Goal: Task Accomplishment & Management: Manage account settings

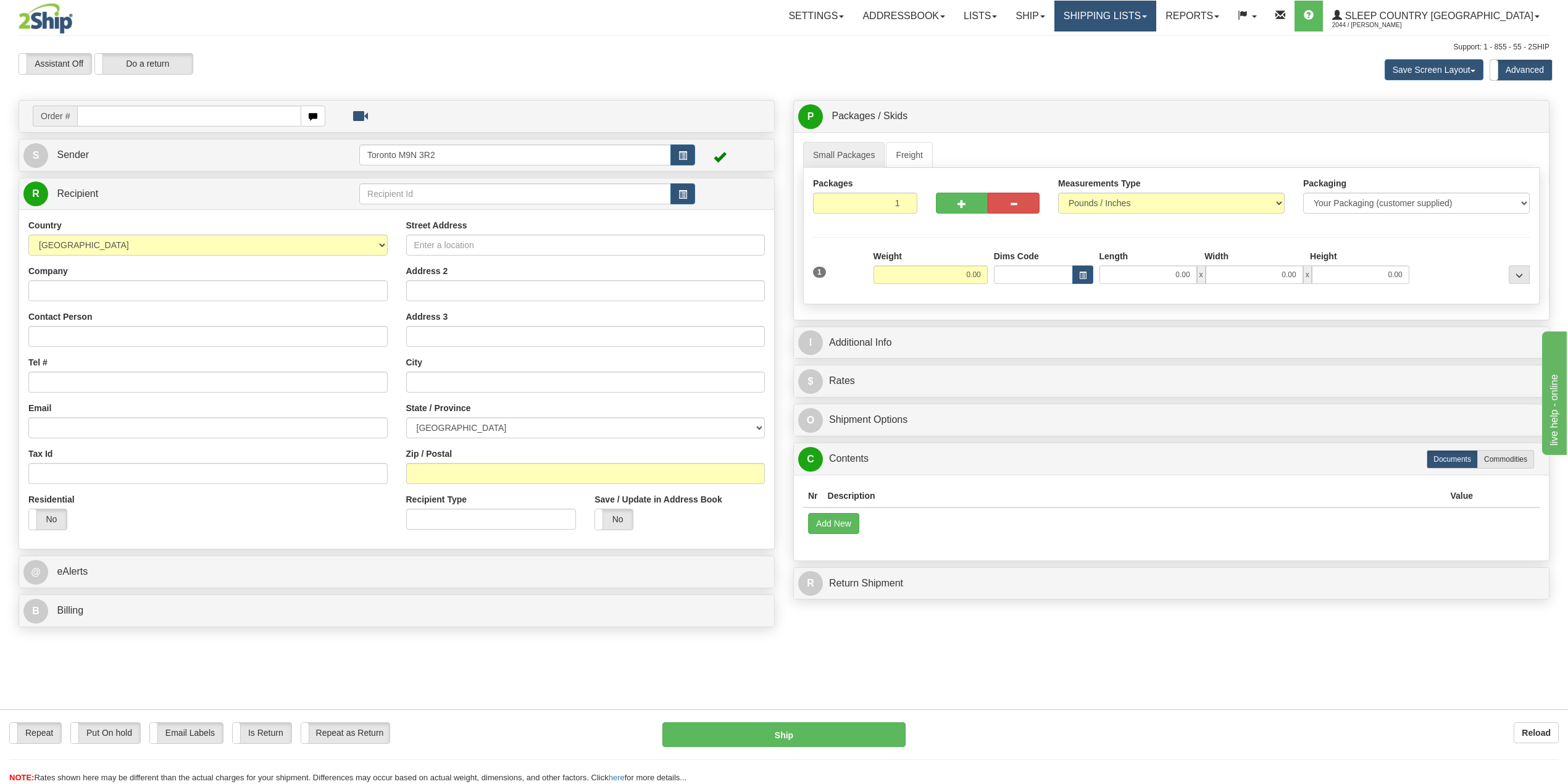
click at [1157, 31] on link "Shipping lists" at bounding box center [1106, 16] width 102 height 31
click at [1143, 57] on span "Search Shipment History" at bounding box center [1095, 59] width 95 height 10
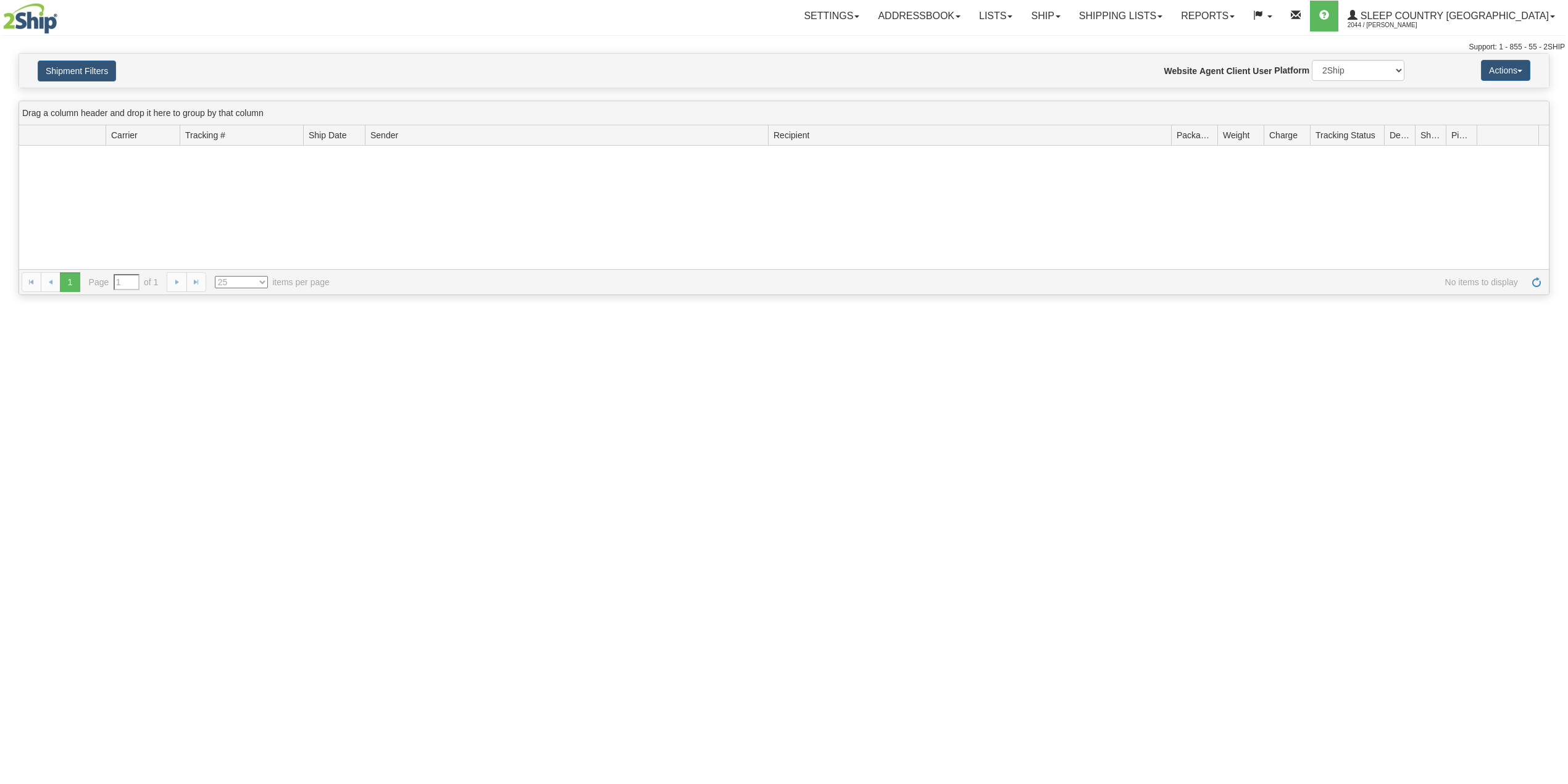
type input "From [DATE] To [DATE]"
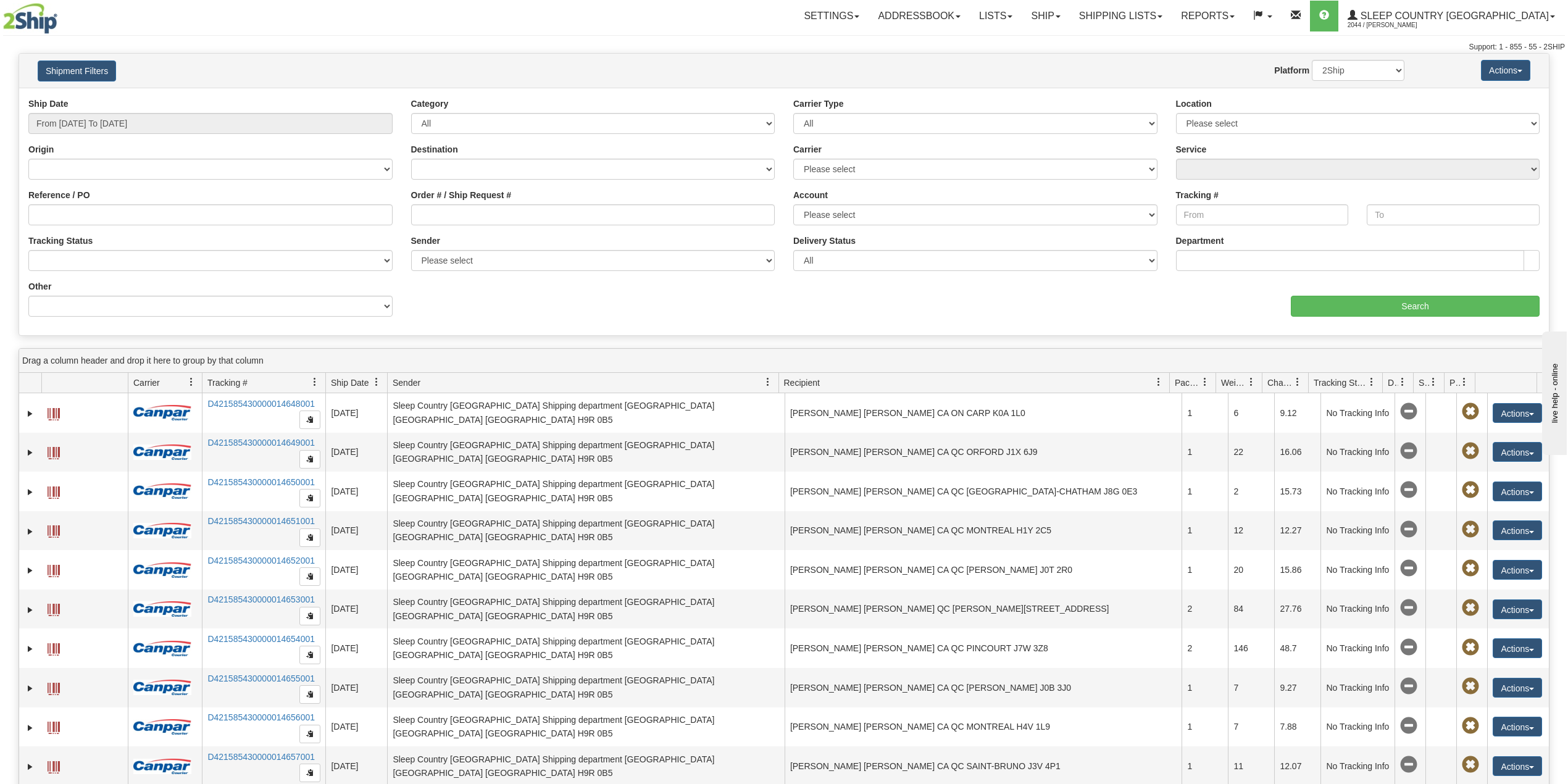
click at [114, 137] on div "Ship Date From [DATE] To [DATE]" at bounding box center [210, 120] width 383 height 46
click at [132, 117] on input "From [DATE] To [DATE]" at bounding box center [210, 123] width 364 height 21
click at [1069, 13] on link "Ship" at bounding box center [1046, 16] width 47 height 31
click at [1057, 60] on span "OnHold / Order Queue" at bounding box center [1013, 59] width 87 height 10
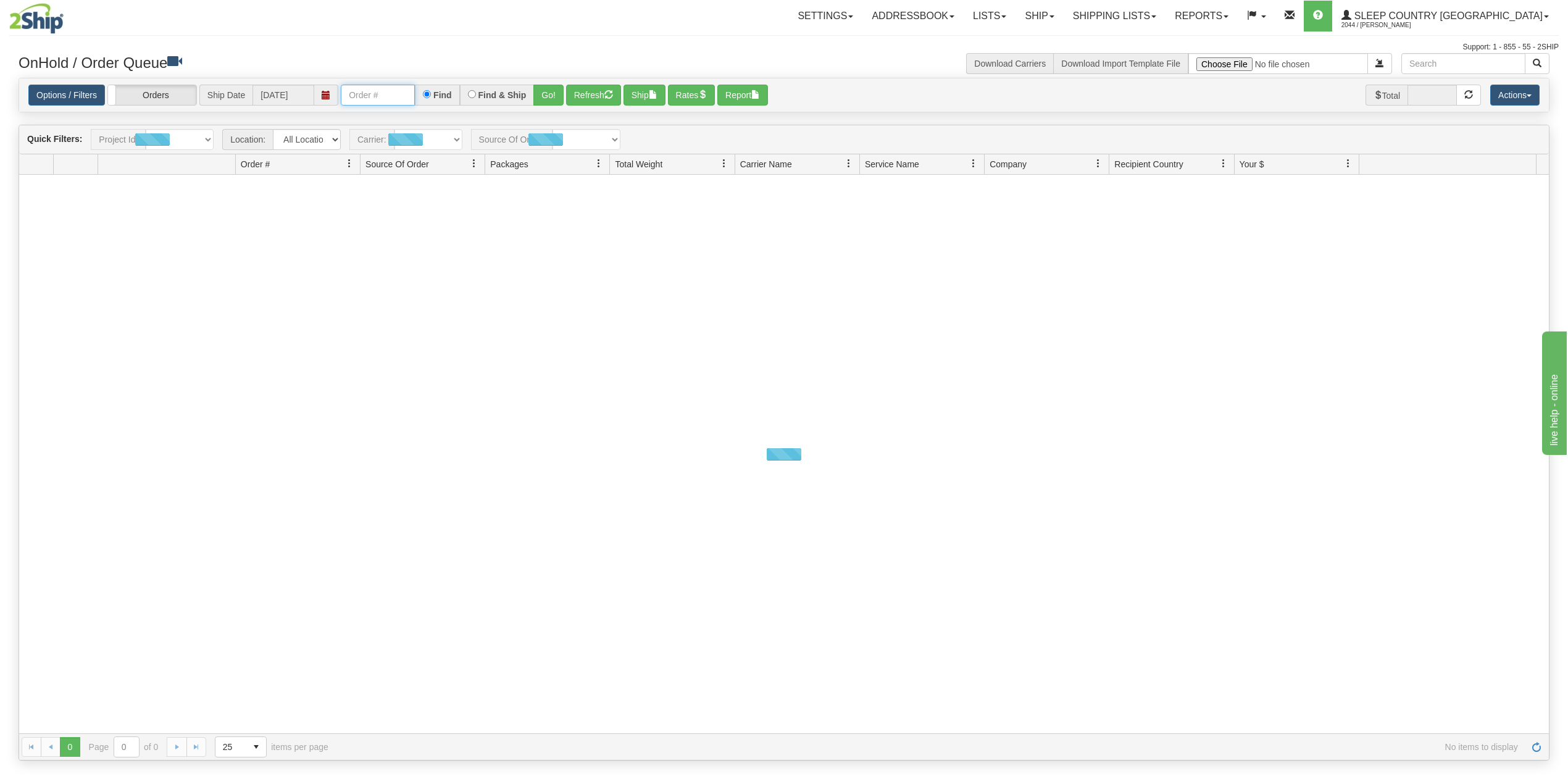
drag, startPoint x: 384, startPoint y: 92, endPoint x: 393, endPoint y: 101, distance: 12.7
click at [384, 92] on input "text" at bounding box center [377, 95] width 74 height 21
paste input "9002I164361"
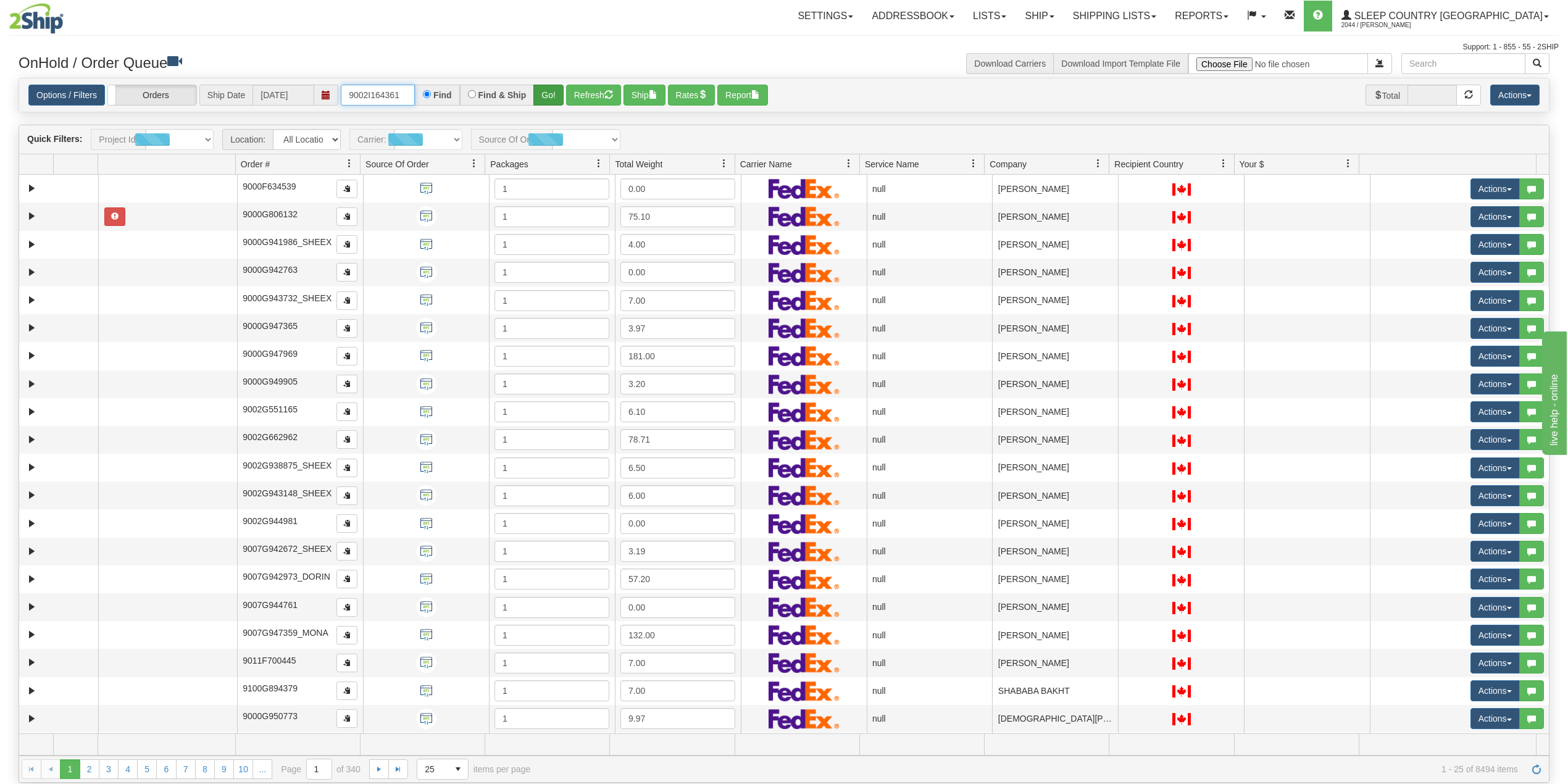
type input "9002I164361"
click at [549, 91] on button "Go!" at bounding box center [548, 95] width 30 height 21
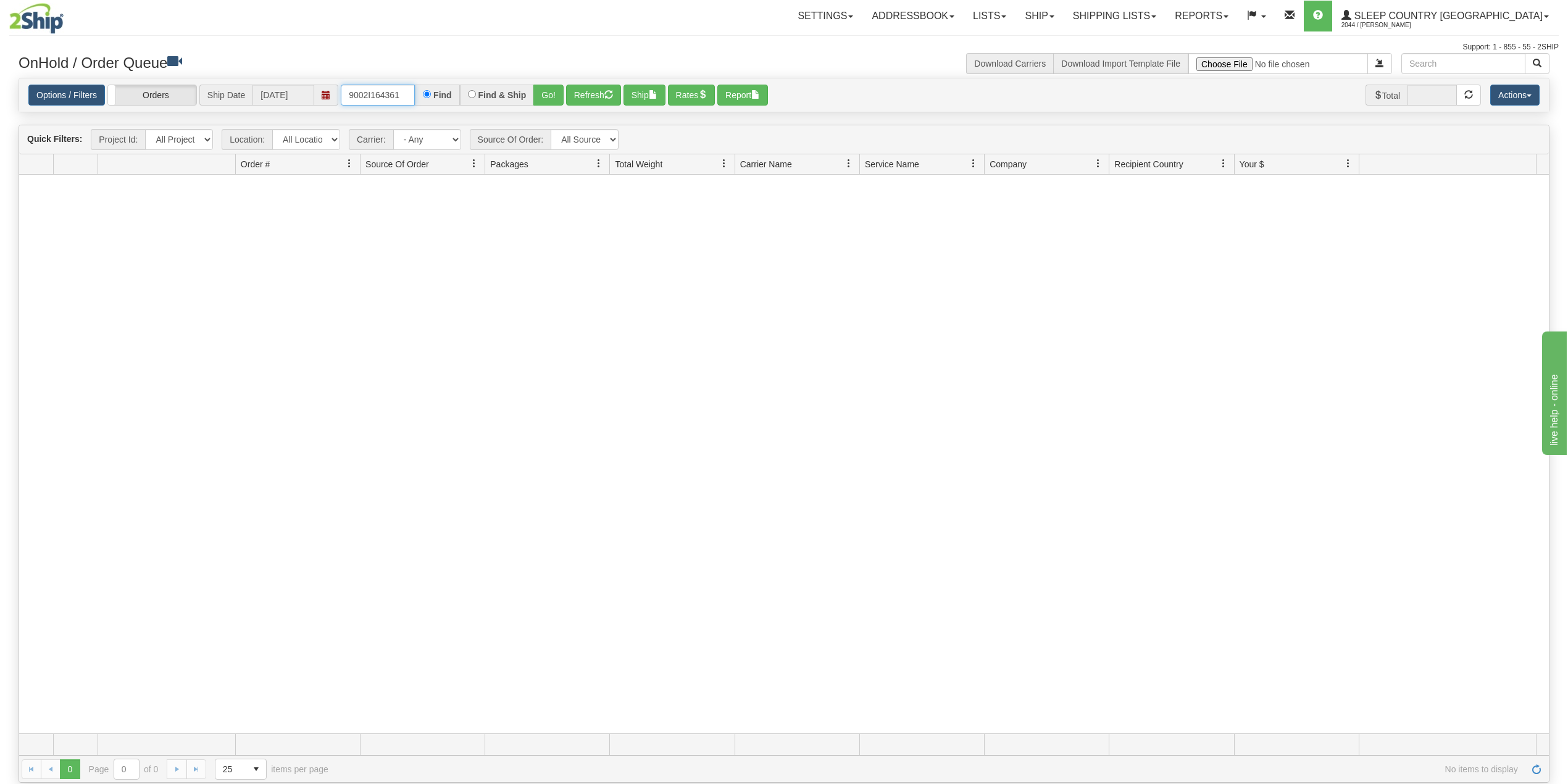
click at [406, 93] on input "9002I164361" at bounding box center [377, 95] width 74 height 21
click at [1166, 18] on link "Shipping lists" at bounding box center [1115, 16] width 102 height 31
click at [1153, 54] on span "Search Shipment History" at bounding box center [1104, 59] width 95 height 10
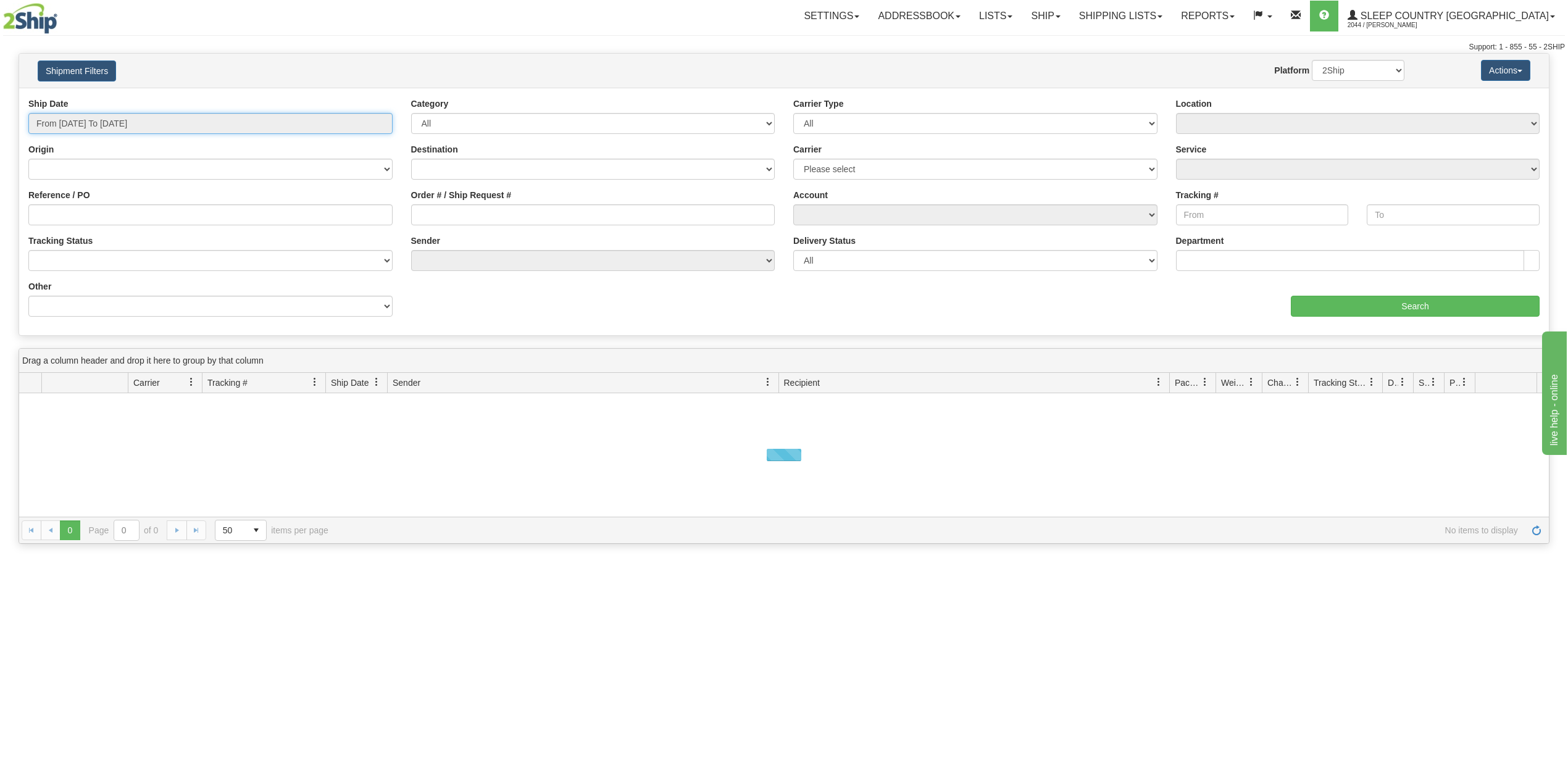
click at [107, 122] on input "From [DATE] To [DATE]" at bounding box center [210, 123] width 364 height 21
click at [81, 214] on li "Last 30 Days" at bounding box center [84, 213] width 99 height 17
type input "From 09/15/2025 To 10/14/2025"
click at [84, 216] on input "Reference / PO" at bounding box center [210, 215] width 364 height 21
paste input "9002I164361"
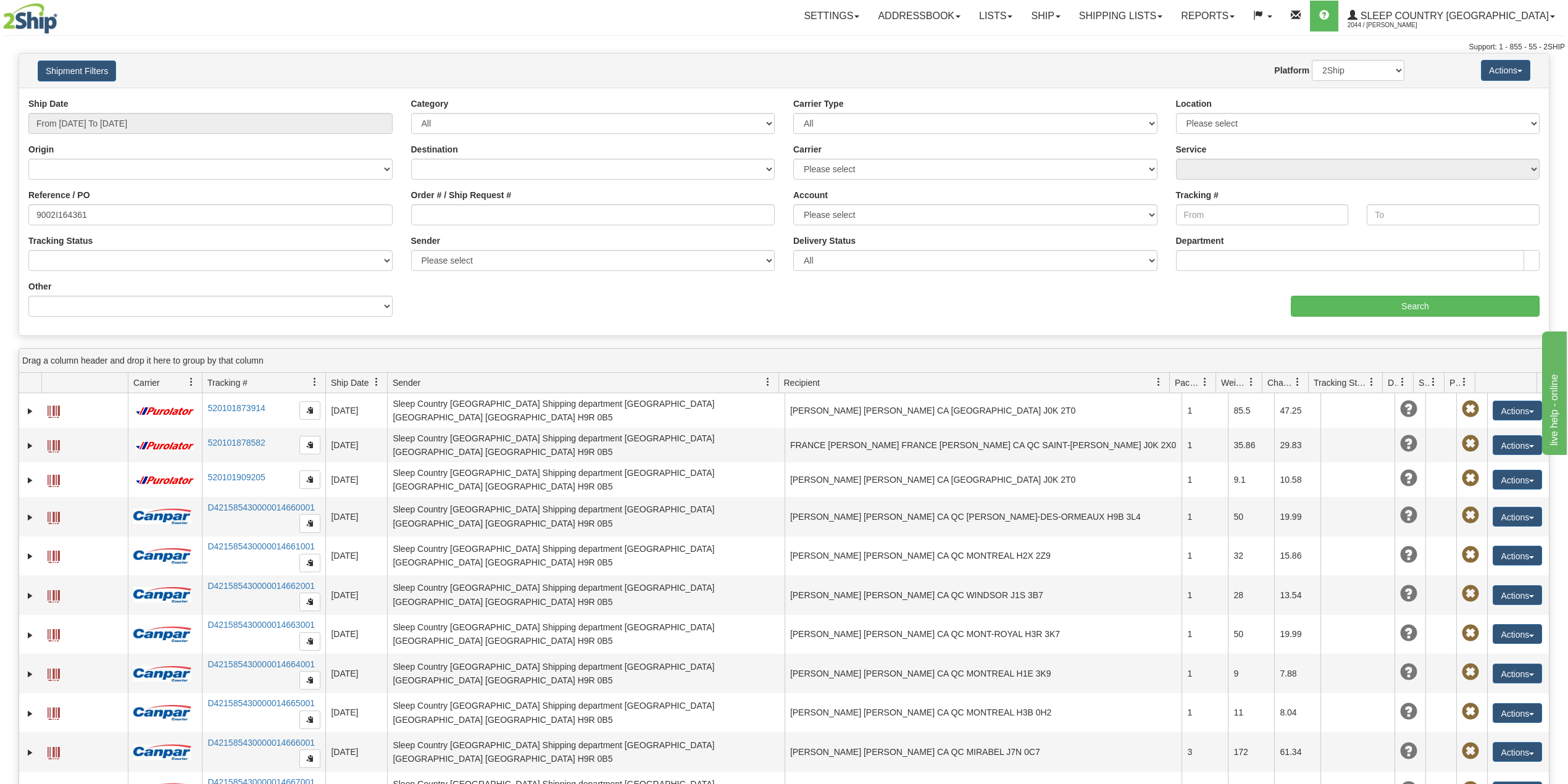
click at [1409, 320] on div "Ship Date From 09/15/2025 To 10/14/2025 Category All Inbound Outbound Carrier T…" at bounding box center [783, 212] width 1530 height 228
click at [1409, 306] on input "Search" at bounding box center [1415, 306] width 249 height 21
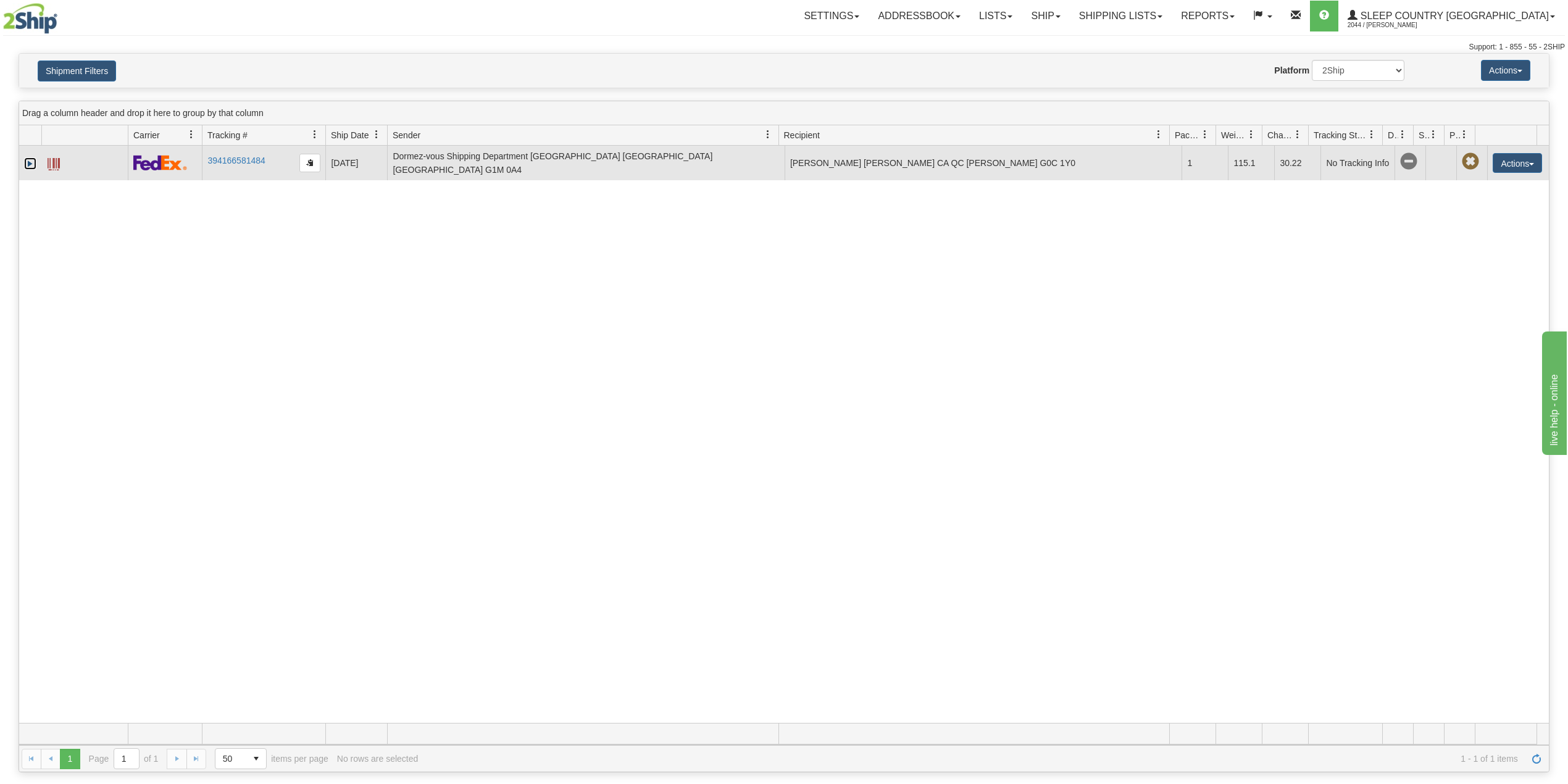
click at [26, 166] on link "Expand" at bounding box center [31, 164] width 13 height 13
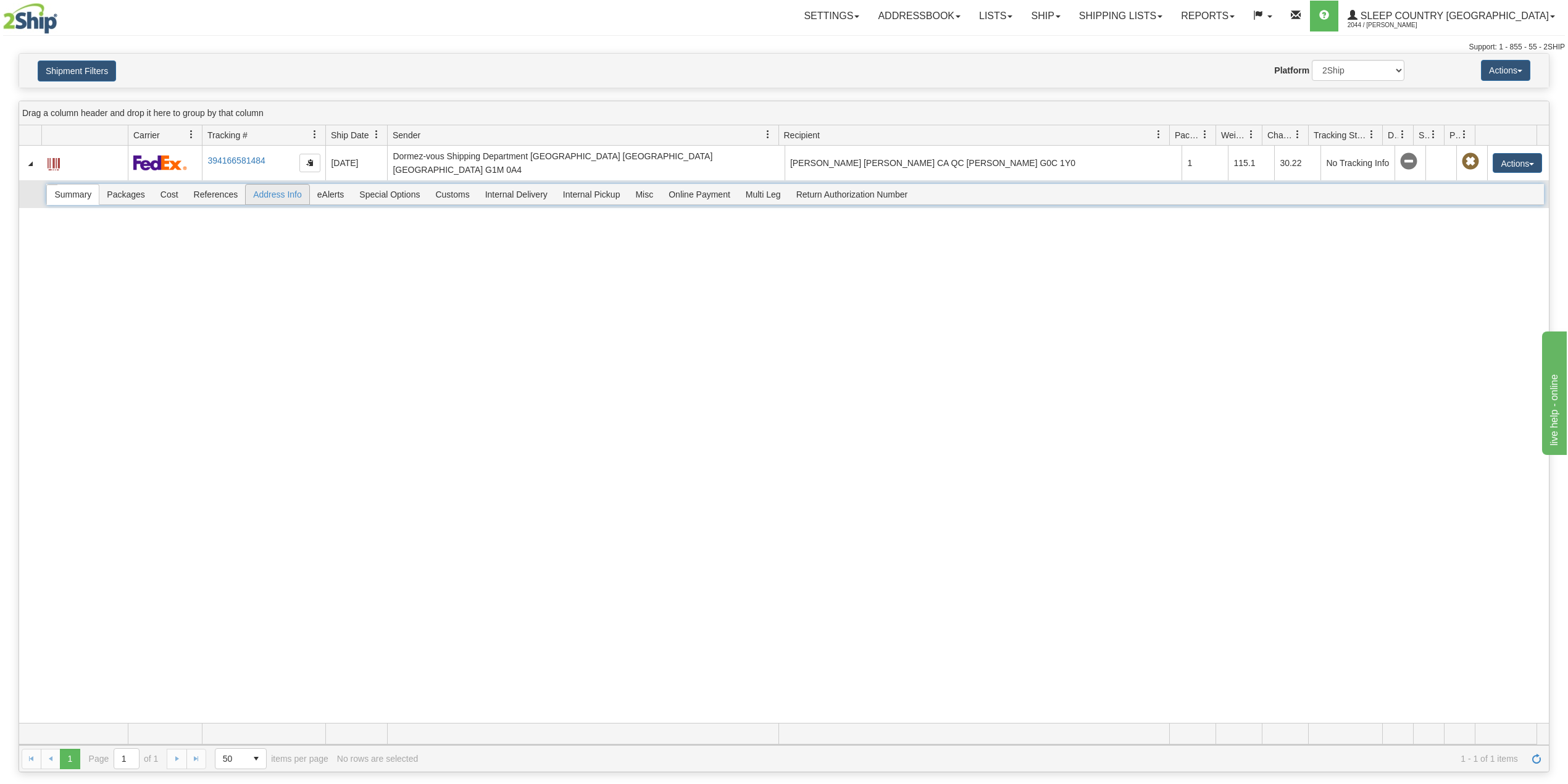
click at [273, 199] on span "Address Info" at bounding box center [277, 194] width 63 height 19
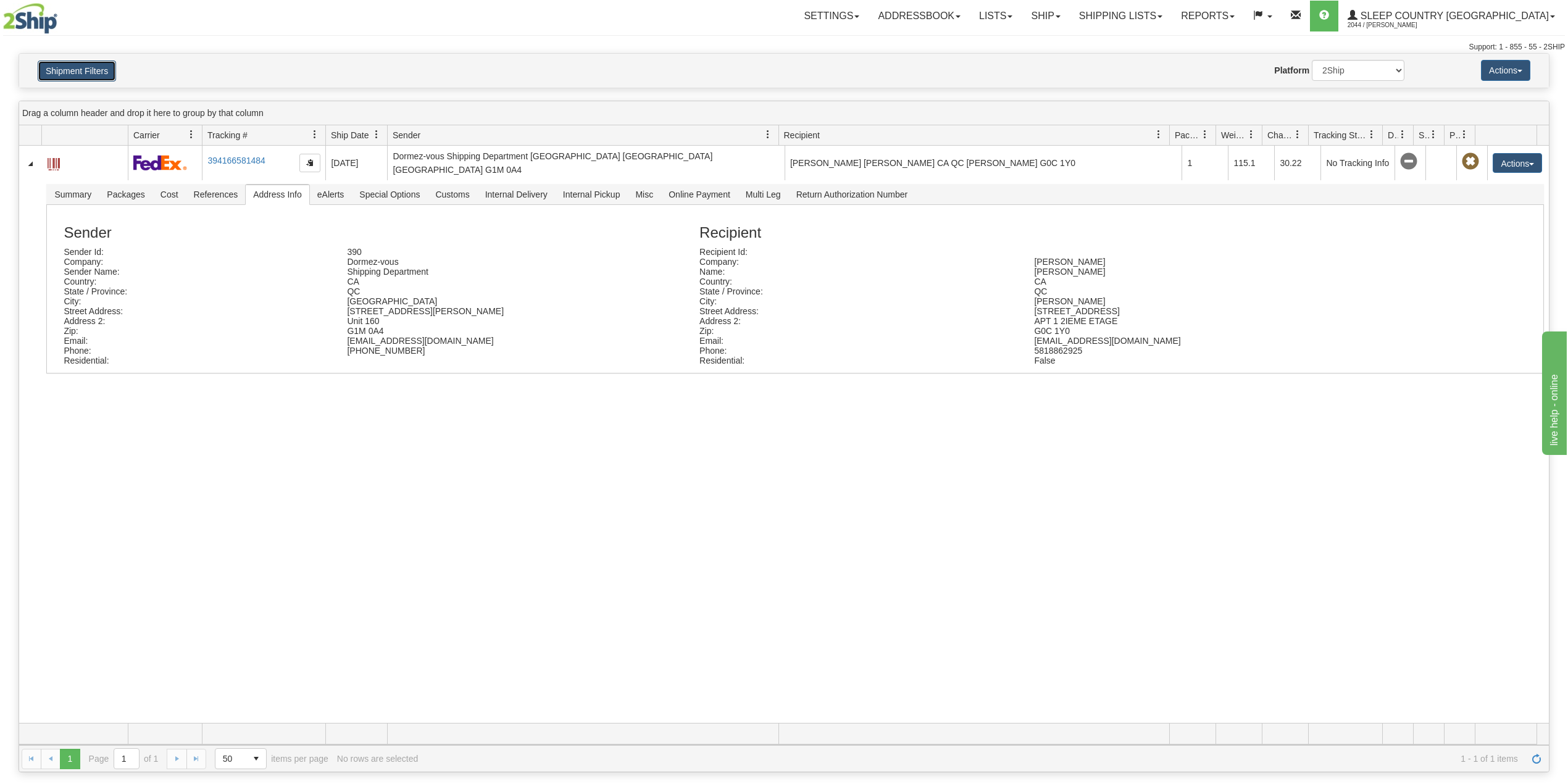
click at [97, 63] on button "Shipment Filters" at bounding box center [77, 71] width 79 height 21
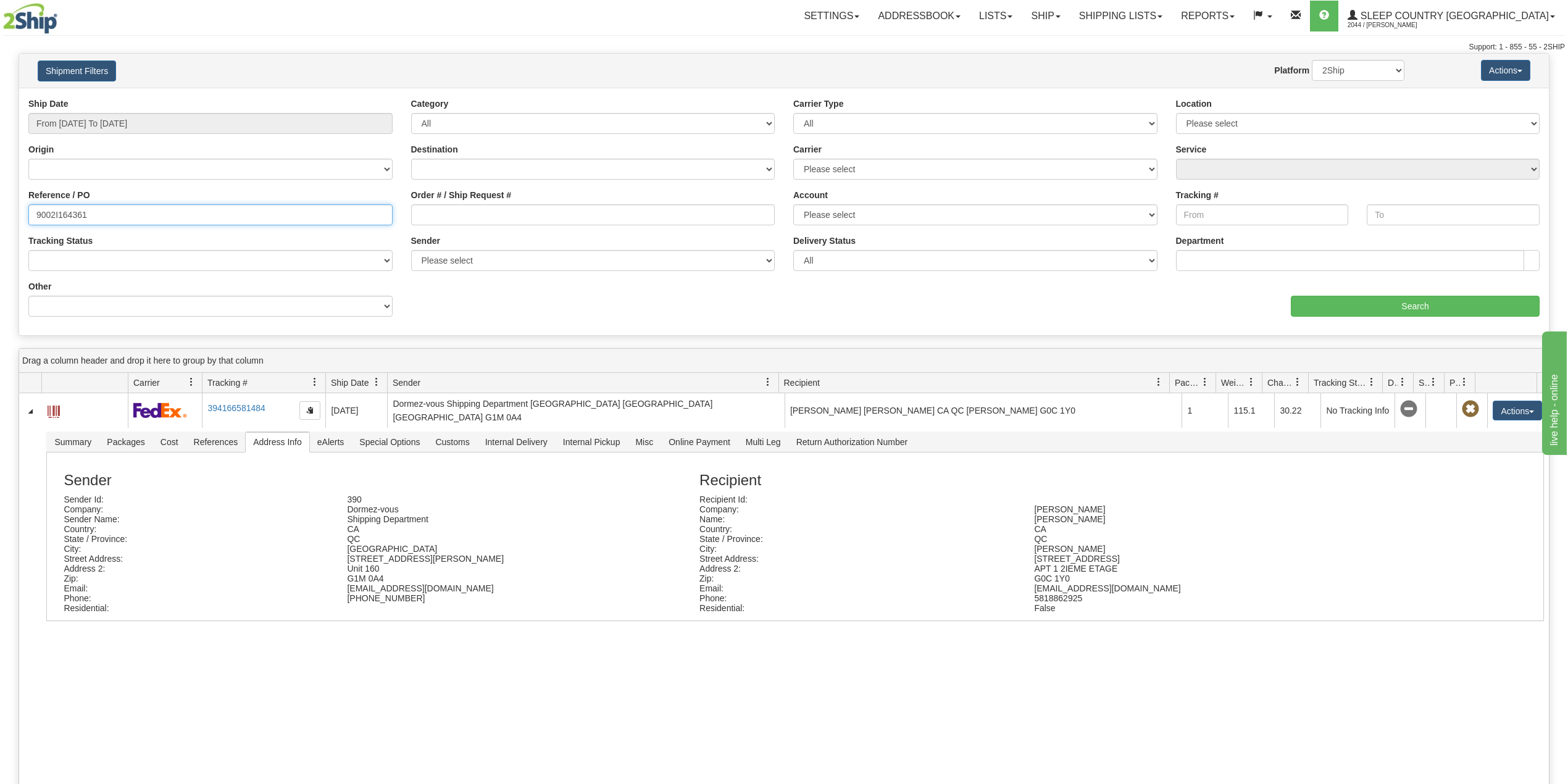
click at [65, 210] on input "9002I164361" at bounding box center [210, 215] width 364 height 21
paste input "9000I158362"
click at [117, 213] on input "9002I19000I158362 4361" at bounding box center [210, 215] width 364 height 21
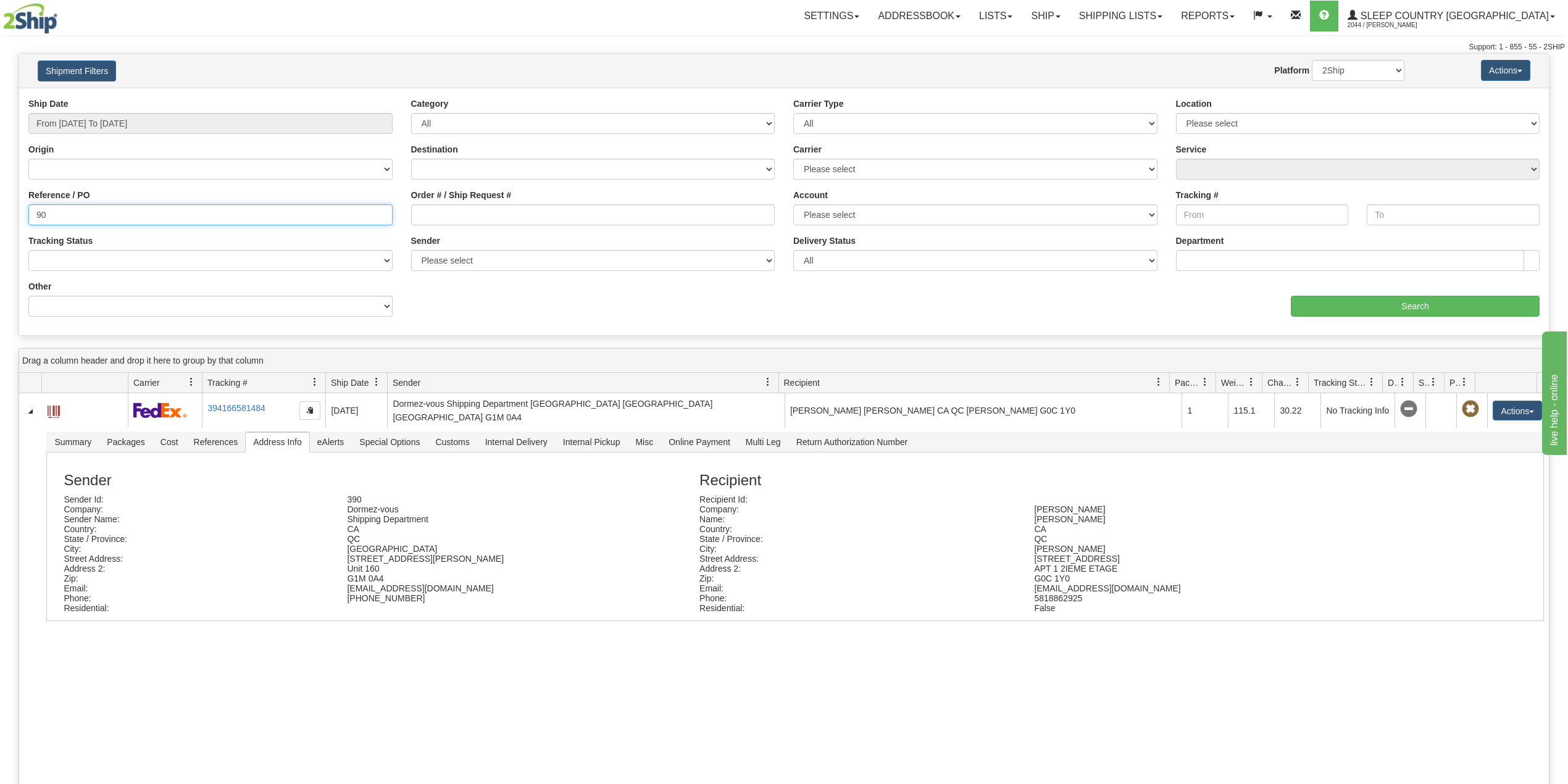
type input "9"
paste input "9000I158362"
click at [1467, 313] on input "Search" at bounding box center [1415, 306] width 249 height 21
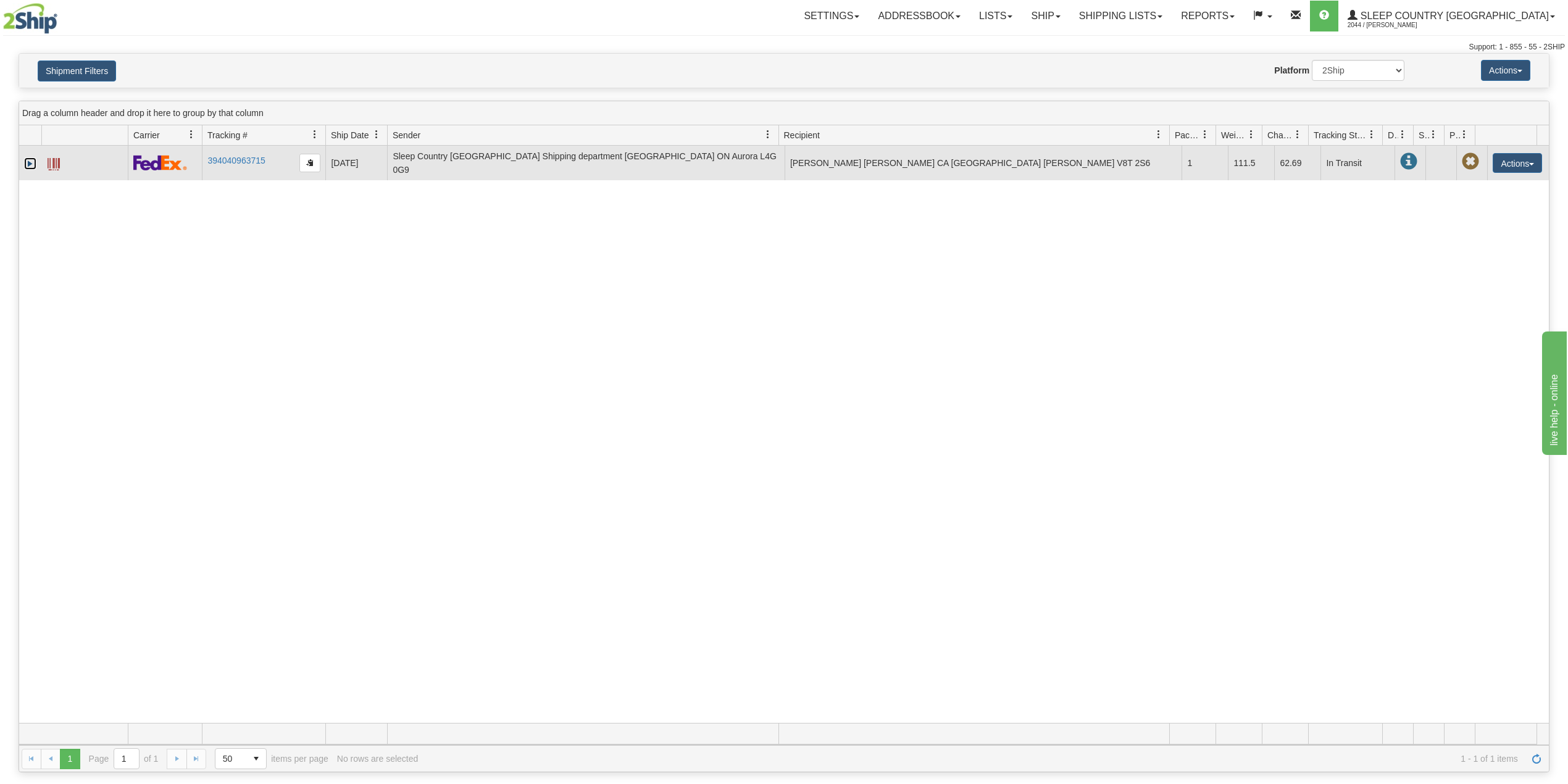
click at [28, 157] on link "Expand" at bounding box center [31, 164] width 13 height 13
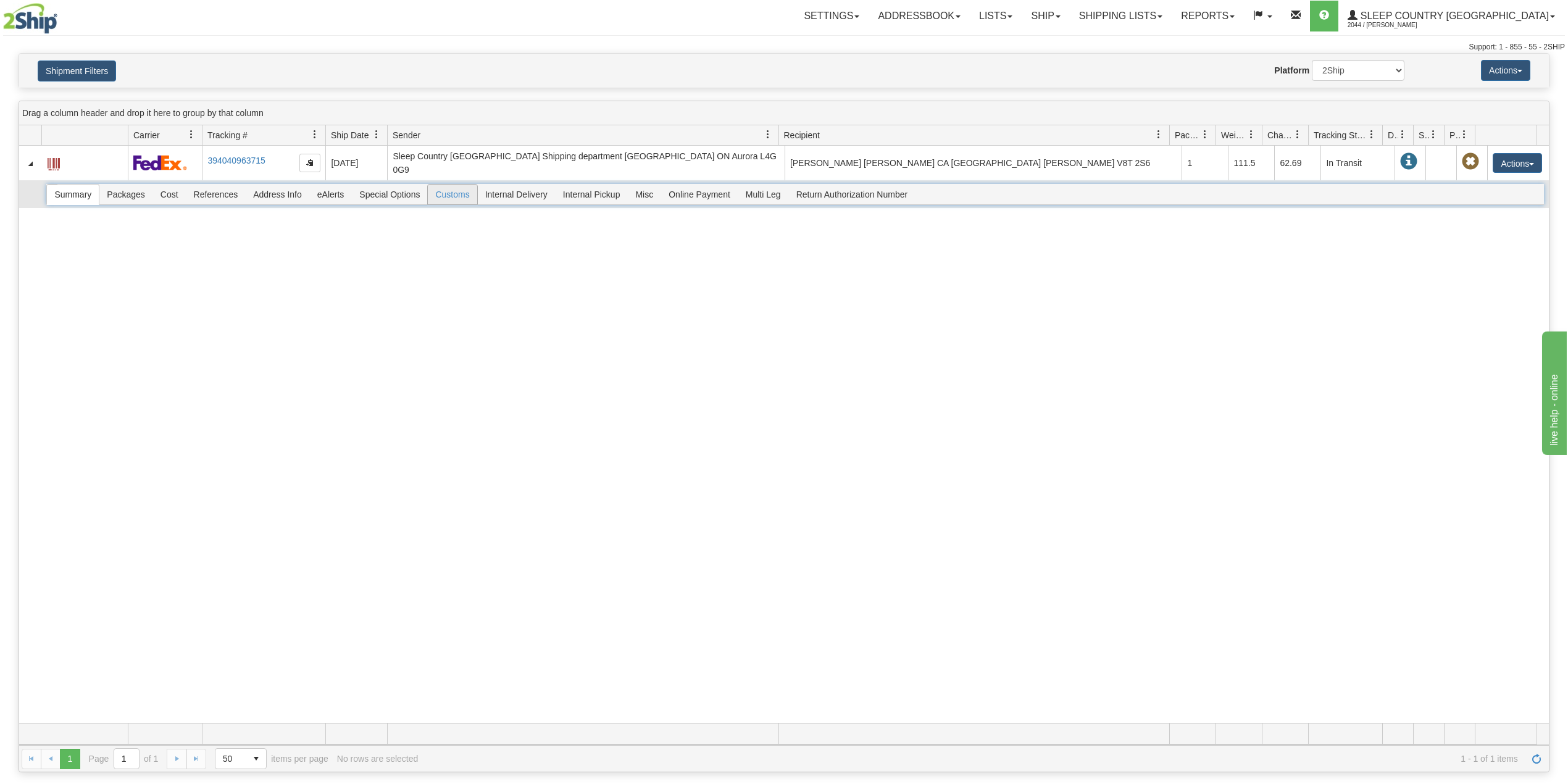
click at [455, 188] on span "Customs" at bounding box center [453, 194] width 49 height 19
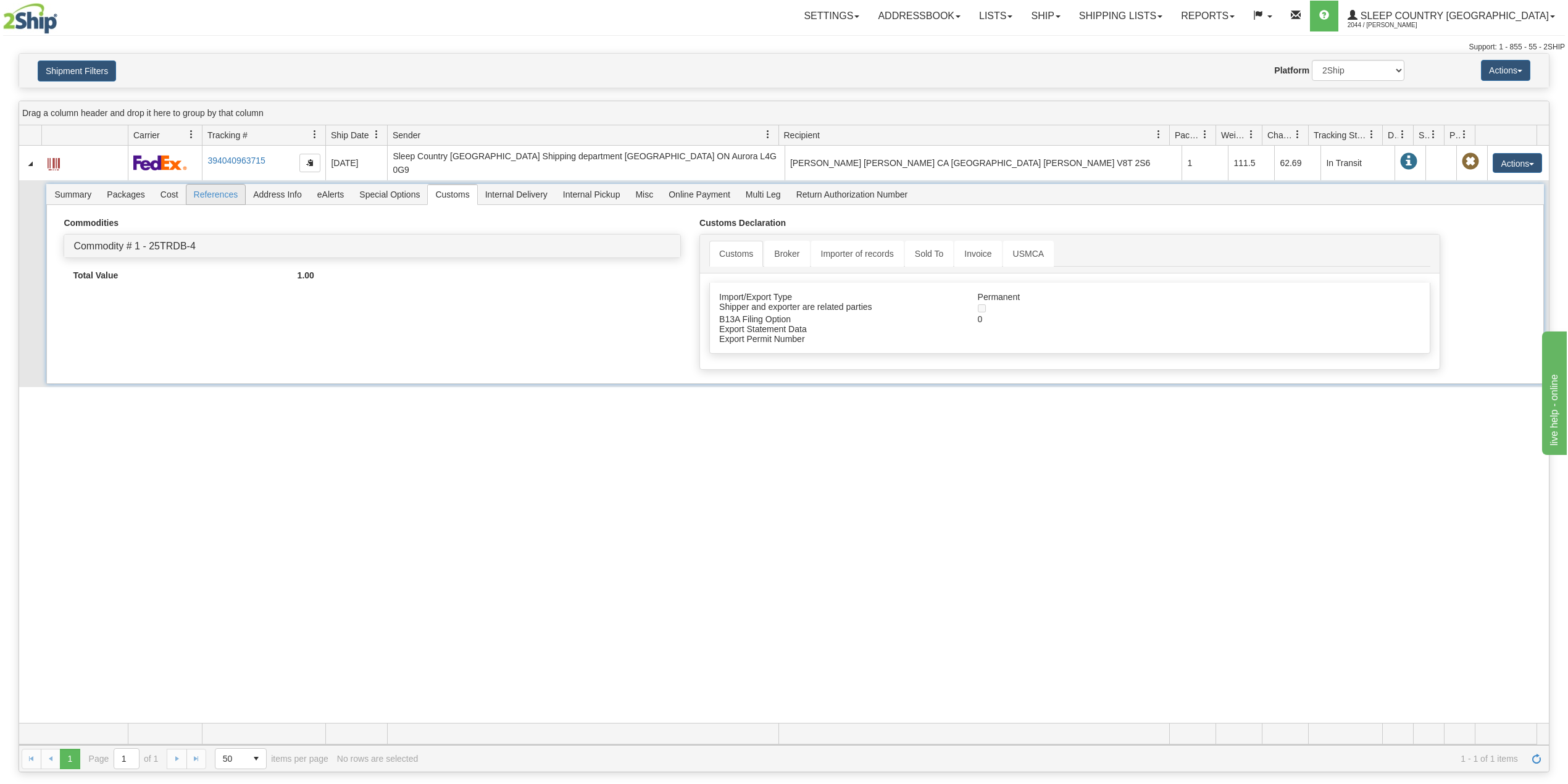
click at [210, 186] on span "References" at bounding box center [216, 194] width 59 height 19
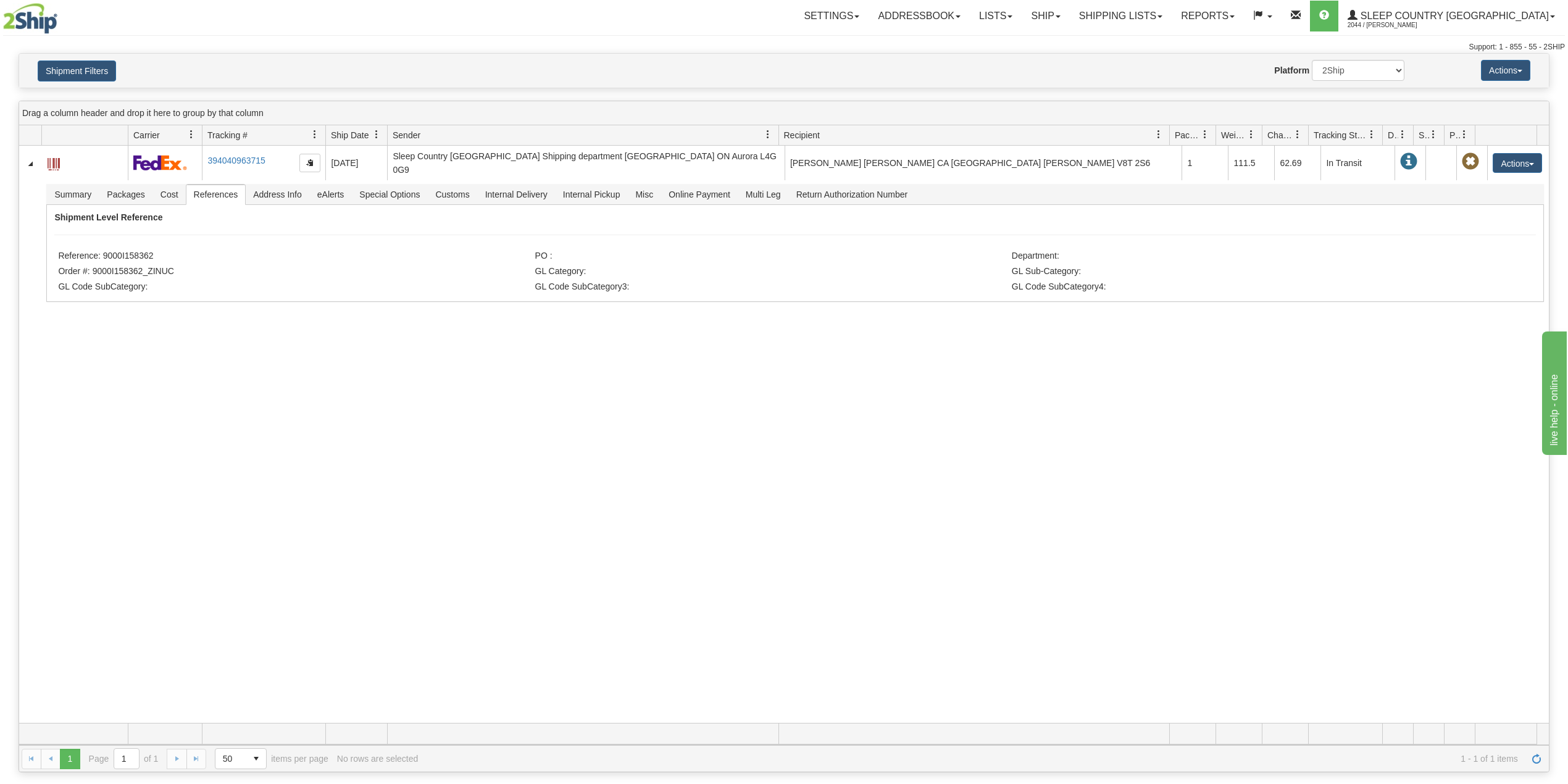
click at [374, 467] on div "31741909 2044 394040963715 10/08/2025 10/08/2025 12:05:50 PM Sleep Country Cana…" at bounding box center [783, 434] width 1530 height 577
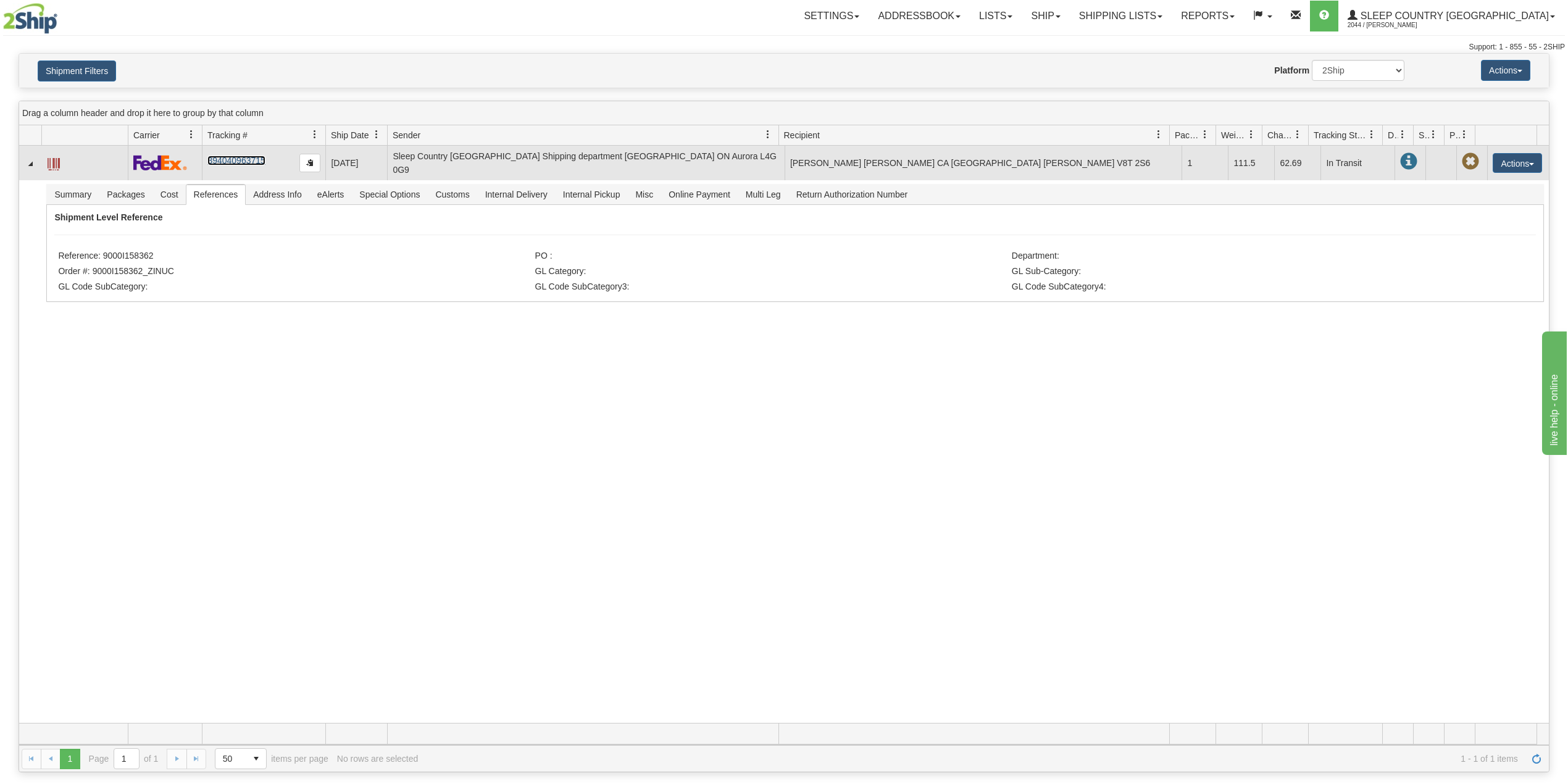
click at [237, 159] on link "394040963715" at bounding box center [236, 160] width 57 height 10
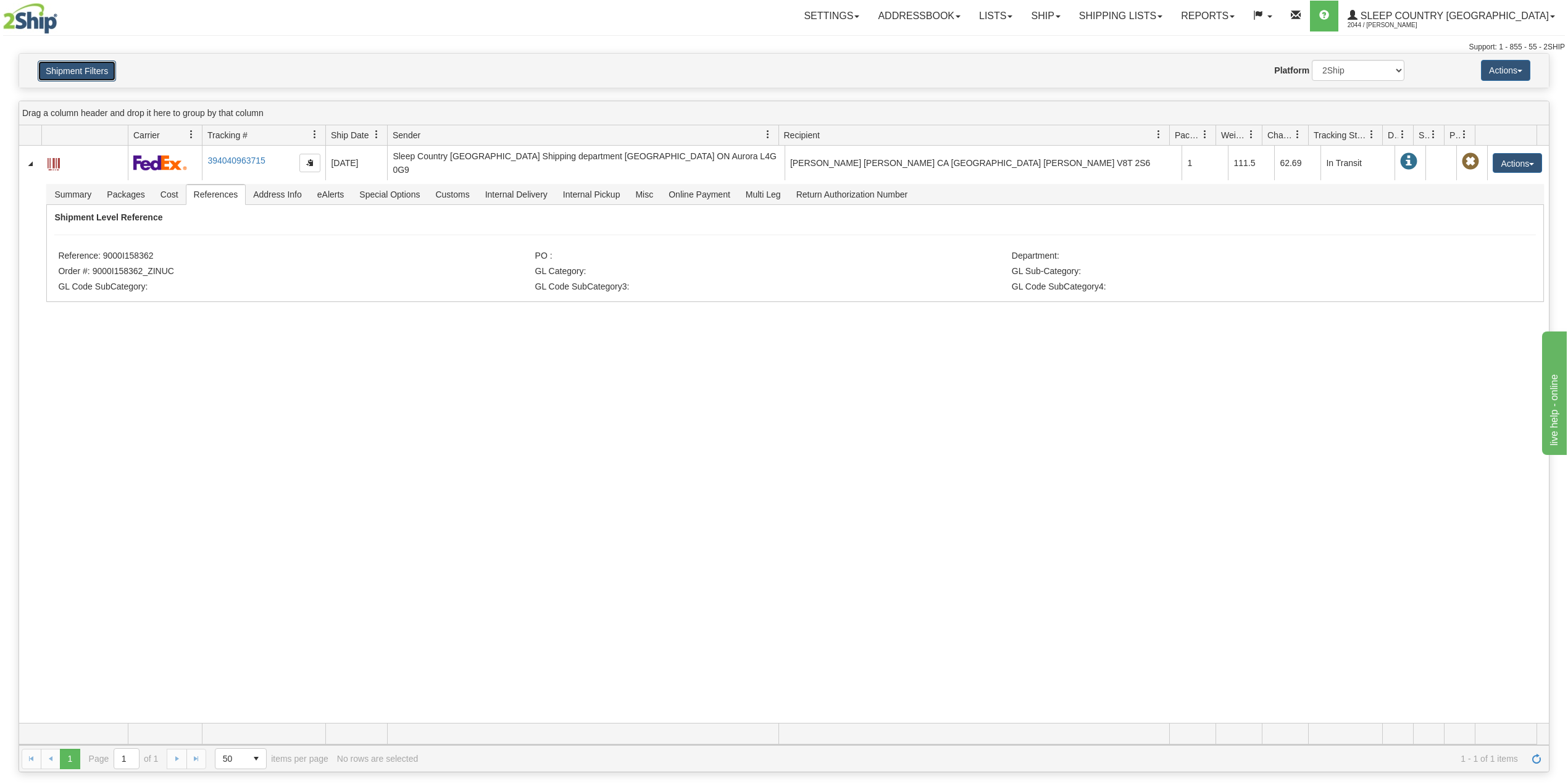
click at [77, 80] on button "Shipment Filters" at bounding box center [77, 71] width 79 height 21
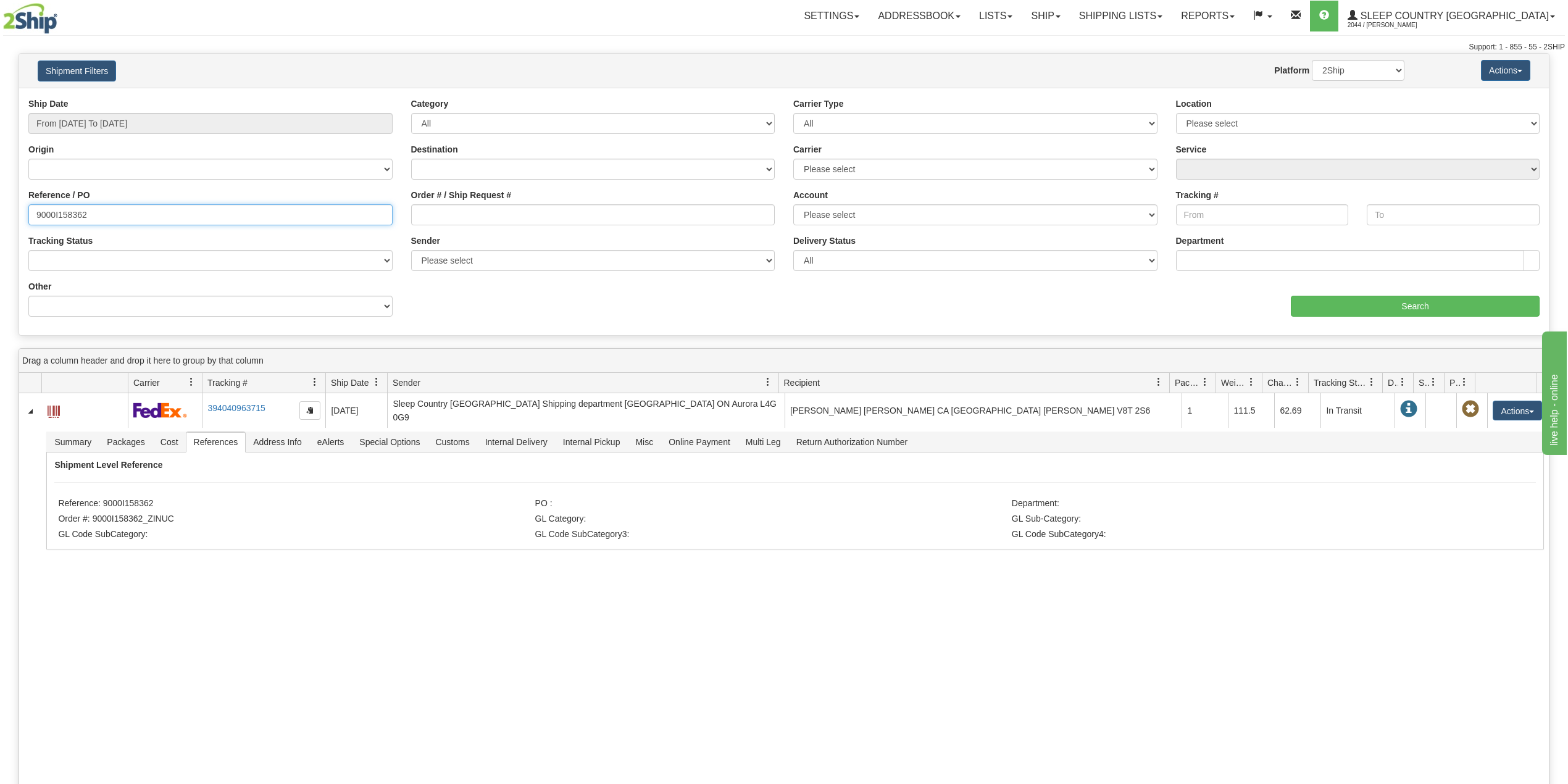
click at [69, 205] on input "9000I158362" at bounding box center [210, 215] width 364 height 21
click at [70, 205] on input "9000I158362" at bounding box center [210, 215] width 364 height 21
paste input "44649"
type input "9000I144649"
click at [1442, 297] on input "Search" at bounding box center [1415, 306] width 249 height 21
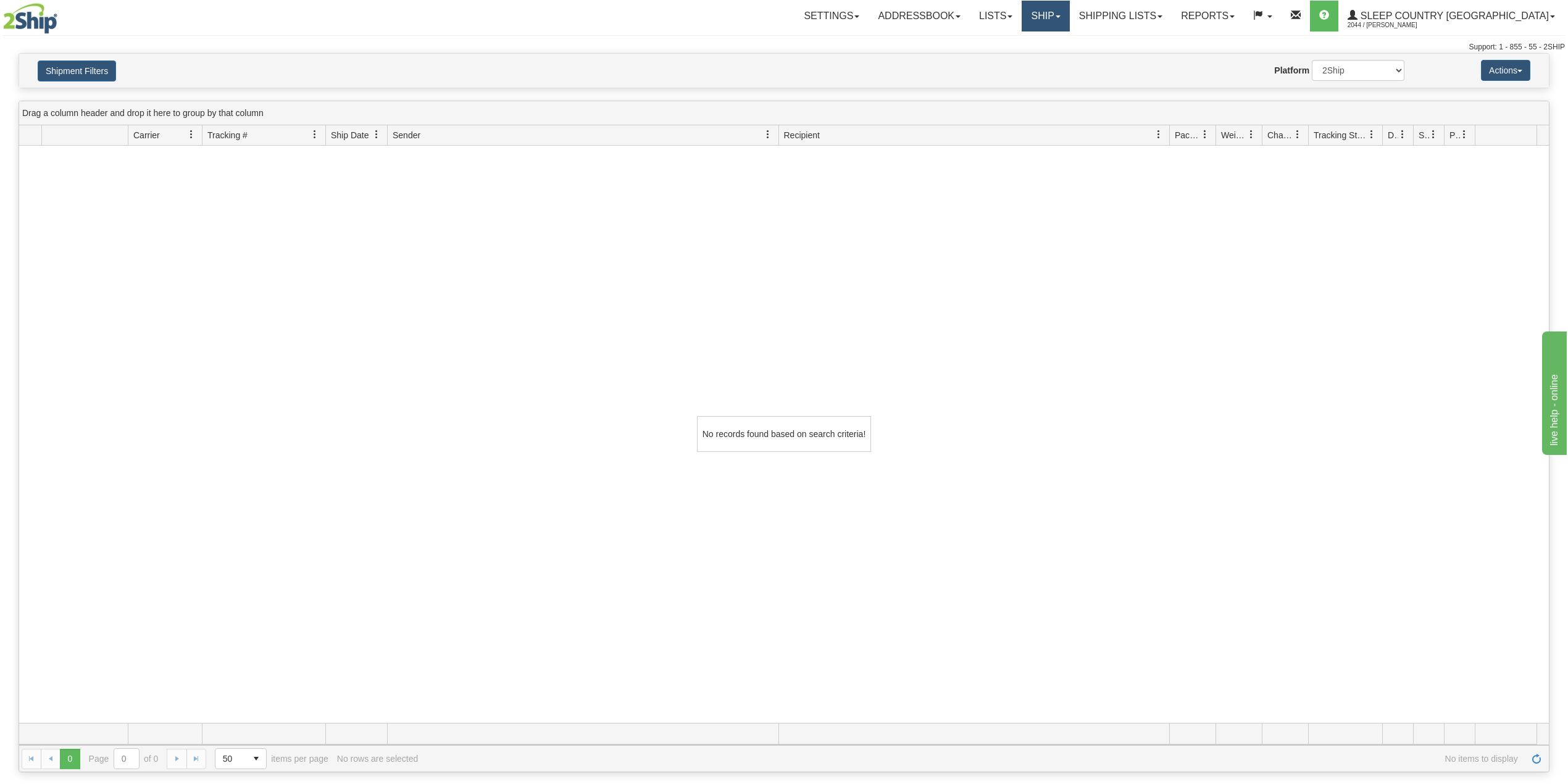
click at [1069, 14] on link "Ship" at bounding box center [1046, 16] width 47 height 31
click at [1057, 61] on span "OnHold / Order Queue" at bounding box center [1013, 59] width 87 height 10
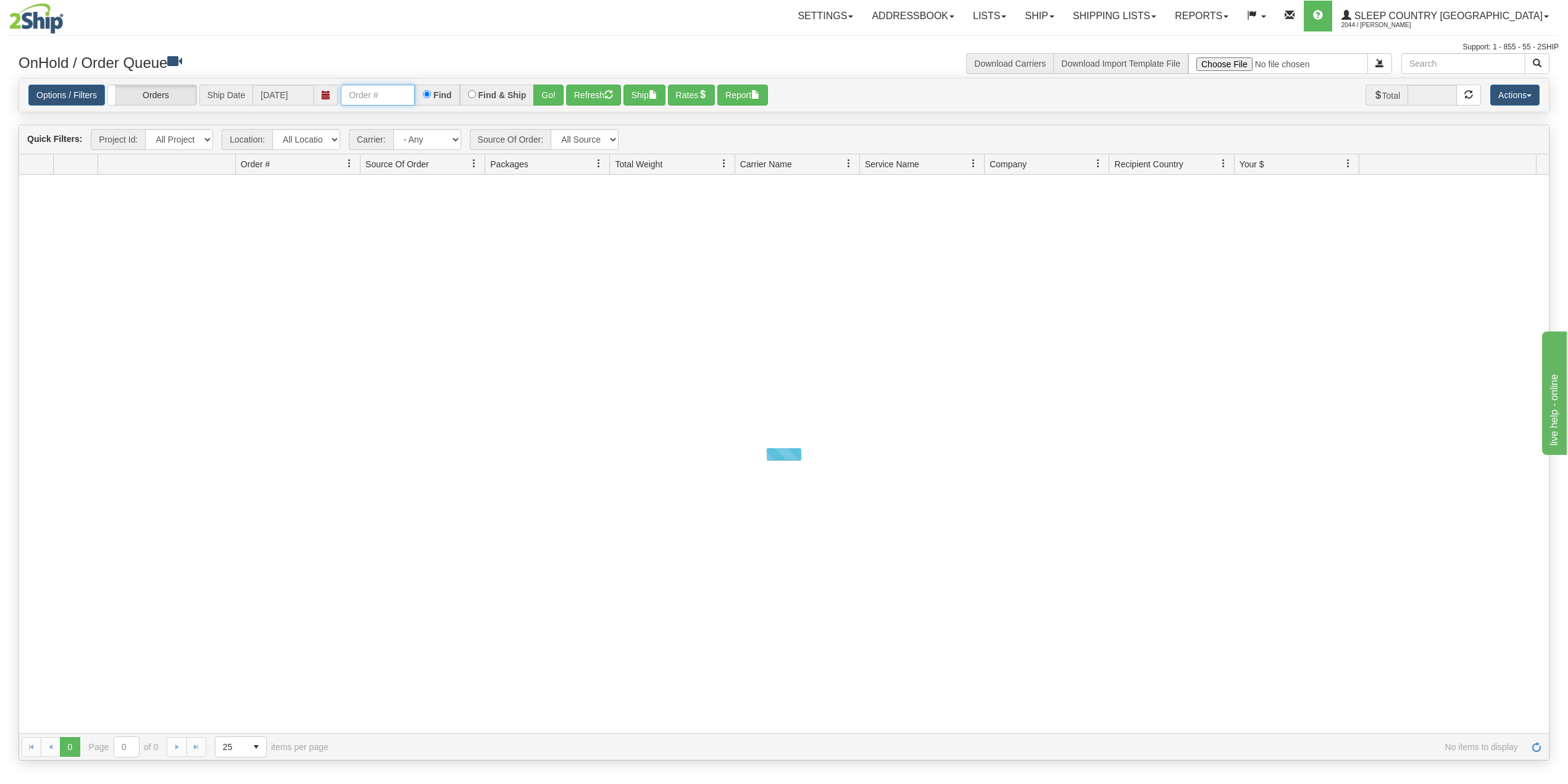
drag, startPoint x: 388, startPoint y: 95, endPoint x: 393, endPoint y: 107, distance: 13.0
click at [388, 95] on input "text" at bounding box center [377, 95] width 74 height 21
paste input "9000I144649"
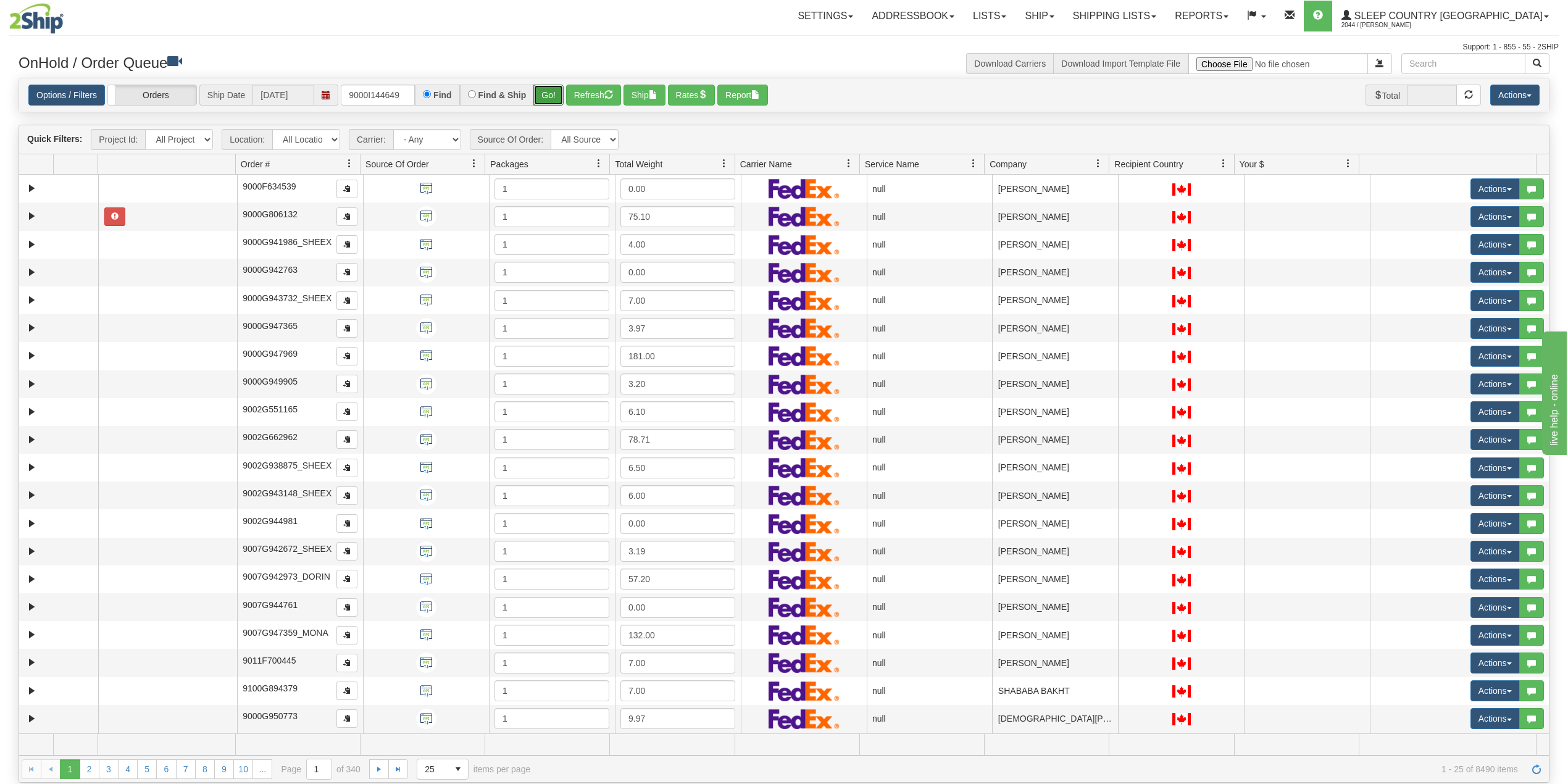
click at [554, 92] on button "Go!" at bounding box center [548, 95] width 30 height 21
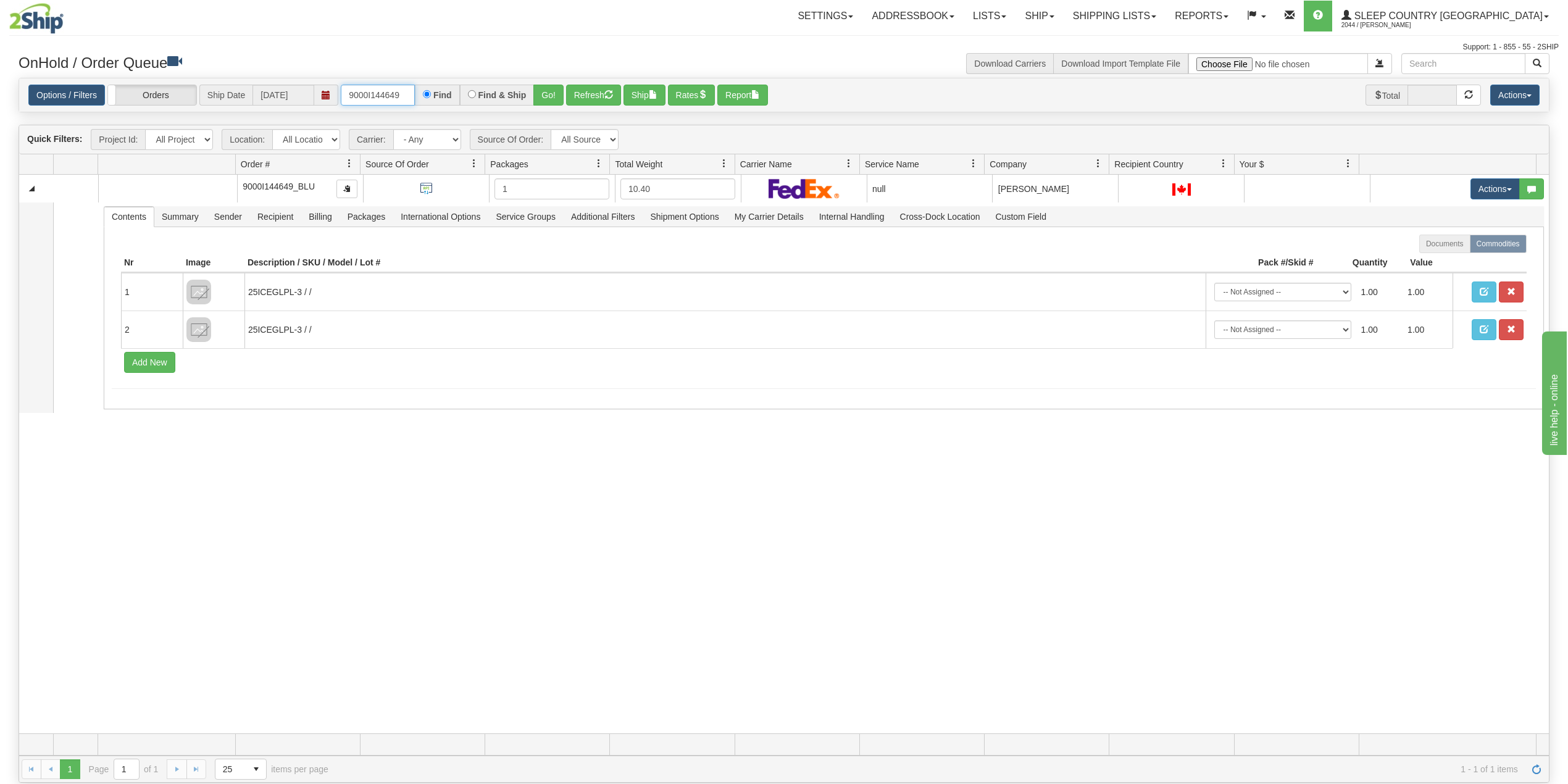
click at [381, 95] on input "9000I144649" at bounding box center [377, 95] width 74 height 21
paste input "0355"
type input "9000I140355"
click at [551, 93] on button "Go!" at bounding box center [548, 95] width 30 height 21
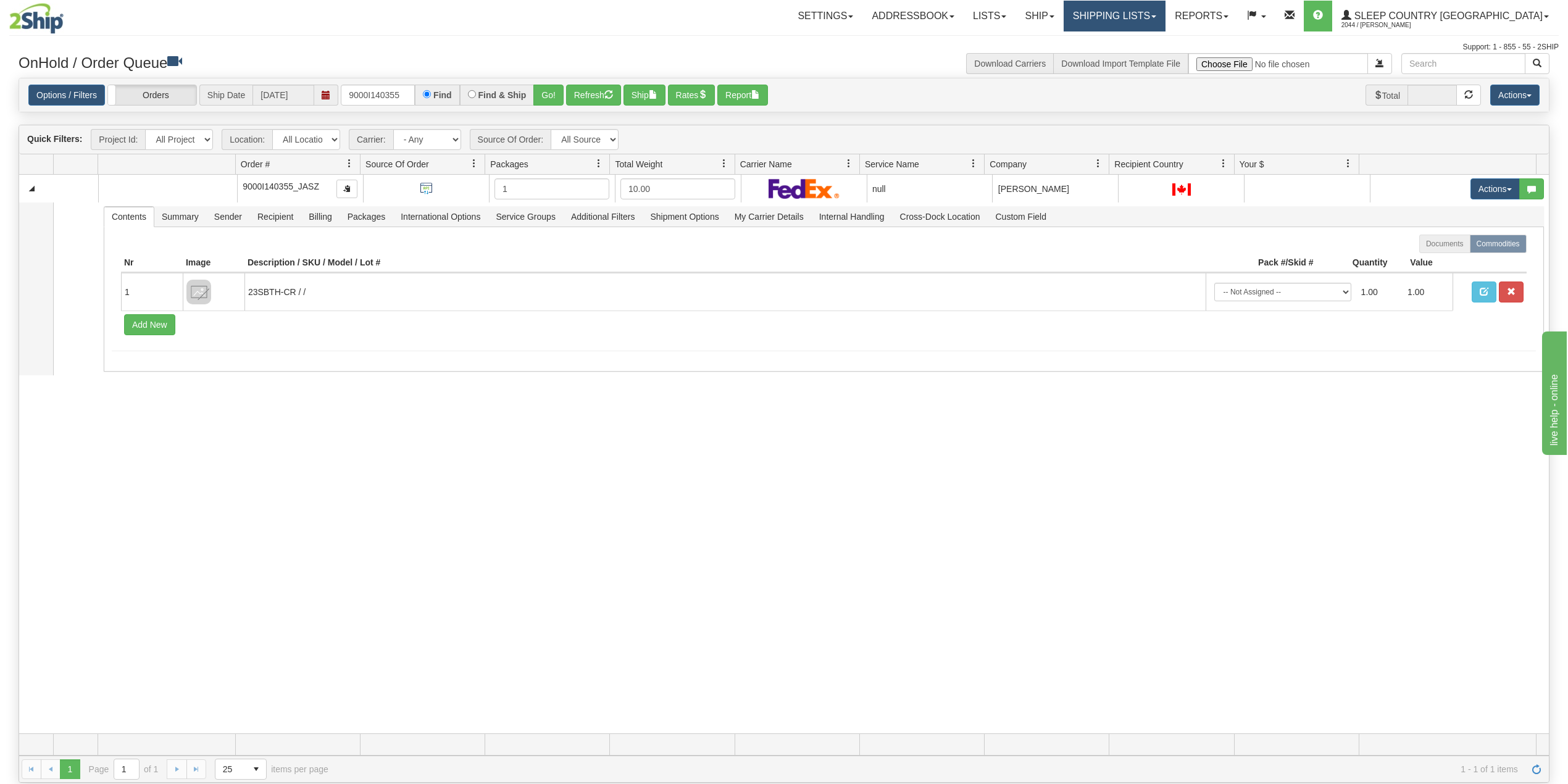
click at [1147, 16] on link "Shipping lists" at bounding box center [1115, 16] width 102 height 31
click at [1153, 58] on span "Search Shipment History" at bounding box center [1104, 59] width 95 height 10
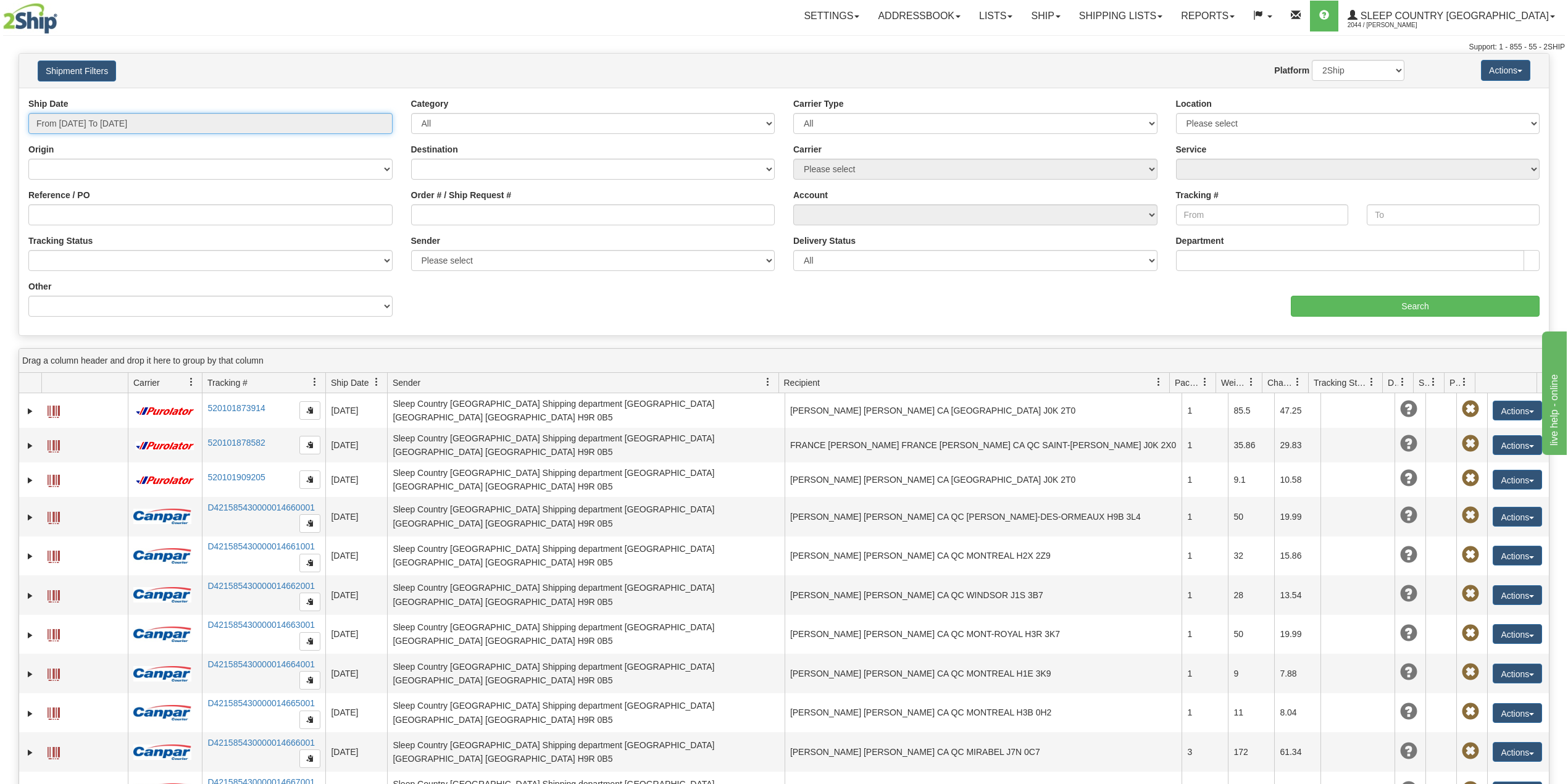
click at [102, 124] on input "From 10/13/2025 To 10/14/2025" at bounding box center [210, 123] width 364 height 21
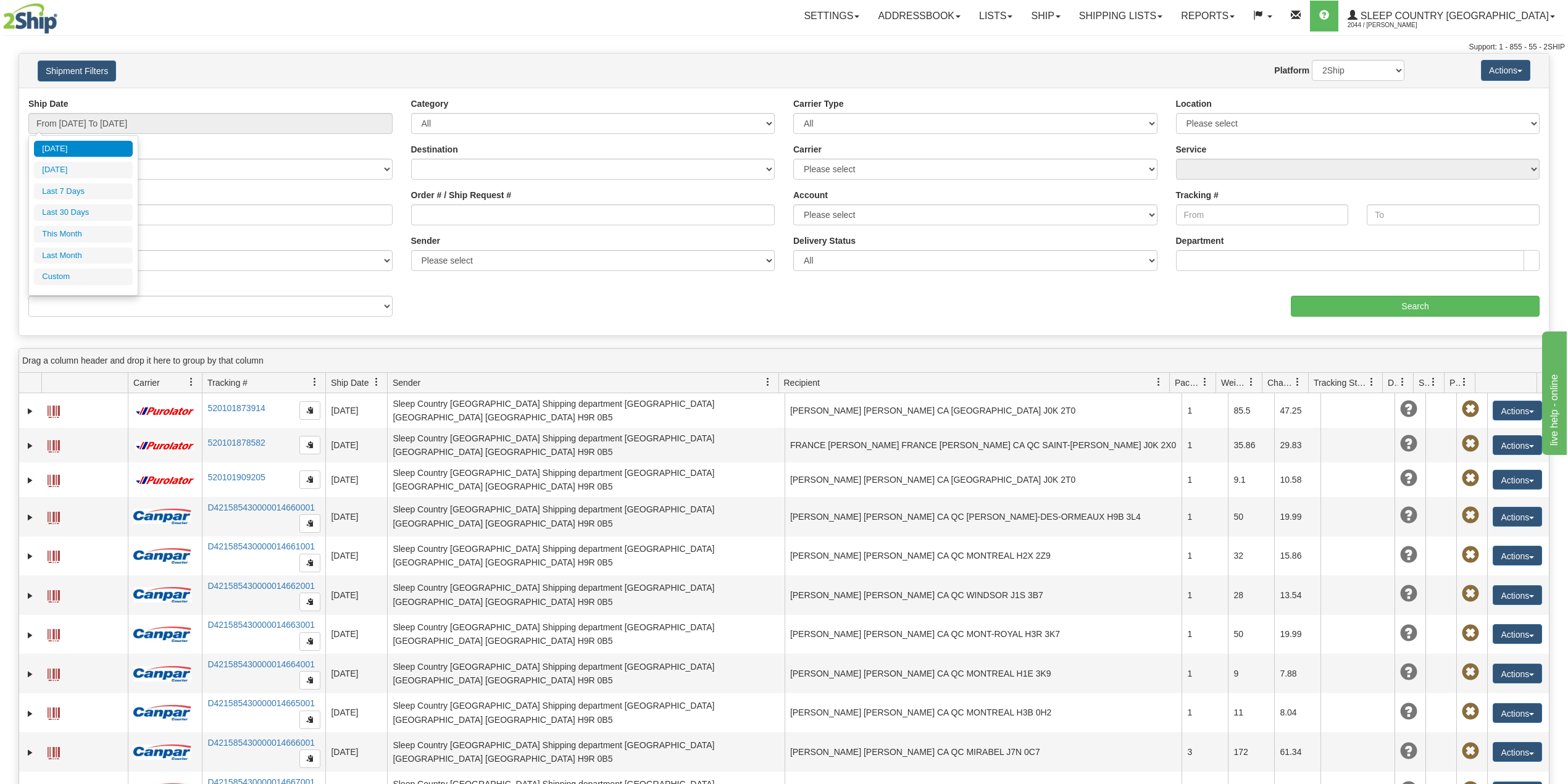
click at [82, 216] on li "Last 30 Days" at bounding box center [84, 213] width 99 height 17
type input "From 09/15/2025 To 10/14/2025"
click at [83, 216] on input "Reference / PO" at bounding box center [210, 215] width 364 height 21
paste input "9000I140355"
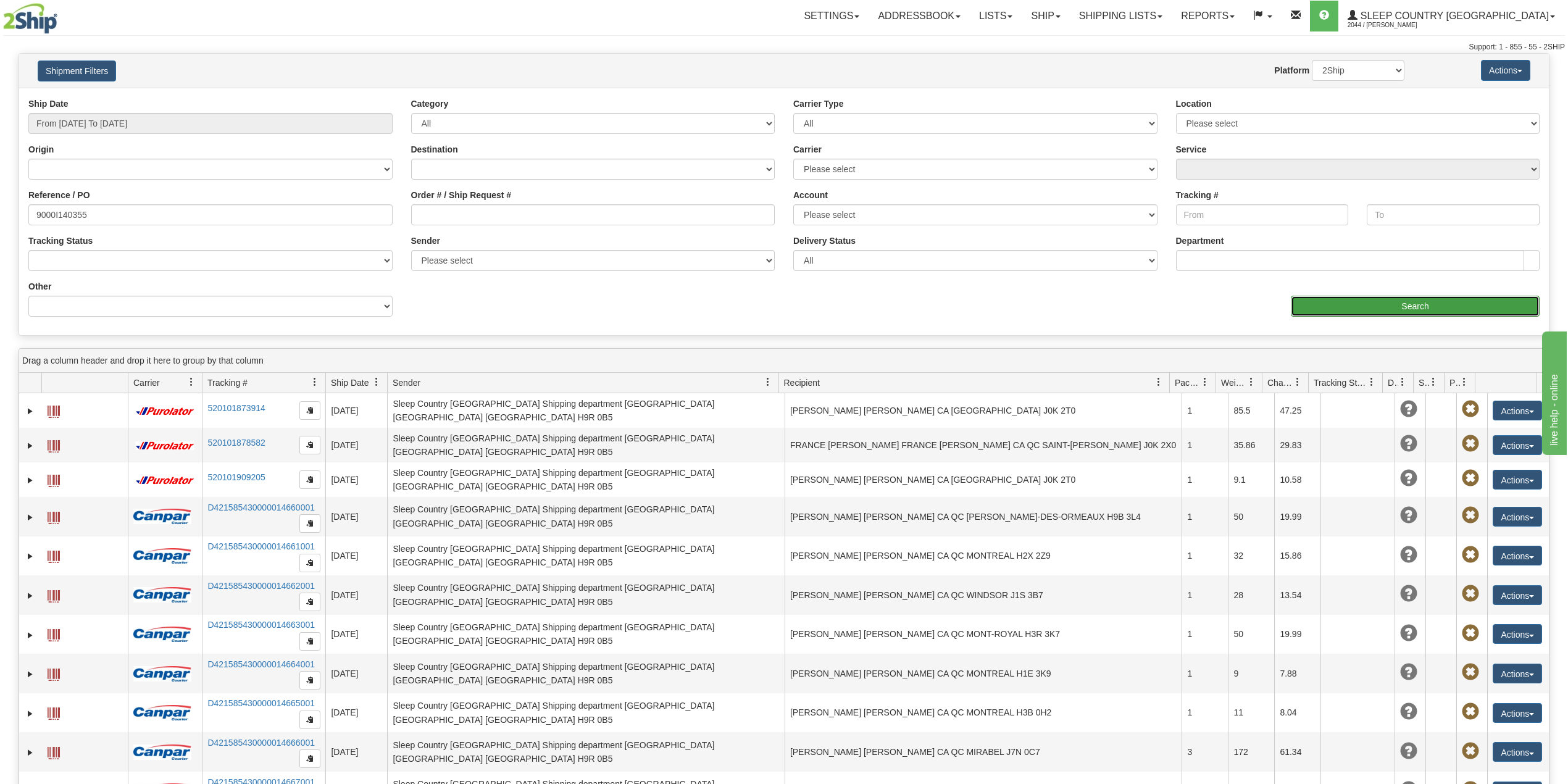
click at [1440, 297] on input "Search" at bounding box center [1415, 306] width 249 height 21
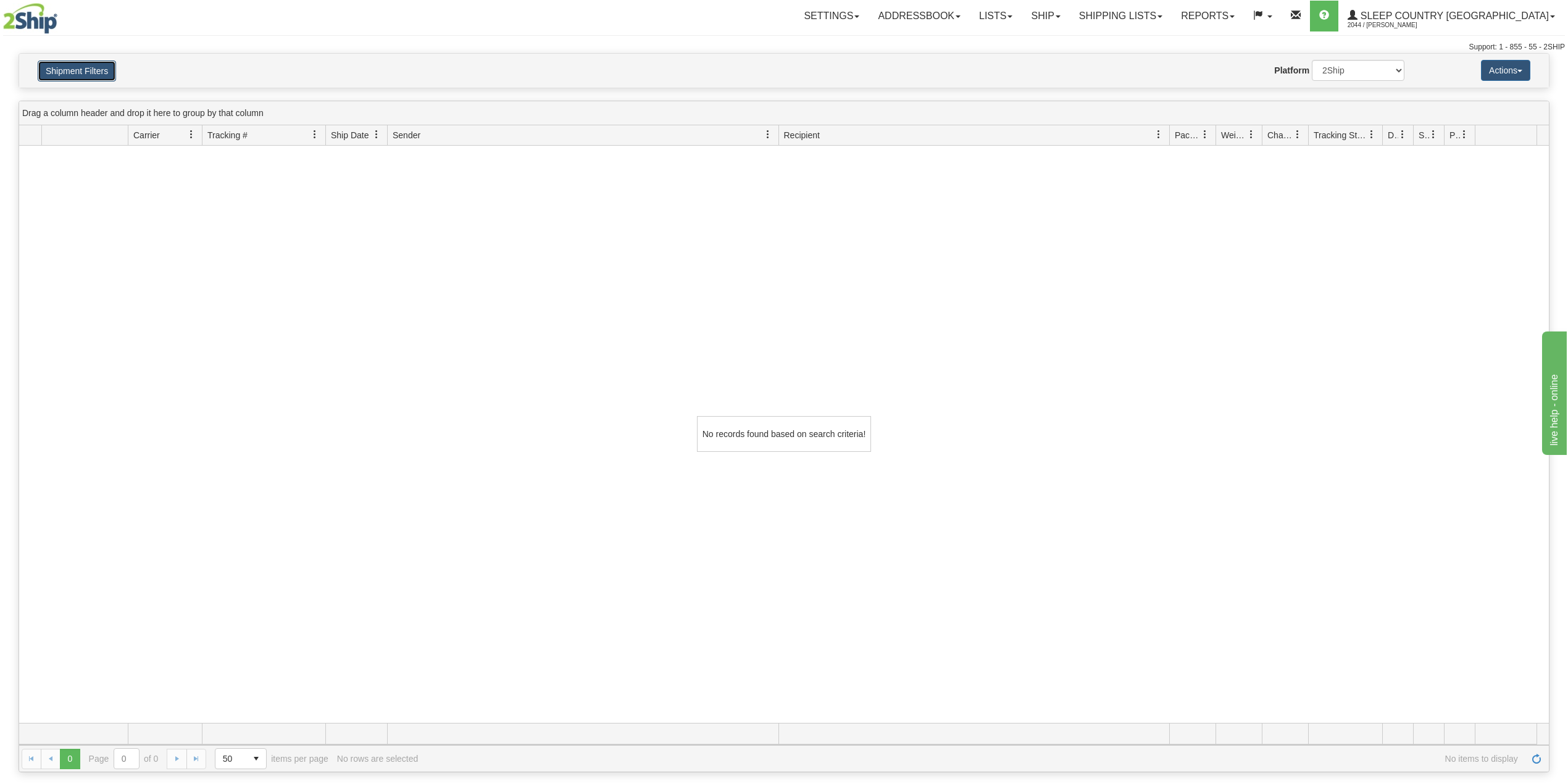
drag, startPoint x: 83, startPoint y: 74, endPoint x: 87, endPoint y: 79, distance: 6.4
click at [84, 74] on button "Shipment Filters" at bounding box center [77, 71] width 79 height 21
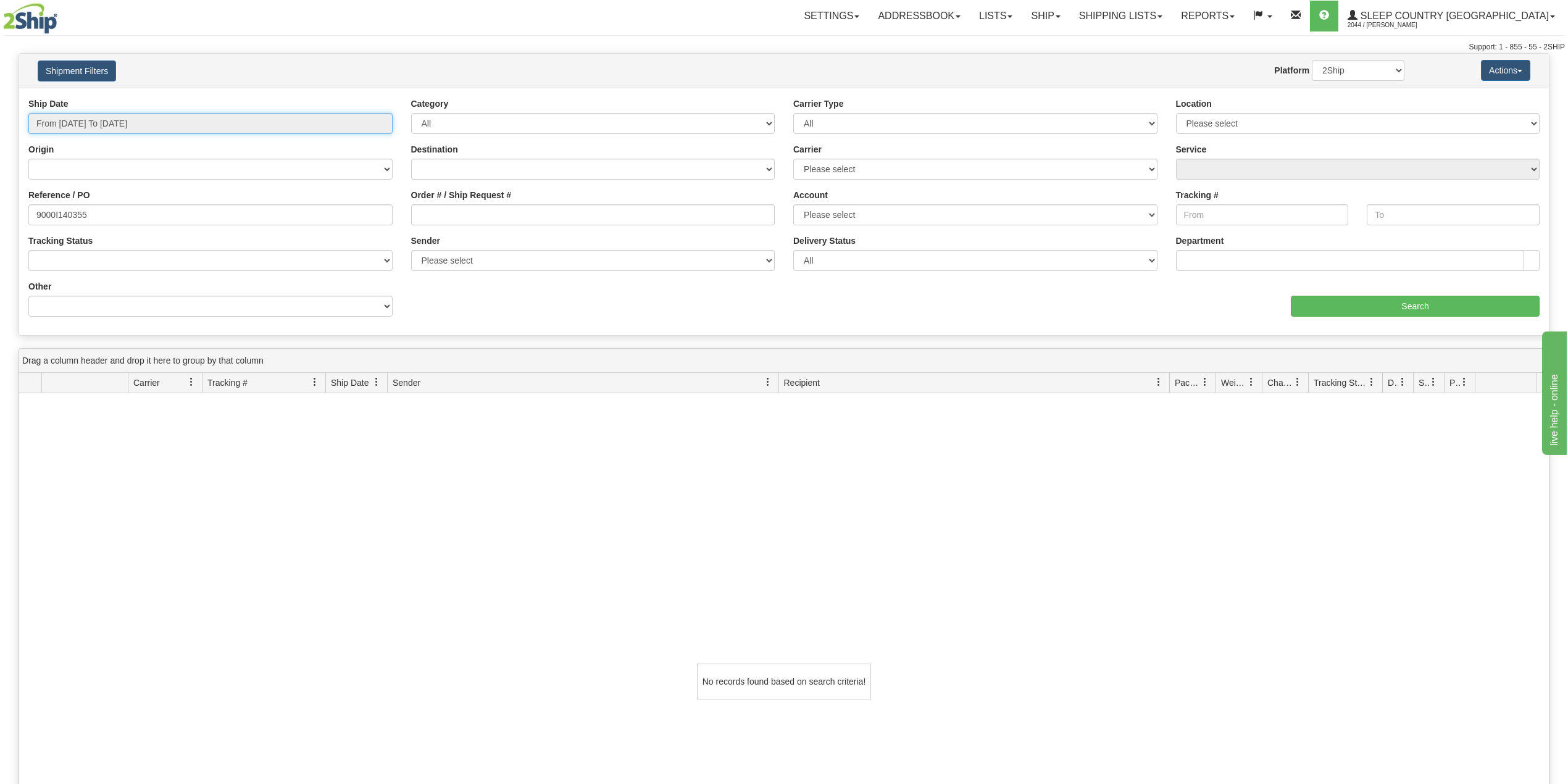
click at [112, 121] on input "From [DATE] To [DATE]" at bounding box center [210, 123] width 364 height 21
click at [235, 70] on h4 "Shipment Filters" at bounding box center [155, 70] width 252 height 22
click at [100, 210] on input "9000I140355" at bounding box center [210, 215] width 364 height 21
click at [1358, 303] on input "Search" at bounding box center [1415, 306] width 249 height 21
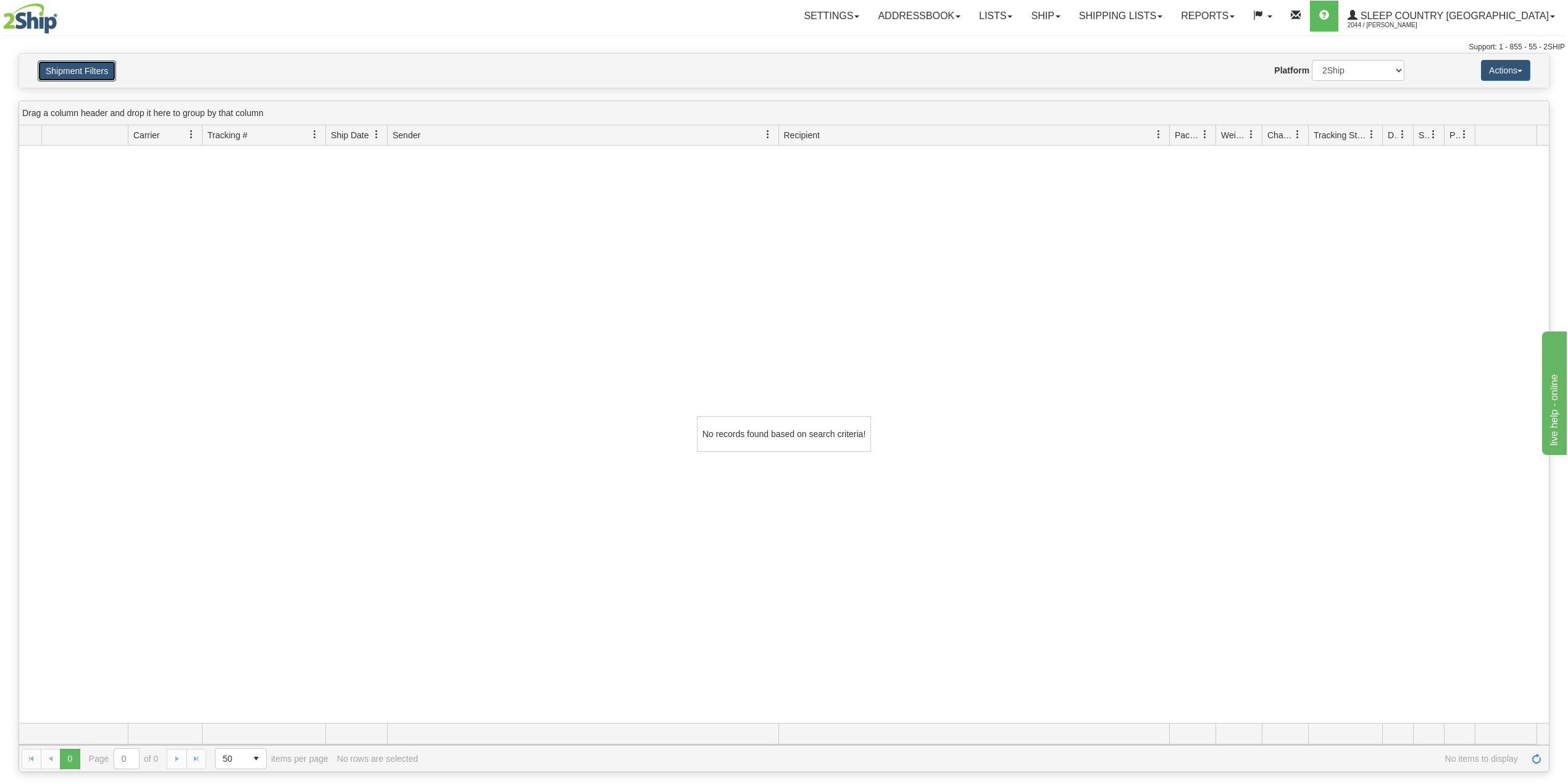
click at [86, 80] on button "Shipment Filters" at bounding box center [77, 71] width 79 height 21
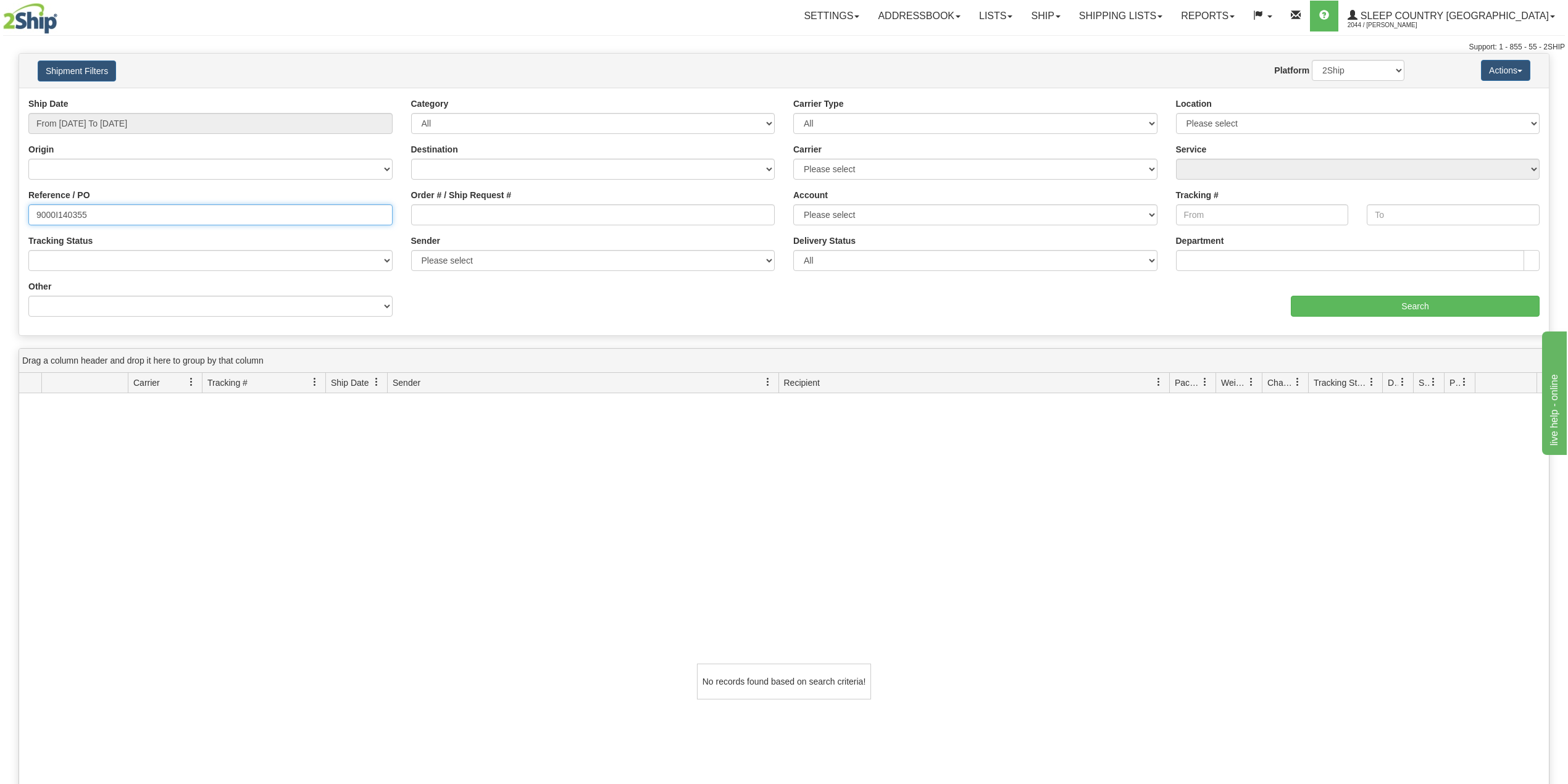
click at [63, 218] on input "9000I140355" at bounding box center [210, 215] width 364 height 21
click at [63, 220] on input "9000I140355" at bounding box center [210, 215] width 364 height 21
click at [64, 221] on input "9000I140355" at bounding box center [210, 215] width 364 height 21
paste input "2I170083"
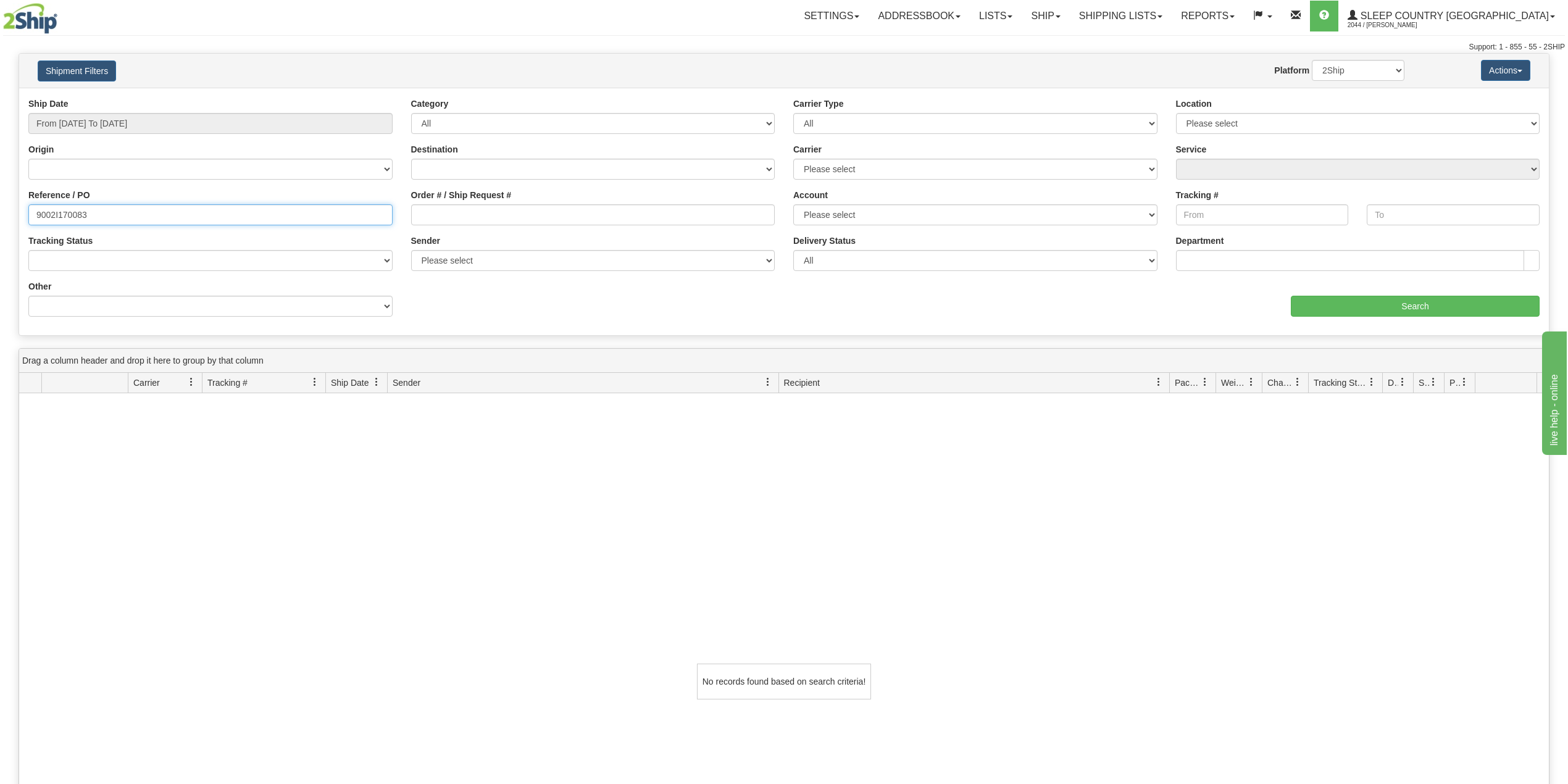
type input "9002I170083"
drag, startPoint x: 1419, startPoint y: 319, endPoint x: 1427, endPoint y: 311, distance: 11.3
click at [1421, 319] on div "Ship Date From 09/15/2025 To 10/14/2025 Category All Inbound Outbound Carrier T…" at bounding box center [783, 212] width 1530 height 228
click at [1418, 301] on input "Search" at bounding box center [1415, 306] width 249 height 21
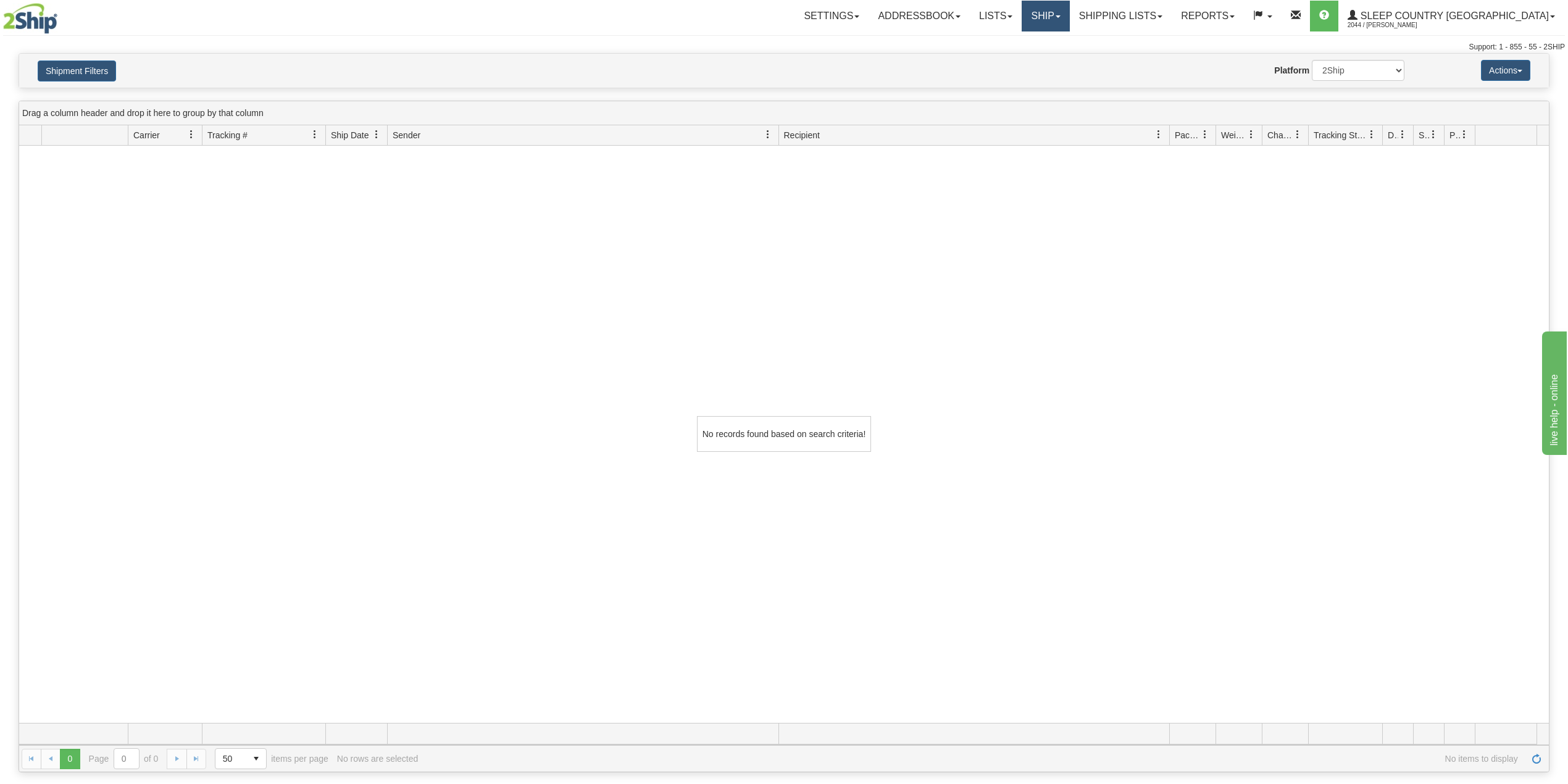
click at [1060, 15] on span at bounding box center [1058, 17] width 5 height 3
click at [1057, 54] on span "OnHold / Order Queue" at bounding box center [1013, 59] width 87 height 10
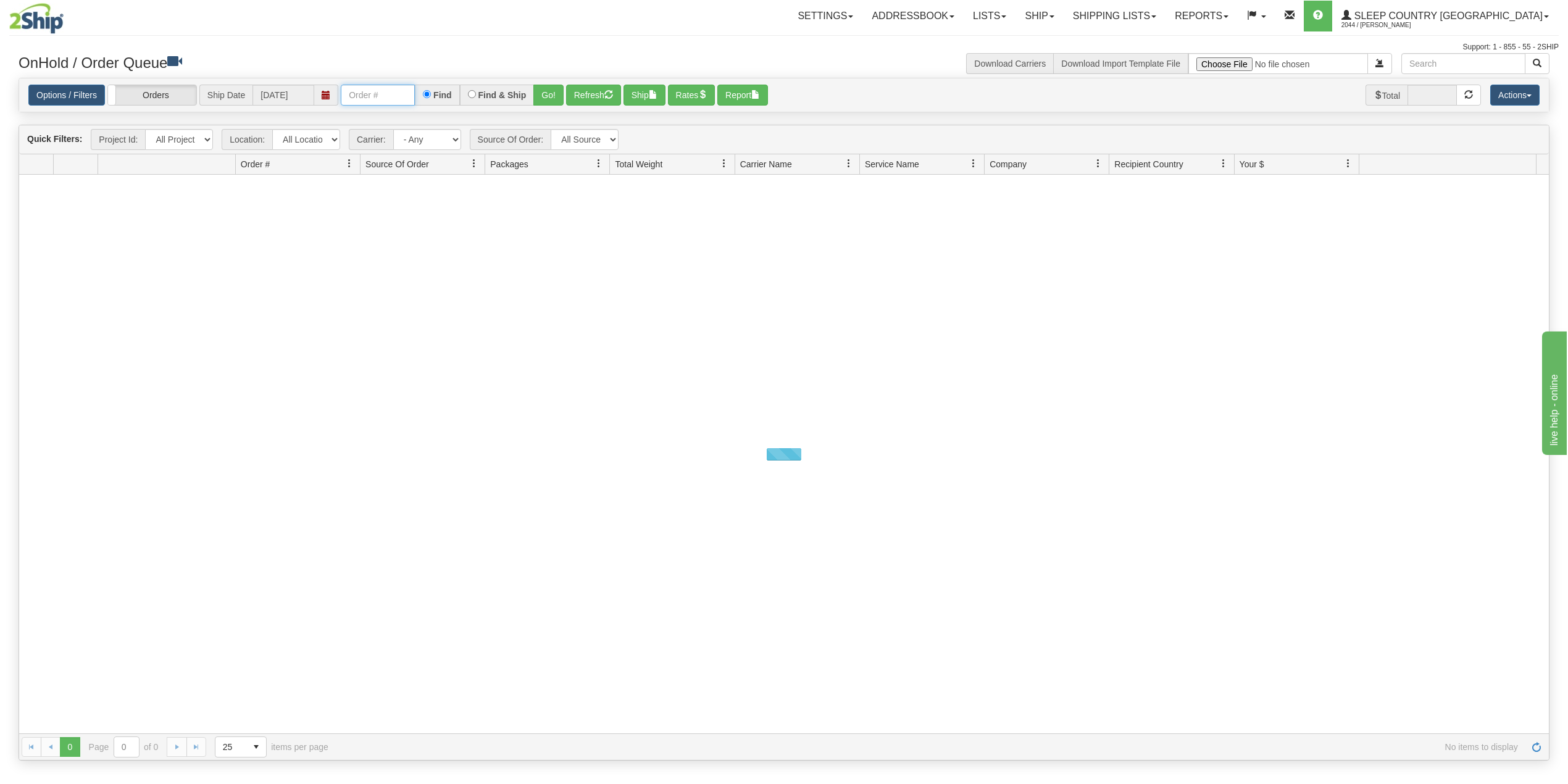
click at [391, 97] on input "text" at bounding box center [377, 95] width 74 height 21
paste input "9002I170083"
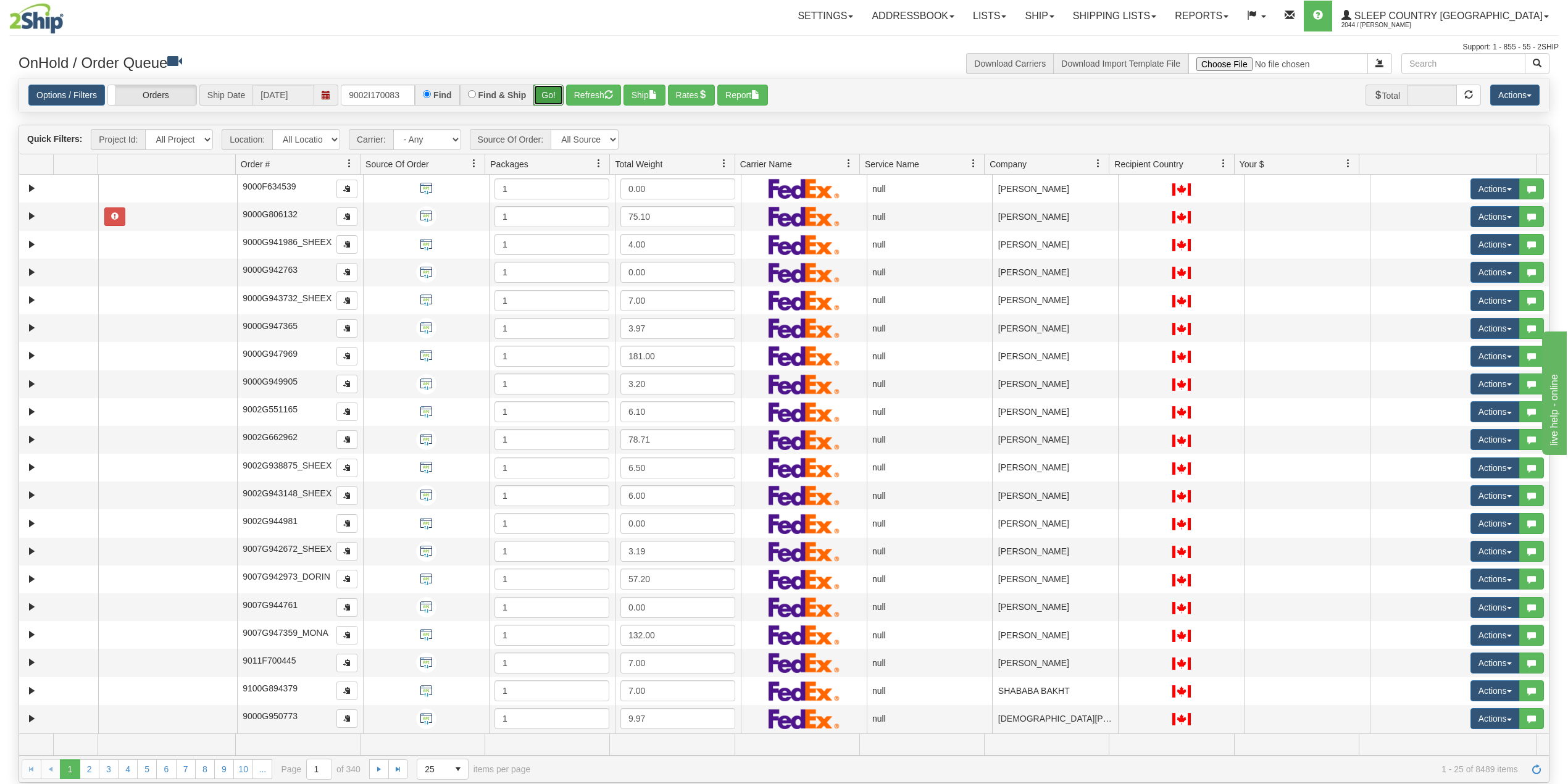
click at [552, 89] on button "Go!" at bounding box center [548, 95] width 30 height 21
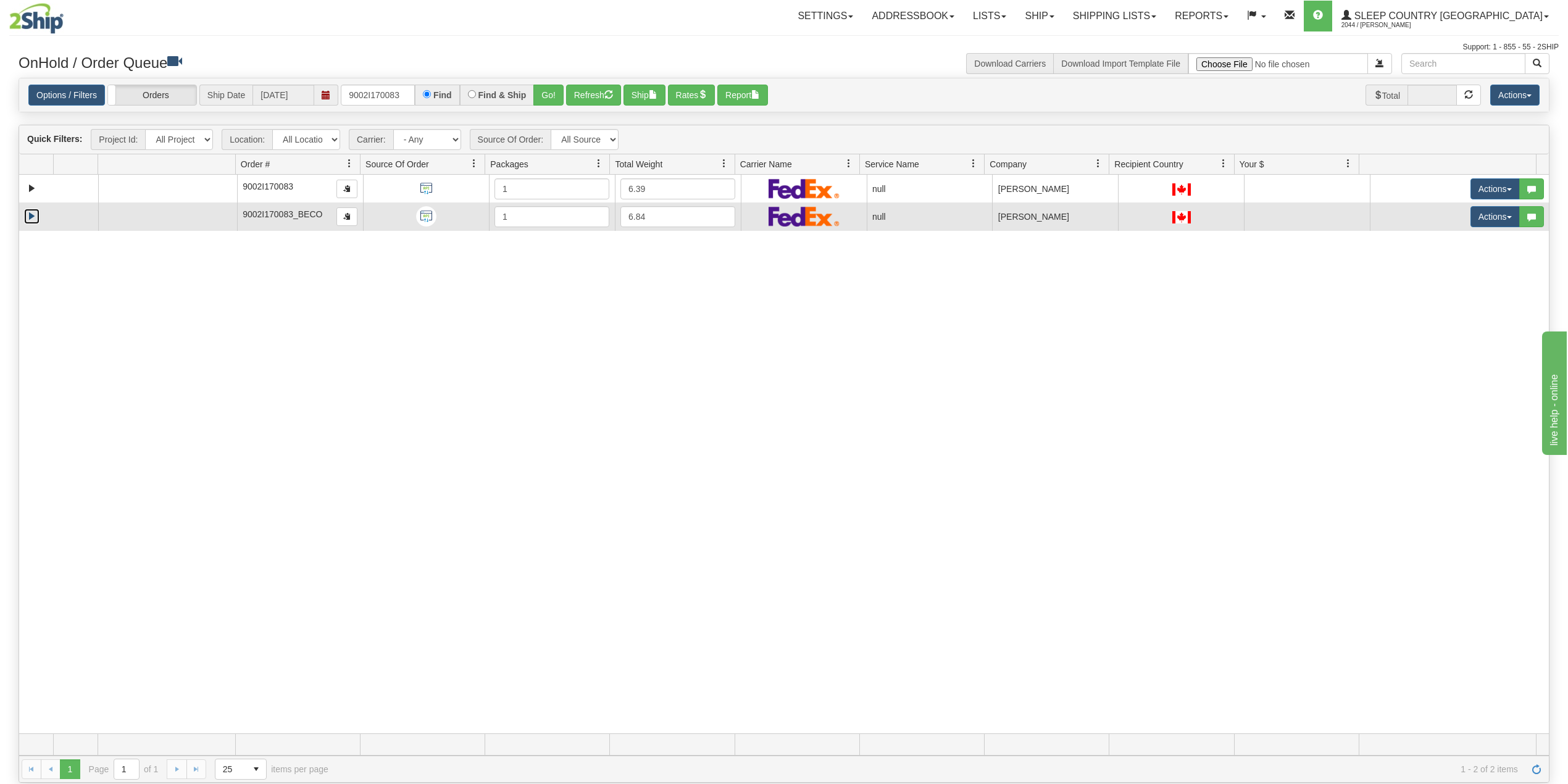
click at [30, 218] on link "Expand" at bounding box center [32, 217] width 15 height 15
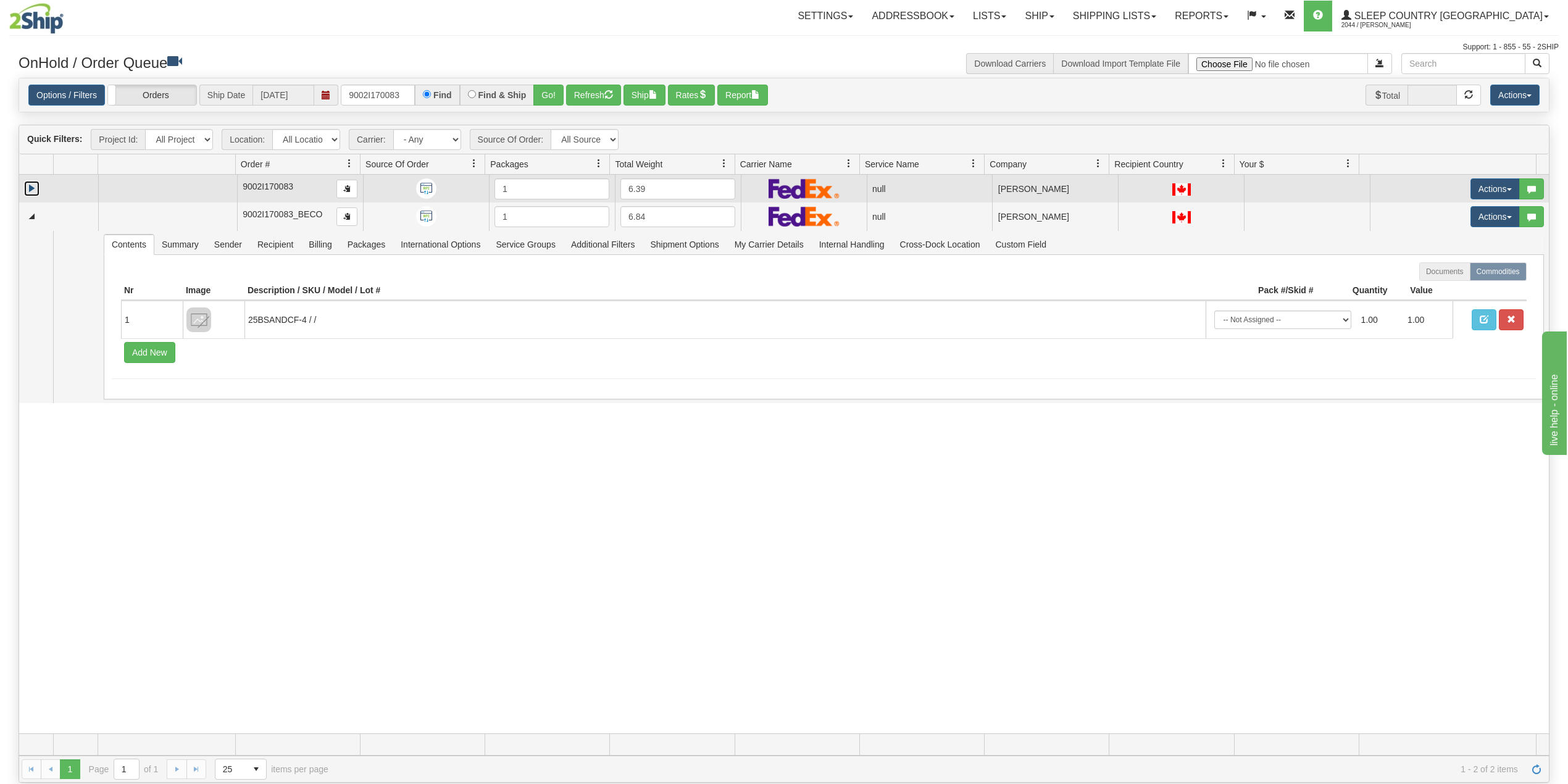
click at [32, 187] on link "Expand" at bounding box center [32, 189] width 15 height 15
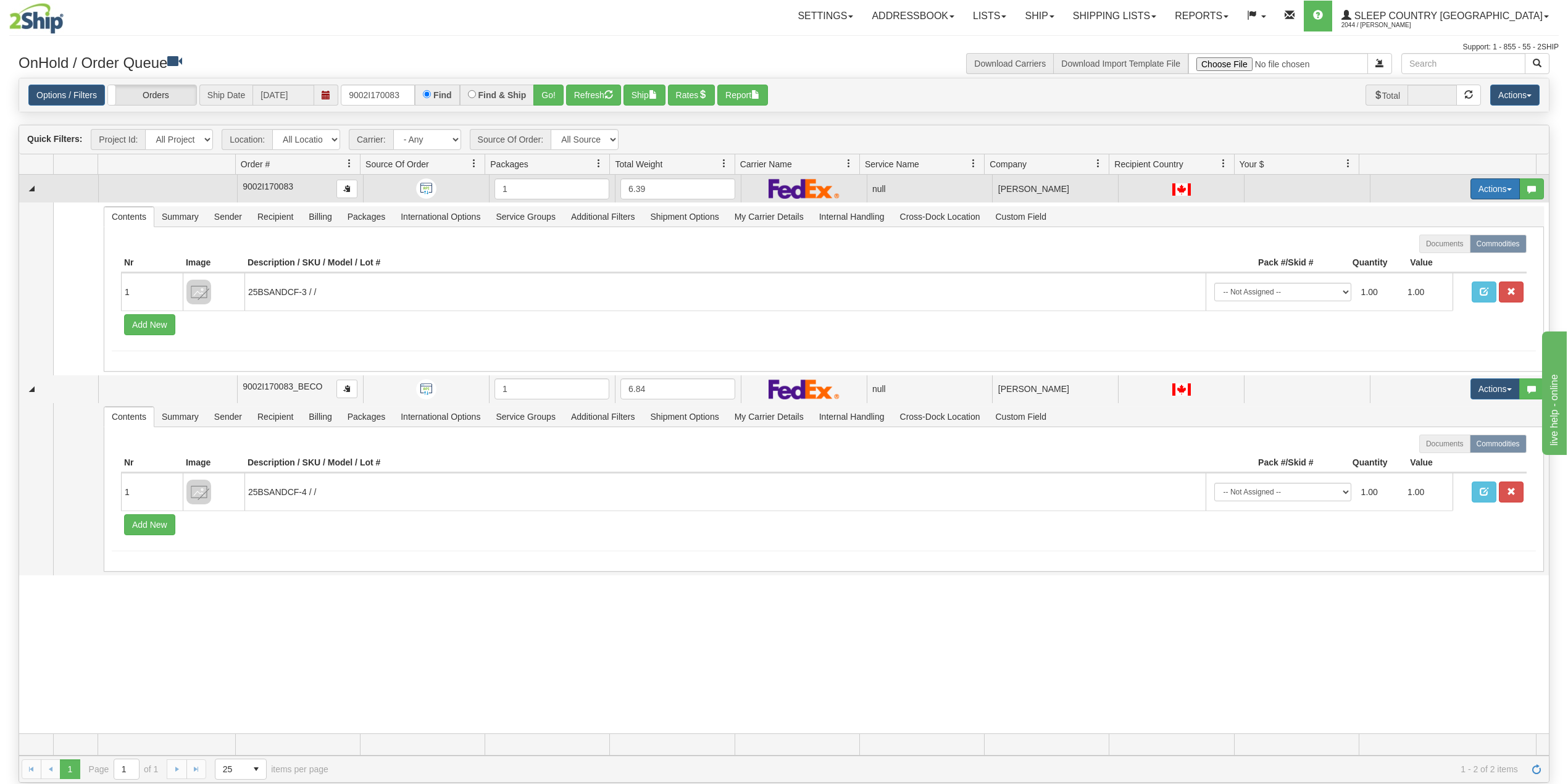
click at [1478, 188] on button "Actions" at bounding box center [1495, 189] width 49 height 21
click at [1432, 281] on span "Delete" at bounding box center [1442, 276] width 33 height 10
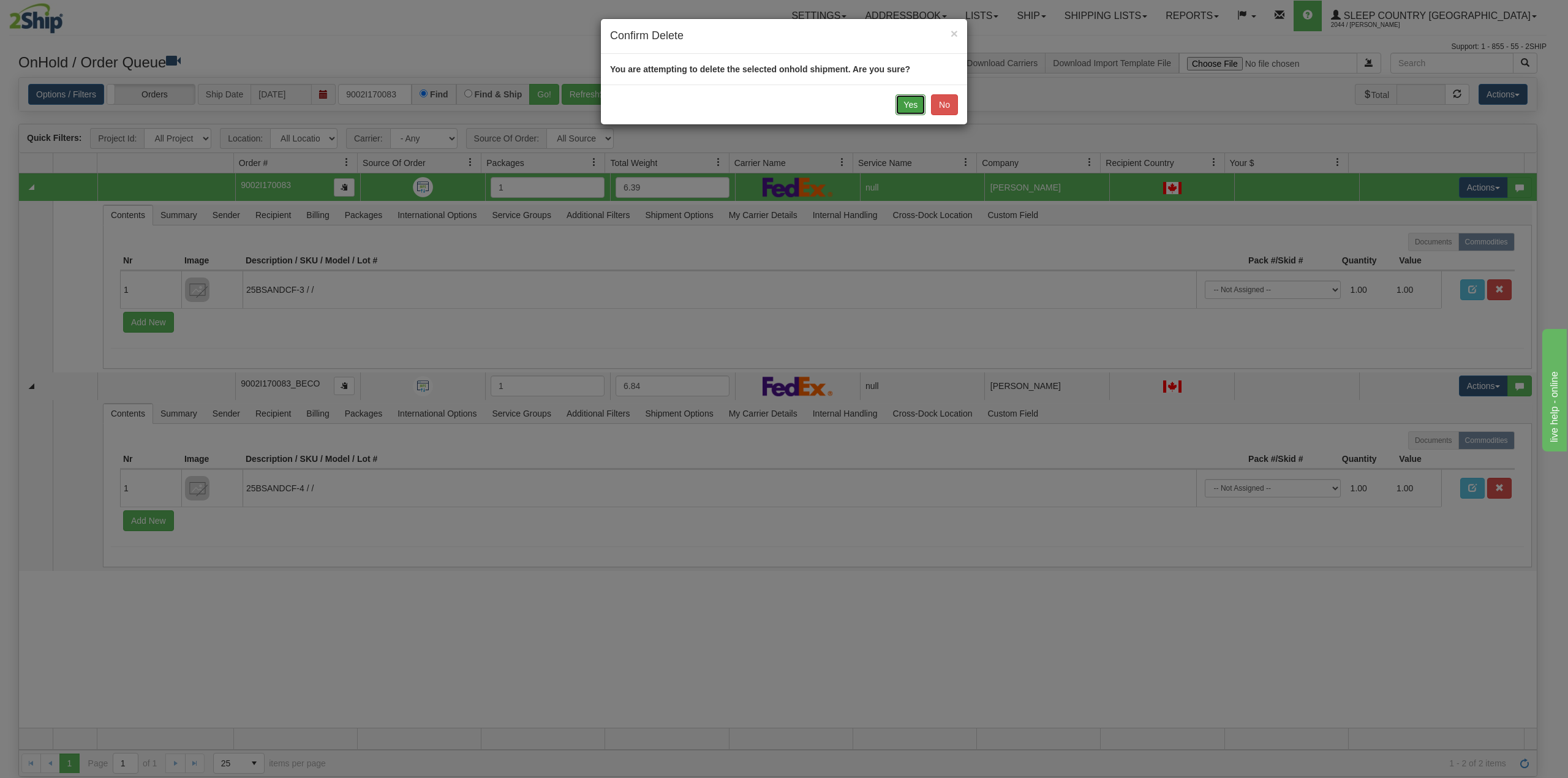
click at [912, 100] on button "Yes" at bounding box center [910, 105] width 30 height 21
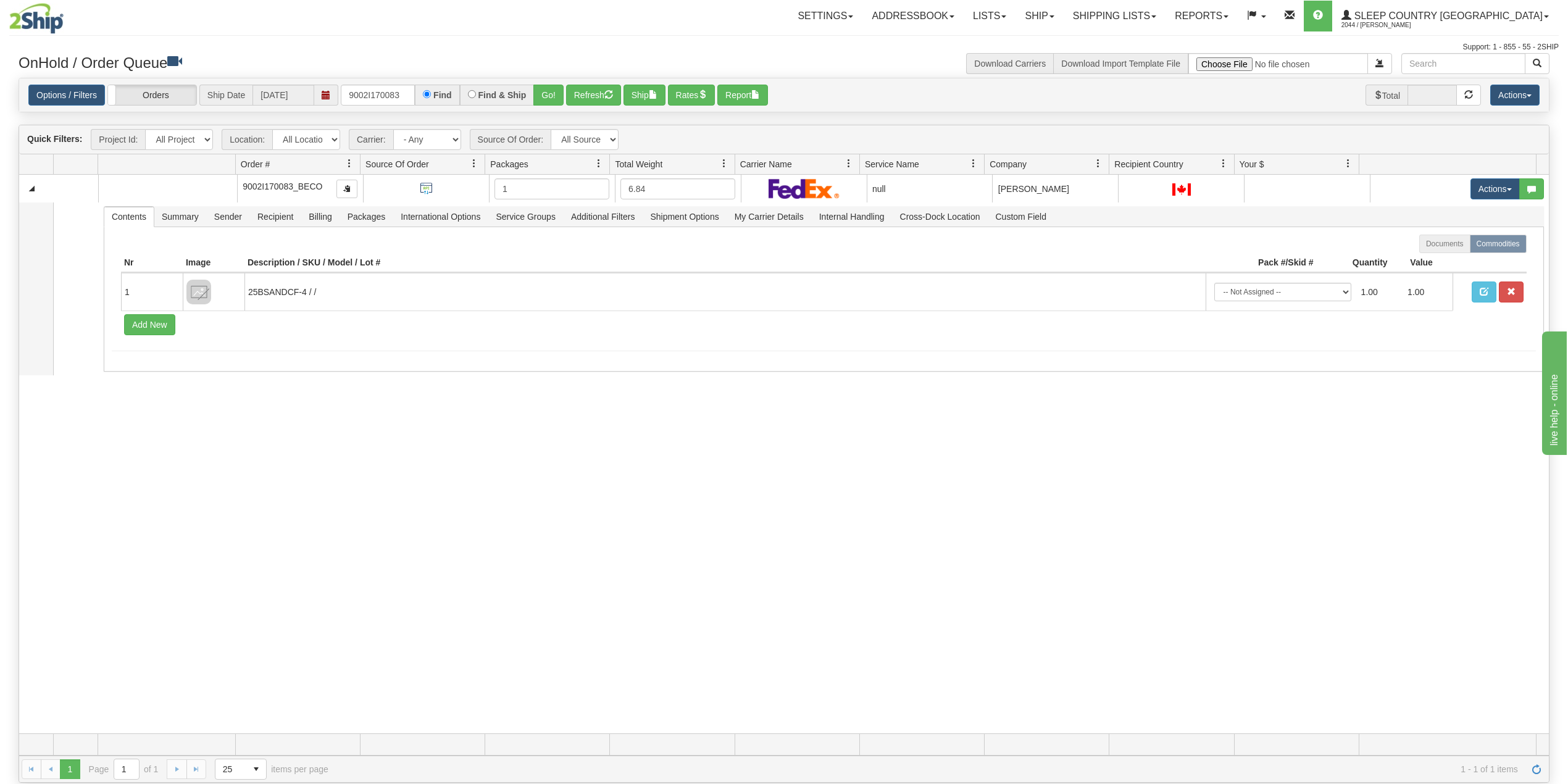
click at [382, 84] on div "Options / Filters Group Shipments Orders Ship Date 10/14/2025 9002I170083 Find …" at bounding box center [783, 95] width 1530 height 34
click at [382, 90] on input "9002I170083" at bounding box center [377, 95] width 74 height 21
paste input "095983"
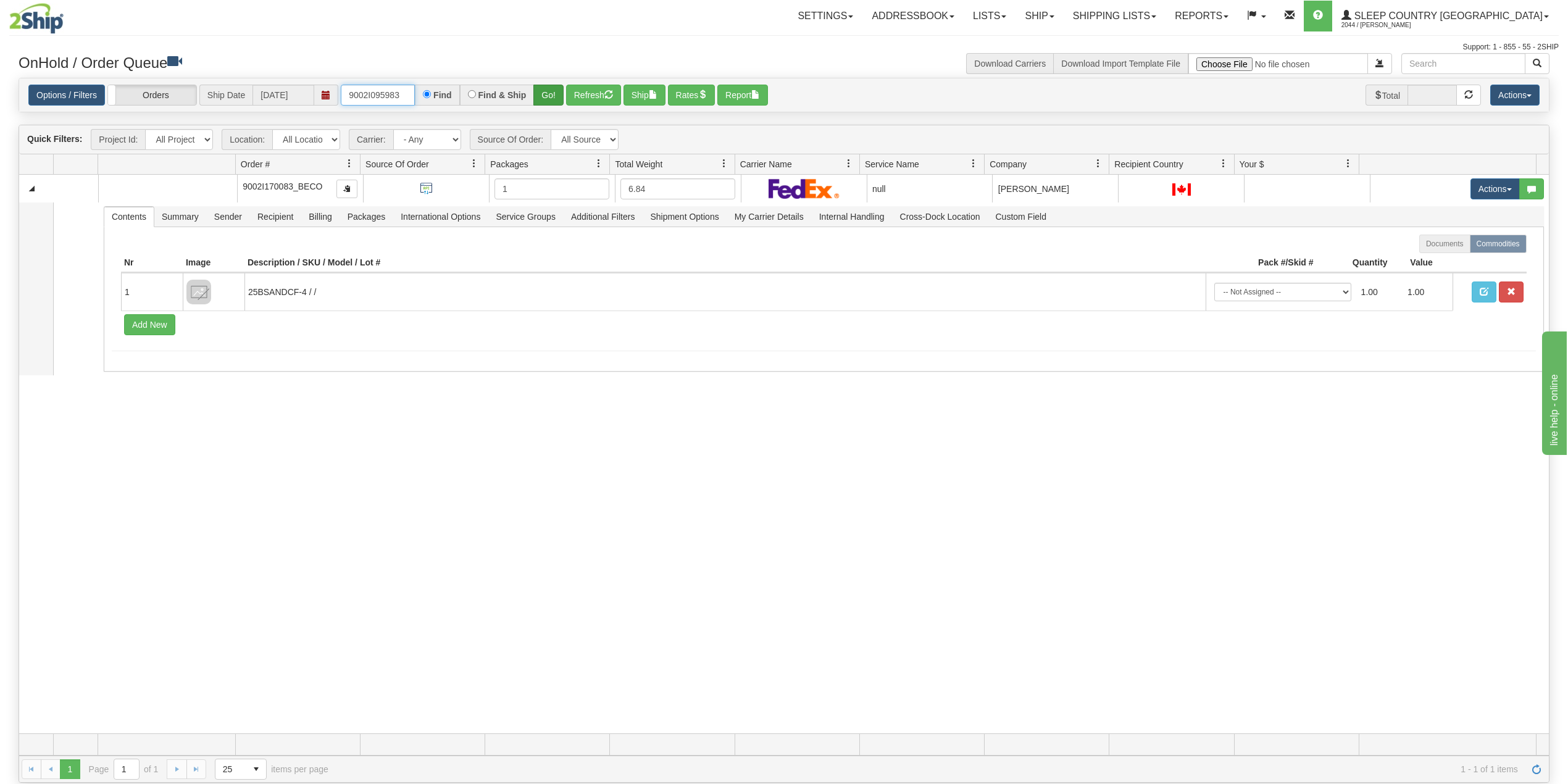
type input "9002I095983"
click at [549, 96] on button "Go!" at bounding box center [548, 95] width 30 height 21
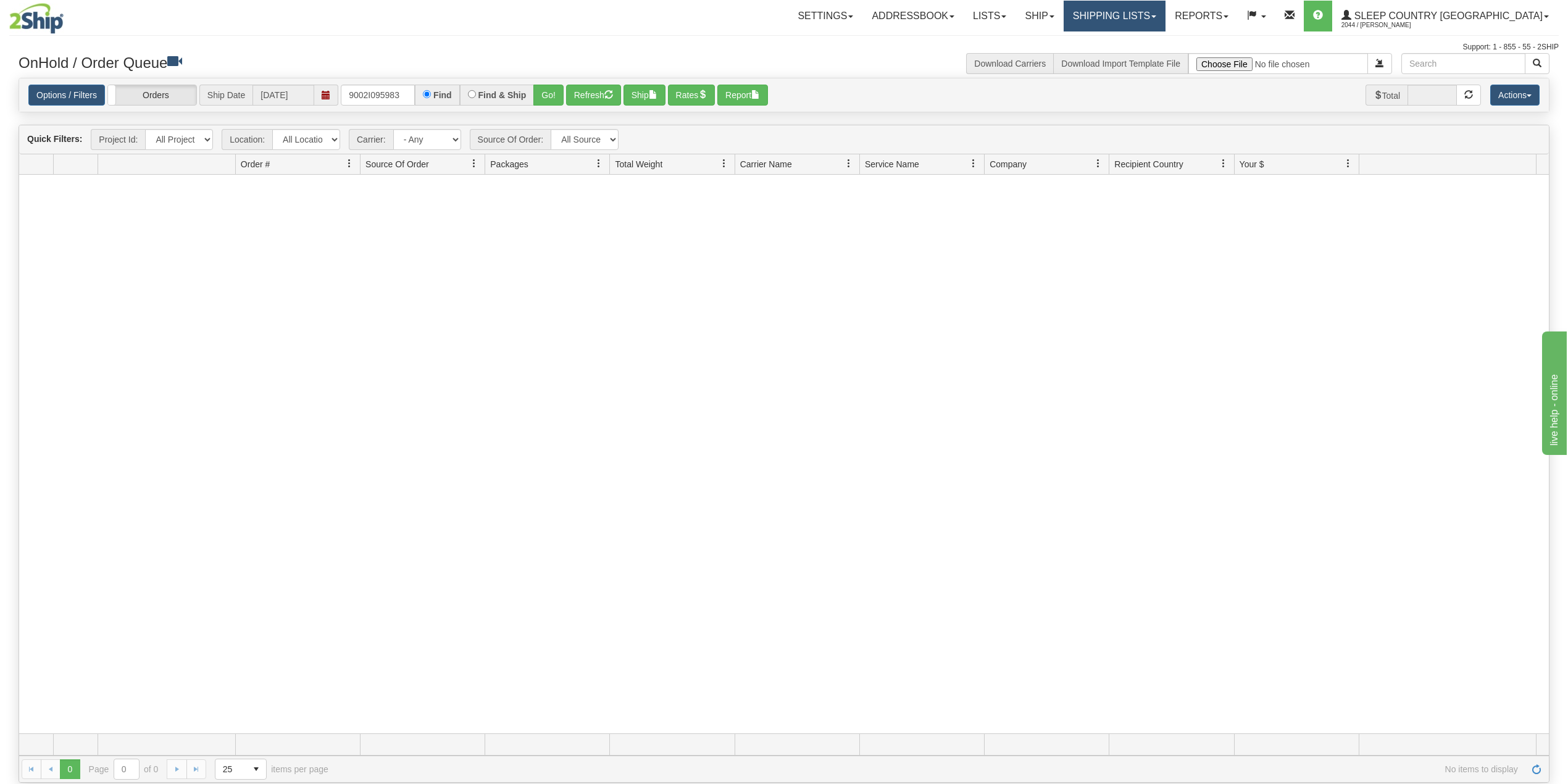
click at [1166, 17] on link "Shipping lists" at bounding box center [1115, 16] width 102 height 31
click at [1147, 56] on span "Search Shipment History" at bounding box center [1104, 59] width 95 height 10
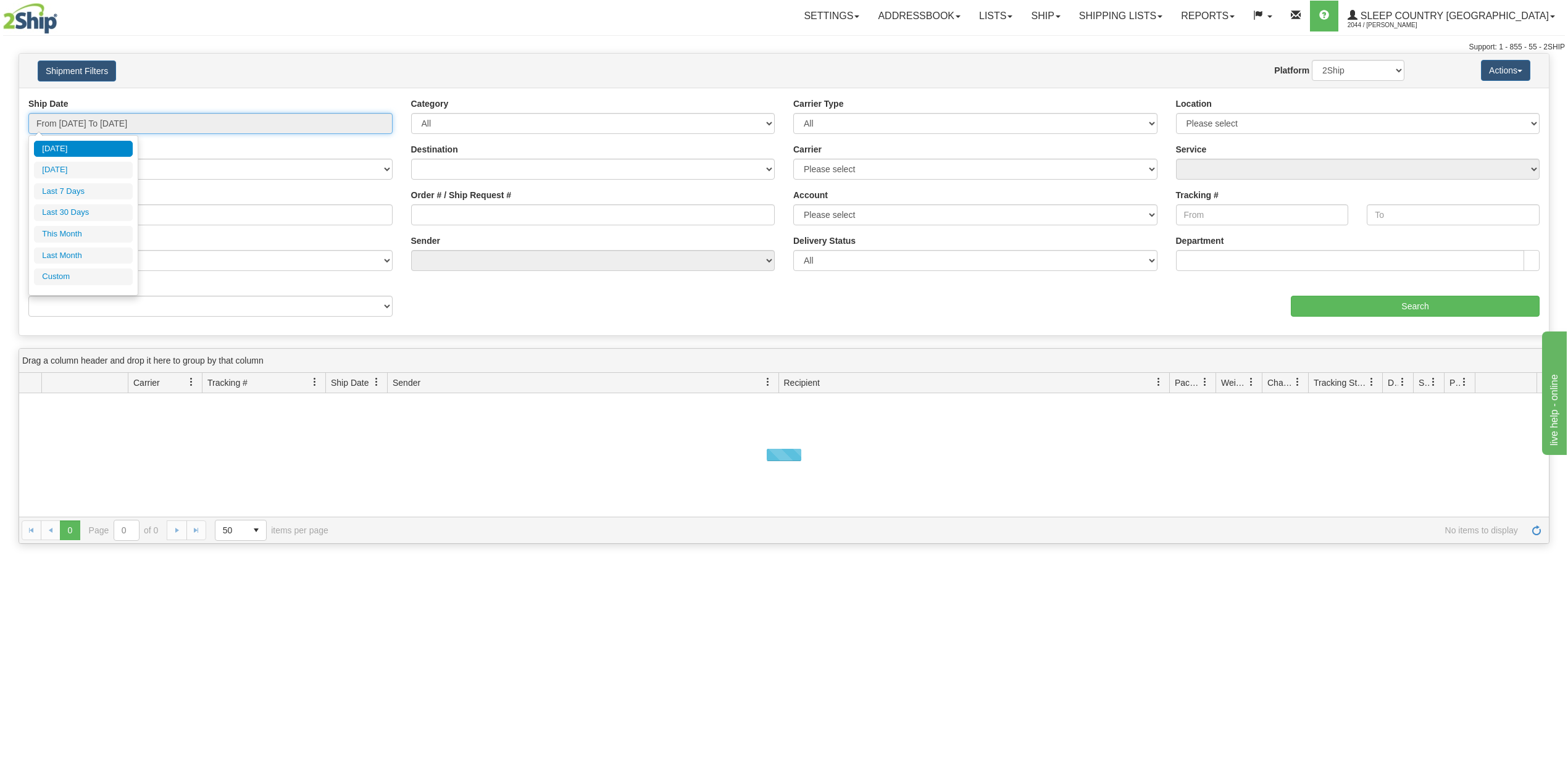
click at [130, 116] on input "From [DATE] To [DATE]" at bounding box center [210, 123] width 364 height 21
click at [79, 205] on ul "[DATE] [DATE] Last 7 Days Last 30 Days This Month Last Month Custom" at bounding box center [84, 213] width 99 height 145
click at [79, 215] on li "Last 30 Days" at bounding box center [84, 213] width 99 height 17
type input "From [DATE] To [DATE]"
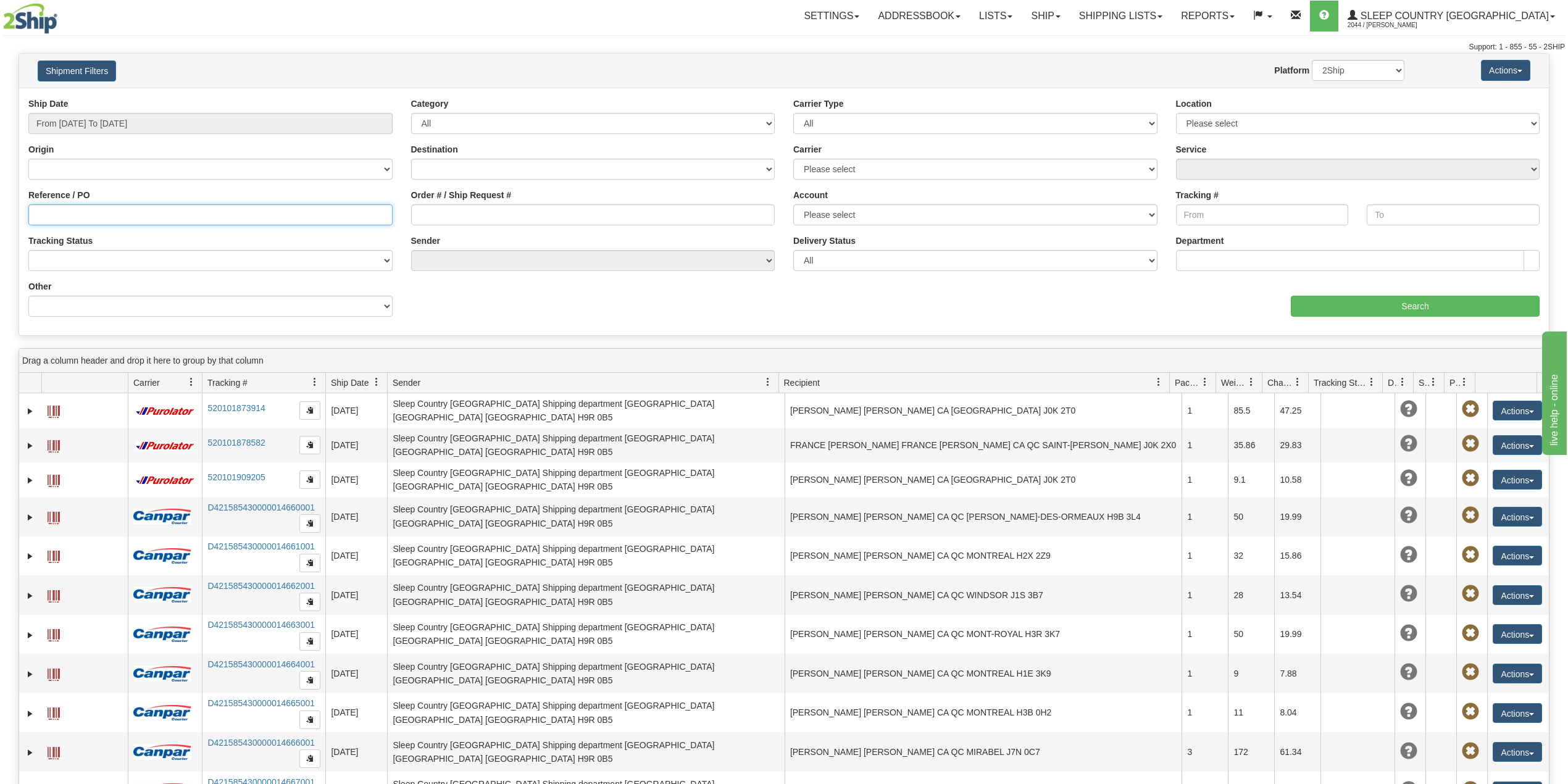
click at [79, 215] on input "Reference / PO" at bounding box center [210, 215] width 364 height 21
paste input "9002I095983"
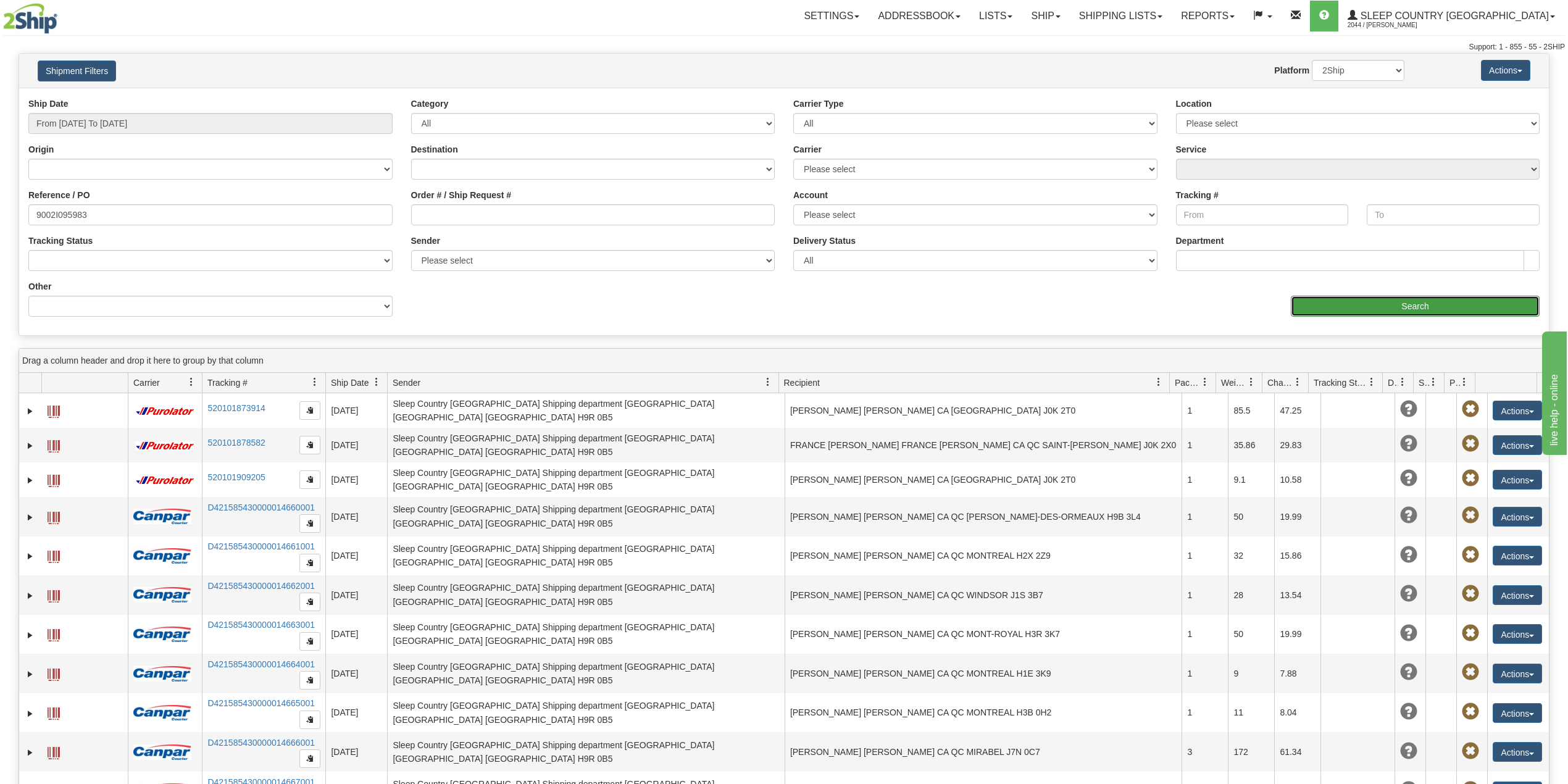
click at [1346, 304] on input "Search" at bounding box center [1415, 306] width 249 height 21
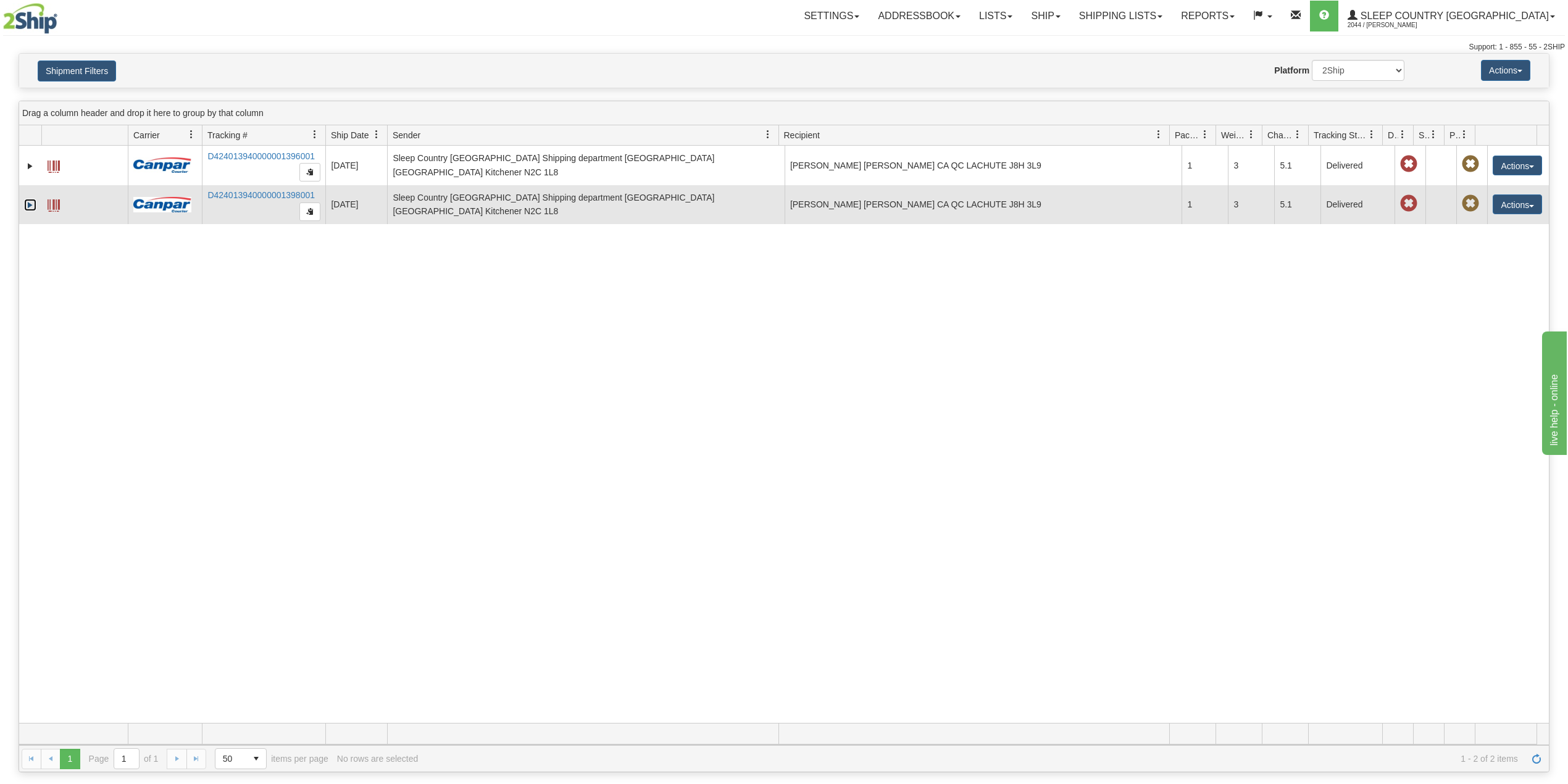
click at [26, 205] on link "Expand" at bounding box center [31, 205] width 13 height 13
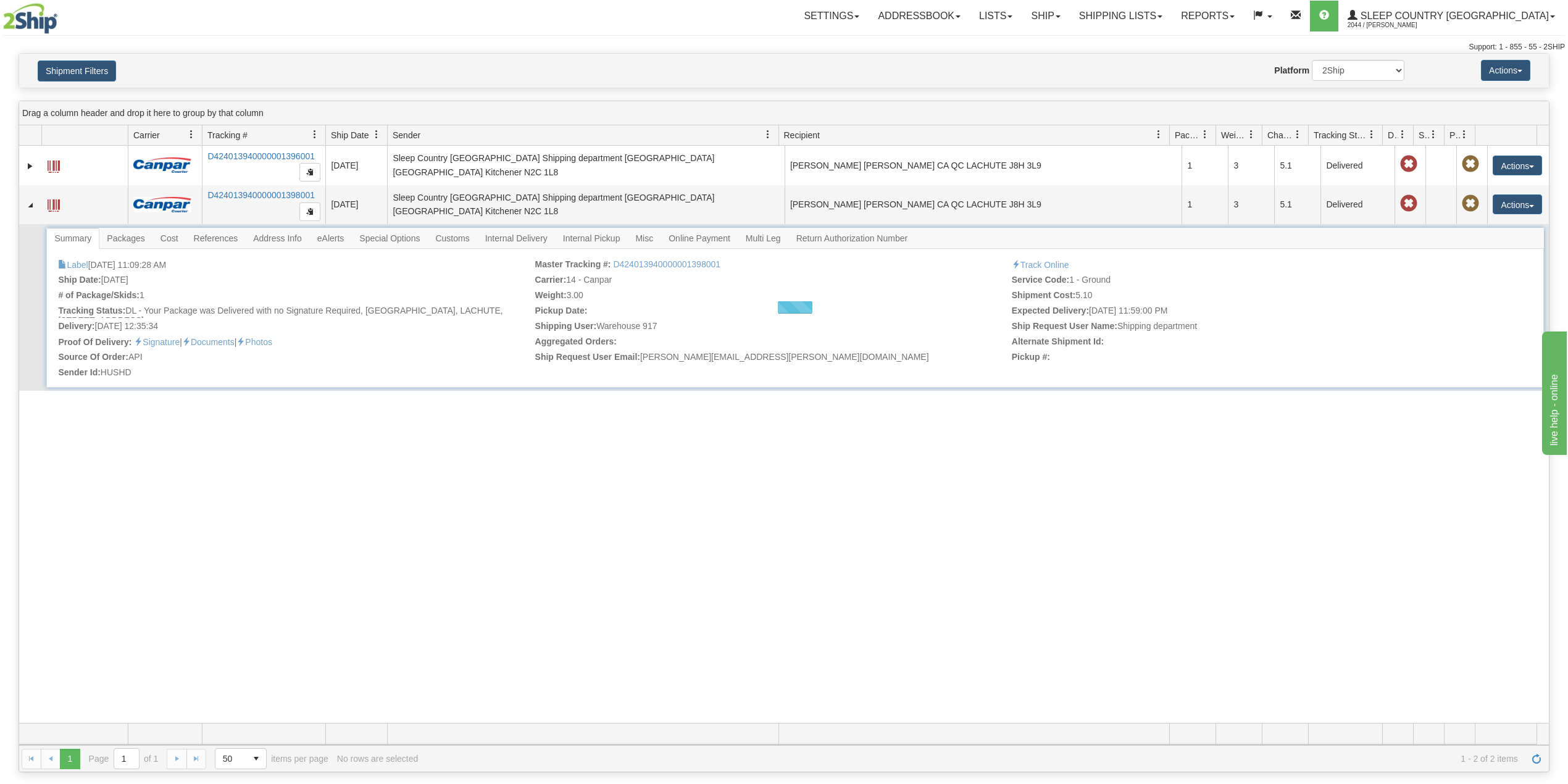
click at [450, 242] on div at bounding box center [795, 308] width 1497 height 160
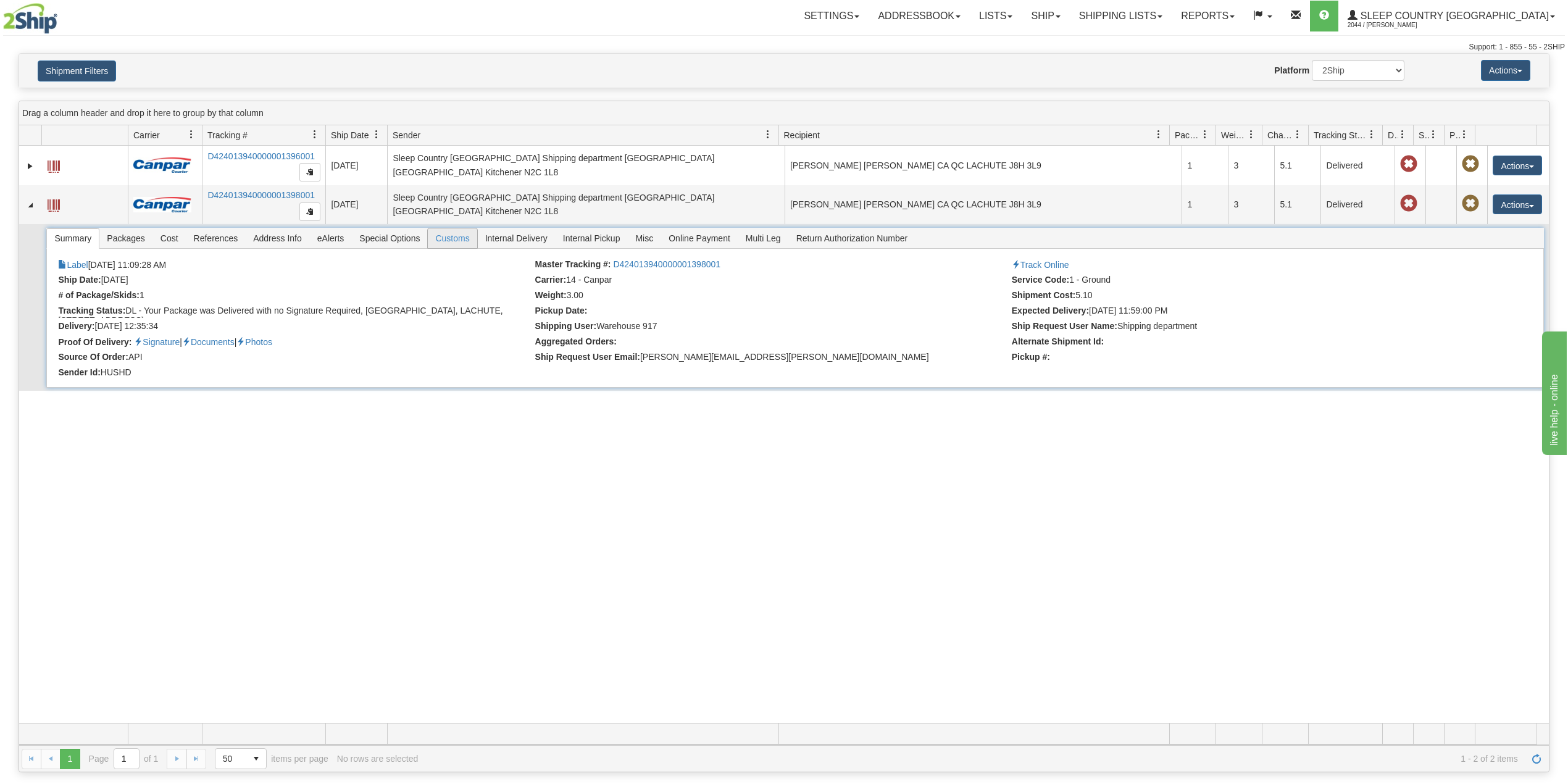
click at [450, 242] on span "Customs" at bounding box center [453, 238] width 49 height 19
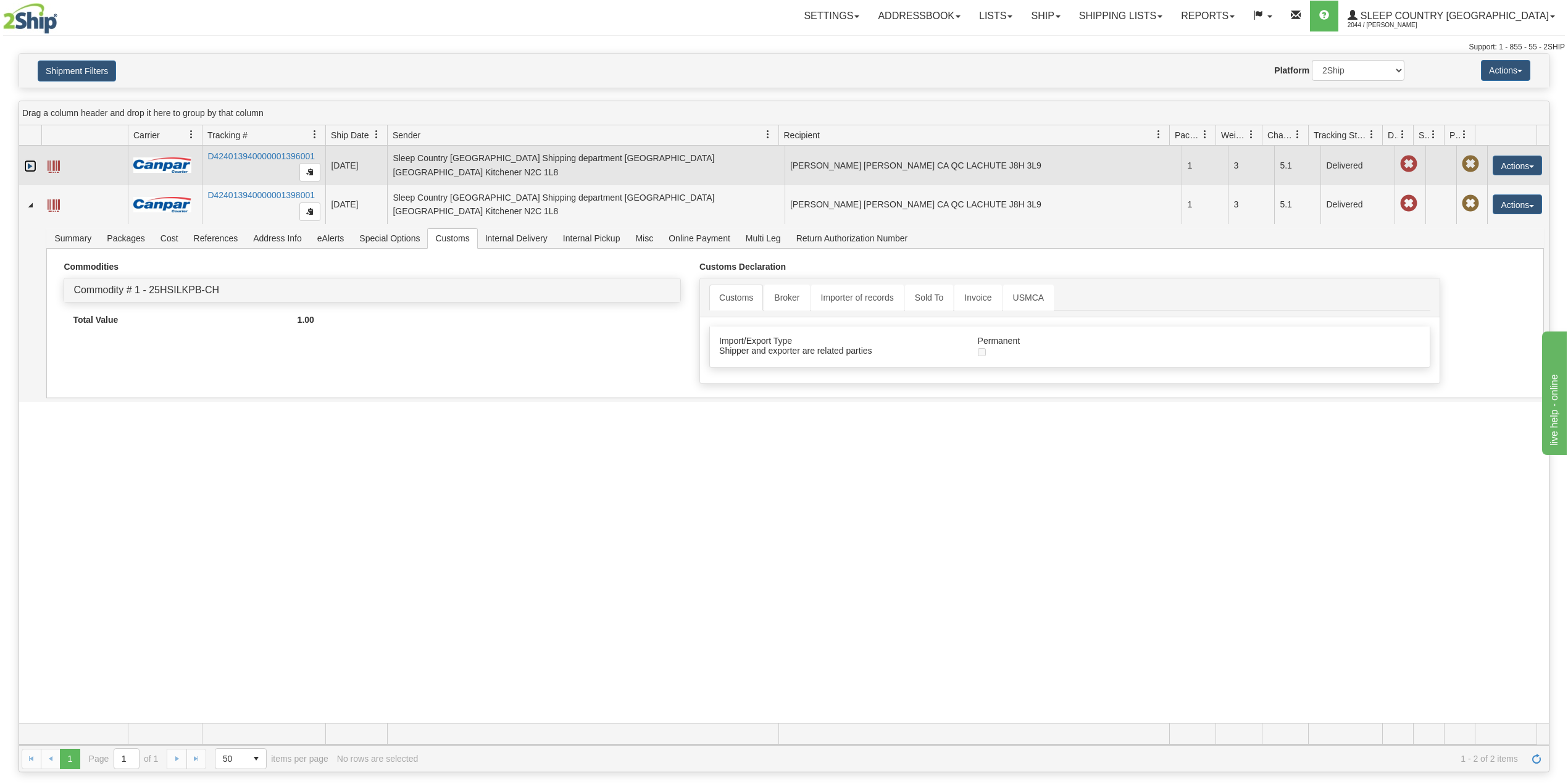
click at [29, 168] on link "Expand" at bounding box center [31, 166] width 13 height 13
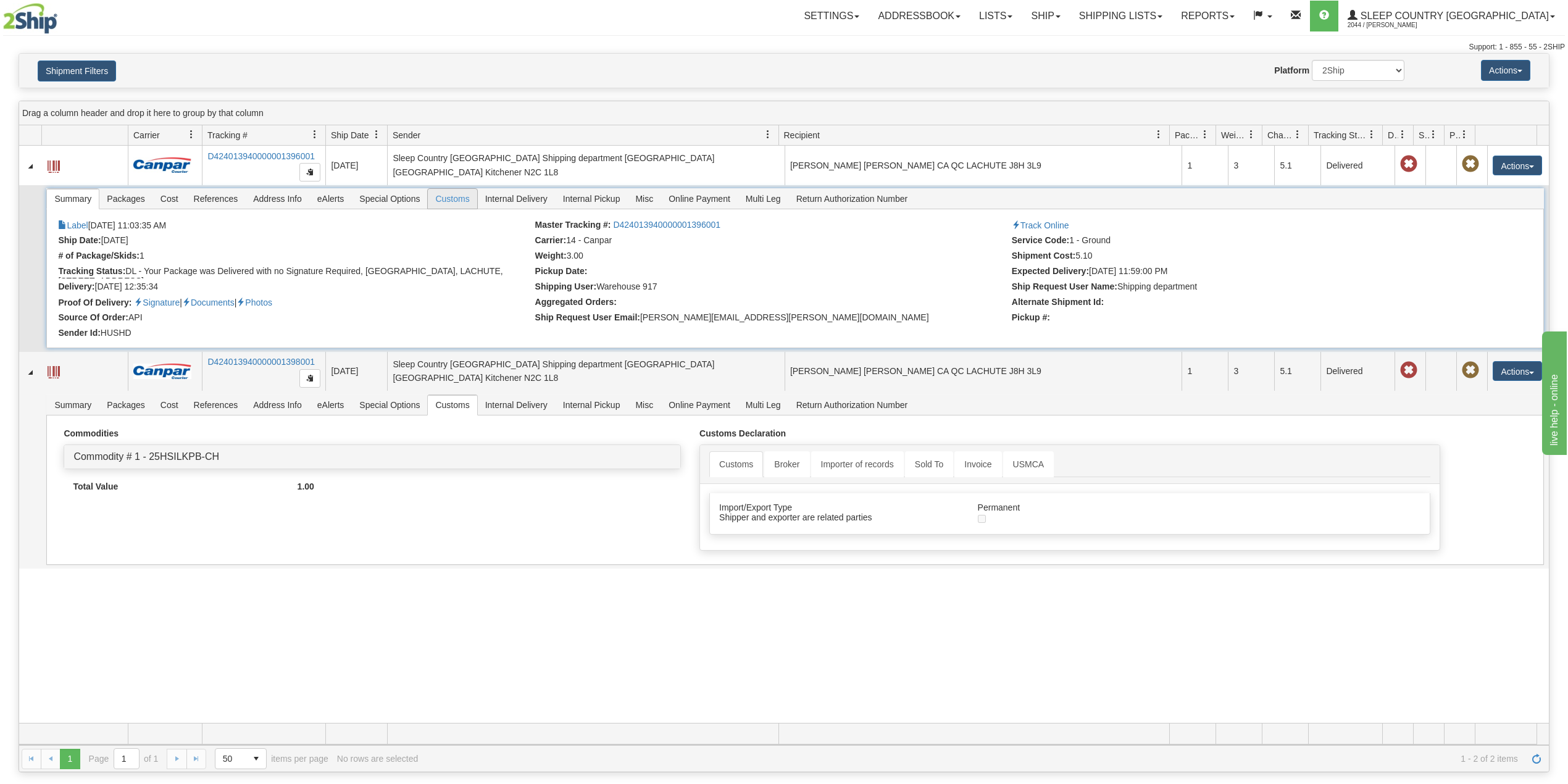
click at [467, 205] on span "Customs" at bounding box center [453, 198] width 49 height 19
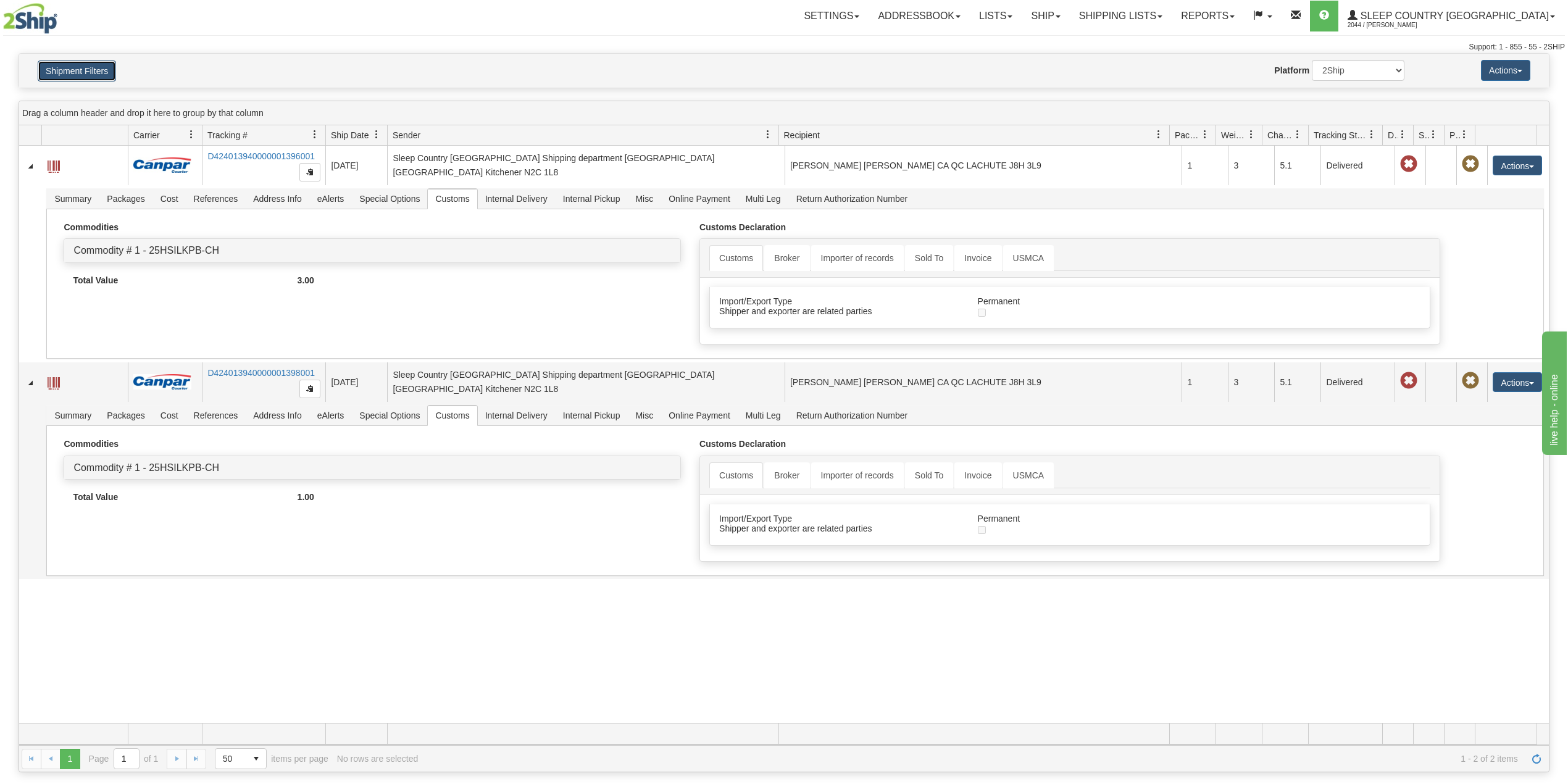
click at [95, 77] on button "Shipment Filters" at bounding box center [77, 71] width 79 height 21
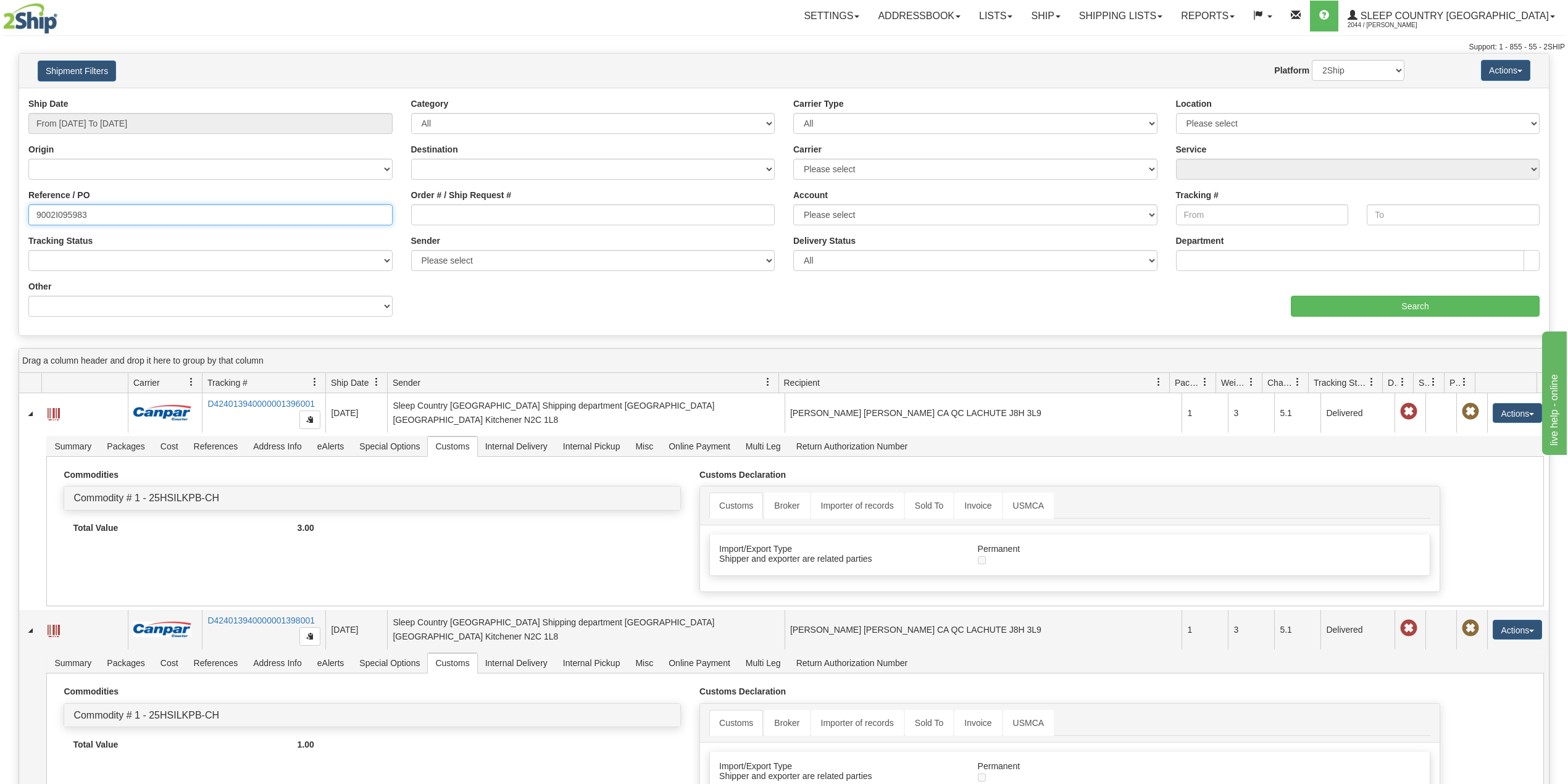
click at [67, 210] on input "9002I095983" at bounding box center [210, 215] width 364 height 21
paste input "0I112387"
type input "9000I112387"
click at [1329, 304] on input "Search" at bounding box center [1415, 306] width 249 height 21
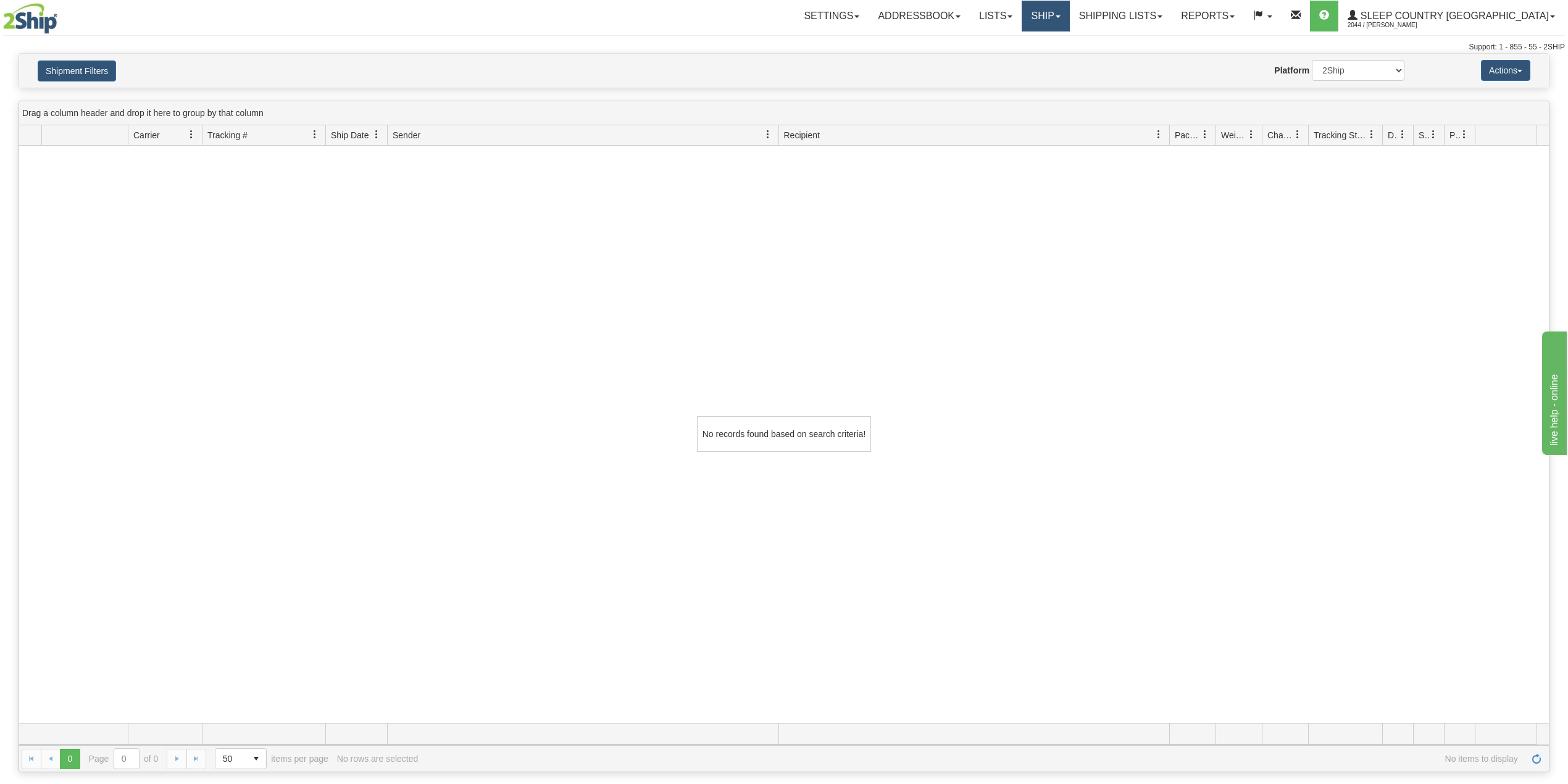
drag, startPoint x: 1088, startPoint y: 16, endPoint x: 1092, endPoint y: 55, distance: 39.2
click at [1069, 17] on link "Ship" at bounding box center [1046, 16] width 47 height 31
click at [1069, 52] on link "OnHold / Order Queue" at bounding box center [1013, 59] width 112 height 16
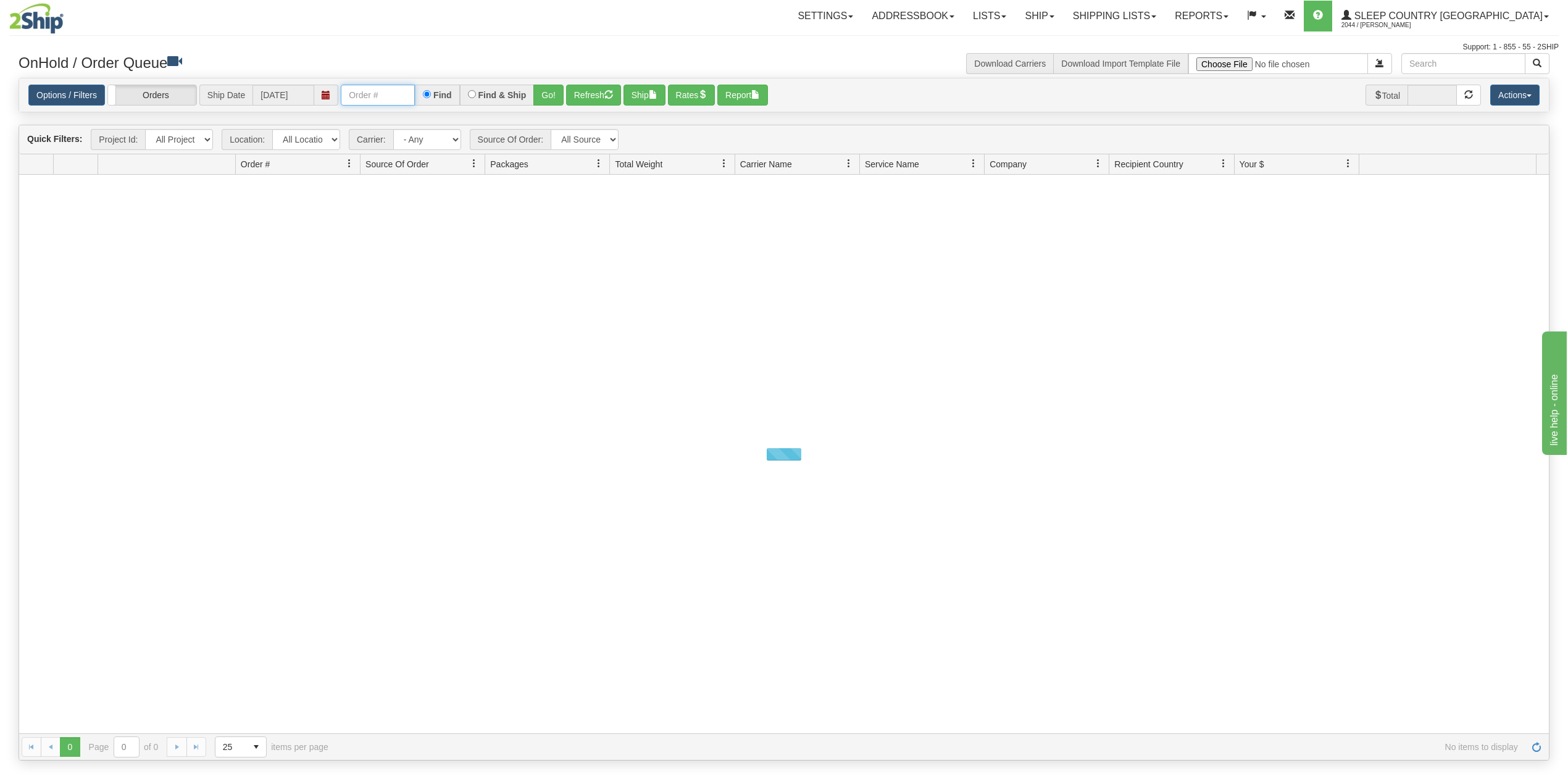
click at [362, 101] on input "text" at bounding box center [377, 95] width 74 height 21
paste input "9000I112387"
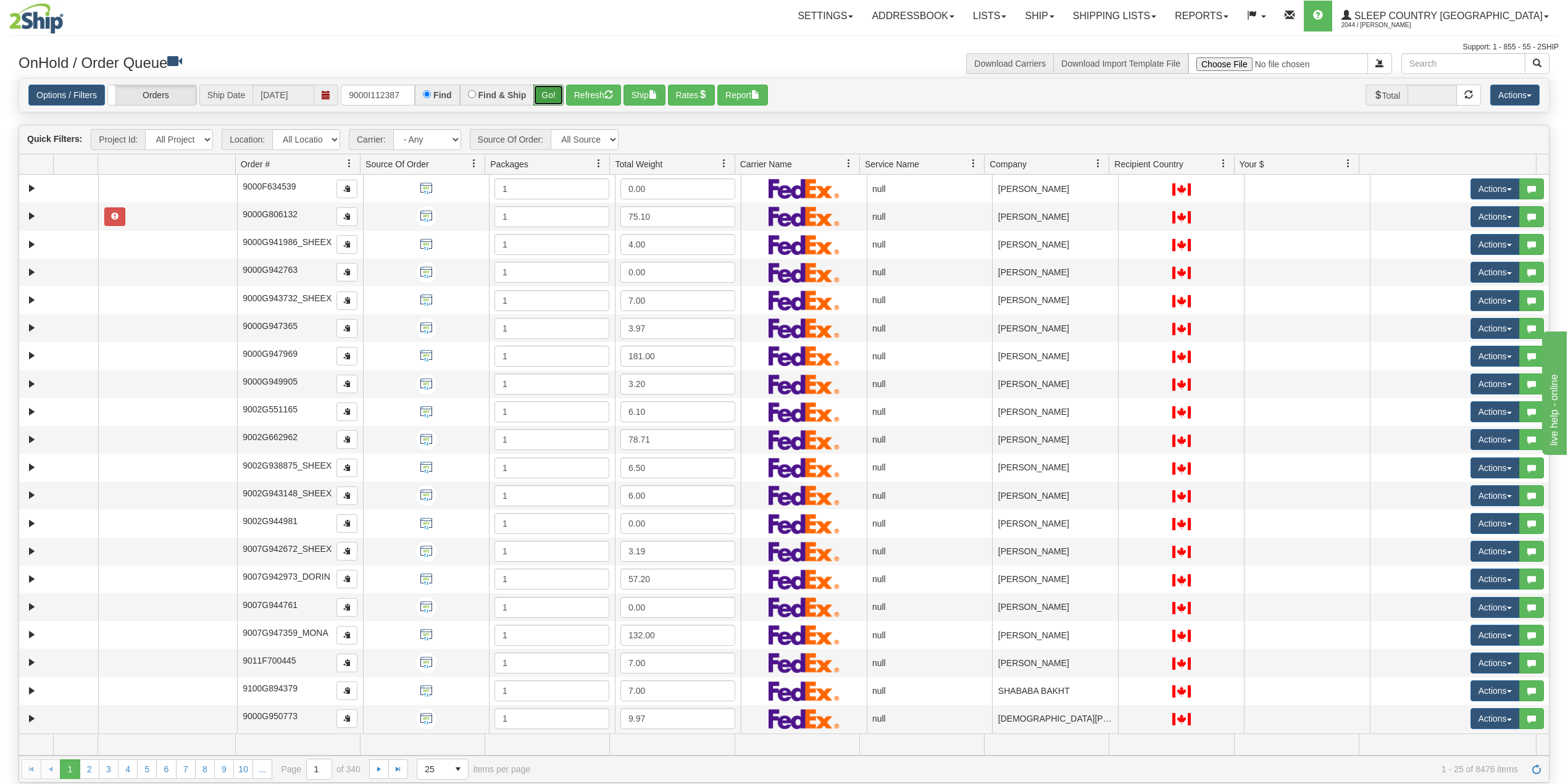
click at [548, 92] on button "Go!" at bounding box center [548, 95] width 30 height 21
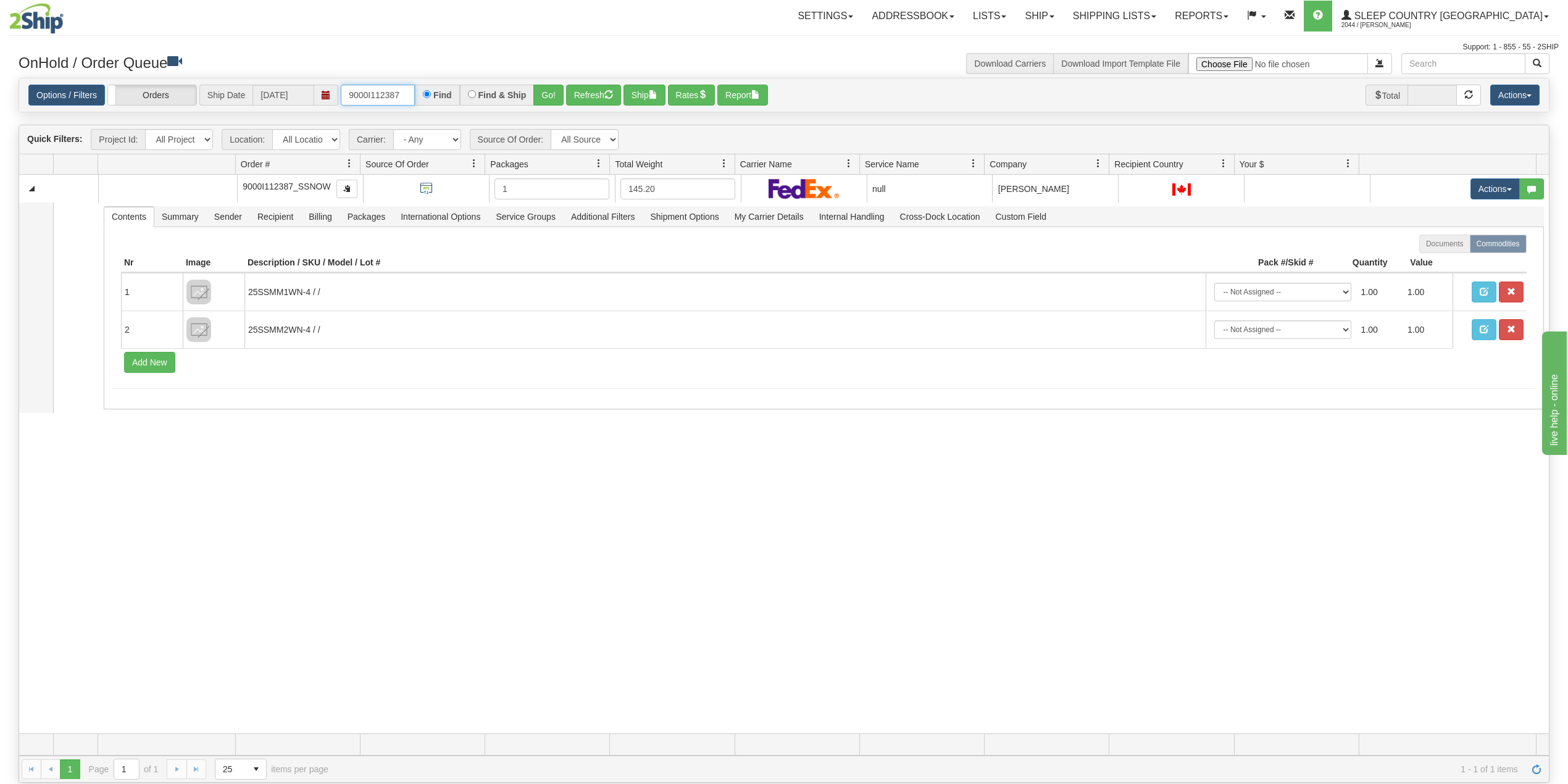
click at [374, 90] on input "9000I112387" at bounding box center [377, 95] width 74 height 21
paste input "7896"
click at [546, 92] on button "Go!" at bounding box center [548, 95] width 30 height 21
click at [381, 92] on input "9000I117896" at bounding box center [377, 95] width 74 height 21
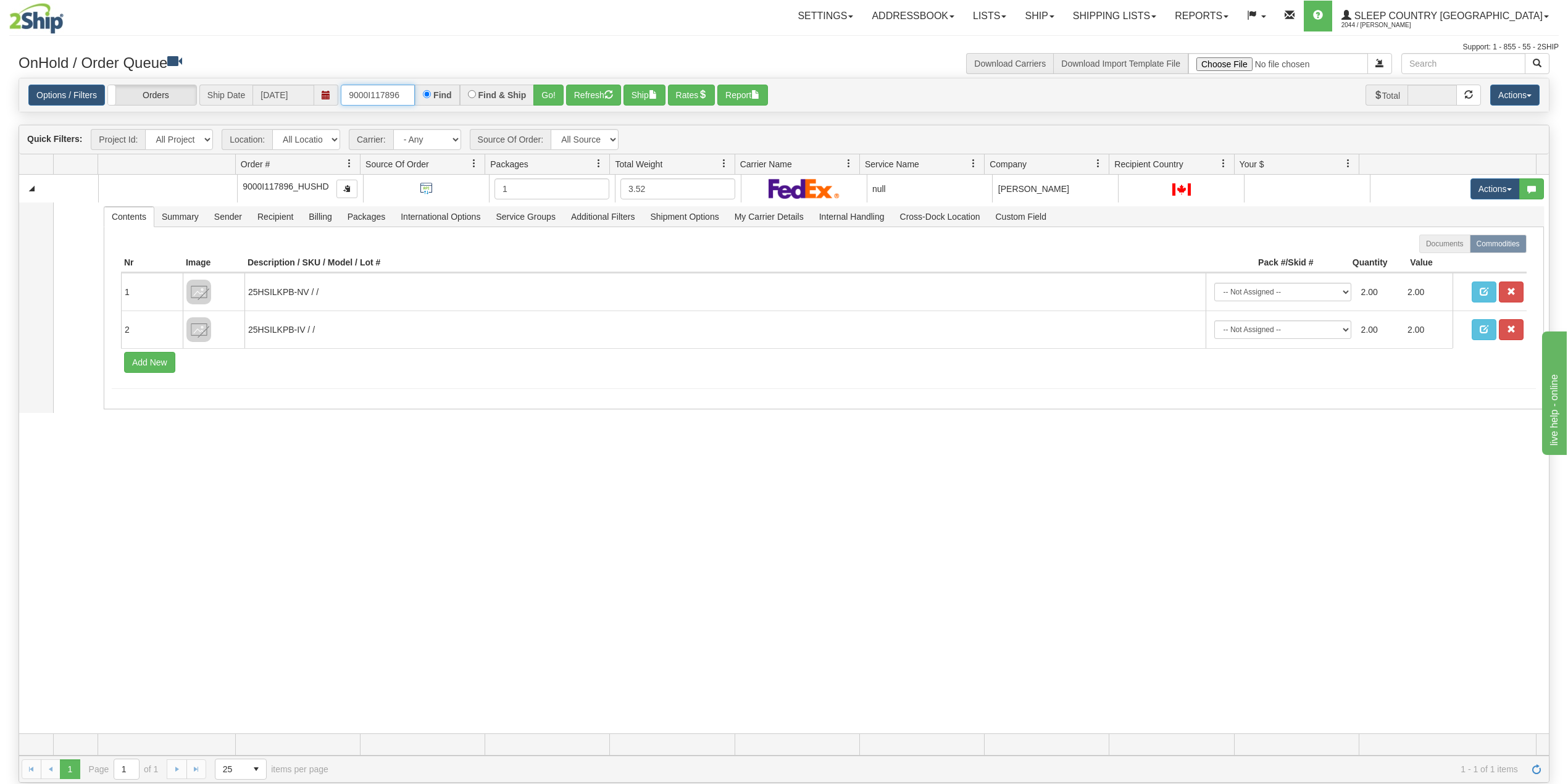
click at [381, 92] on input "9000I117896" at bounding box center [377, 95] width 74 height 21
paste input "66830"
click at [551, 91] on button "Go!" at bounding box center [548, 95] width 30 height 21
click at [511, 477] on div "31765874 CATH 91497585 0 9000I166830_CATH 1 4.36 null Shipping department CATHA…" at bounding box center [783, 454] width 1530 height 559
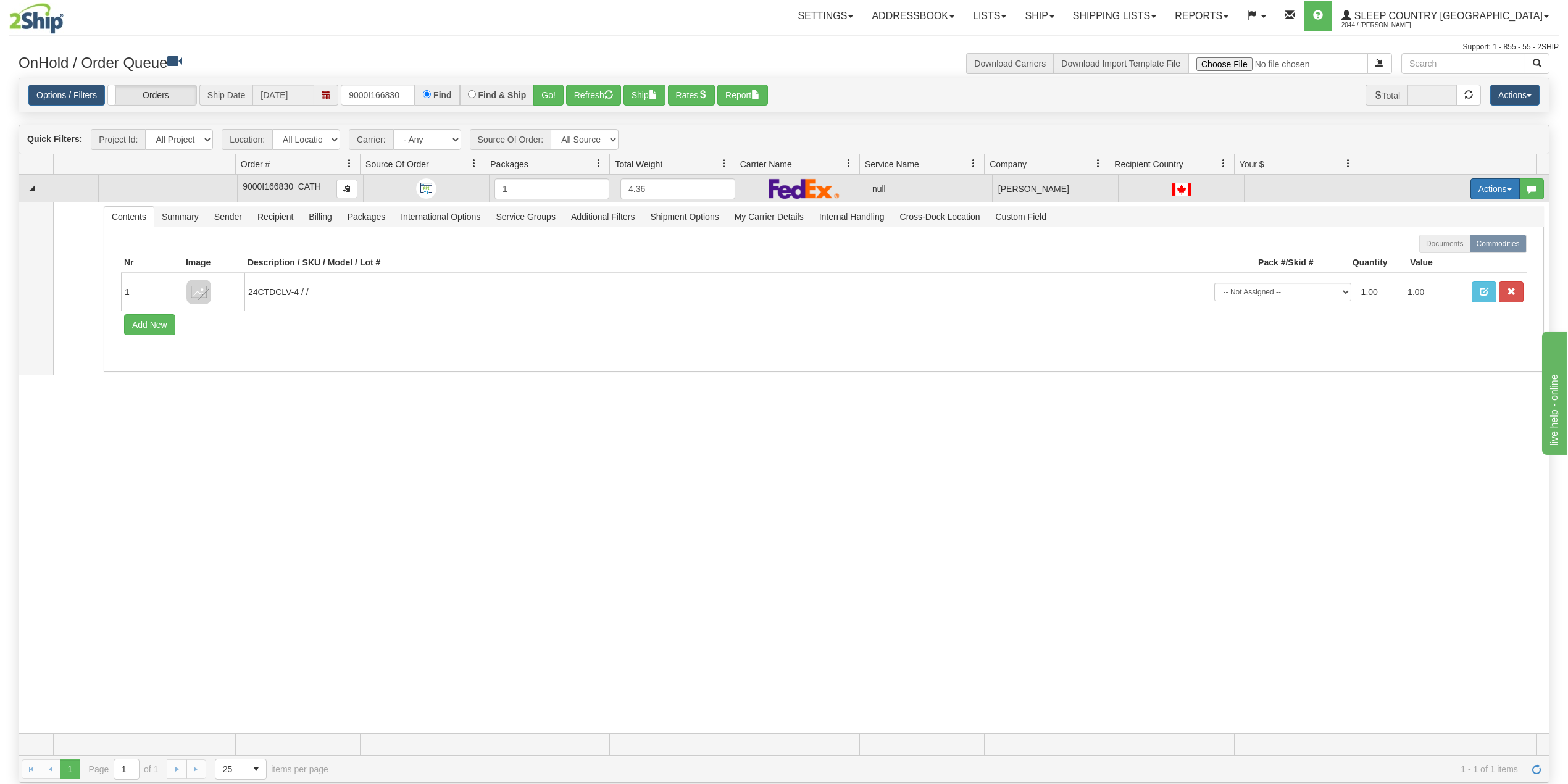
click at [1471, 188] on button "Actions" at bounding box center [1495, 189] width 49 height 21
click at [1436, 279] on span "Delete" at bounding box center [1442, 276] width 33 height 10
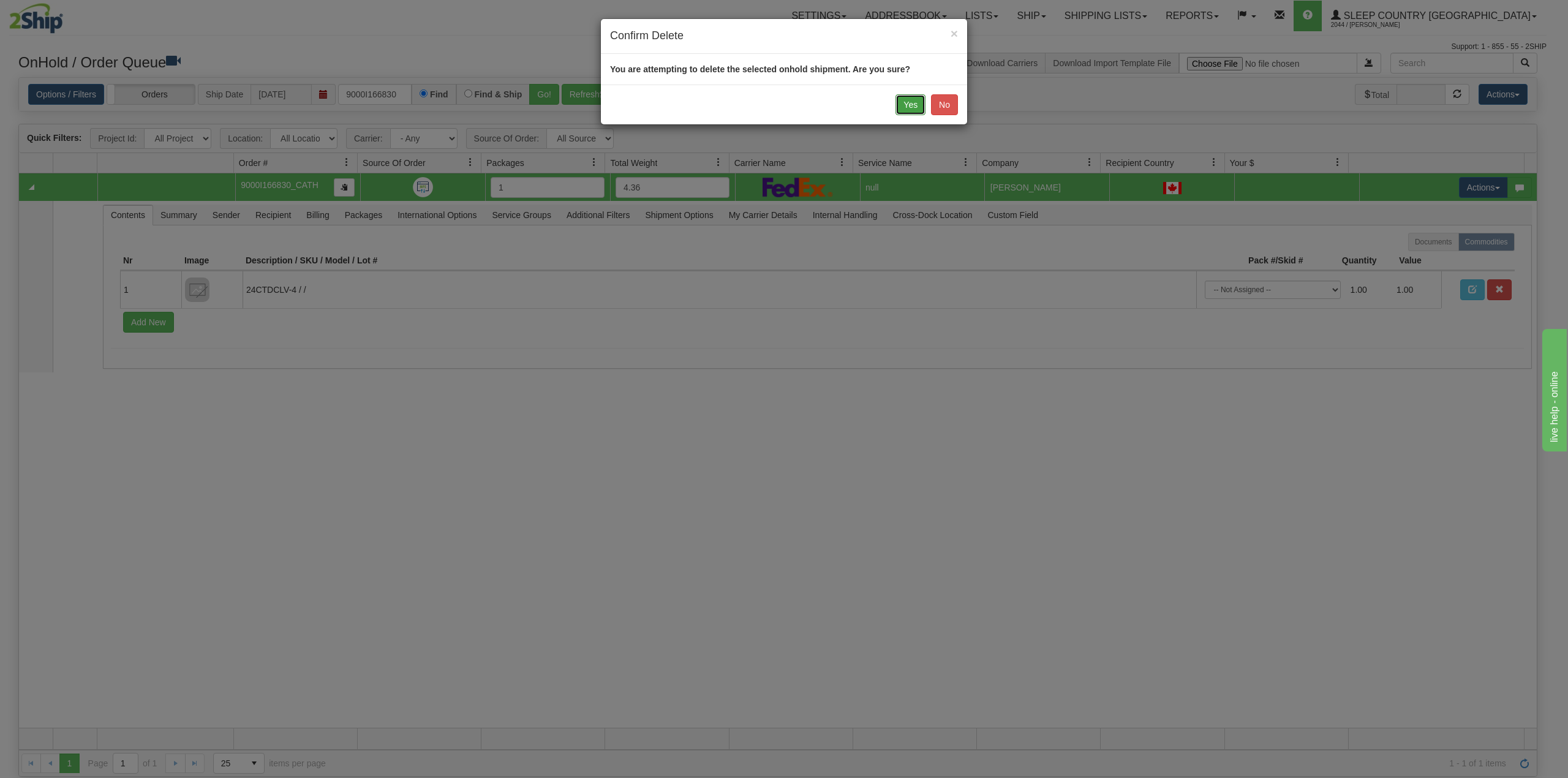
click at [902, 104] on button "Yes" at bounding box center [910, 105] width 30 height 21
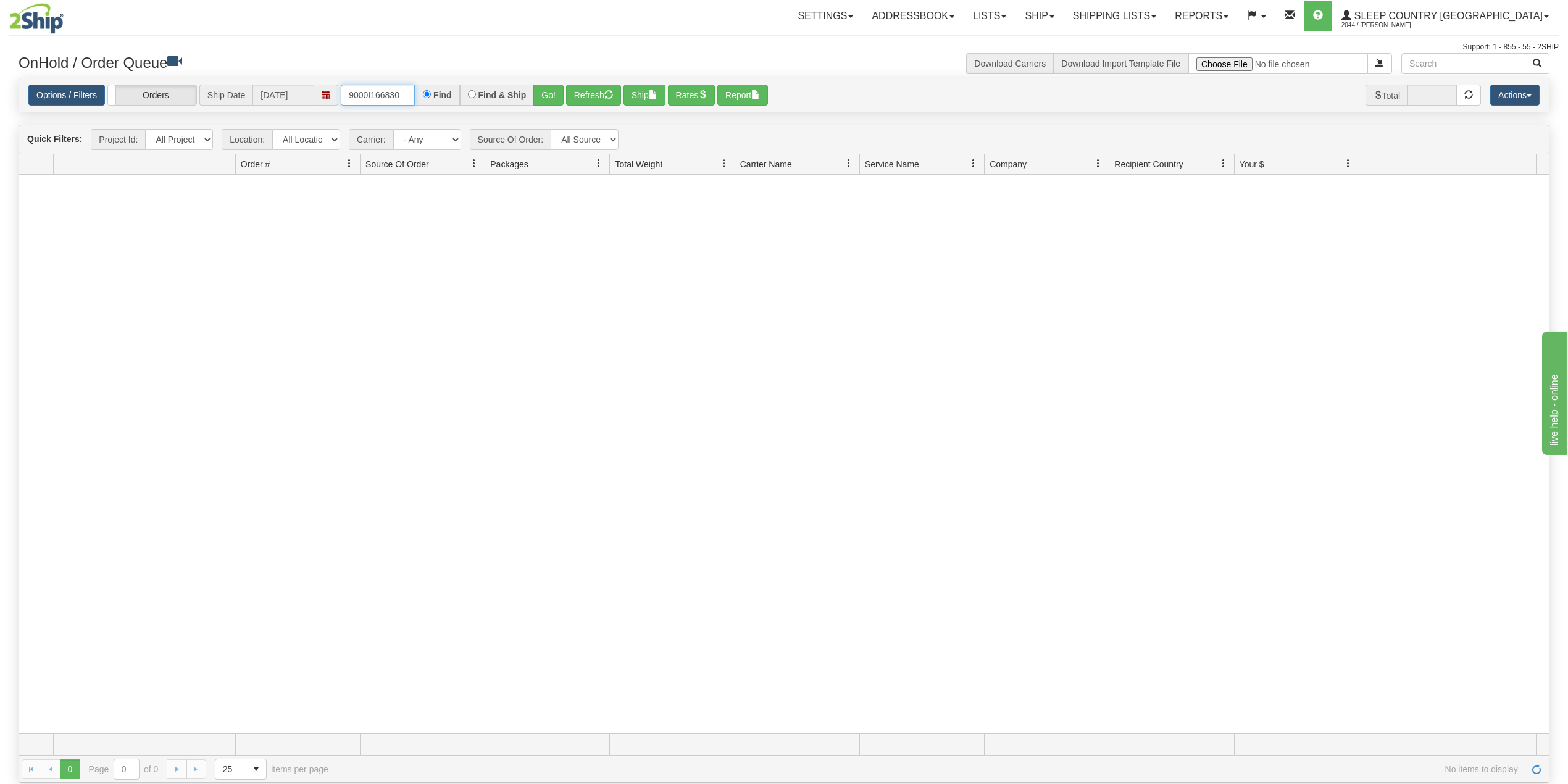
click at [379, 91] on input "9000I166830" at bounding box center [377, 95] width 74 height 21
click at [376, 87] on input "9000I166830" at bounding box center [377, 95] width 74 height 21
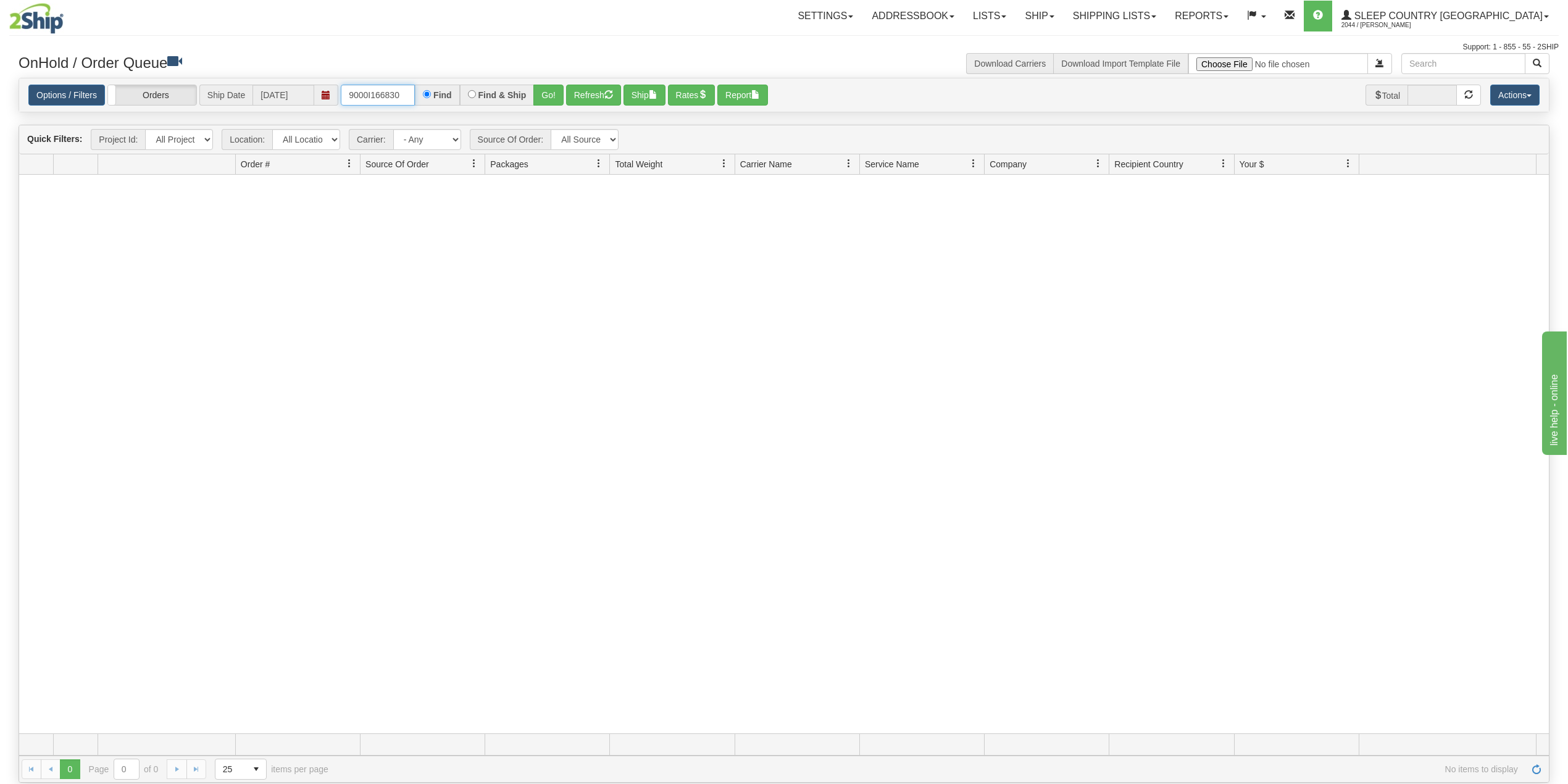
click at [383, 93] on input "9000I166830" at bounding box center [377, 95] width 74 height 21
paste input "55506"
type input "9000I155506"
click at [551, 90] on button "Go!" at bounding box center [548, 95] width 30 height 21
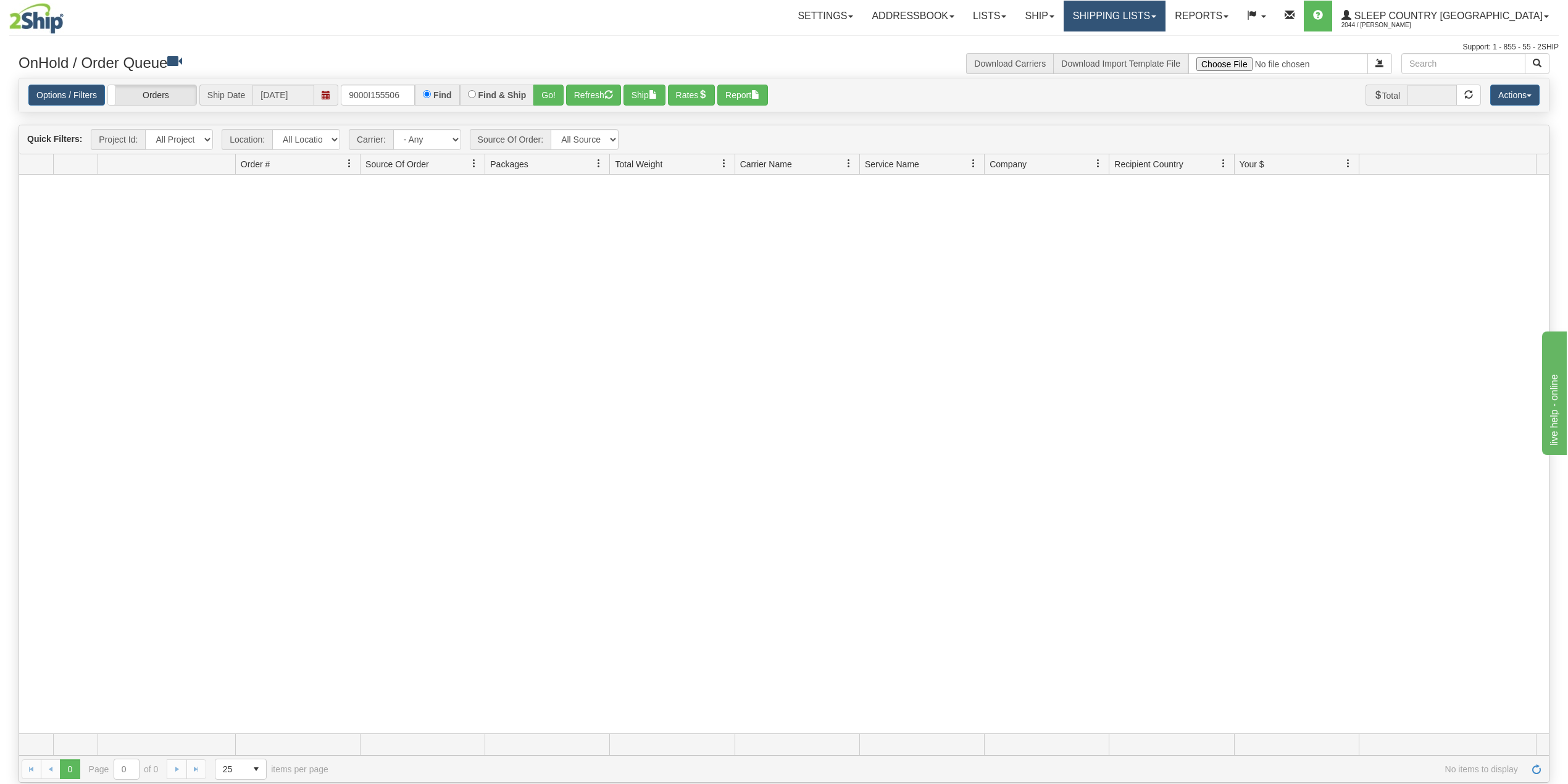
click at [1127, 17] on link "Shipping lists" at bounding box center [1115, 16] width 102 height 31
click at [1153, 58] on span "Search Shipment History" at bounding box center [1104, 59] width 95 height 10
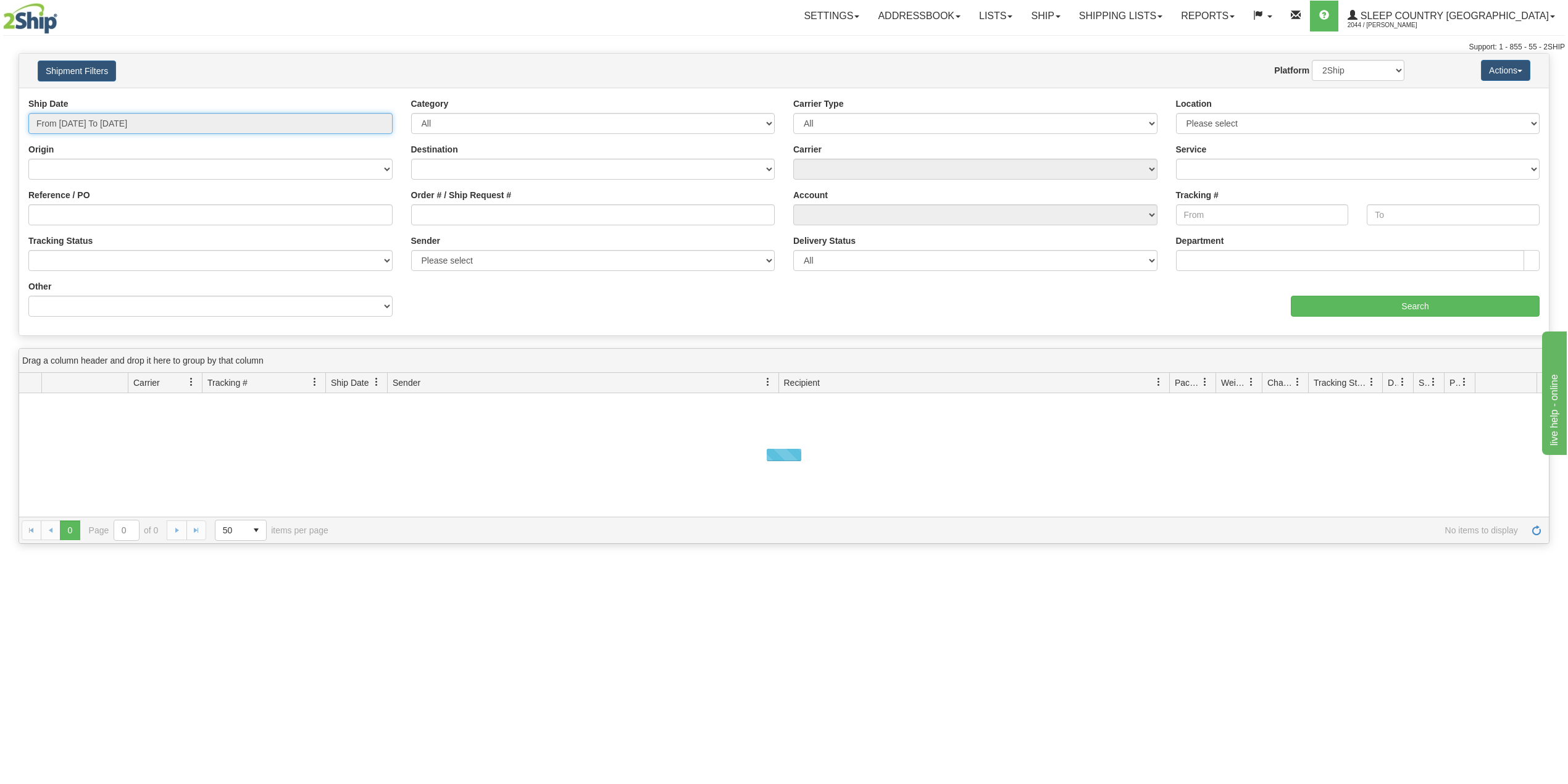
click at [97, 127] on input "From [DATE] To [DATE]" at bounding box center [210, 123] width 364 height 21
click at [88, 212] on li "Last 30 Days" at bounding box center [84, 213] width 99 height 17
type input "From [DATE] To [DATE]"
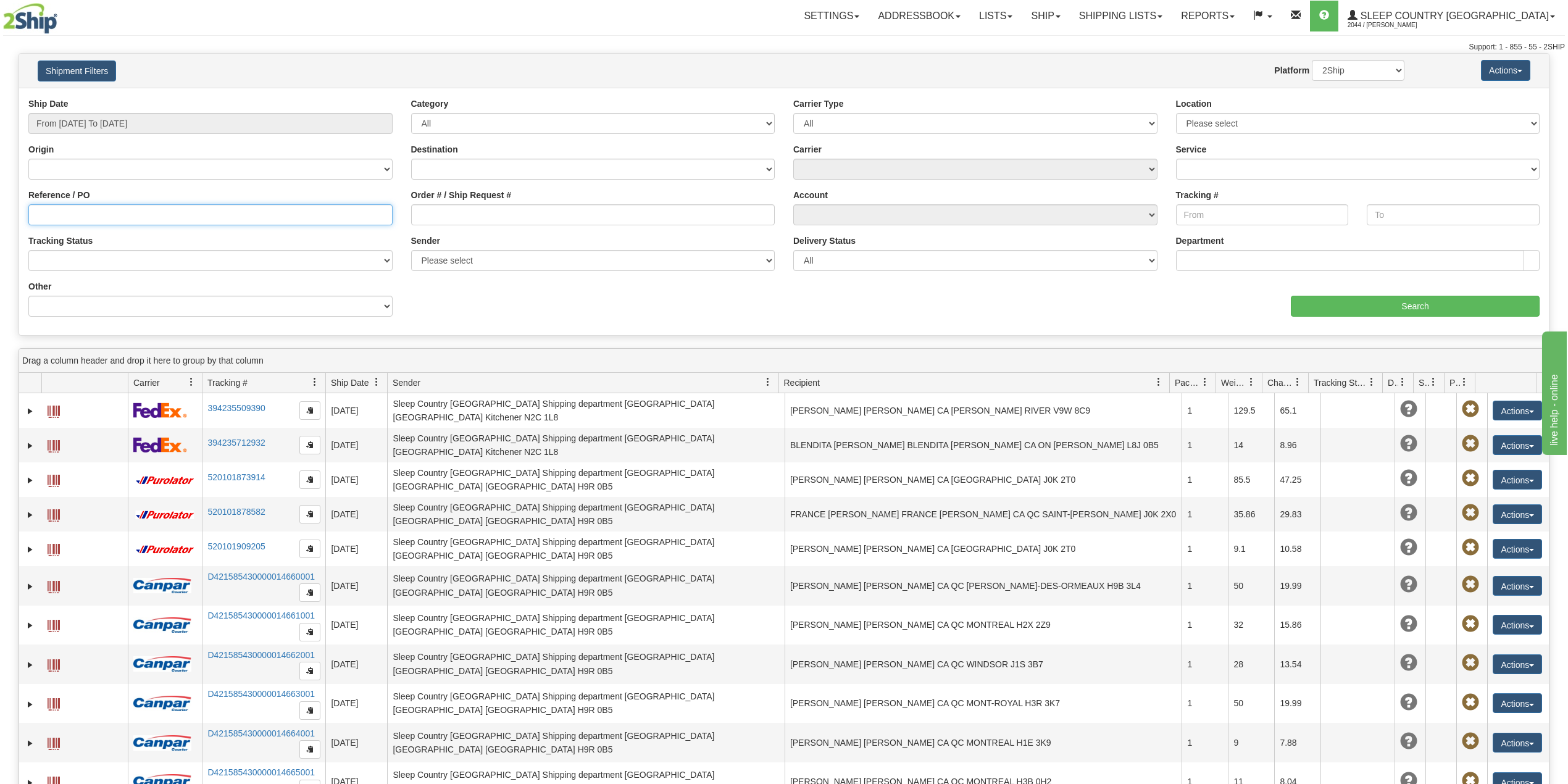
click at [88, 212] on input "Reference / PO" at bounding box center [210, 215] width 364 height 21
paste input "9000I155506"
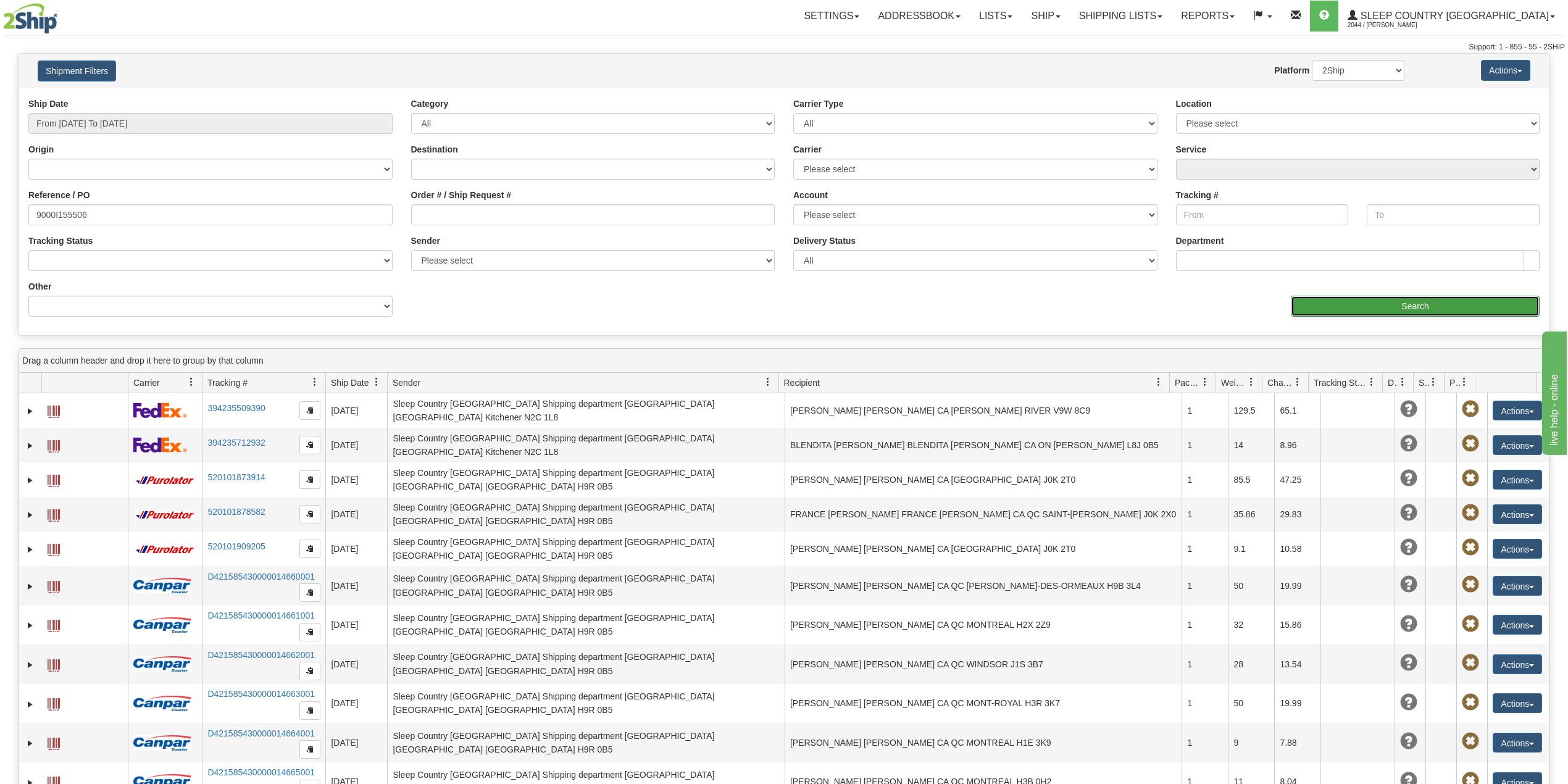
click at [1386, 311] on input "Search" at bounding box center [1415, 306] width 249 height 21
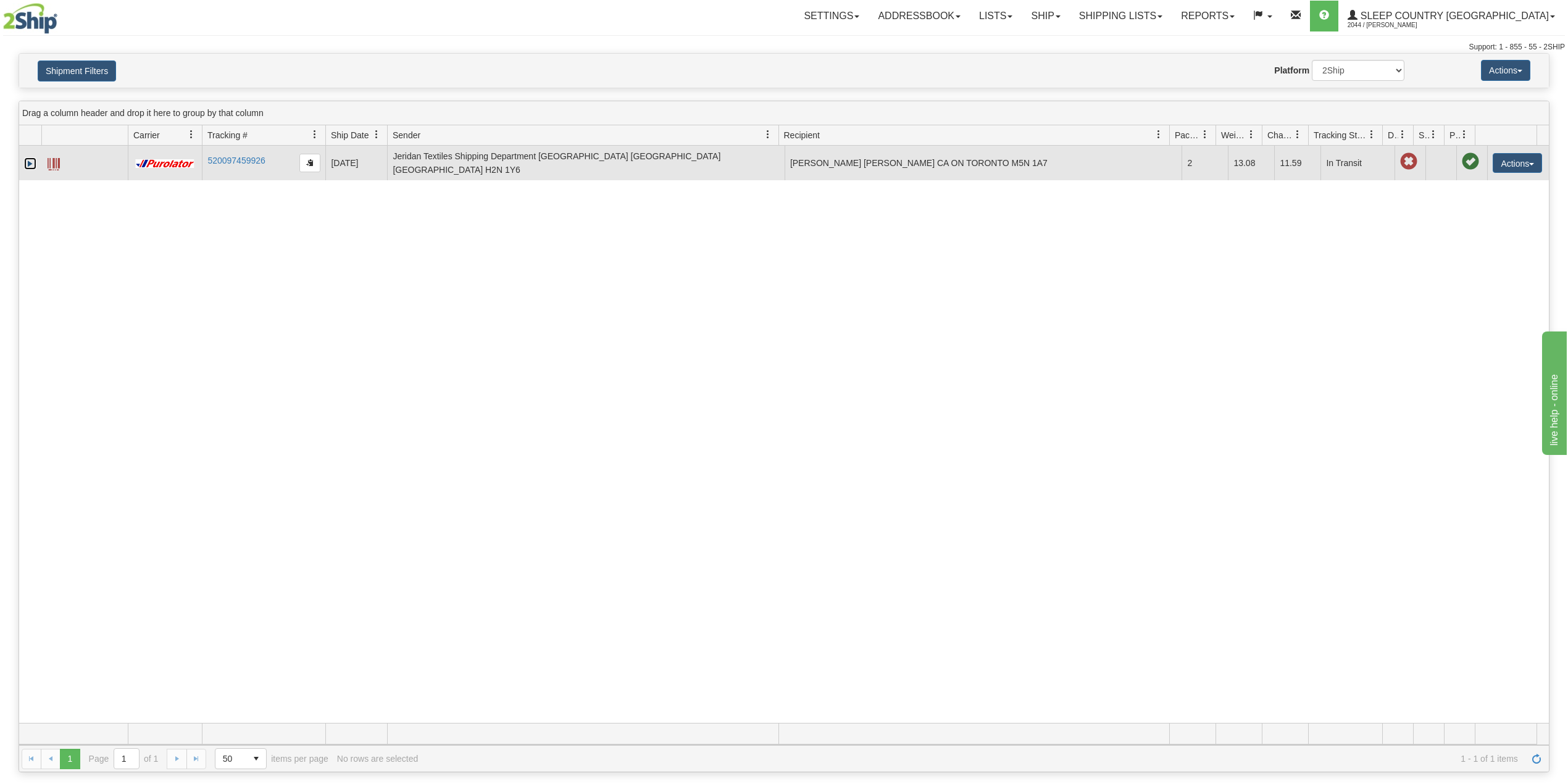
click at [24, 161] on link "Expand" at bounding box center [31, 164] width 13 height 13
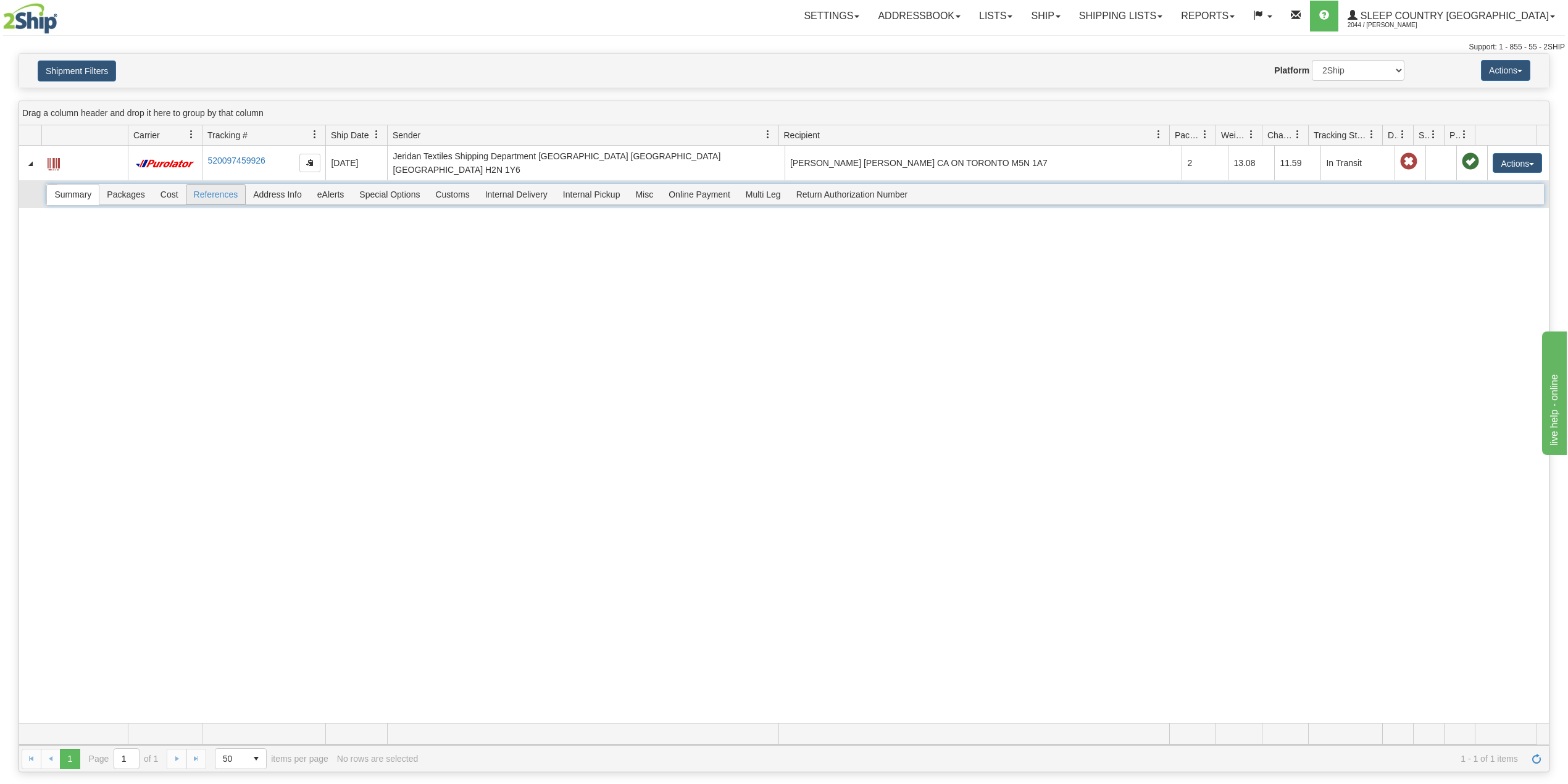
click at [211, 188] on span "References" at bounding box center [216, 194] width 59 height 19
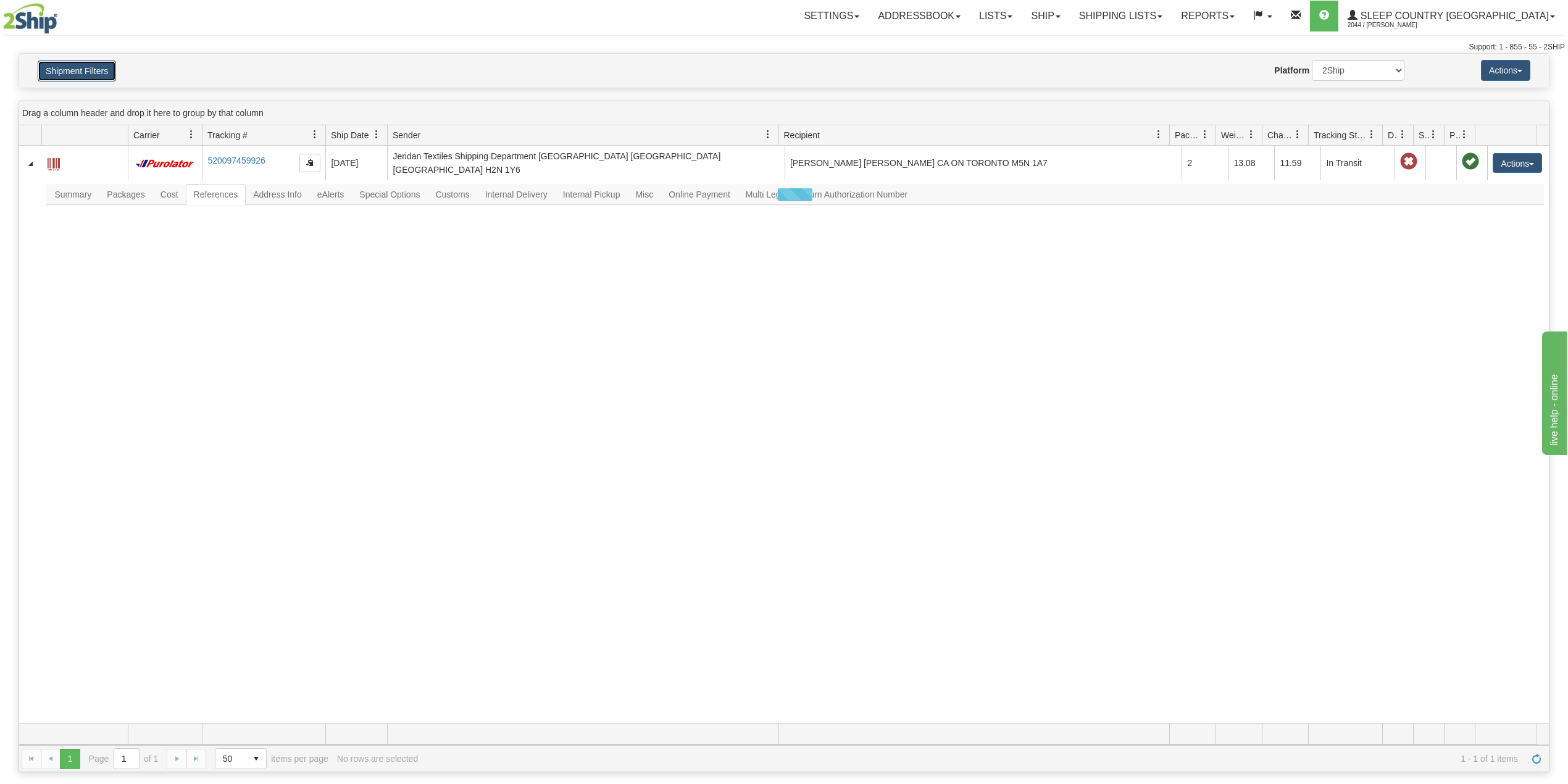
click at [95, 73] on button "Shipment Filters" at bounding box center [77, 71] width 79 height 21
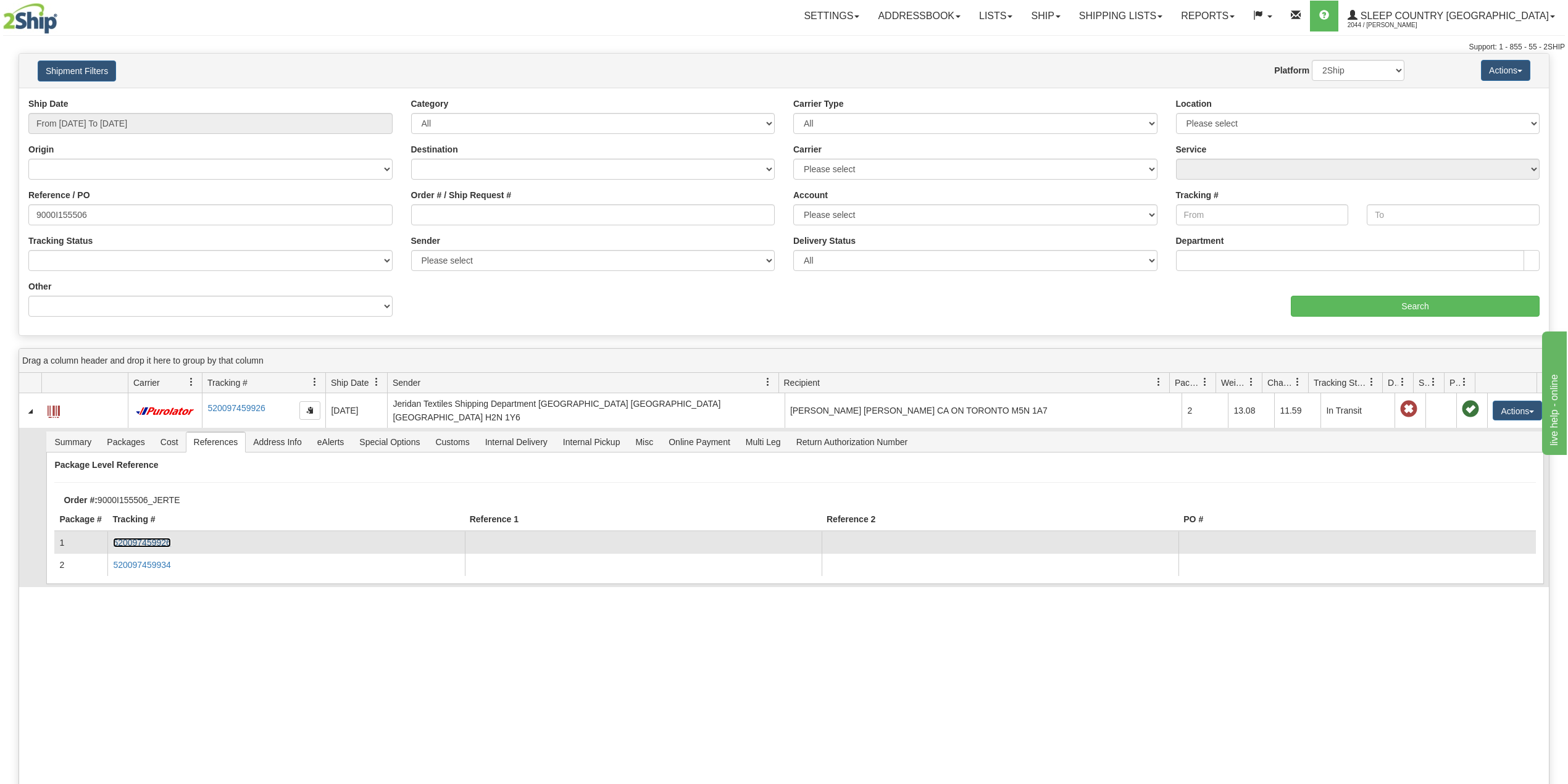
click at [150, 538] on link "520097459926" at bounding box center [141, 542] width 57 height 10
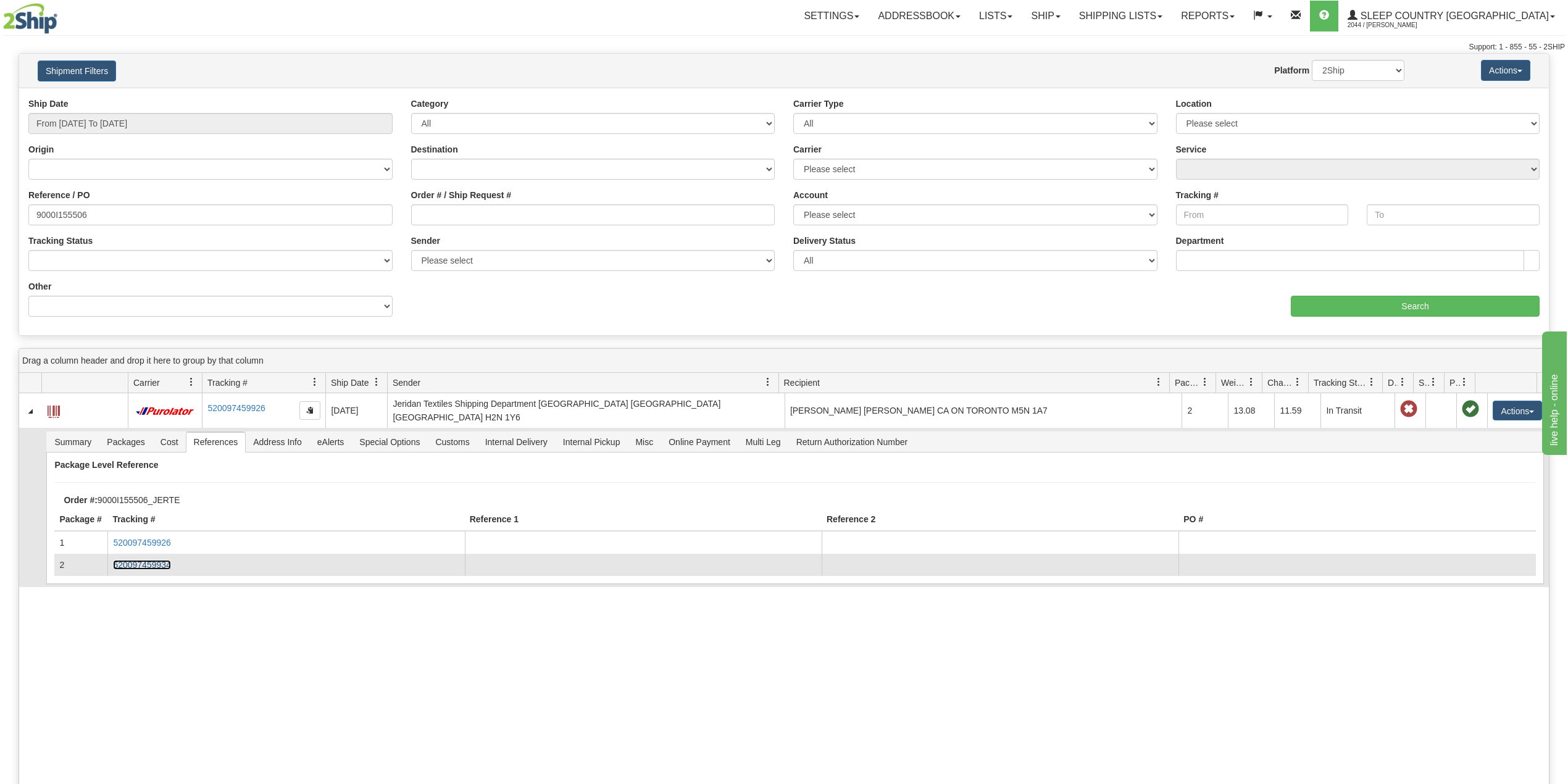
click at [150, 560] on link "520097459934" at bounding box center [141, 565] width 57 height 10
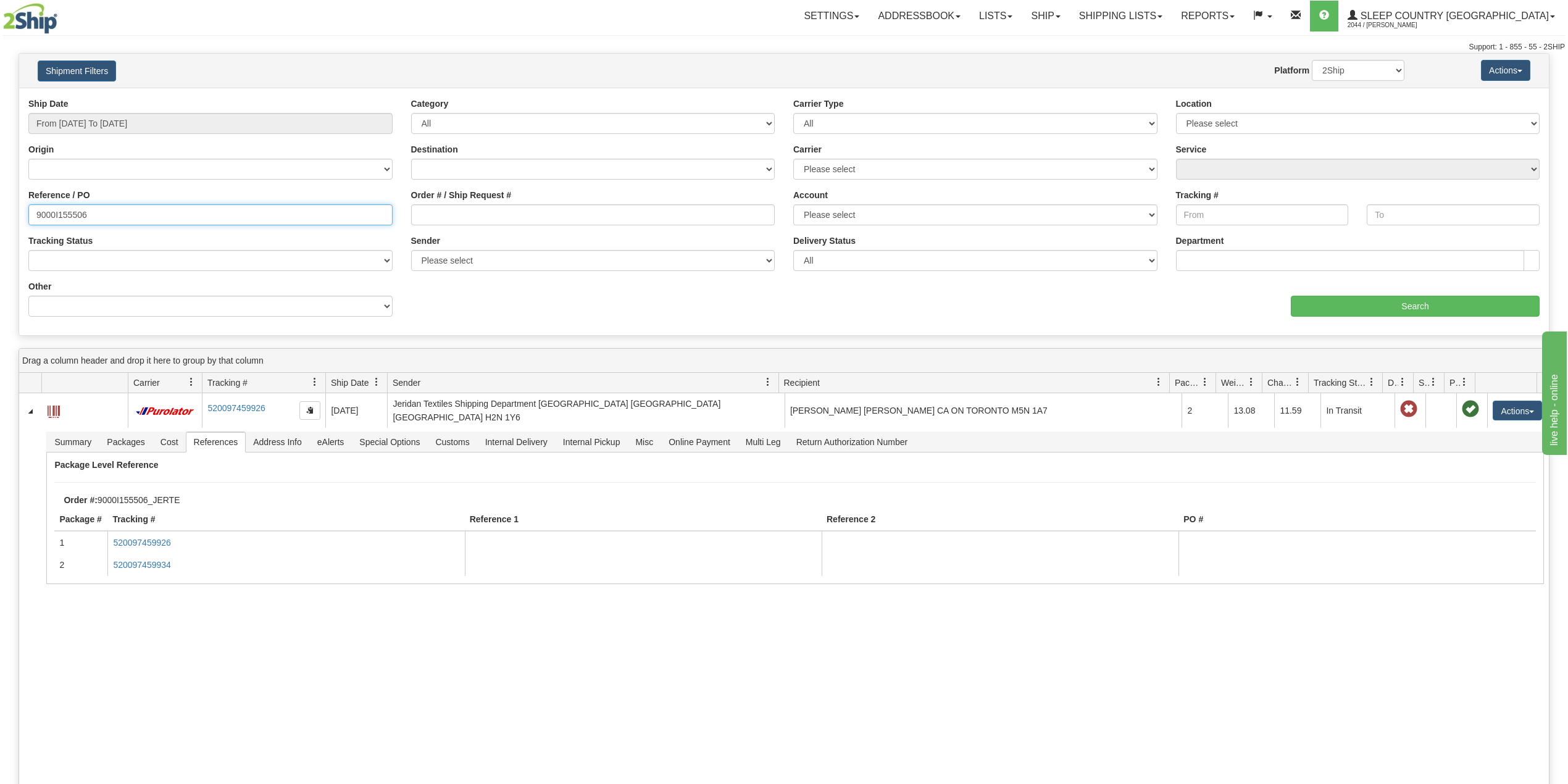
click at [70, 214] on input "9000I155506" at bounding box center [210, 215] width 364 height 21
paste input "60577"
type input "9000I160577"
click at [1422, 310] on input "Search" at bounding box center [1415, 306] width 249 height 21
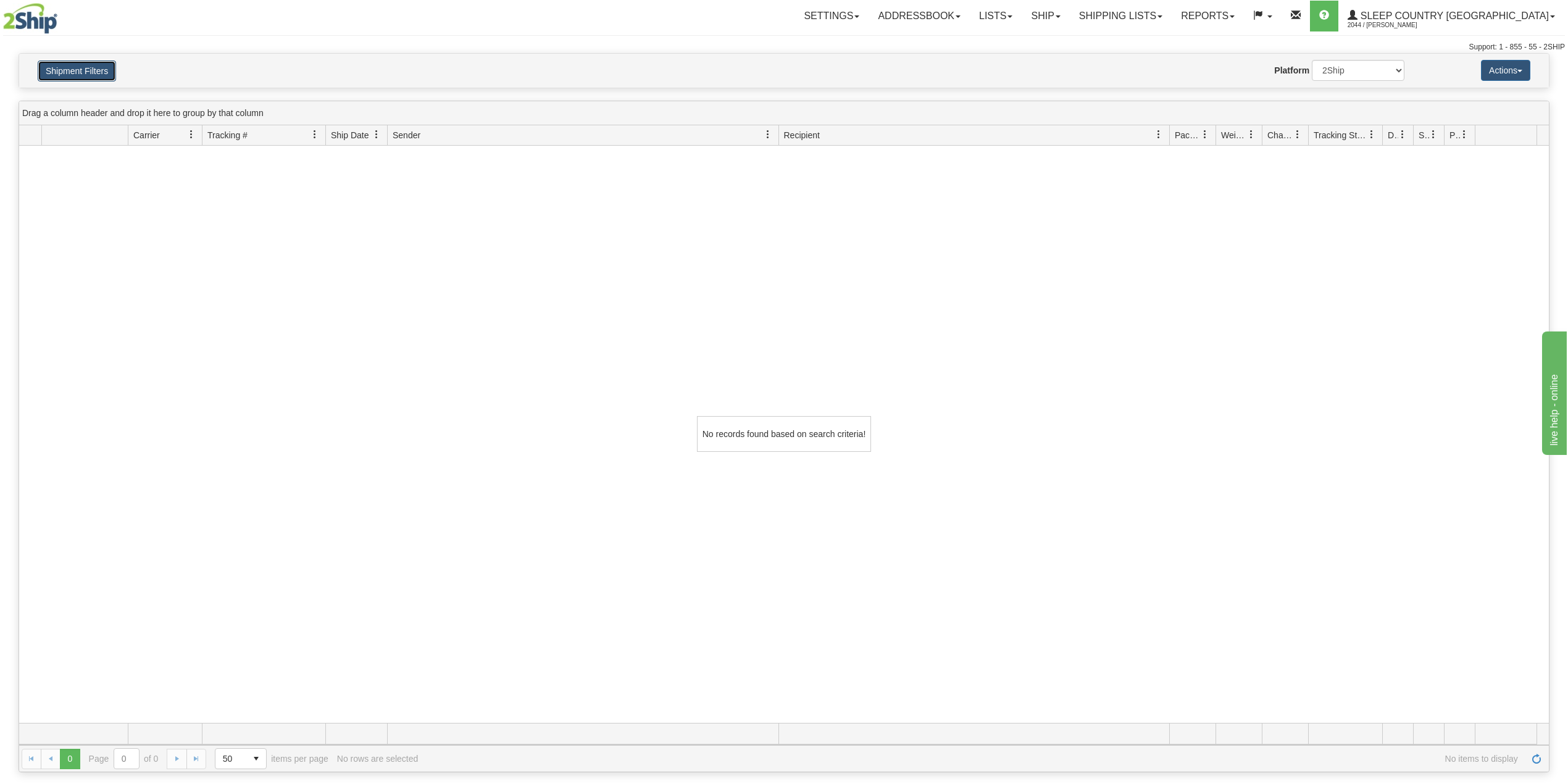
click at [63, 72] on button "Shipment Filters" at bounding box center [77, 71] width 79 height 21
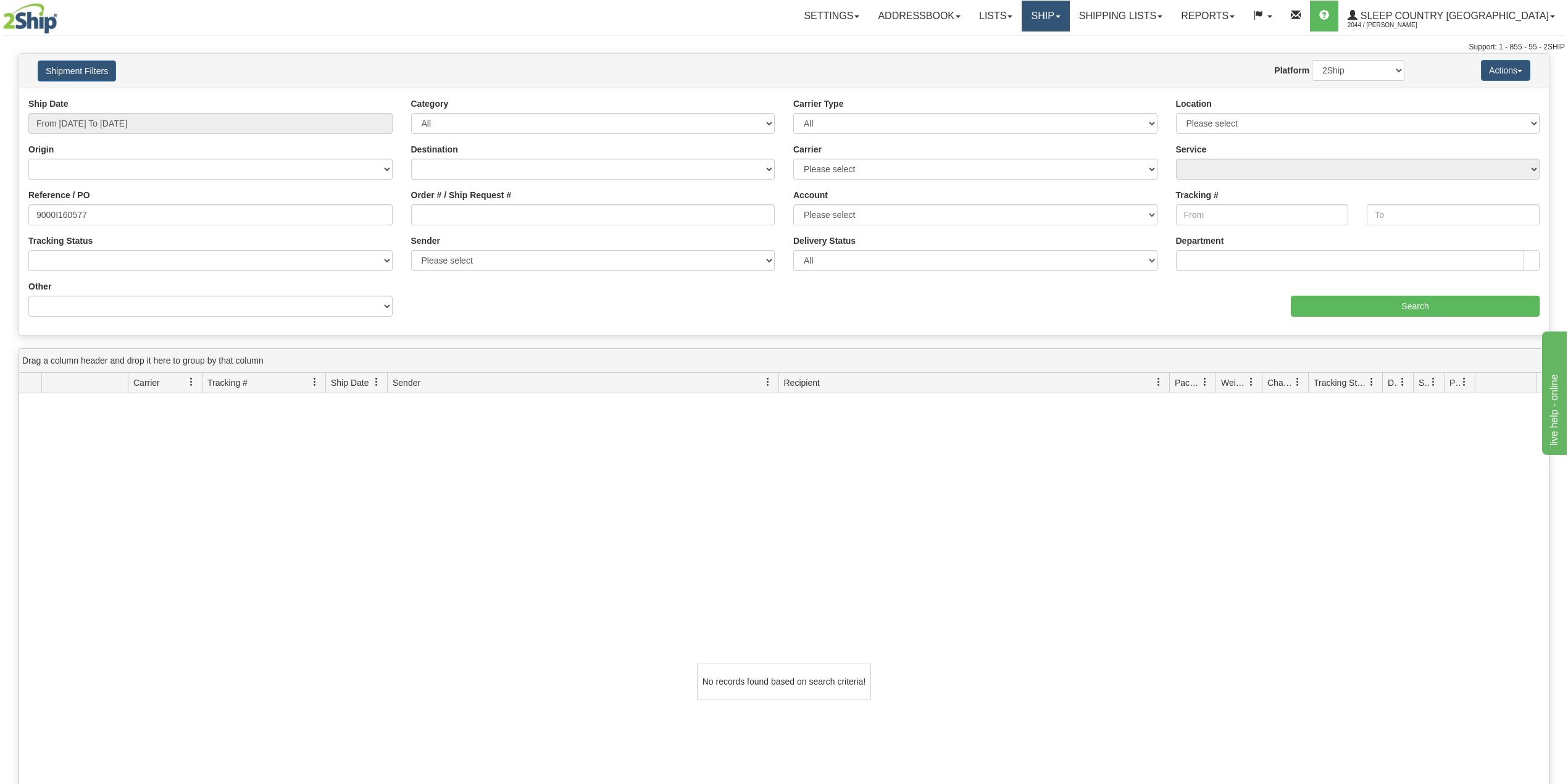
drag, startPoint x: 1094, startPoint y: 11, endPoint x: 1095, endPoint y: 30, distance: 19.0
click at [1069, 11] on link "Ship" at bounding box center [1046, 16] width 47 height 31
click at [1057, 59] on span "OnHold / Order Queue" at bounding box center [1013, 59] width 87 height 10
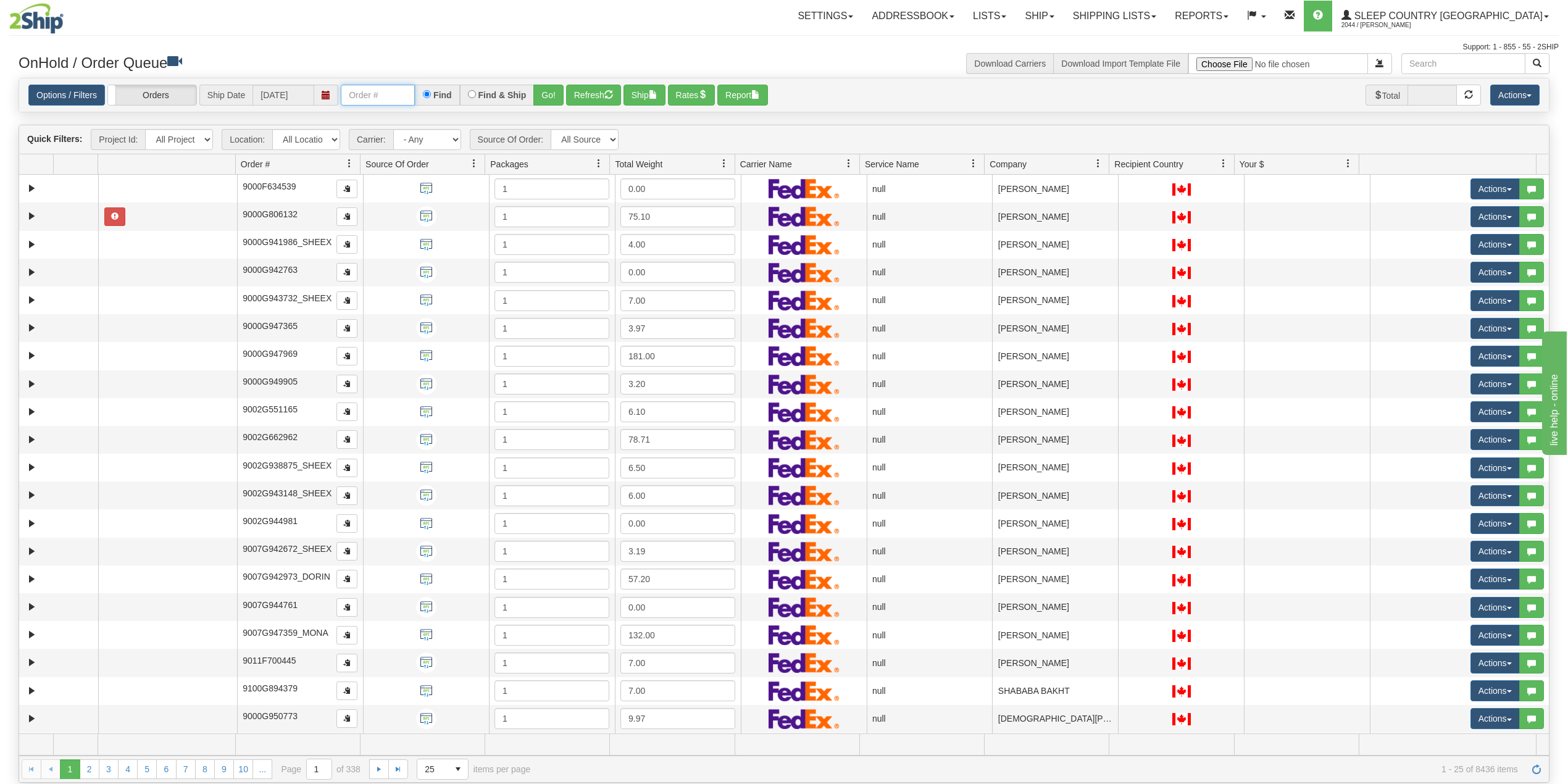
click at [393, 95] on input "text" at bounding box center [377, 95] width 74 height 21
paste input "9000I160577"
click at [548, 93] on button "Go!" at bounding box center [548, 95] width 30 height 21
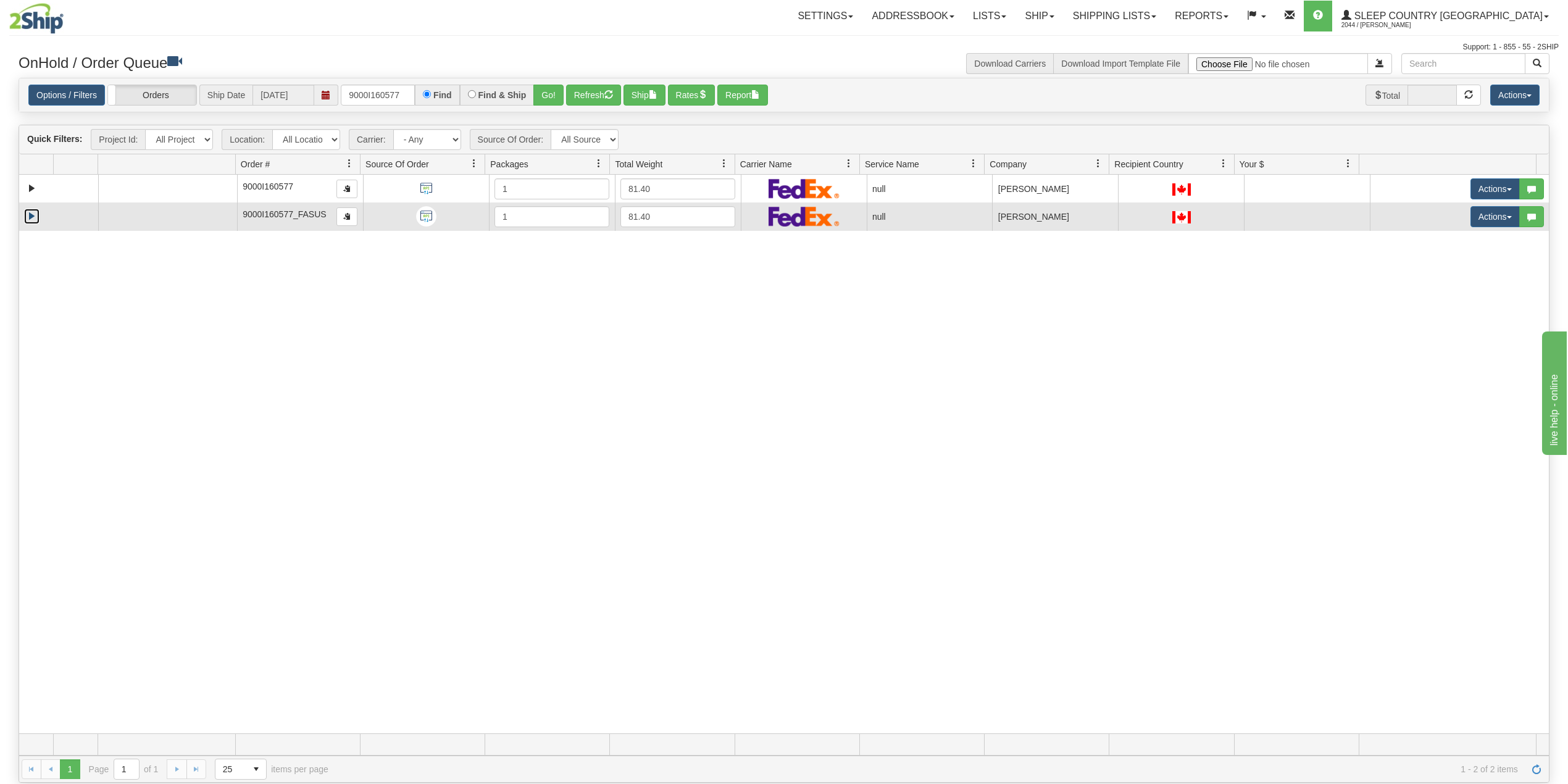
click at [30, 215] on link "Expand" at bounding box center [32, 217] width 15 height 15
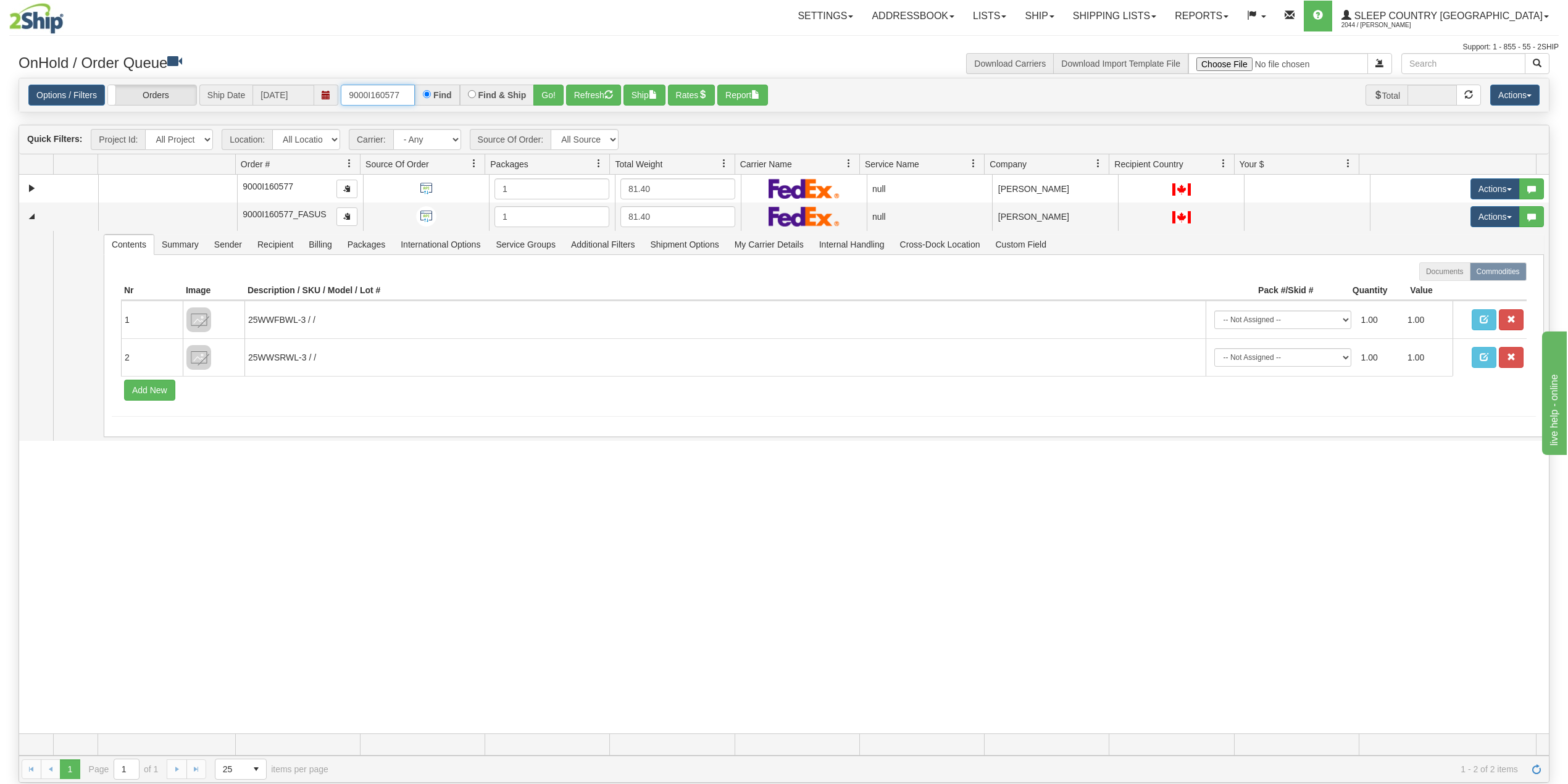
click at [393, 95] on input "9000I160577" at bounding box center [377, 95] width 74 height 21
click at [256, 473] on div "31750211 93 91442690 0 9000I160577 1 81.40 null Shipping department Sleep Count…" at bounding box center [783, 454] width 1530 height 559
click at [391, 95] on input "9000I160577" at bounding box center [377, 95] width 74 height 21
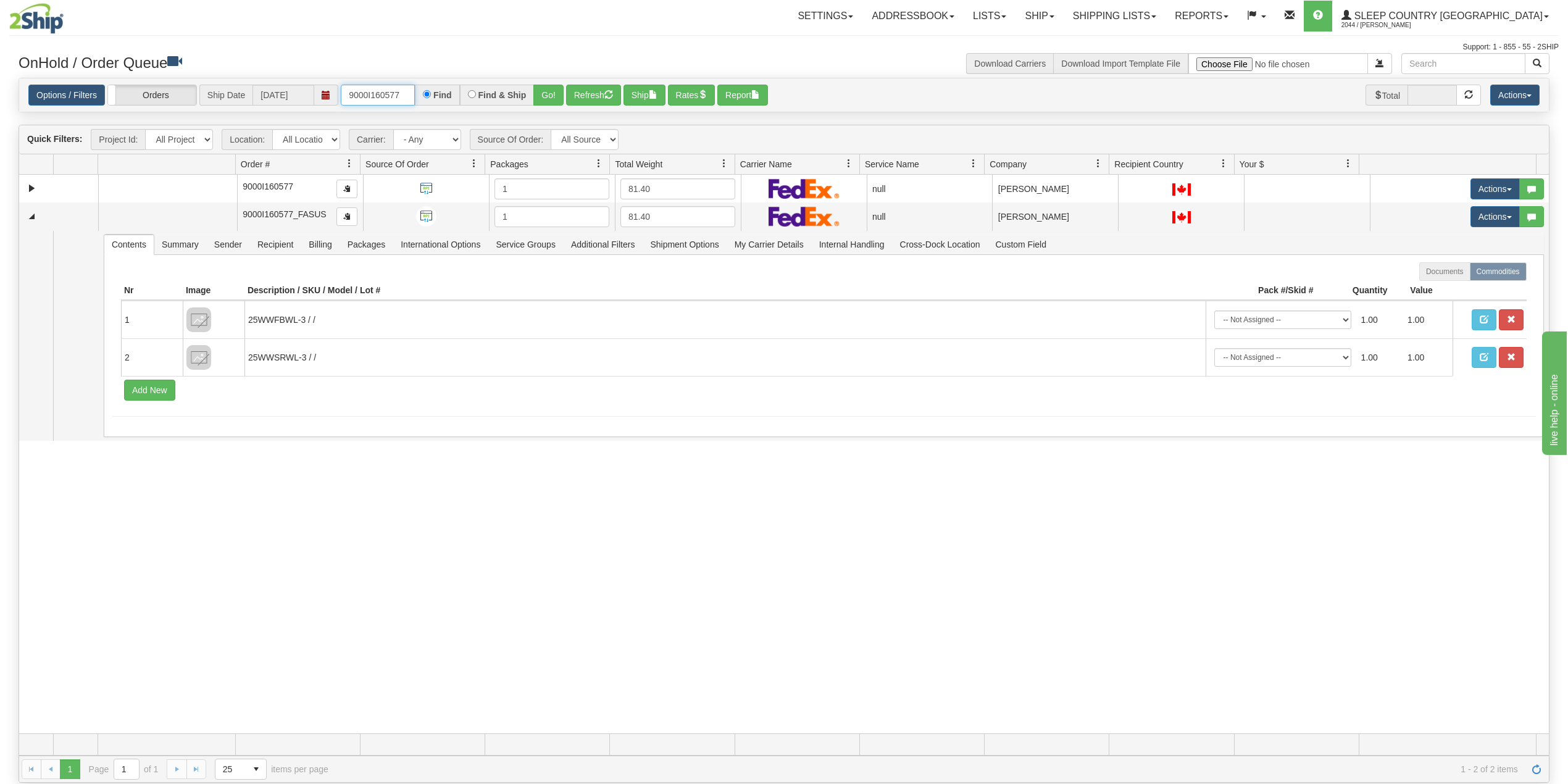
paste input "58404"
click at [552, 90] on button "Go!" at bounding box center [548, 95] width 30 height 21
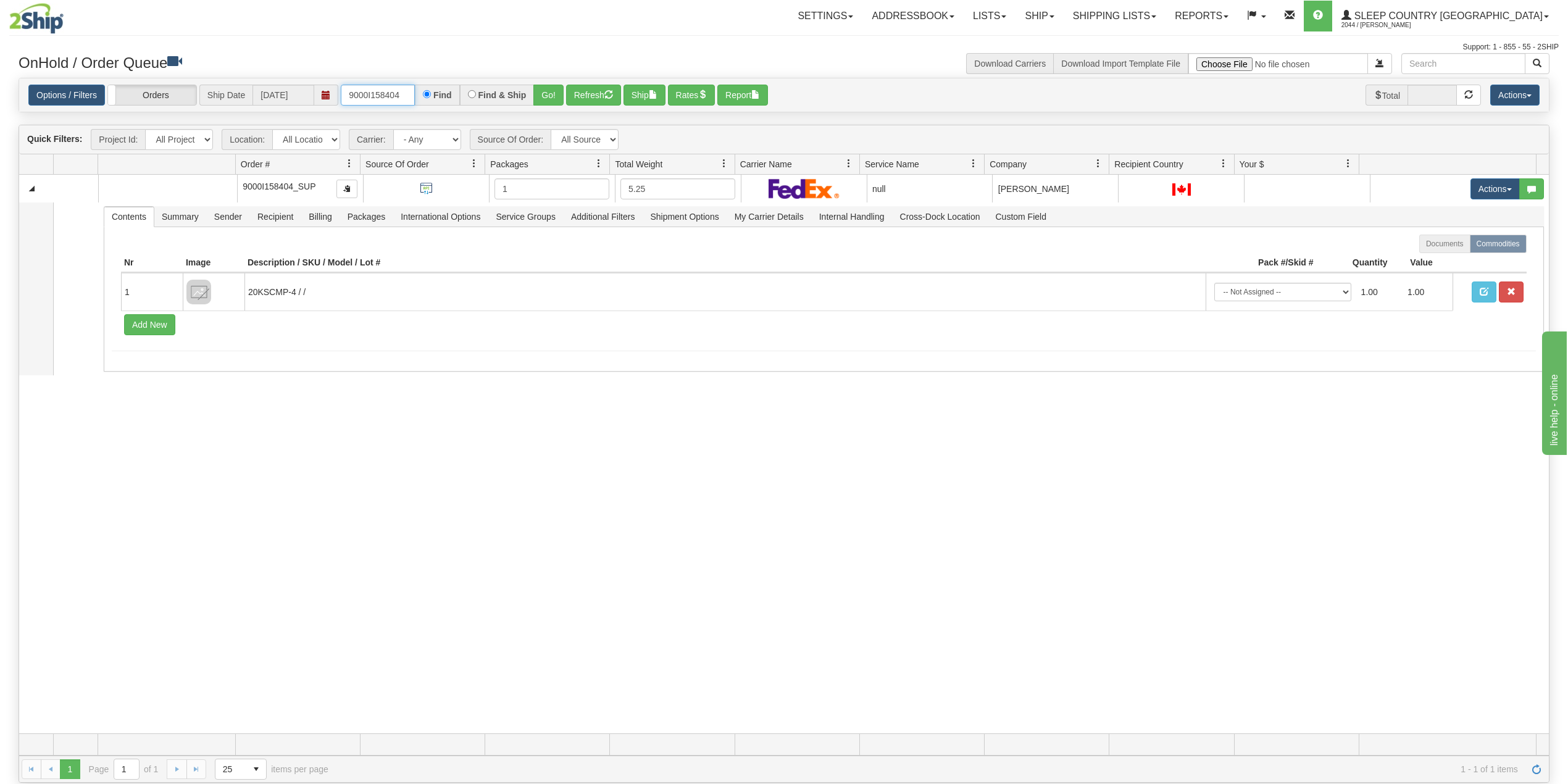
click at [379, 90] on input "9000I158404" at bounding box center [377, 95] width 74 height 21
click at [379, 89] on input "9000I158404" at bounding box center [377, 95] width 74 height 21
paste input "2H981803"
type input "9002H981803"
click at [551, 94] on button "Go!" at bounding box center [548, 95] width 30 height 21
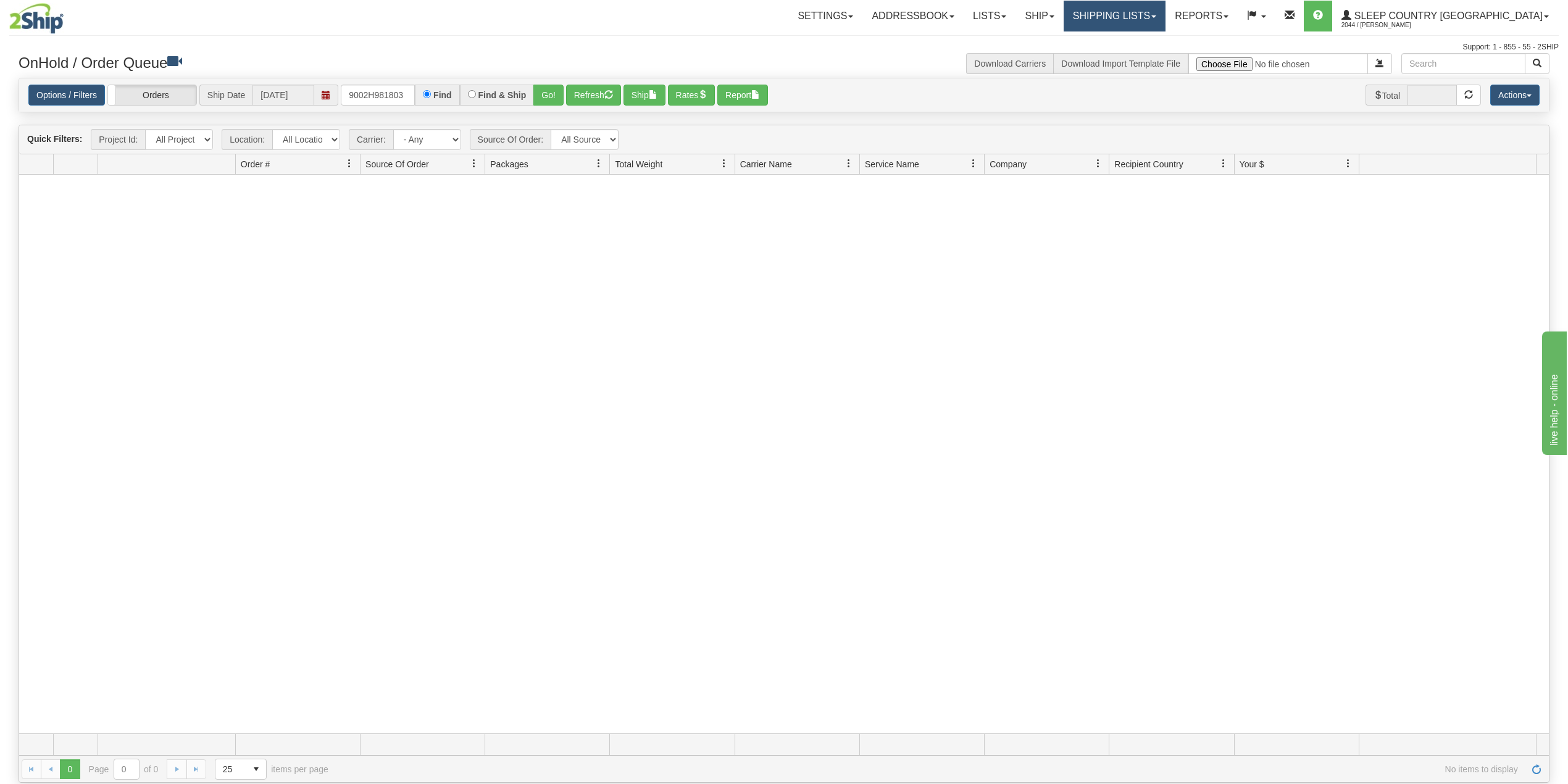
click at [1166, 15] on link "Shipping lists" at bounding box center [1115, 16] width 102 height 31
click at [1147, 59] on span "Search Shipment History" at bounding box center [1104, 59] width 95 height 10
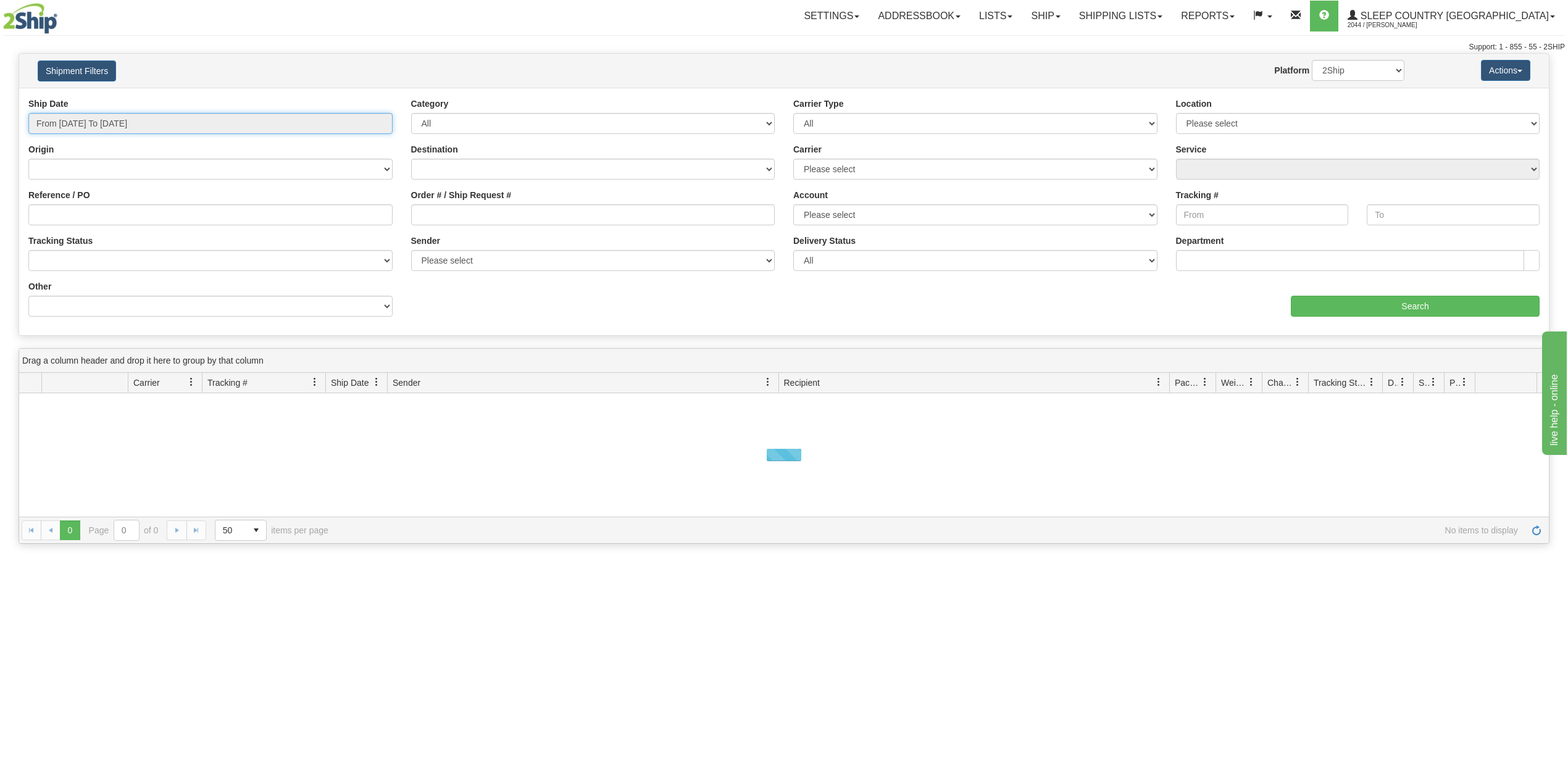
type input "[DATE]"
click at [116, 124] on input "From 10/13/2025 To 10/14/2025" at bounding box center [210, 123] width 364 height 21
type input "10/13/2025"
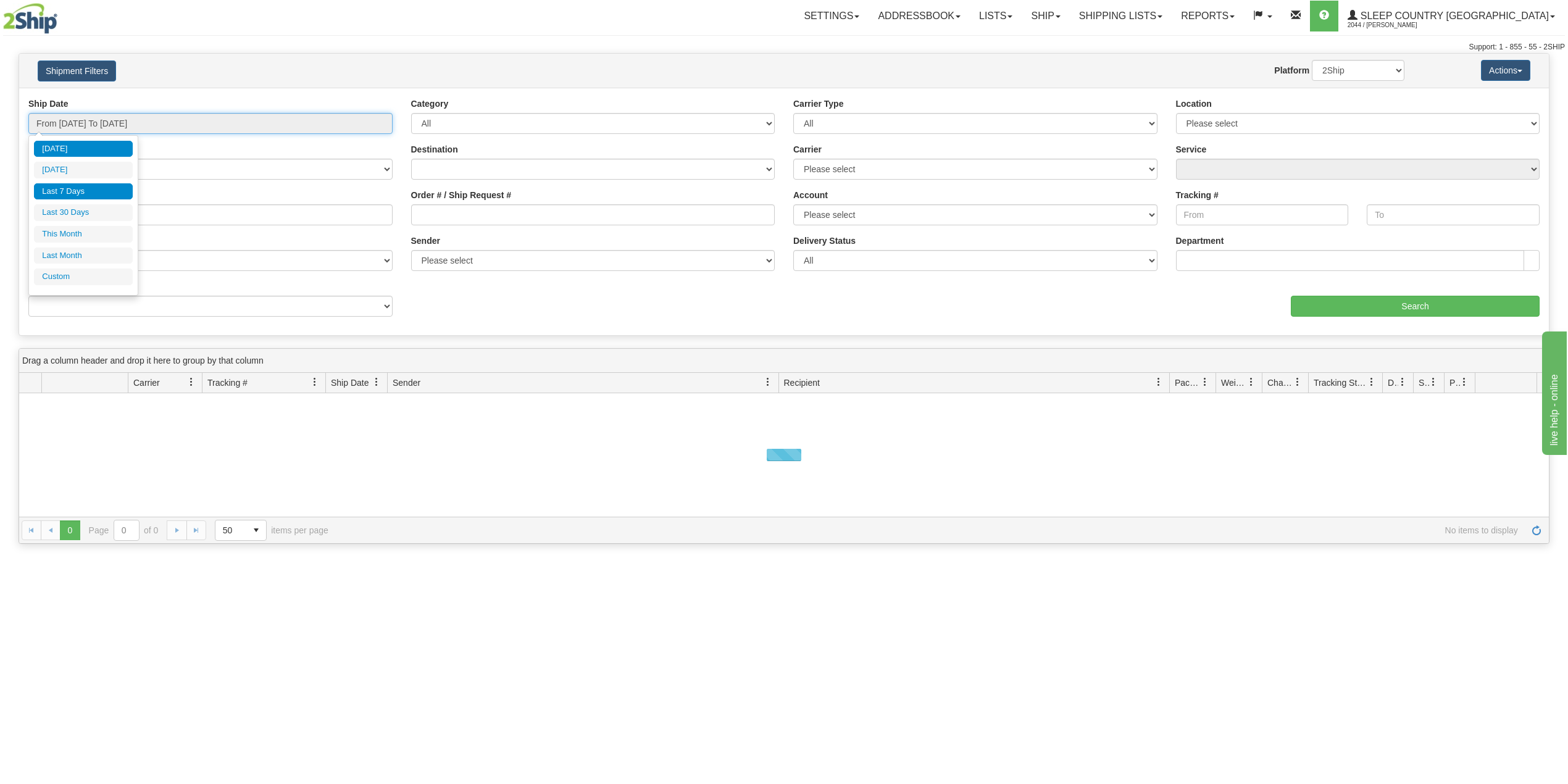
type input "10/08/2025"
type input "[DATE]"
type input "10/01/2025"
type input "10/31/2025"
type input "09/01/2025"
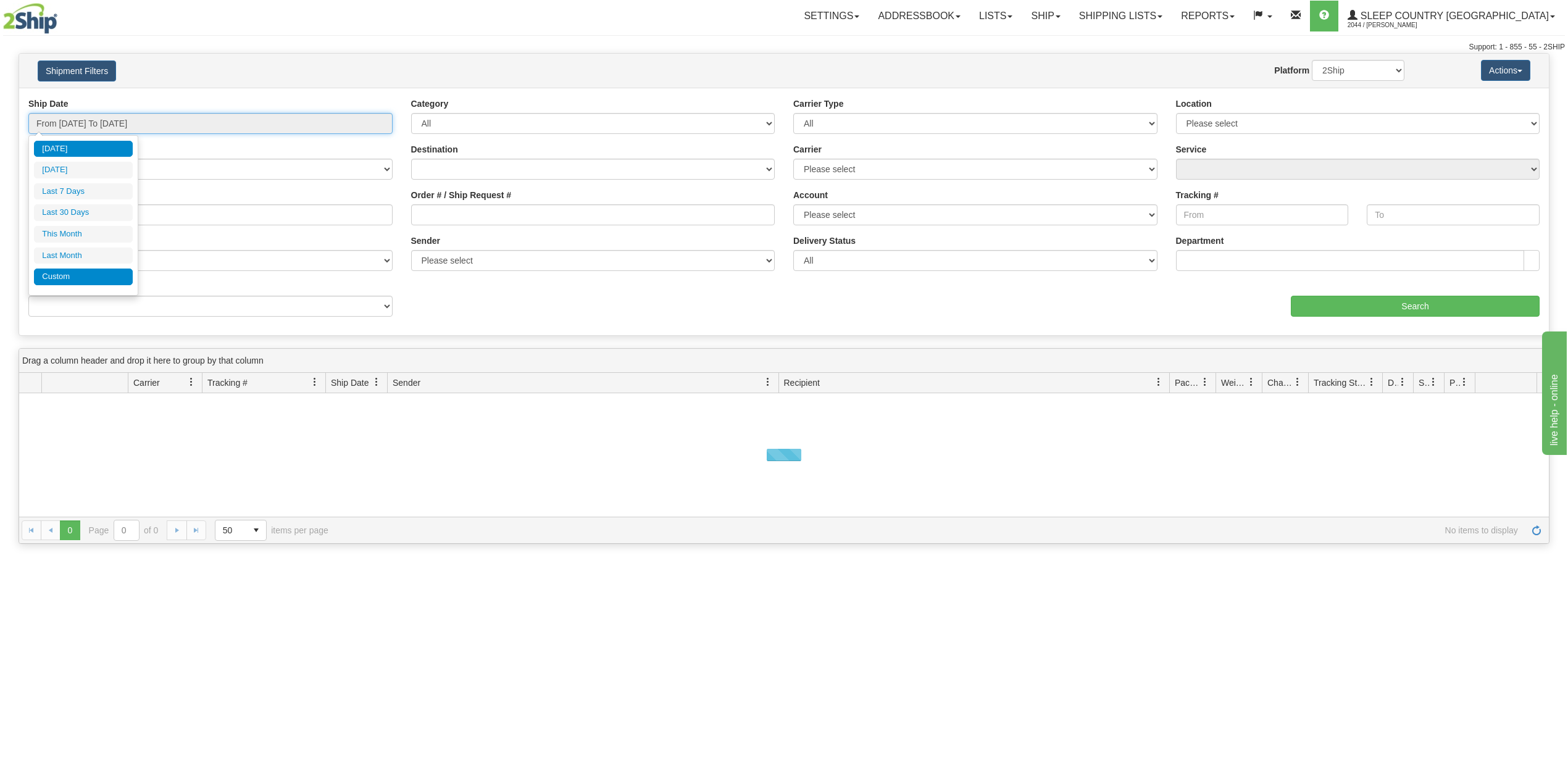
type input "09/30/2025"
type input "[DATE]"
click at [78, 280] on li "Custom" at bounding box center [84, 277] width 99 height 17
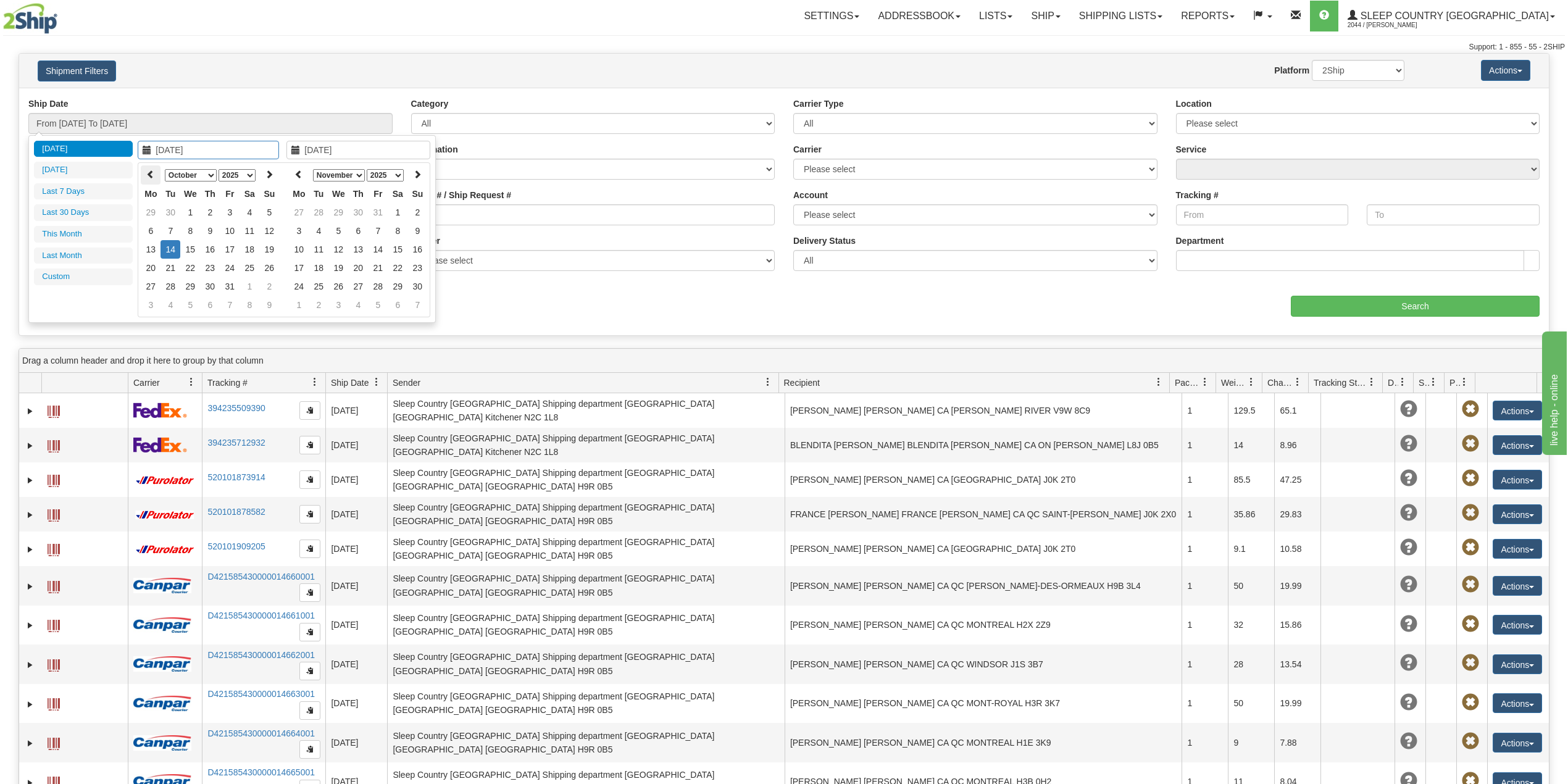
click at [146, 174] on icon at bounding box center [150, 174] width 8 height 8
type input "07/01/2025"
click at [173, 212] on td "1" at bounding box center [171, 212] width 19 height 19
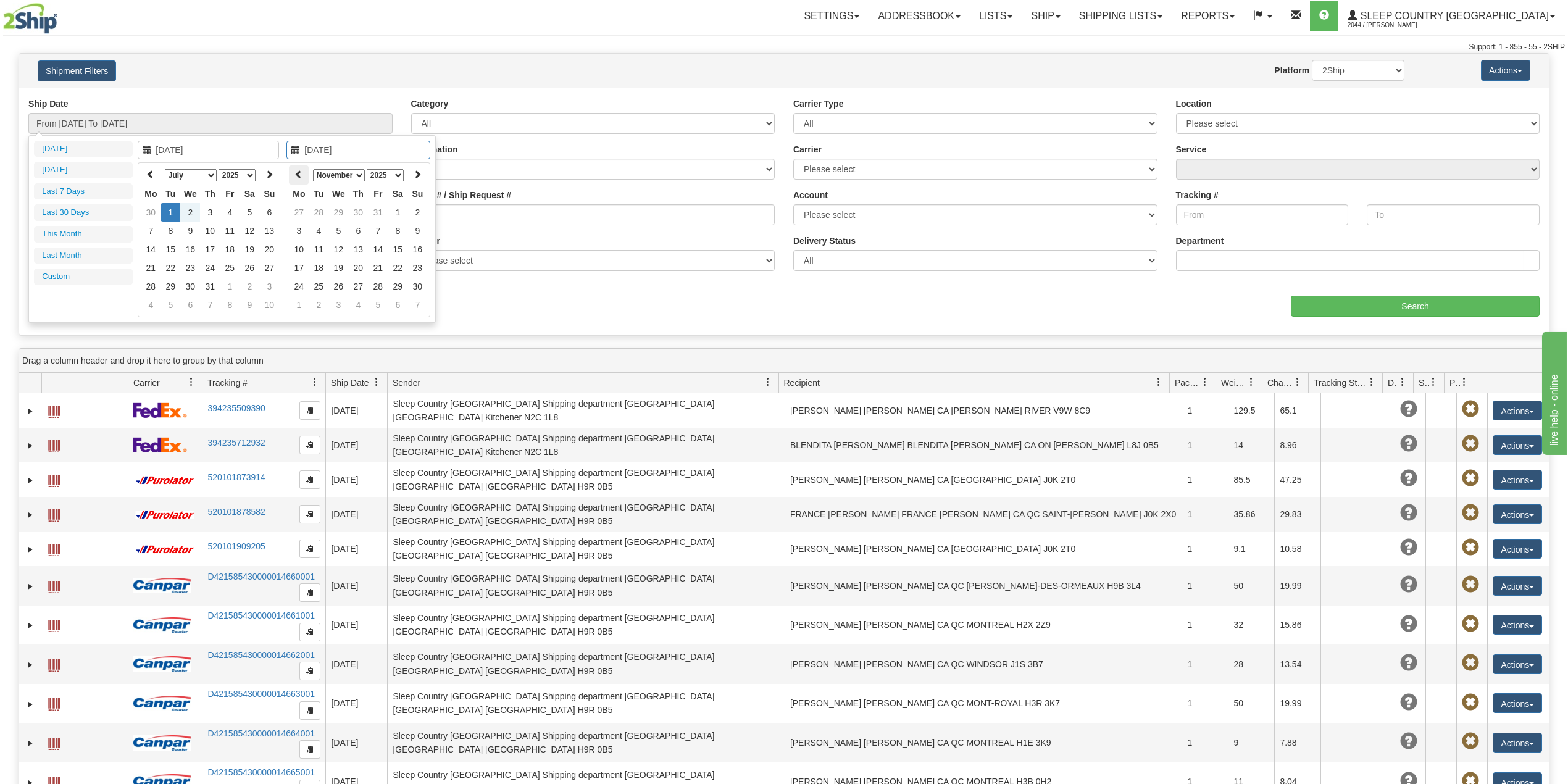
click at [303, 172] on icon at bounding box center [299, 174] width 8 height 8
type input "[DATE]"
click at [324, 243] on td "14" at bounding box center [318, 249] width 19 height 19
type input "From 07/01/2025 To 10/14/2025"
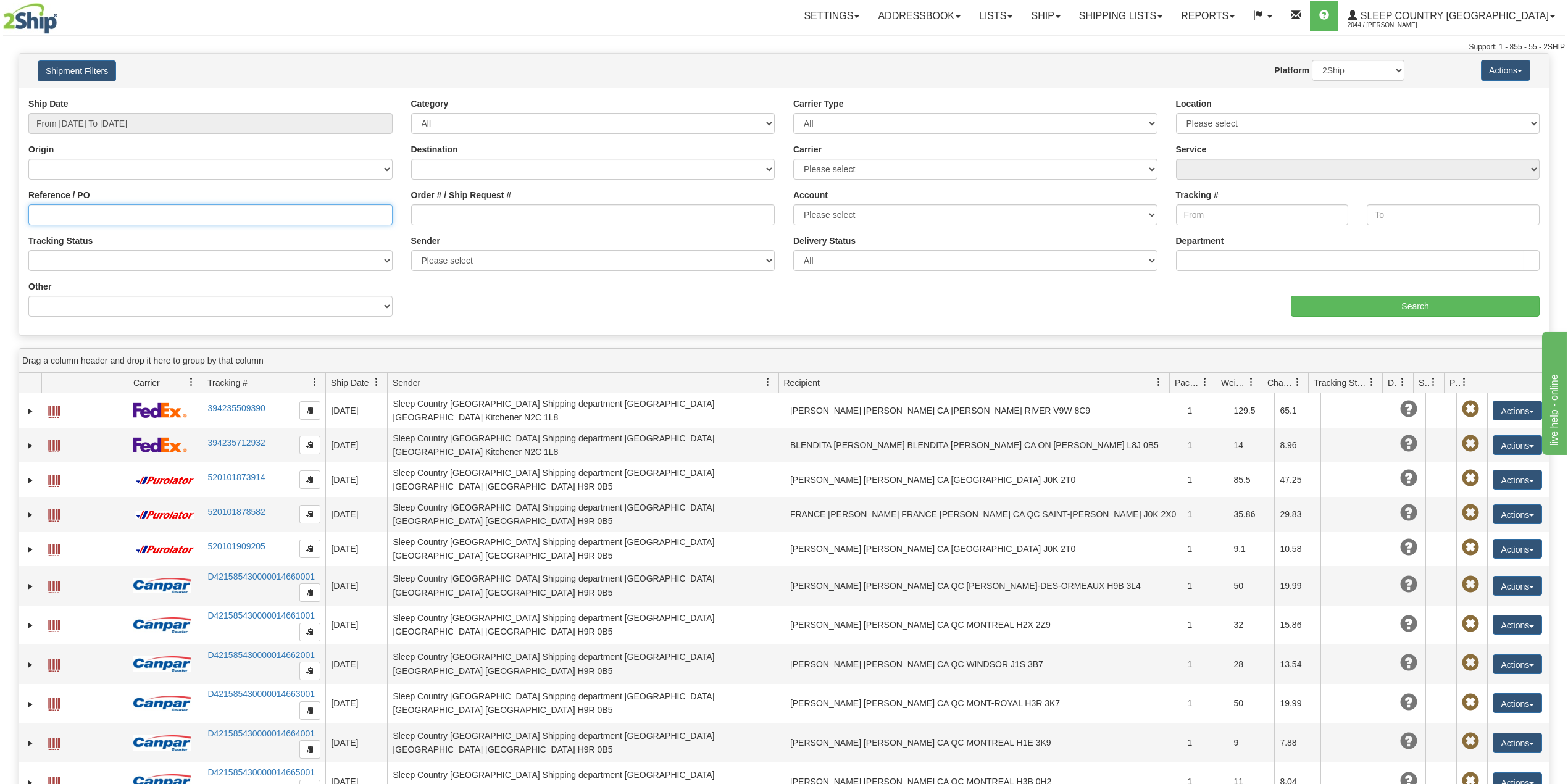
click at [152, 207] on input "Reference / PO" at bounding box center [210, 215] width 364 height 21
paste input "9002H981803"
type input "9002H981803"
click at [1421, 305] on input "Search" at bounding box center [1415, 306] width 249 height 21
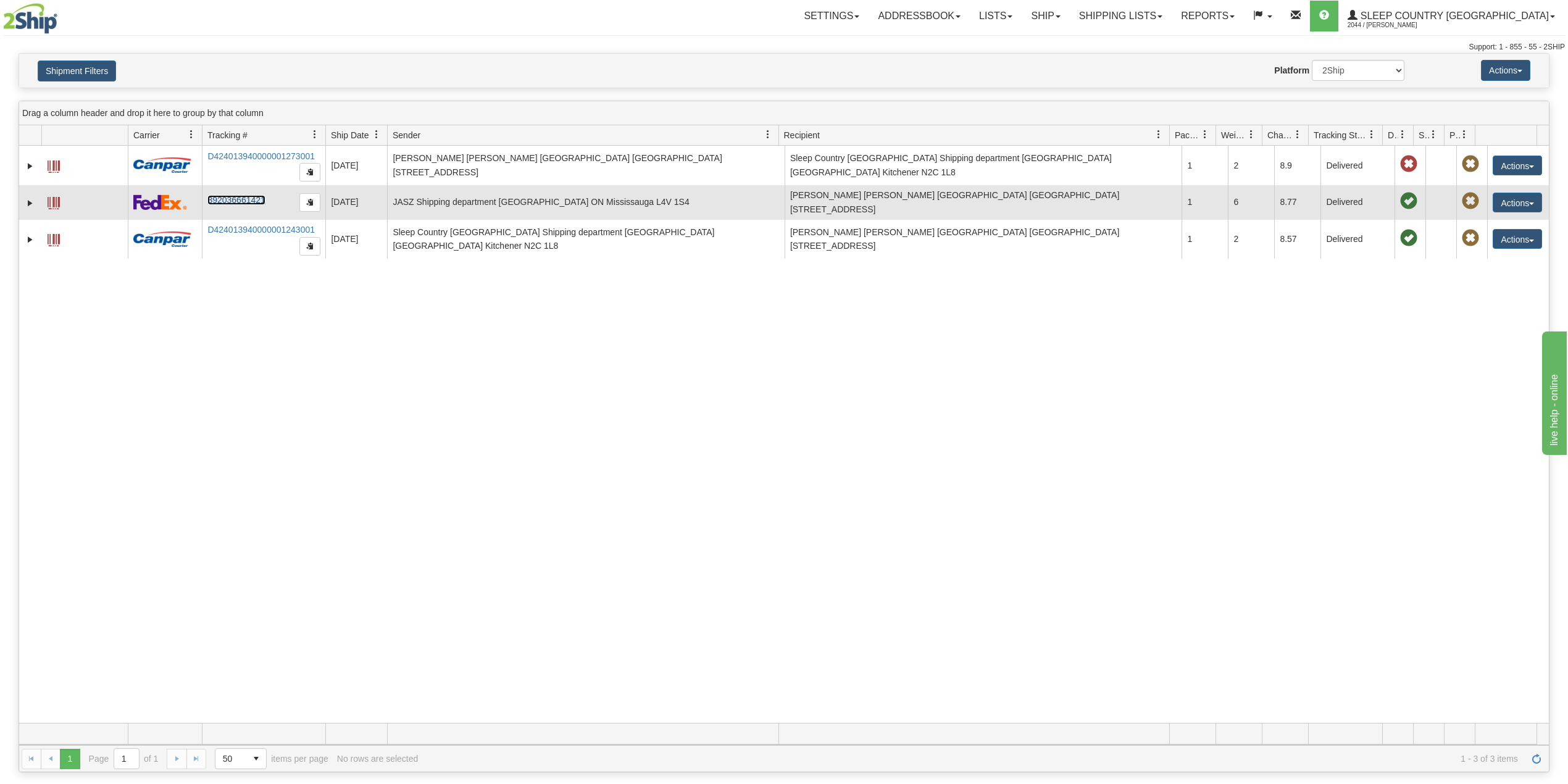
click at [242, 196] on link "392036661421" at bounding box center [236, 200] width 57 height 10
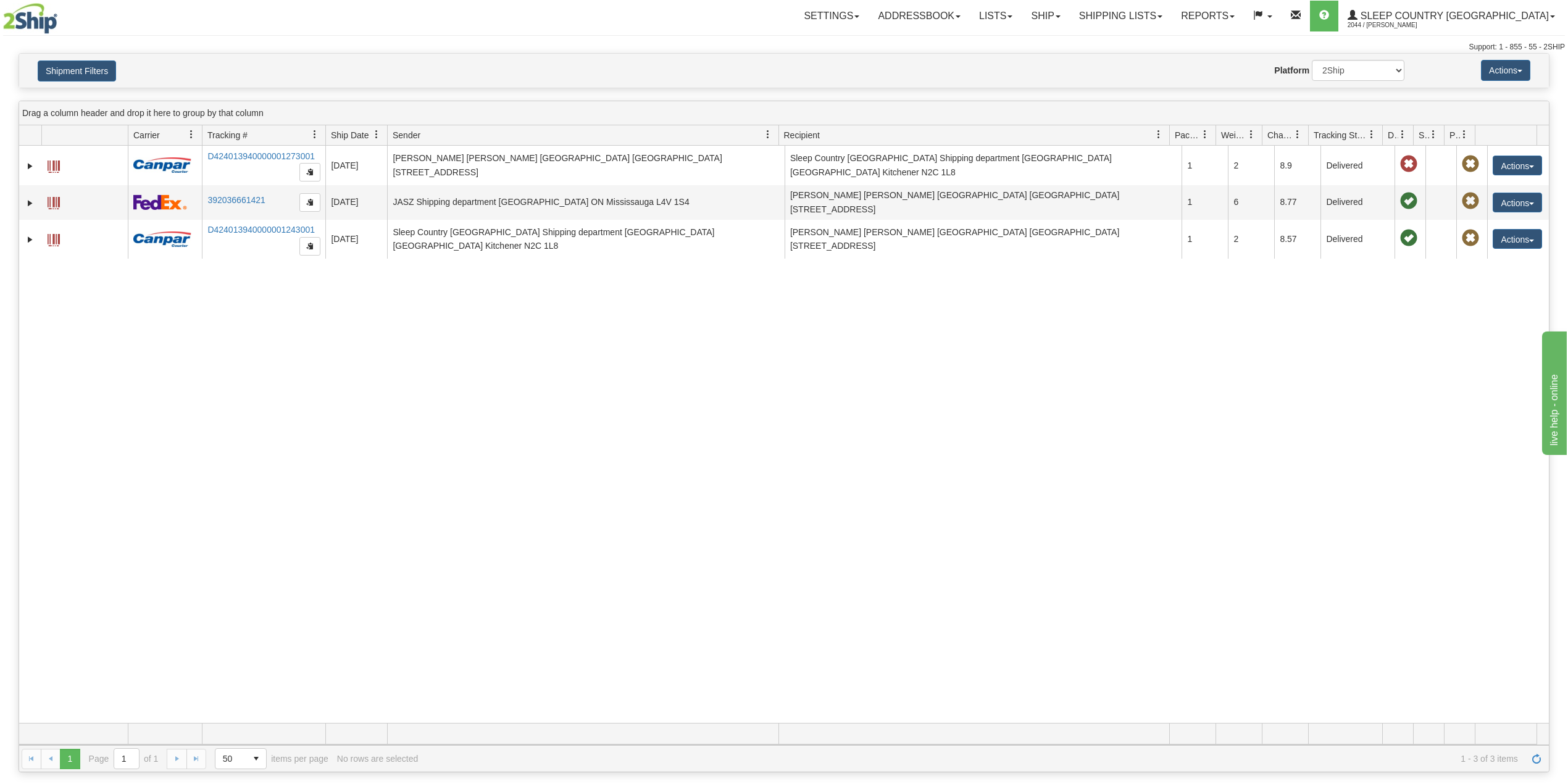
click at [343, 335] on div "31501163 2044 D424013940000001273001 08/20/2025 08/20/2025 04:22:20 PM JULIA CH…" at bounding box center [783, 434] width 1530 height 577
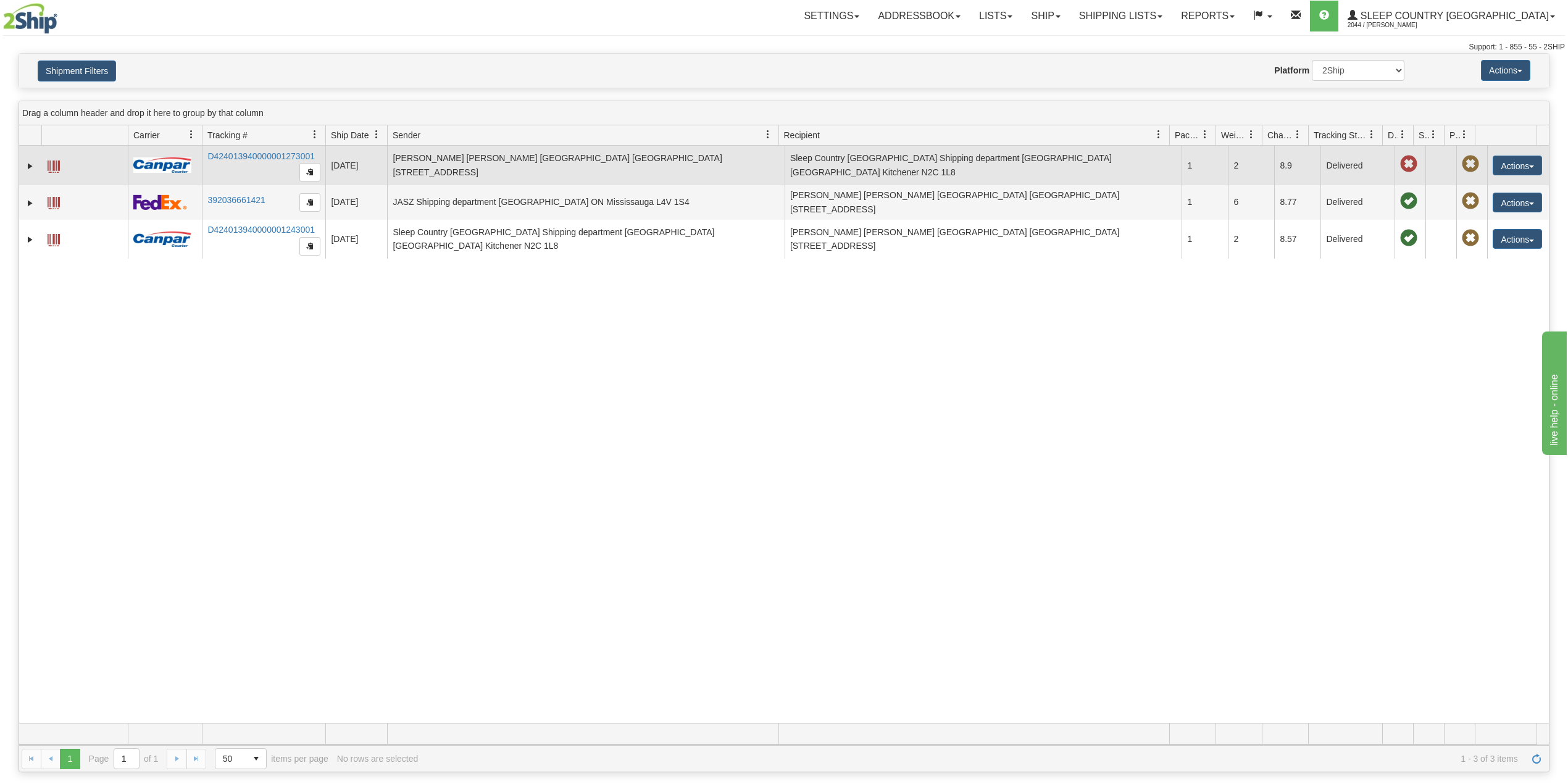
click at [23, 171] on td at bounding box center [30, 165] width 22 height 40
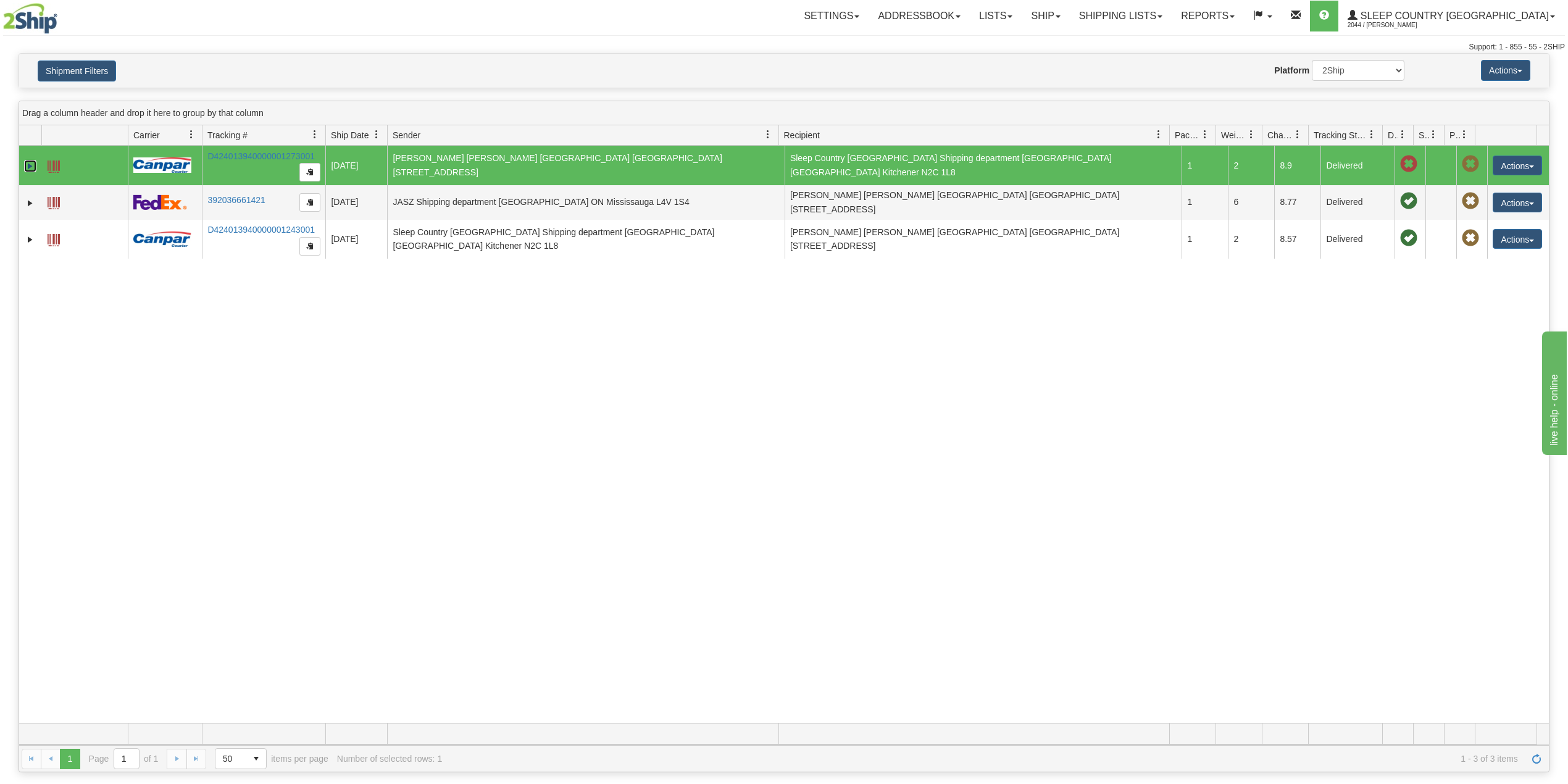
click at [24, 171] on link "Expand" at bounding box center [31, 166] width 13 height 13
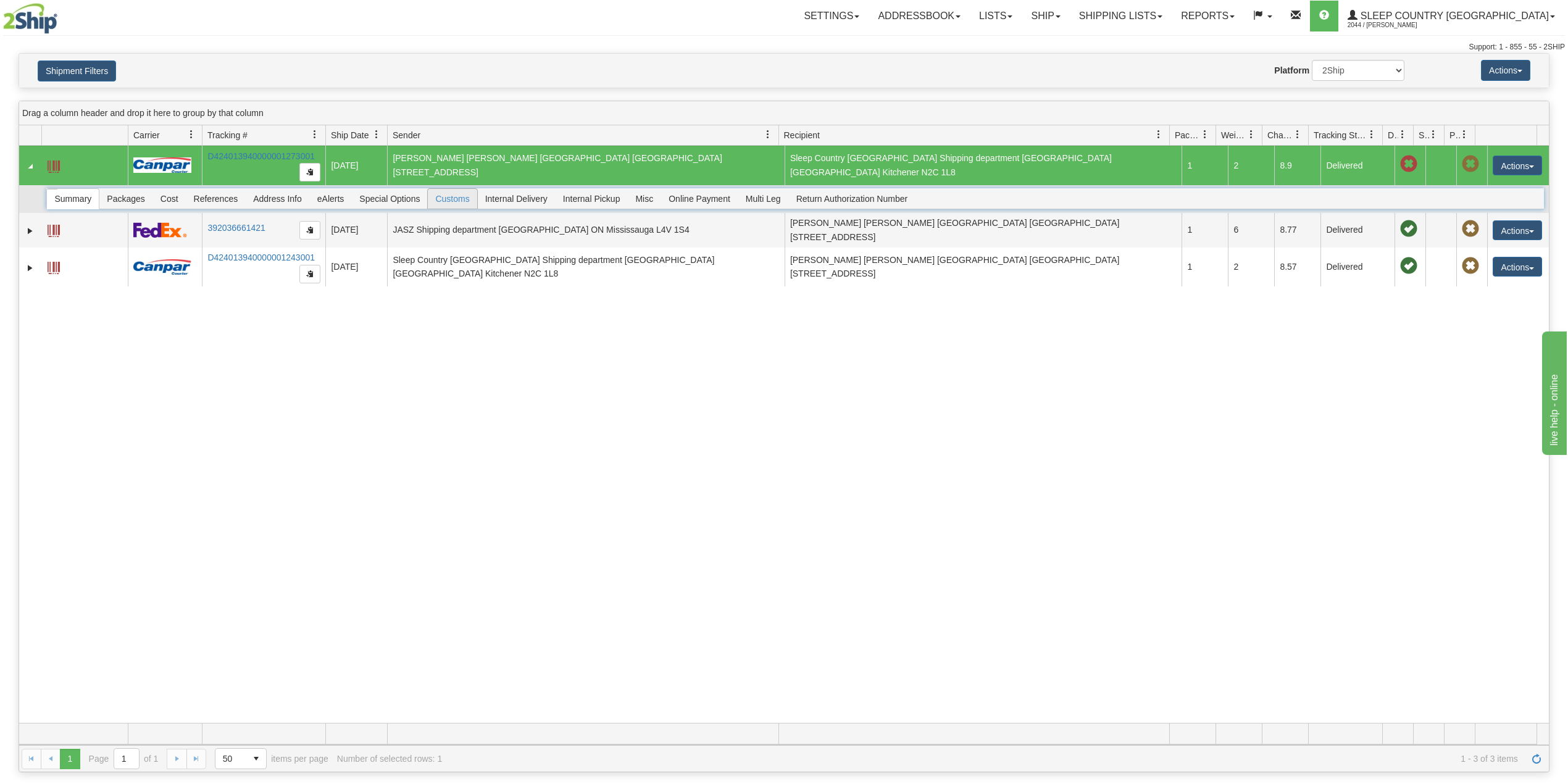
click at [458, 195] on span "Customs" at bounding box center [453, 198] width 49 height 19
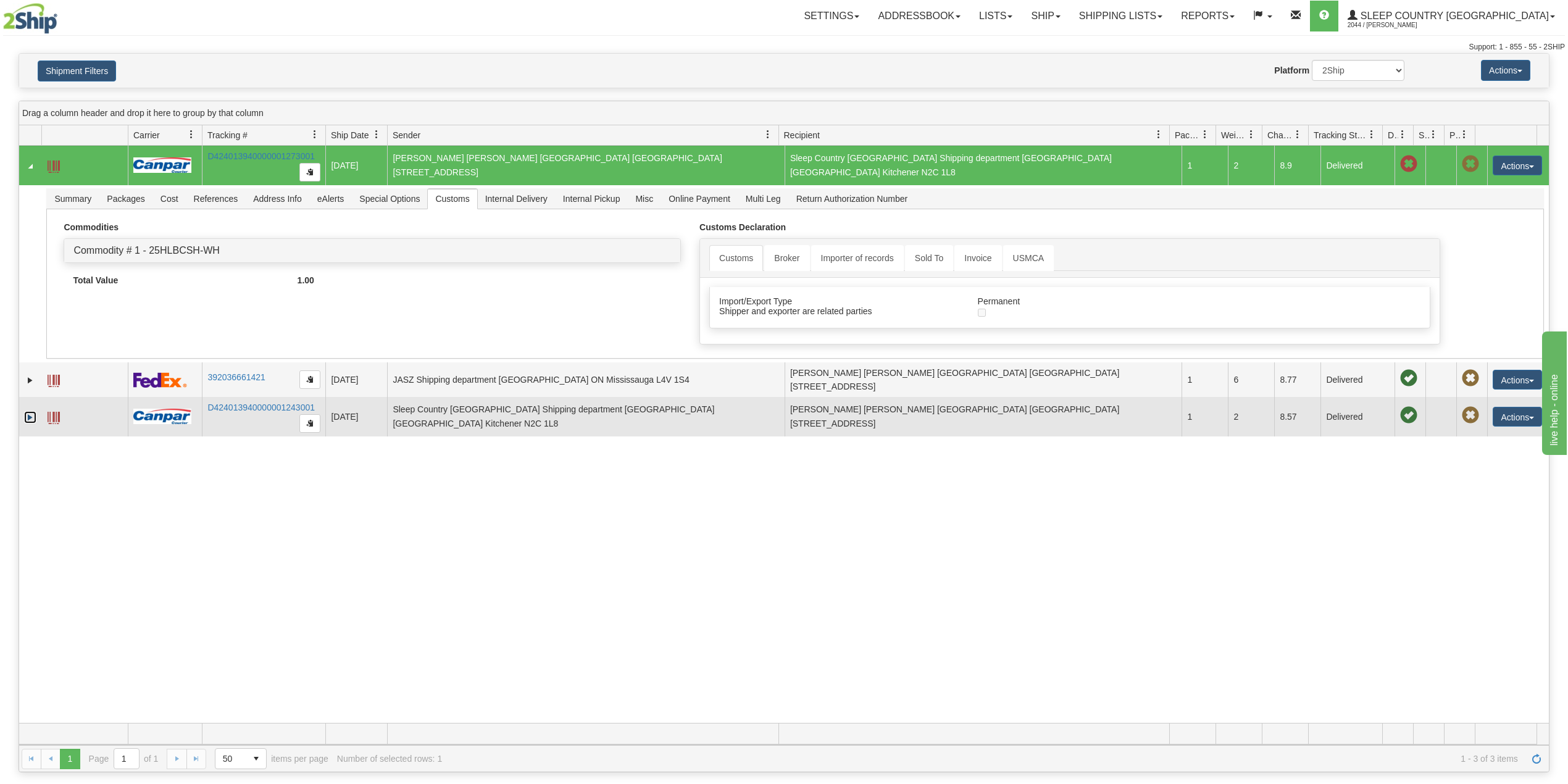
click at [26, 416] on link "Expand" at bounding box center [31, 418] width 13 height 13
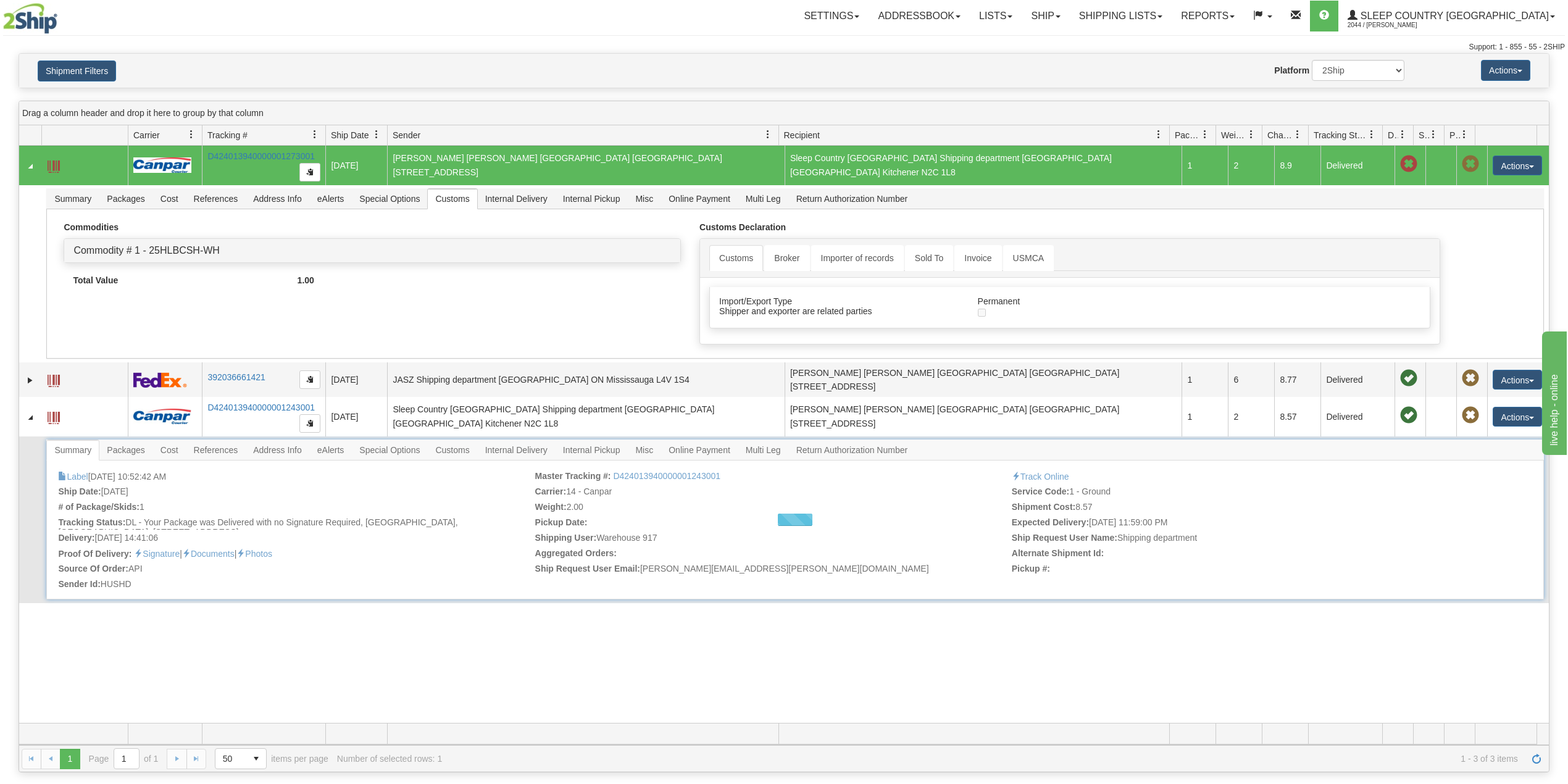
click at [289, 444] on span "Address Info" at bounding box center [277, 450] width 63 height 19
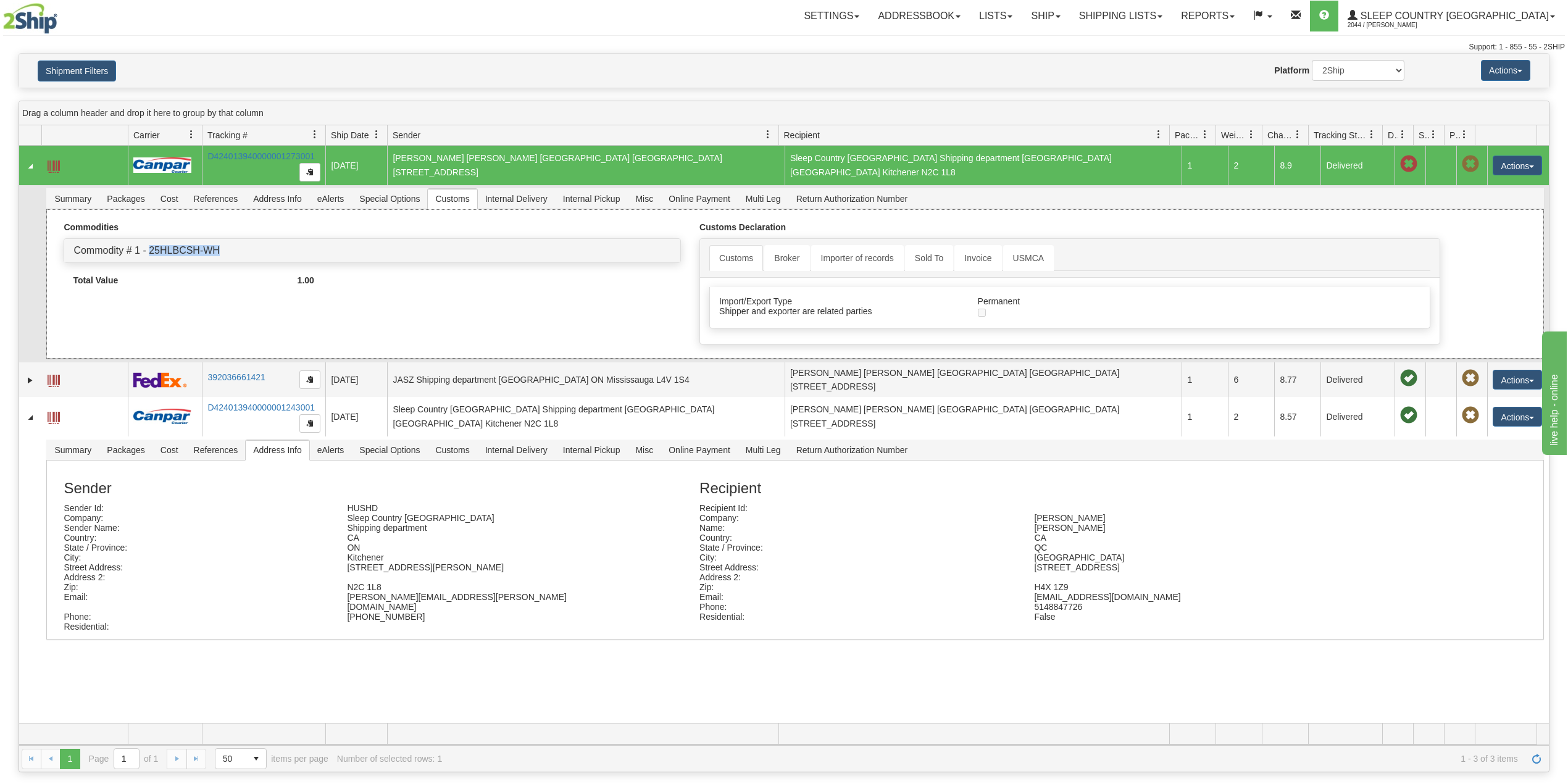
drag, startPoint x: 212, startPoint y: 253, endPoint x: 151, endPoint y: 260, distance: 61.4
click at [151, 260] on div "Commodity # 1 - 25HLBCSH-WH" at bounding box center [372, 251] width 616 height 24
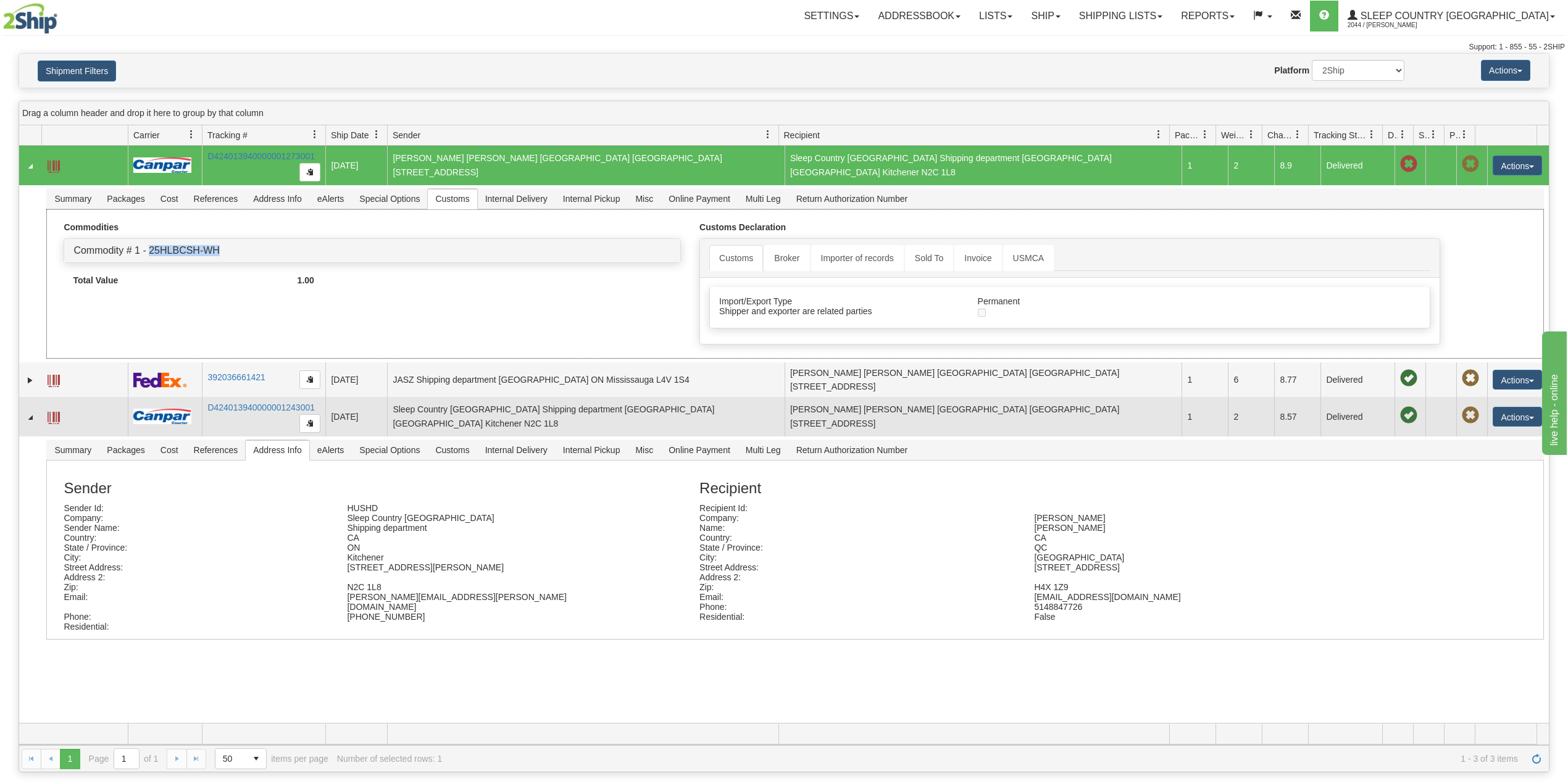
copy link "25HLBCSH-WH"
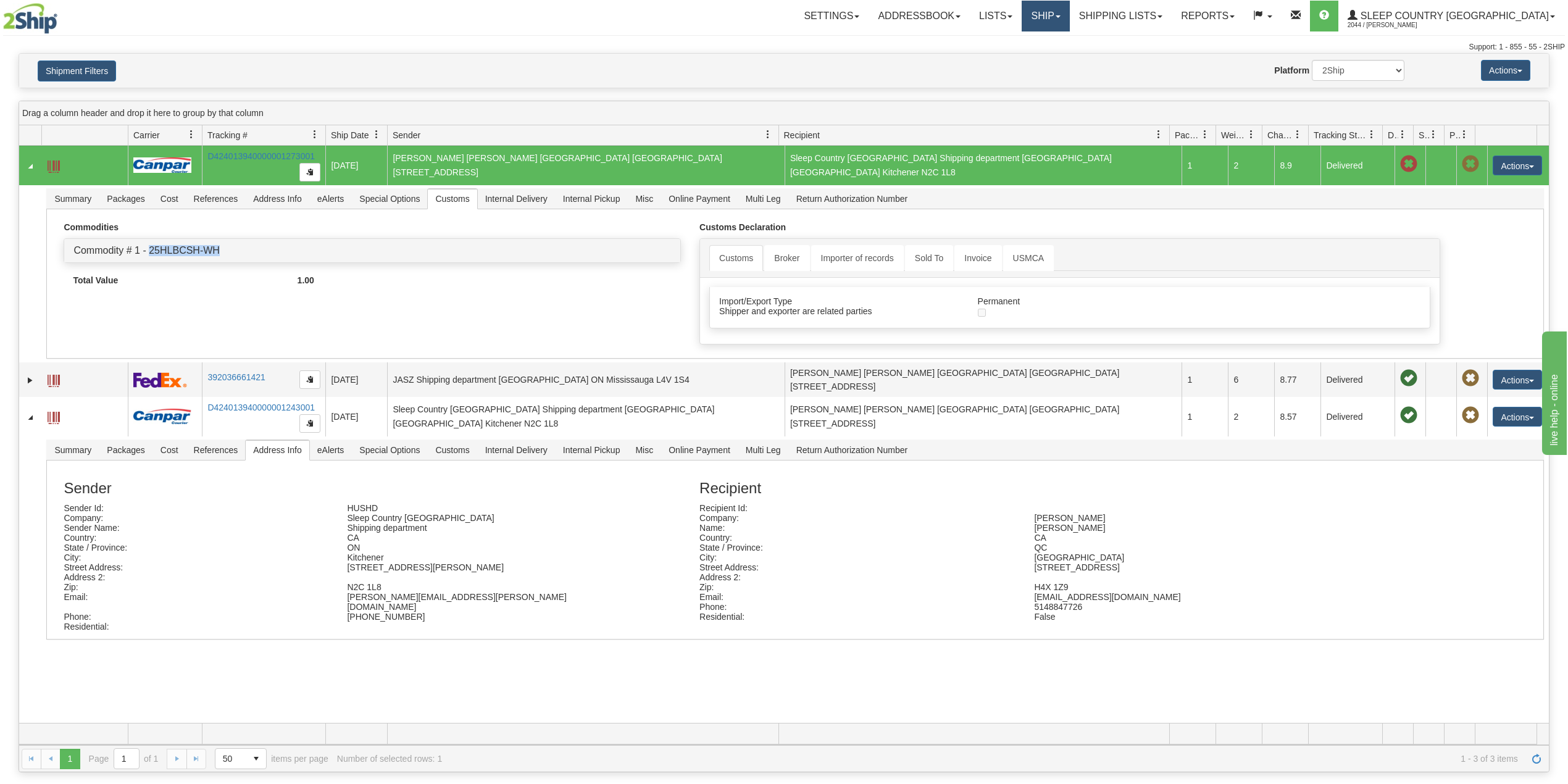
click at [1069, 11] on link "Ship" at bounding box center [1046, 16] width 47 height 31
click at [1069, 53] on link "OnHold / Order Queue" at bounding box center [1013, 59] width 112 height 16
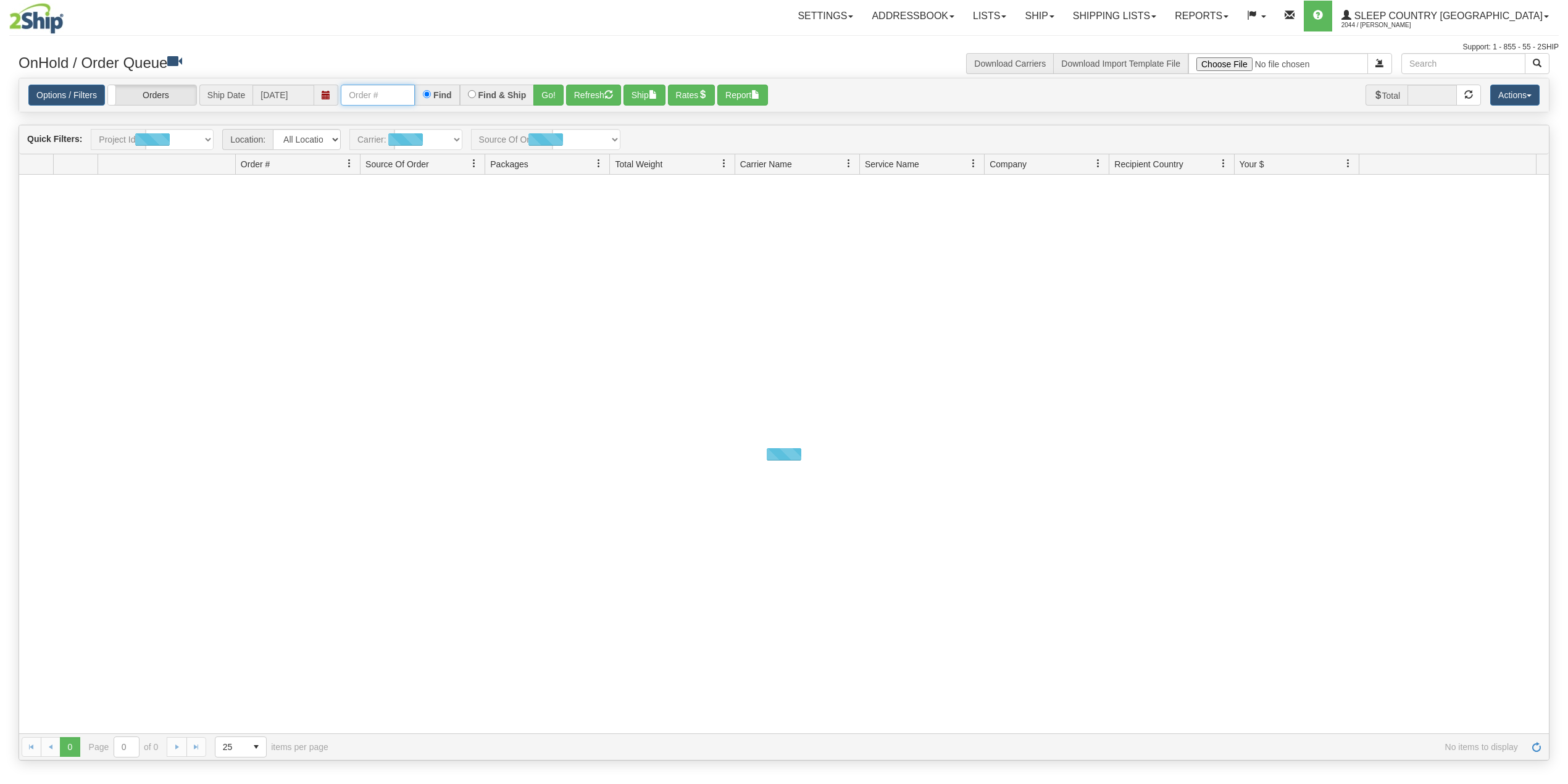
click at [353, 97] on input "text" at bounding box center [377, 95] width 74 height 21
paste input "9000I117896"
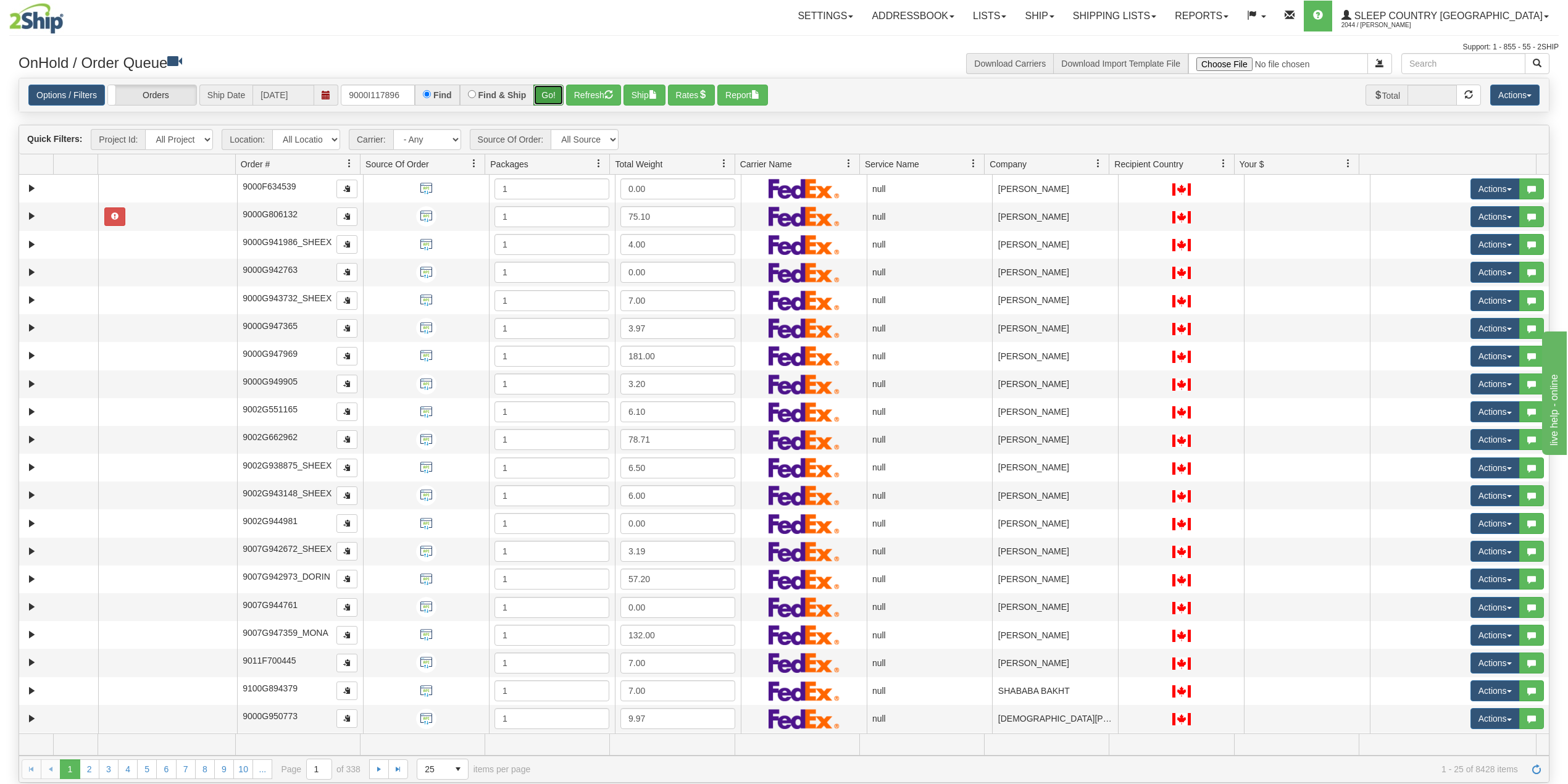
click at [551, 94] on button "Go!" at bounding box center [548, 95] width 30 height 21
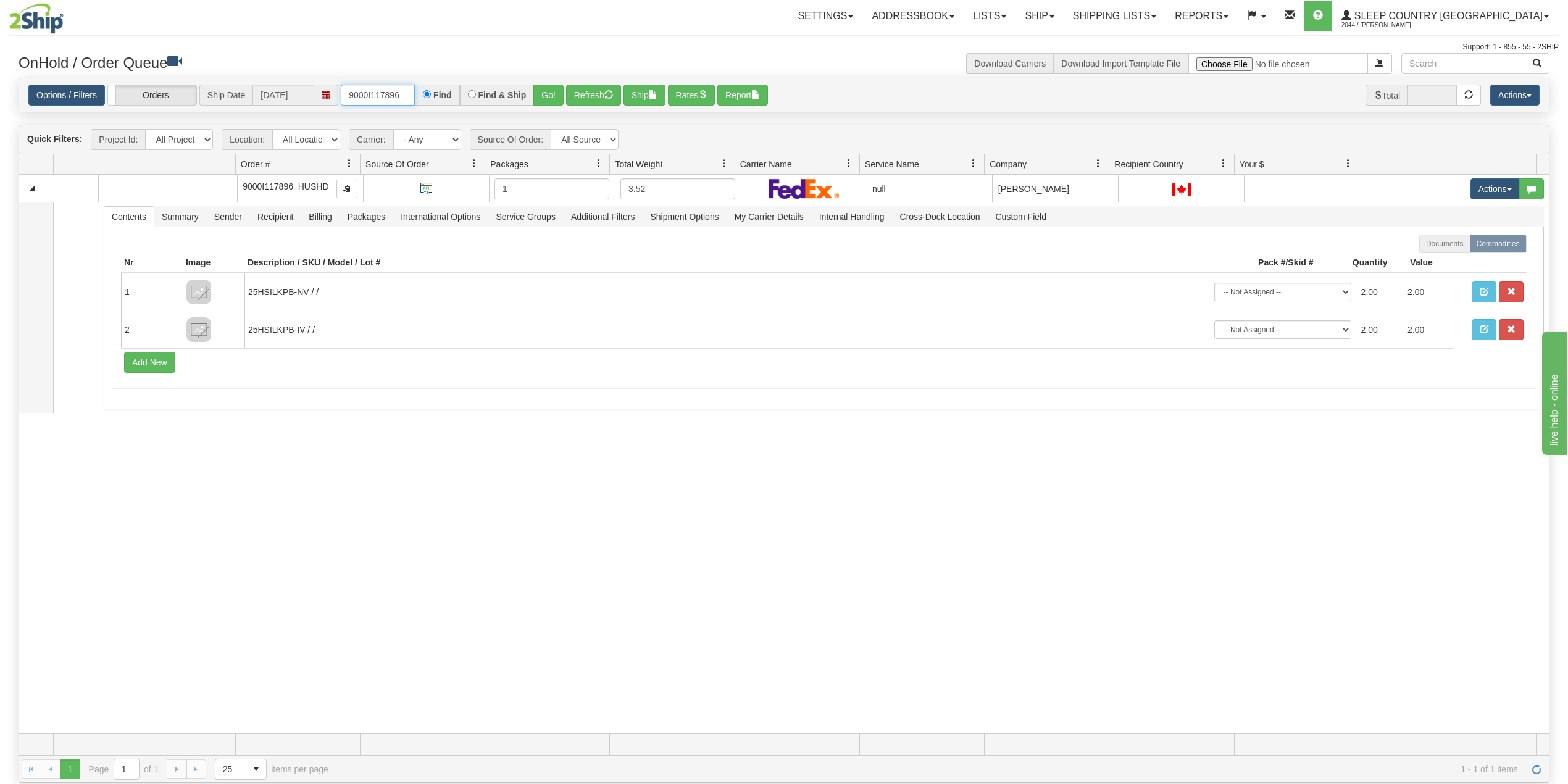
click at [377, 95] on input "9000I117896" at bounding box center [377, 95] width 74 height 21
click at [377, 95] on input "9000I117896" at bounding box center [377, 95] width 74 height 21
paste input "59755"
click at [548, 94] on button "Go!" at bounding box center [548, 95] width 30 height 21
click at [381, 93] on input "9000I159755" at bounding box center [377, 95] width 74 height 21
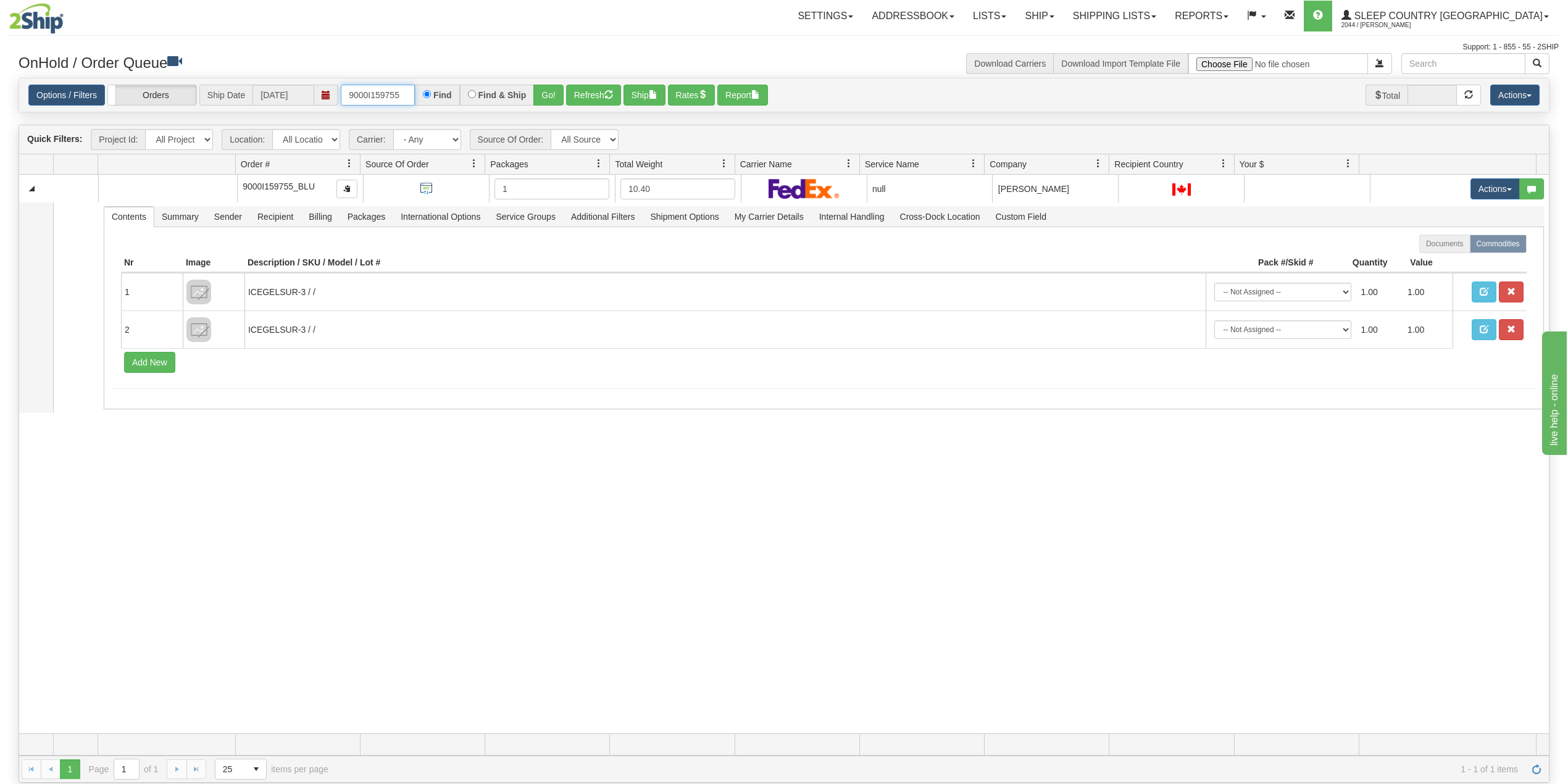
click at [381, 93] on input "9000I159755" at bounding box center [377, 95] width 74 height 21
paste input "2I053479"
type input "9002I053479"
click at [549, 92] on button "Go!" at bounding box center [548, 95] width 30 height 21
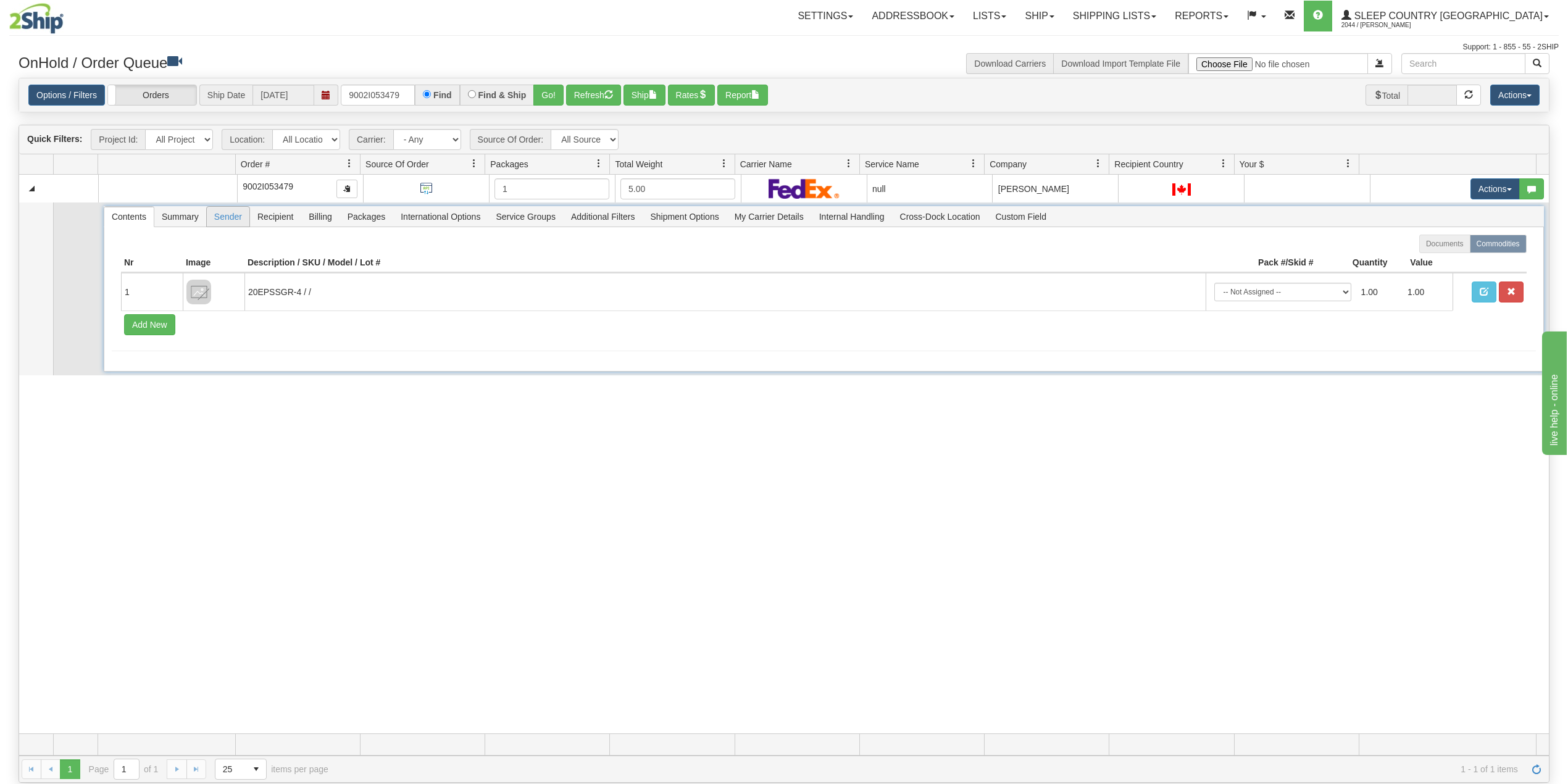
click at [228, 218] on span "Sender" at bounding box center [228, 217] width 42 height 19
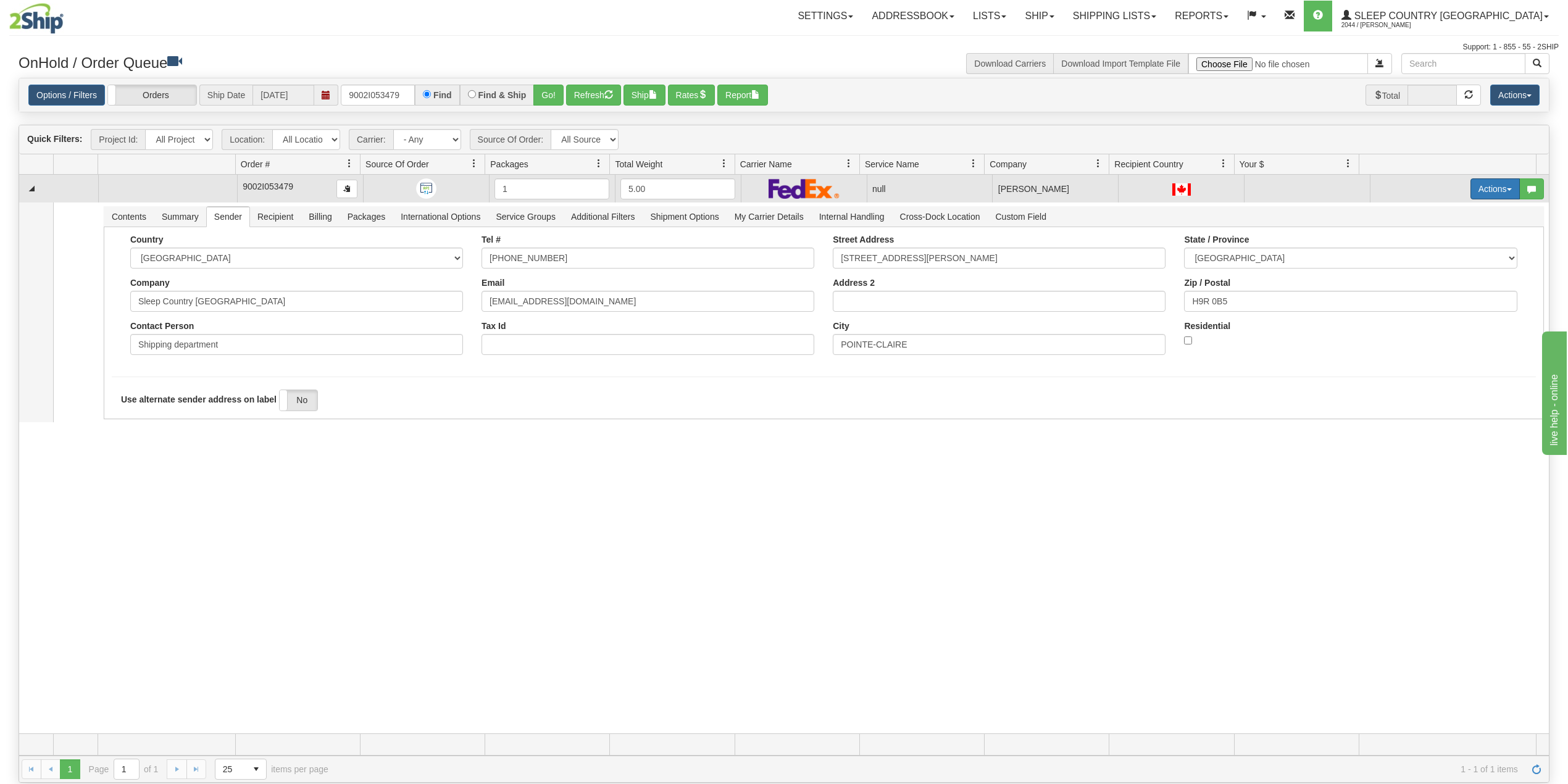
click at [1487, 188] on button "Actions" at bounding box center [1495, 189] width 49 height 21
click at [1434, 278] on span "Delete" at bounding box center [1442, 276] width 33 height 10
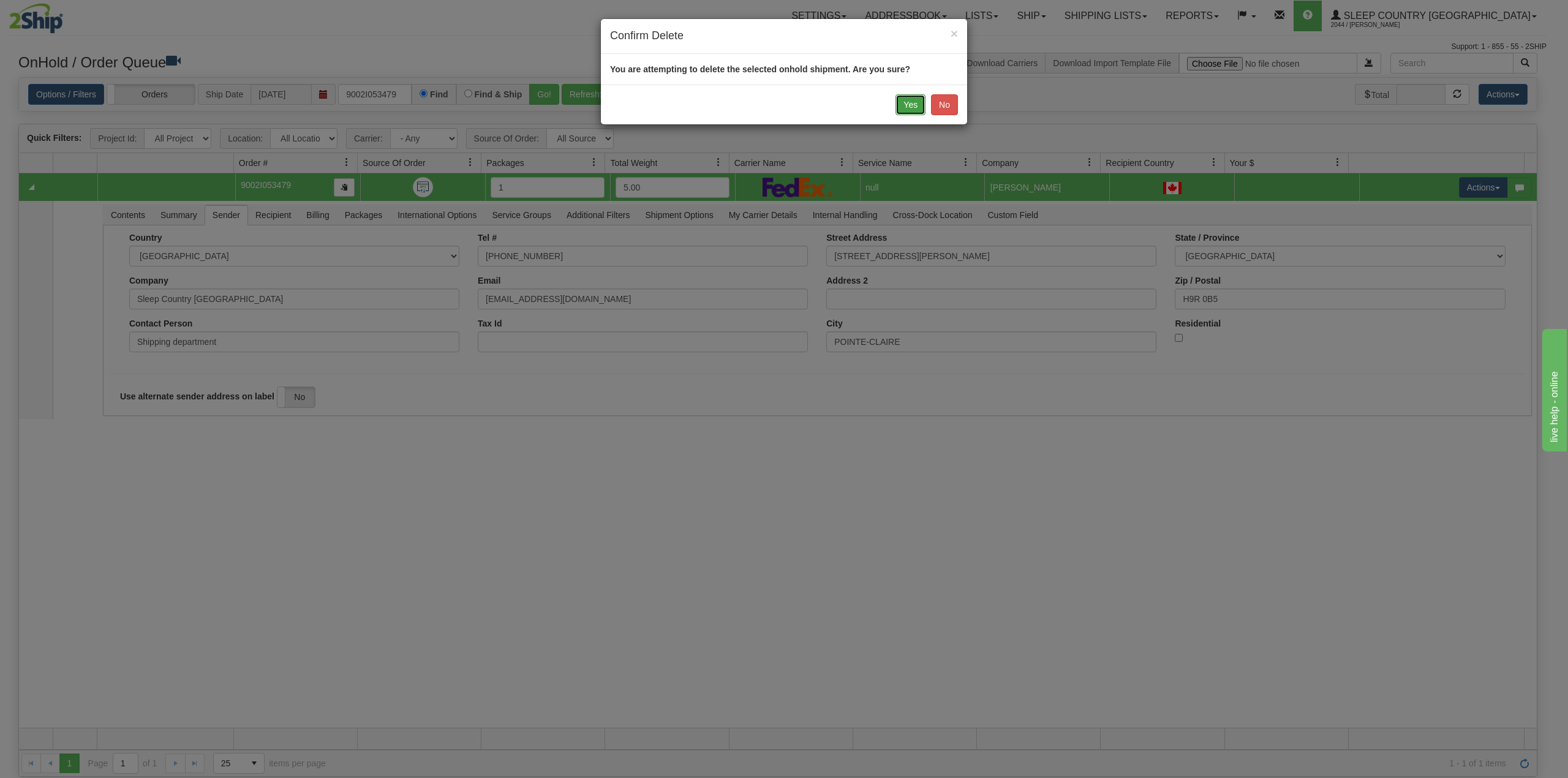
click at [903, 108] on button "Yes" at bounding box center [910, 105] width 30 height 21
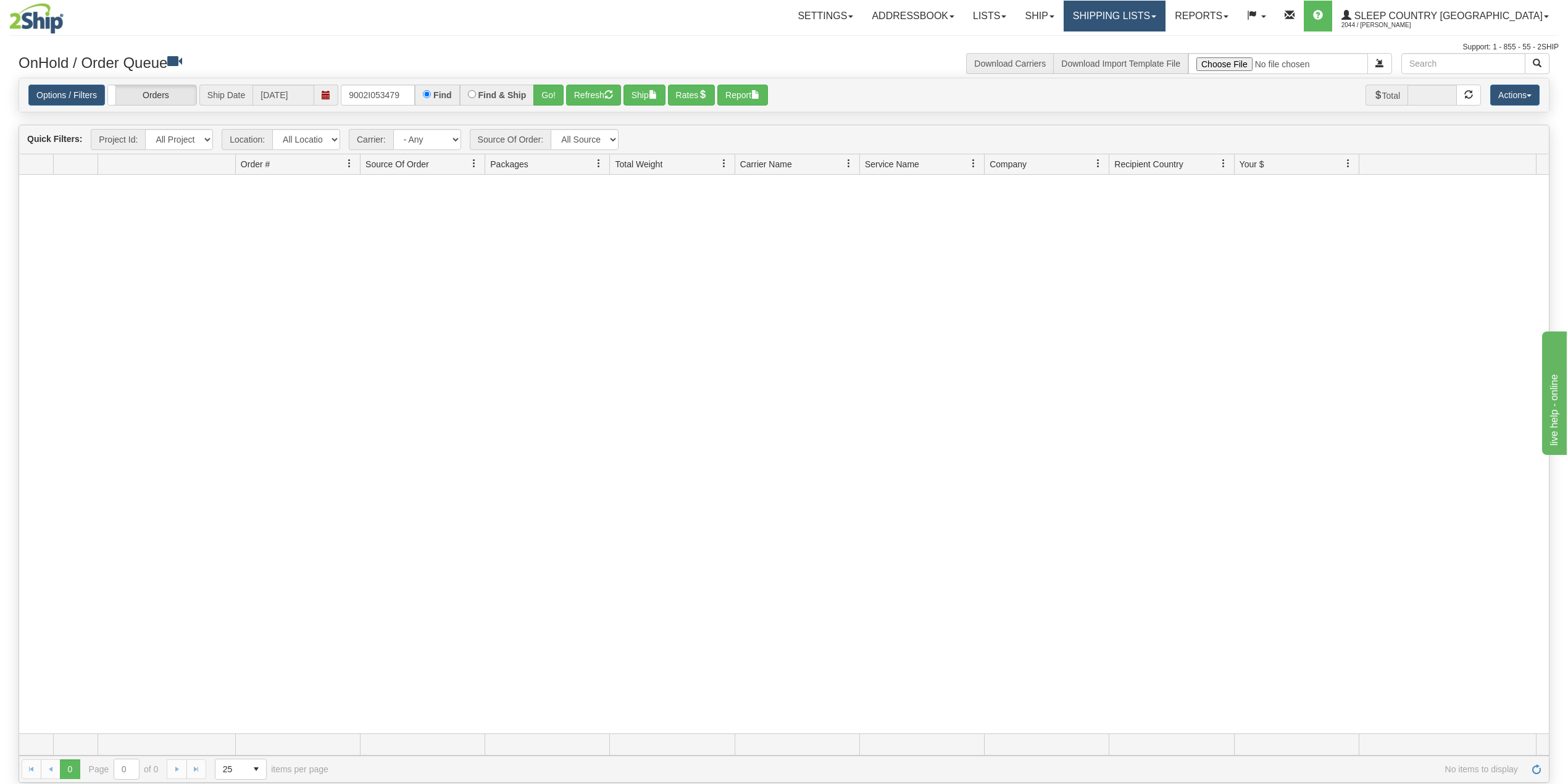
click at [1157, 10] on link "Shipping lists" at bounding box center [1115, 16] width 102 height 31
click at [1152, 55] on span "Search Shipment History" at bounding box center [1104, 59] width 95 height 10
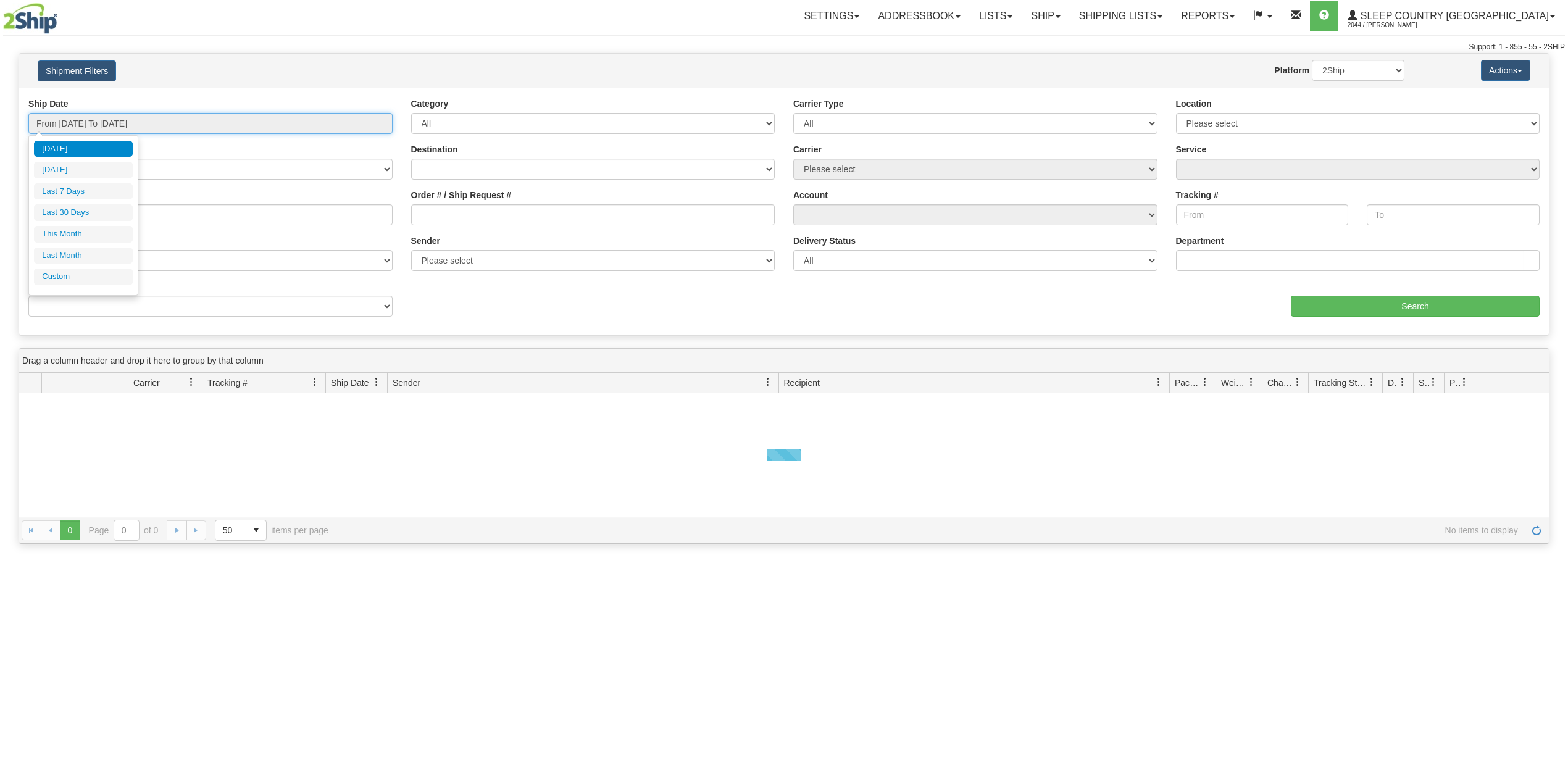
click at [137, 121] on input "From [DATE] To [DATE]" at bounding box center [210, 123] width 364 height 21
click at [97, 213] on li "Last 30 Days" at bounding box center [84, 213] width 99 height 17
type input "From [DATE] To [DATE]"
click at [97, 214] on input "Reference / PO" at bounding box center [210, 215] width 364 height 21
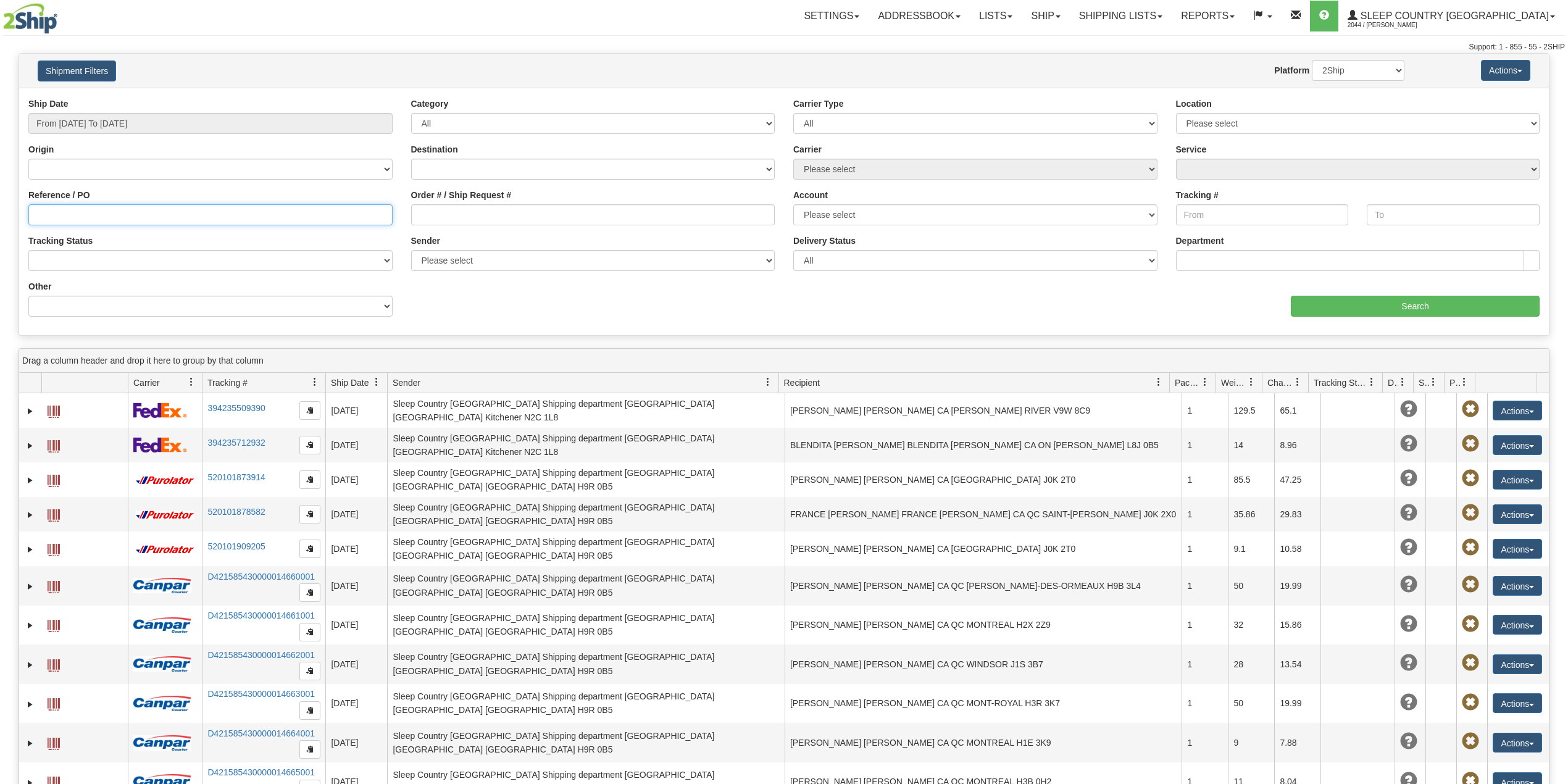
paste input "9002I053479"
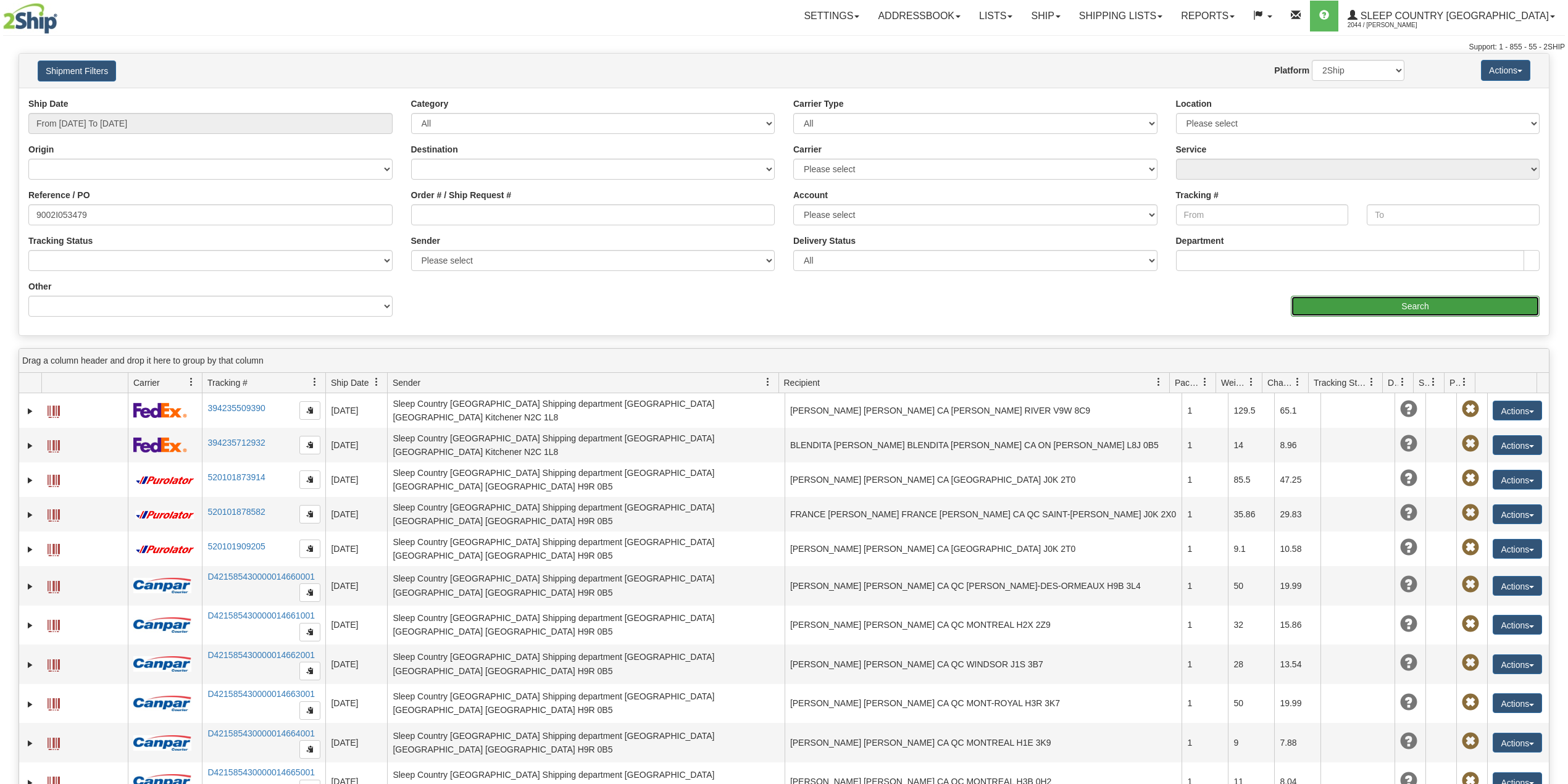
click at [1391, 297] on input "Search" at bounding box center [1415, 306] width 249 height 21
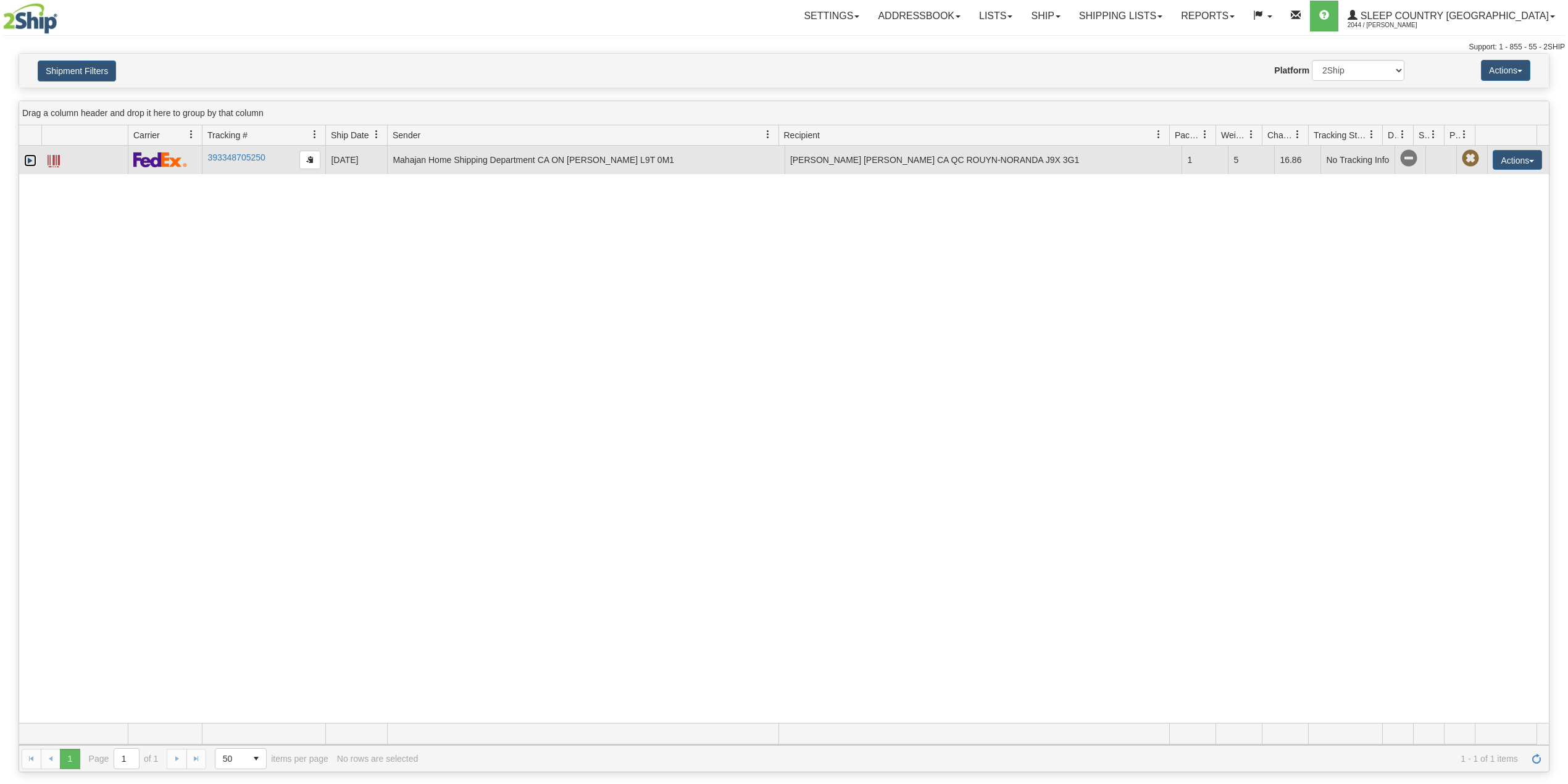
click at [30, 166] on link "Expand" at bounding box center [31, 161] width 13 height 13
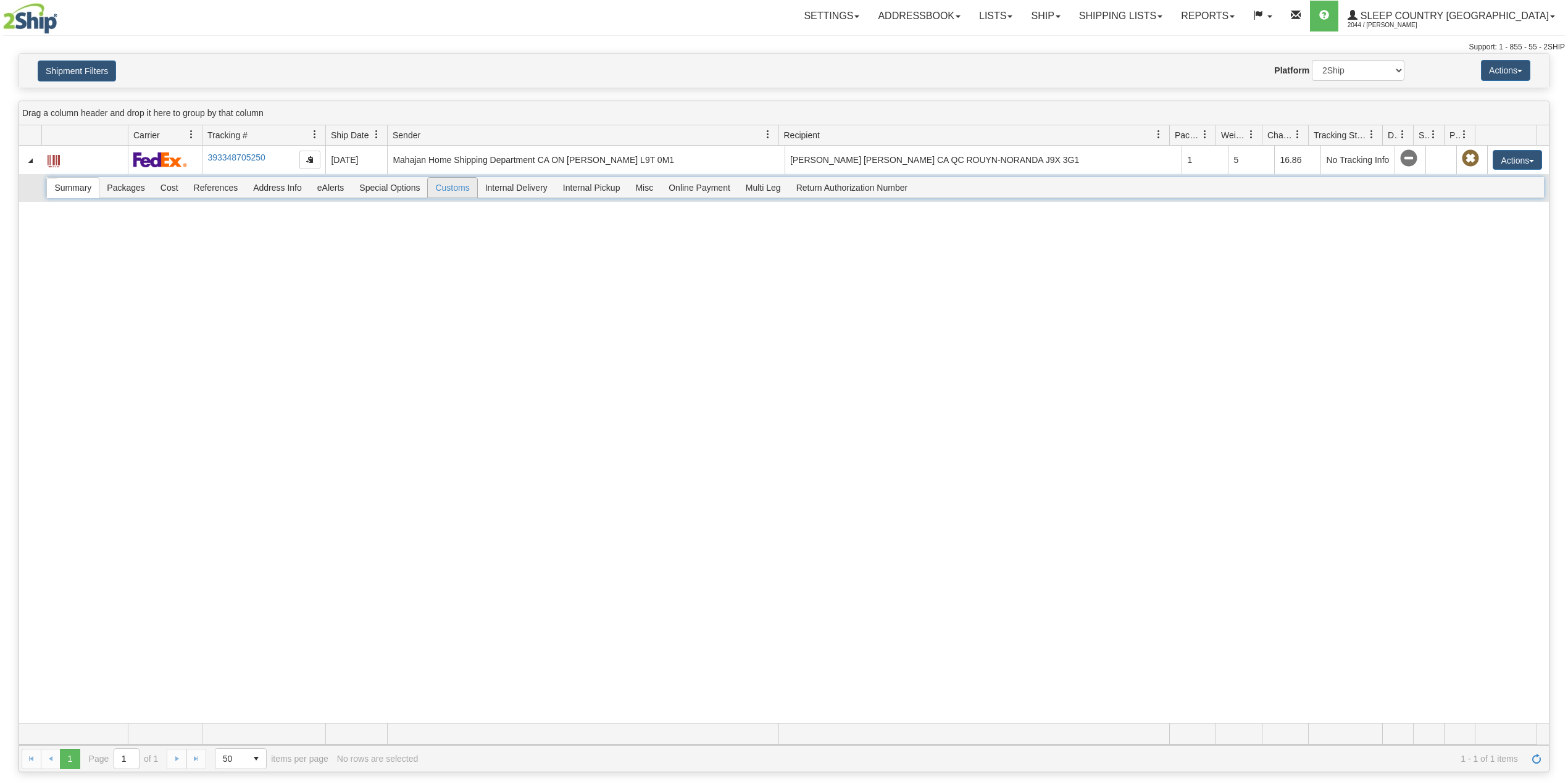
click at [465, 191] on span "Customs" at bounding box center [453, 187] width 49 height 19
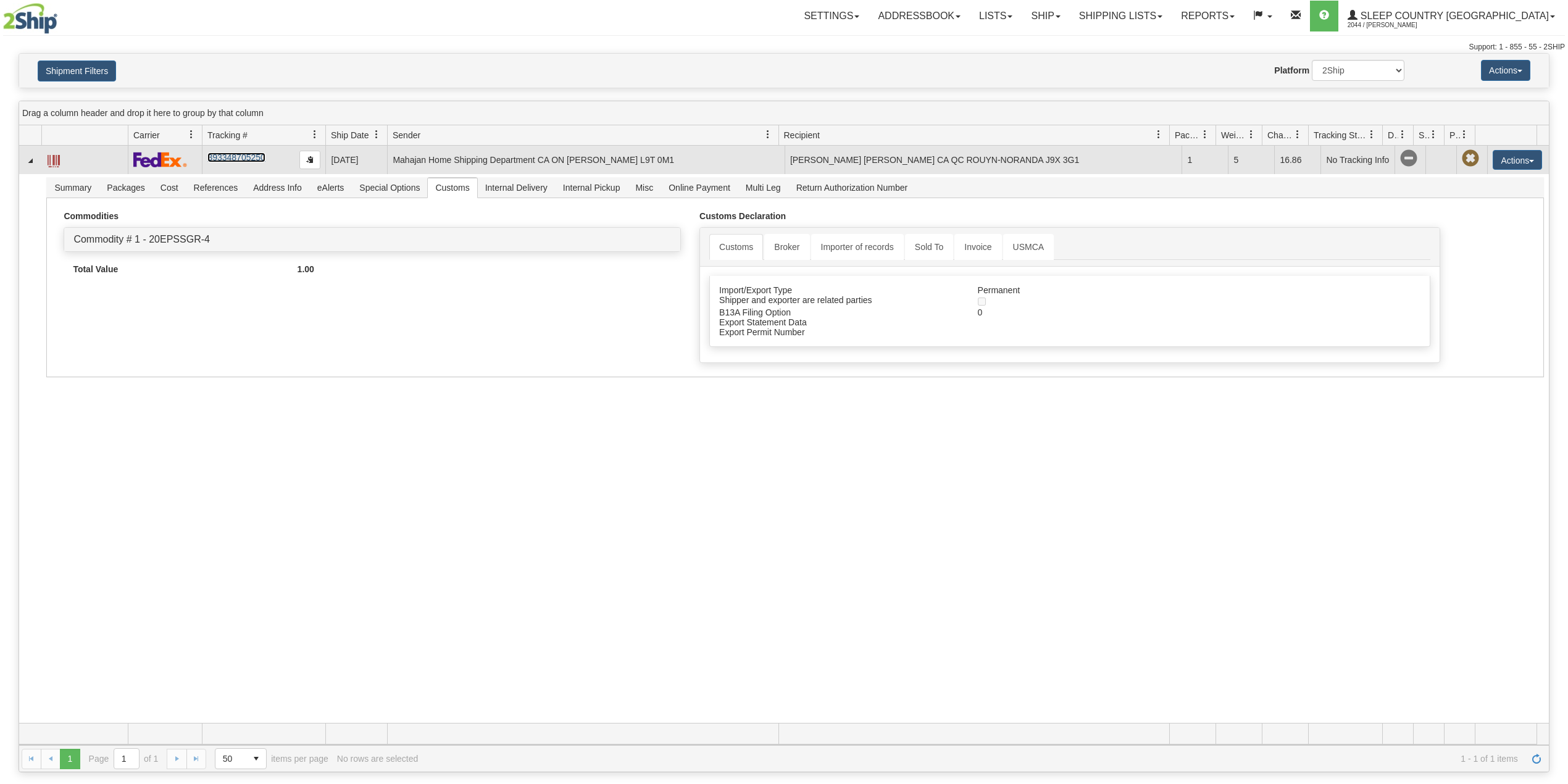
click at [240, 161] on link "393348705250" at bounding box center [236, 157] width 57 height 10
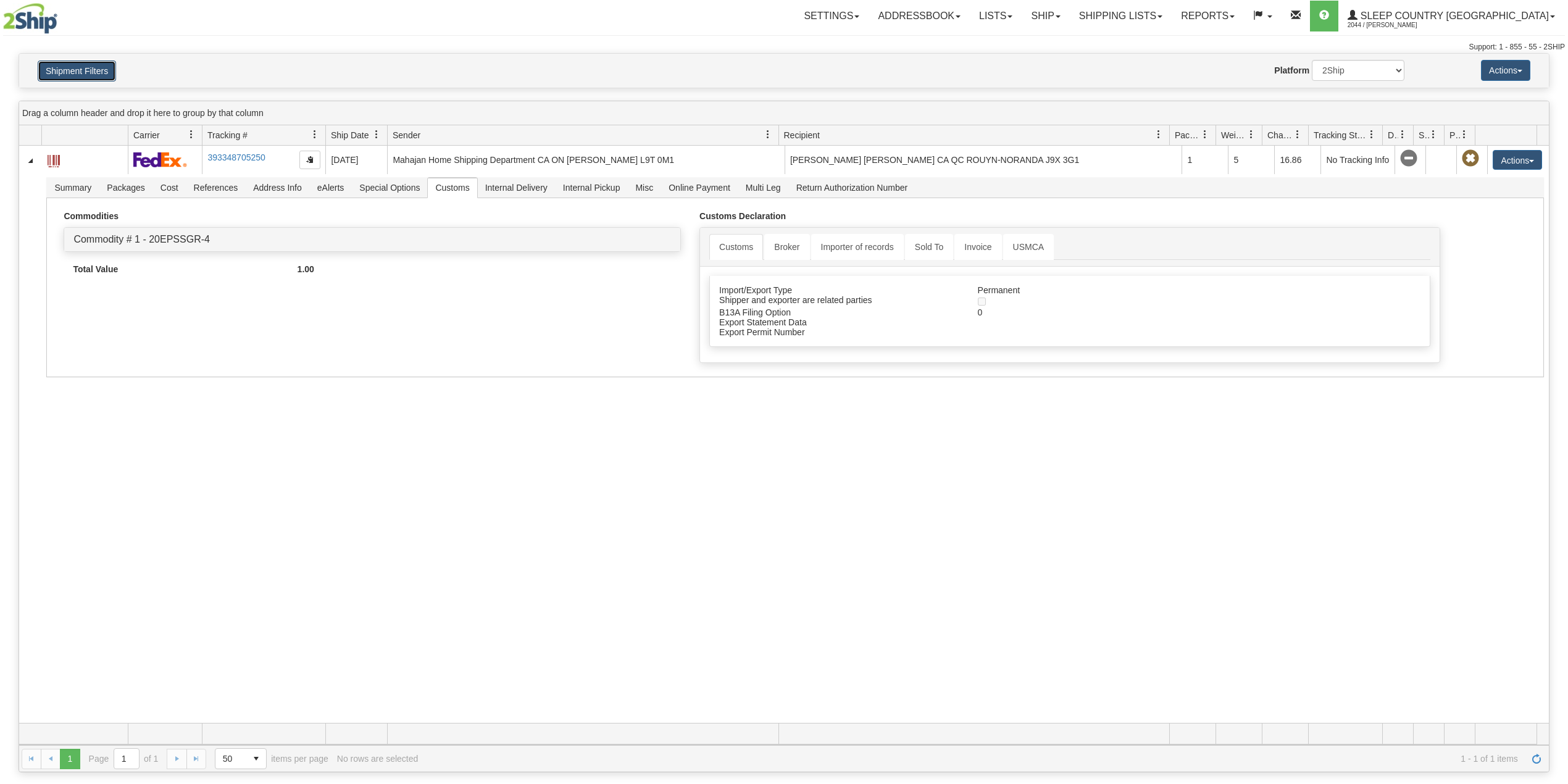
click at [77, 75] on button "Shipment Filters" at bounding box center [77, 71] width 79 height 21
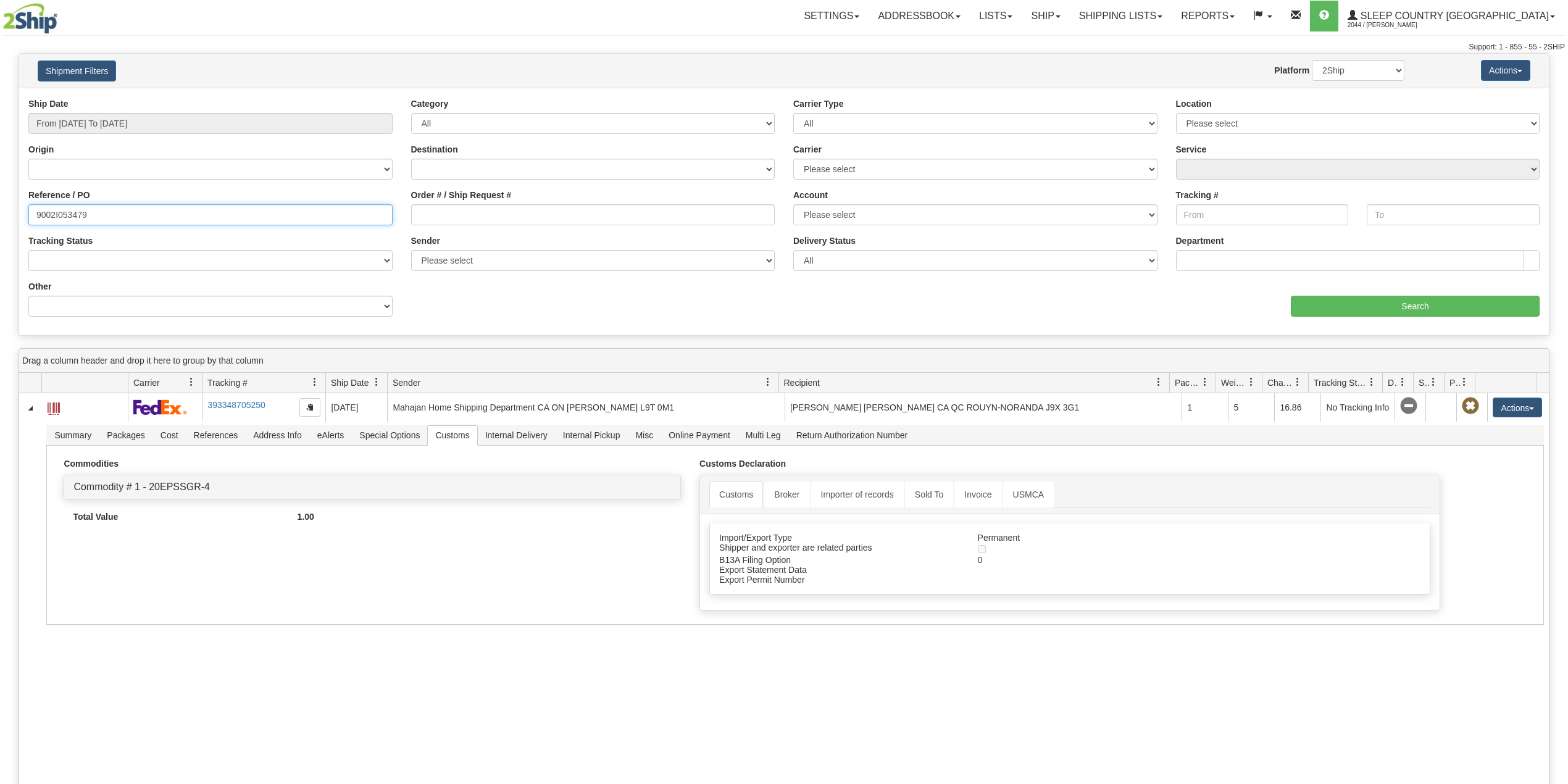
click at [63, 215] on input "9002I053479" at bounding box center [210, 215] width 364 height 21
paste input "0I151971"
type input "9000I151971"
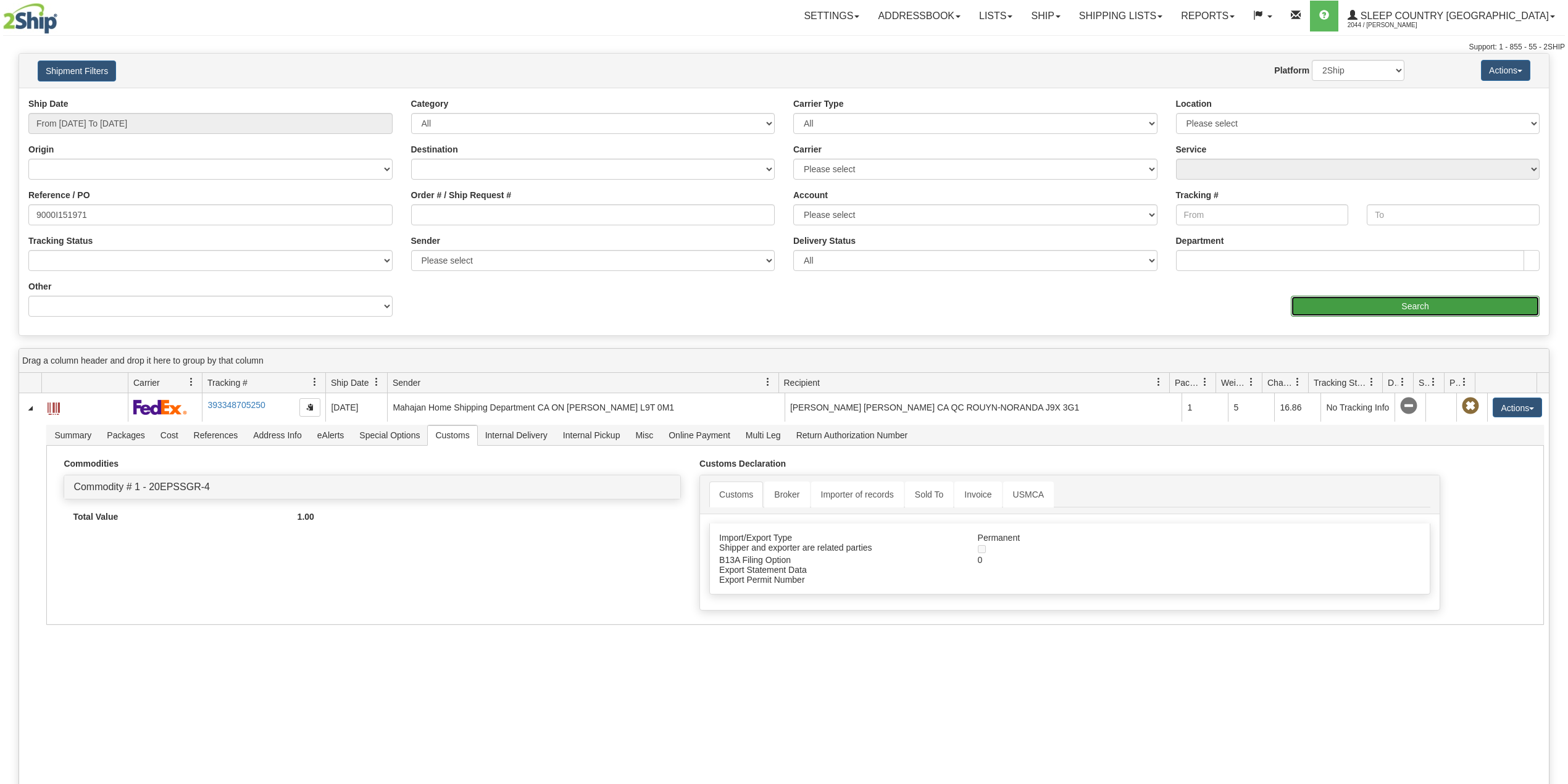
click at [1413, 308] on input "Search" at bounding box center [1415, 306] width 249 height 21
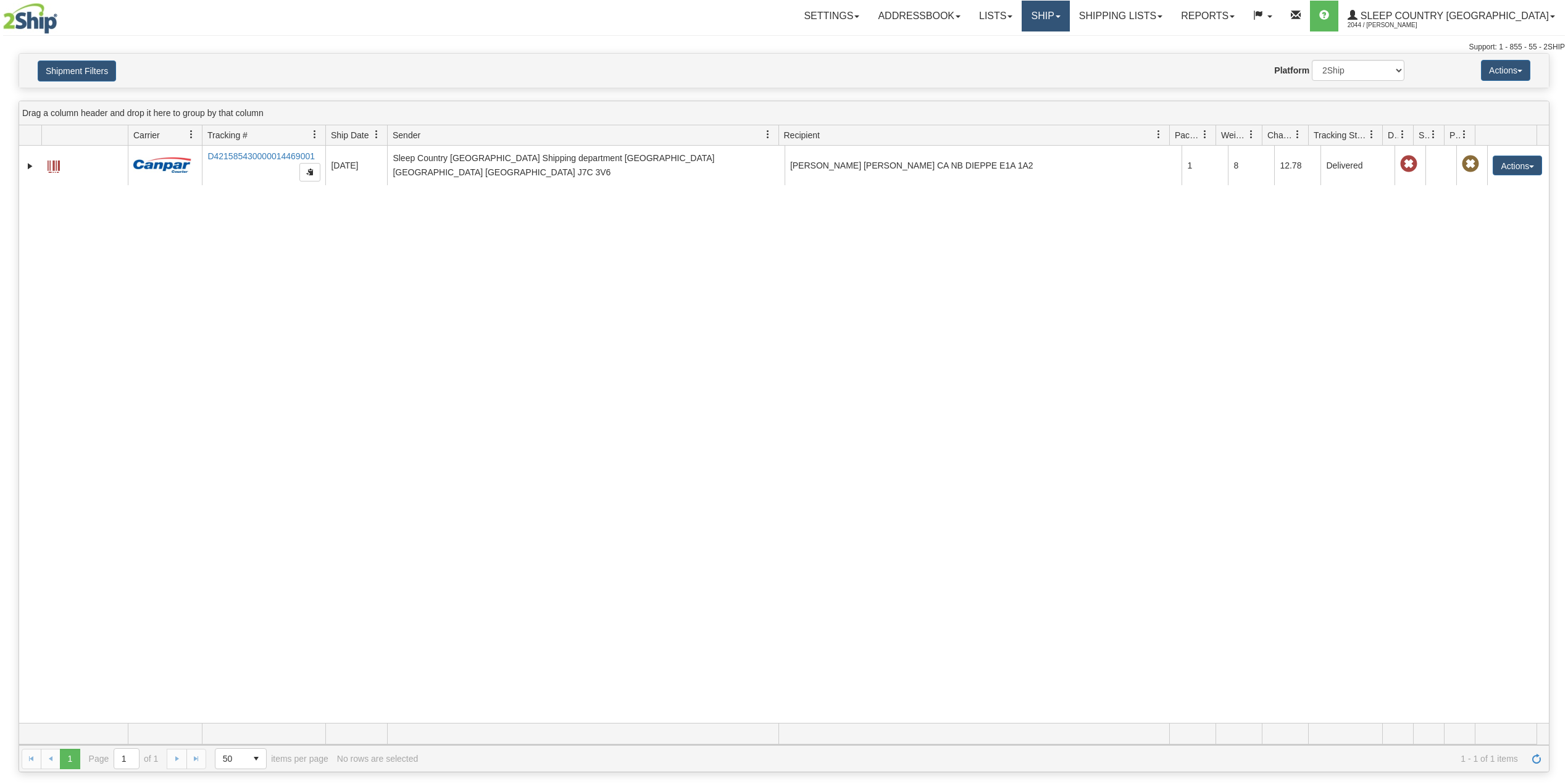
click at [1069, 17] on link "Ship" at bounding box center [1046, 16] width 47 height 31
click at [1069, 65] on link "OnHold / Order Queue" at bounding box center [1013, 59] width 112 height 16
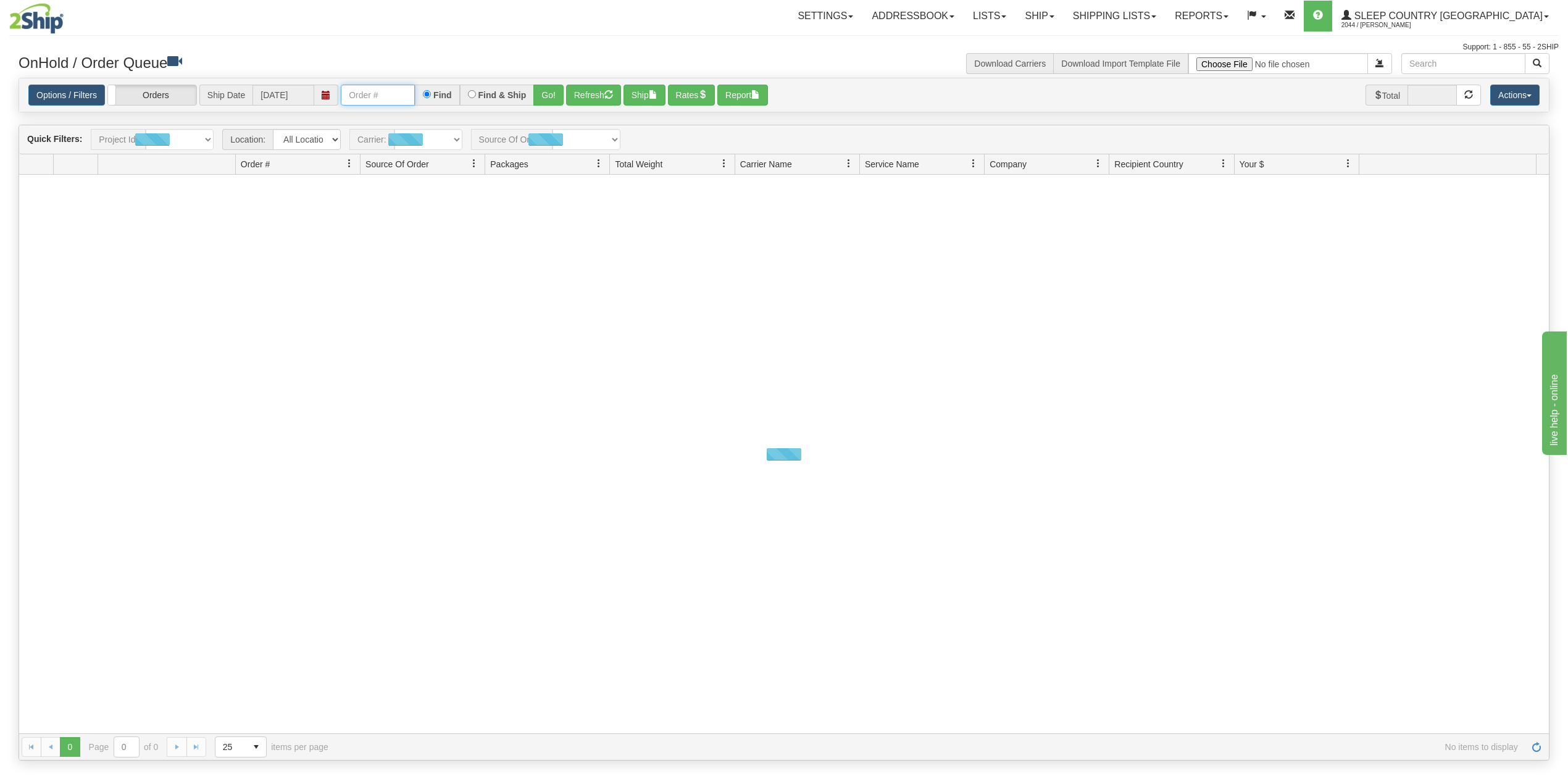
click at [383, 96] on input "text" at bounding box center [377, 95] width 74 height 21
paste input "9000I151971"
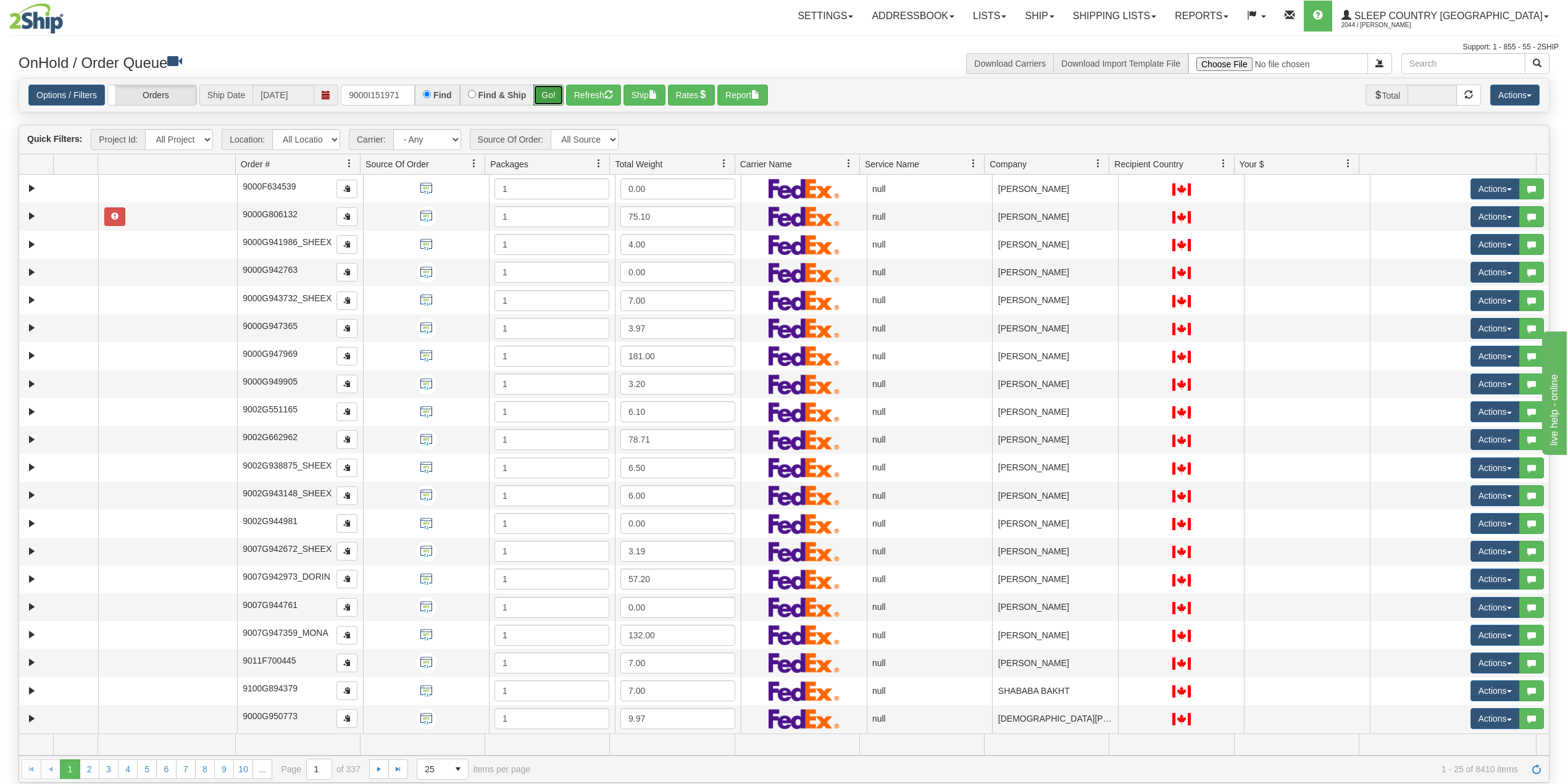
click at [549, 93] on button "Go!" at bounding box center [548, 95] width 30 height 21
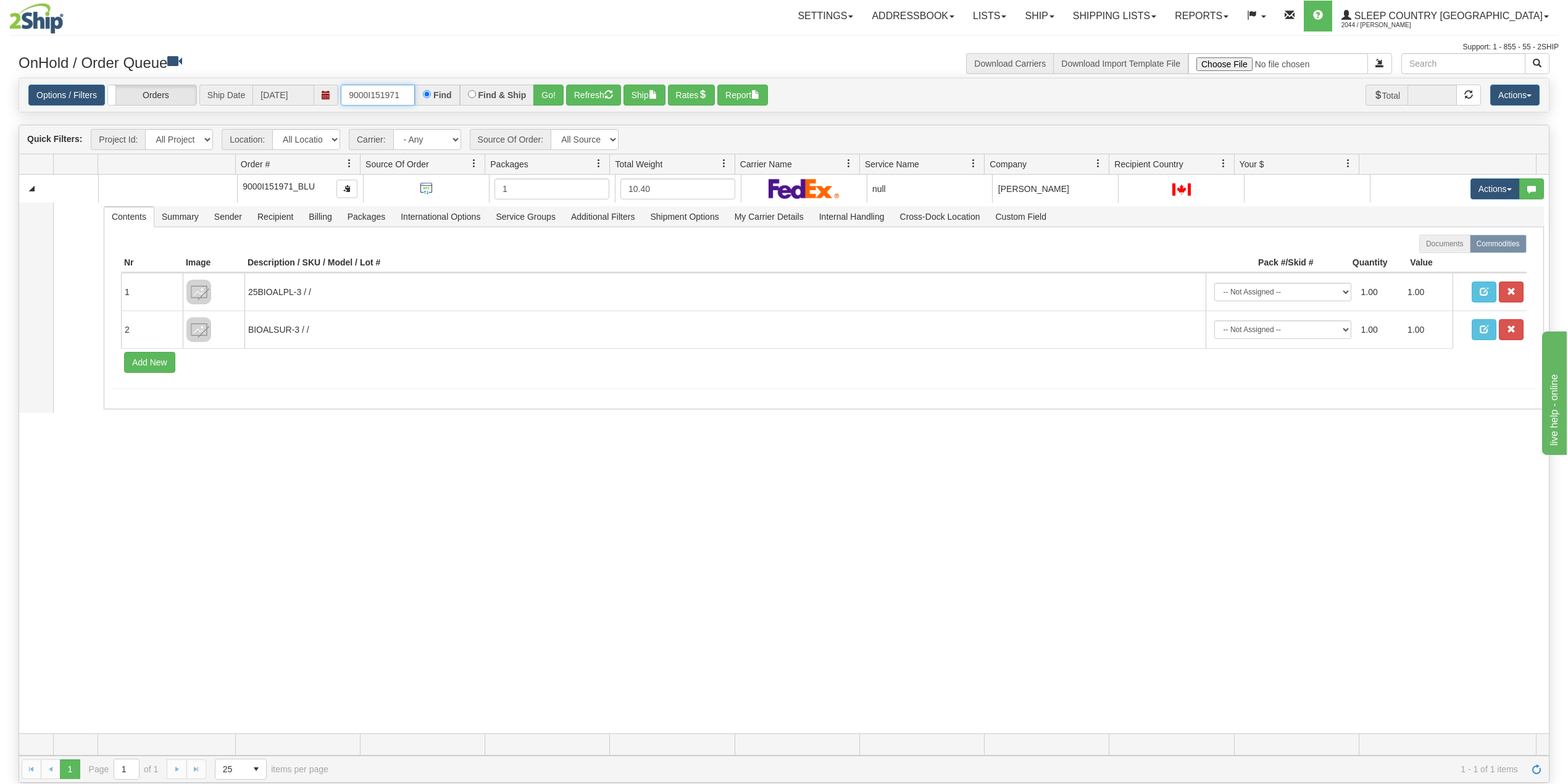
click at [364, 100] on input "9000I151971" at bounding box center [377, 95] width 74 height 21
paste input "6196"
click at [552, 94] on button "Go!" at bounding box center [548, 95] width 30 height 21
click at [381, 97] on input "9000I156196" at bounding box center [377, 95] width 74 height 21
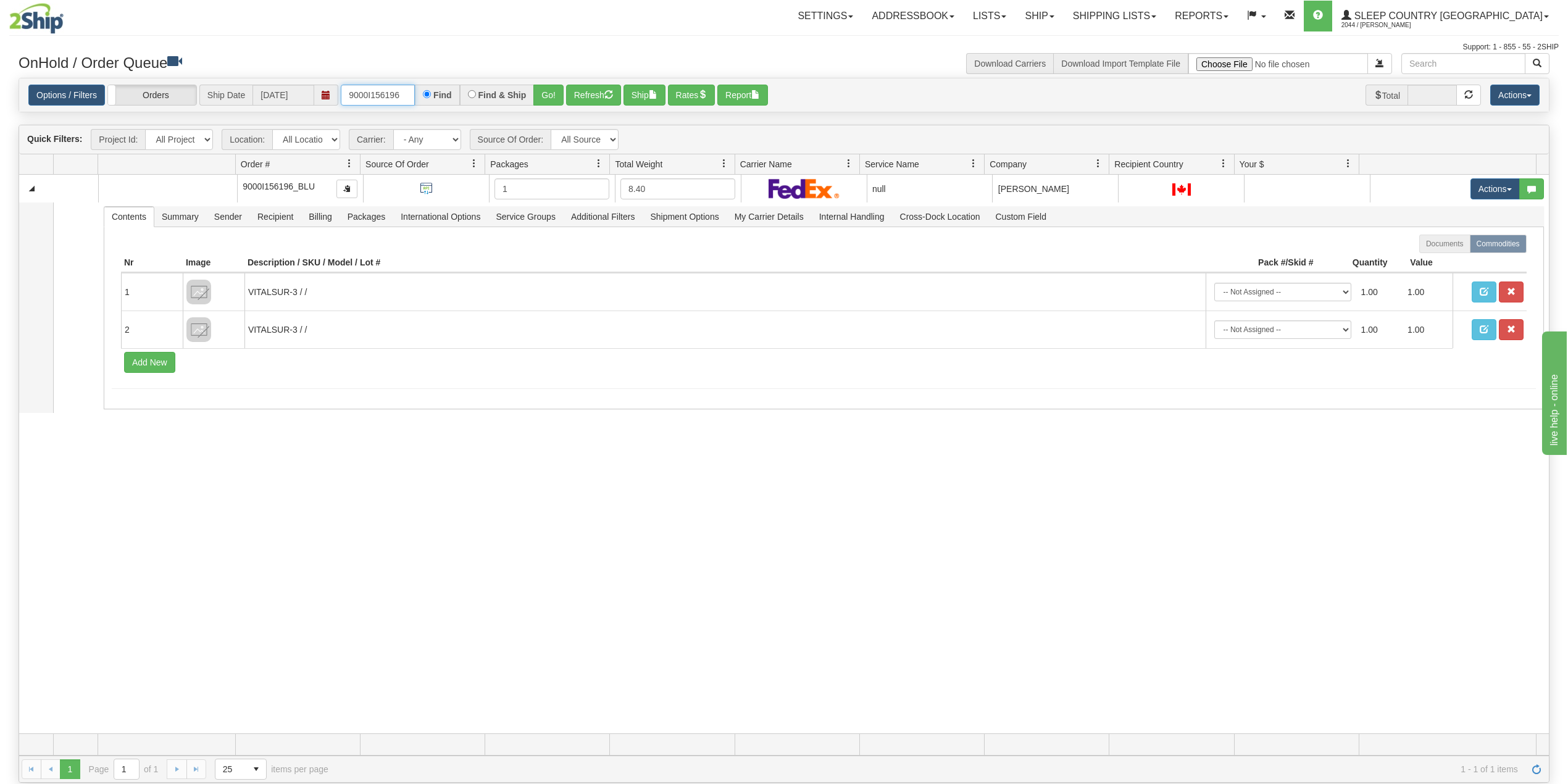
click at [381, 97] on input "9000I156196" at bounding box center [377, 95] width 74 height 21
paste input "61785"
click at [551, 94] on button "Go!" at bounding box center [548, 95] width 30 height 21
click at [373, 95] on input "9000I161785" at bounding box center [377, 95] width 74 height 21
click at [373, 94] on input "9000I161785" at bounding box center [377, 95] width 74 height 21
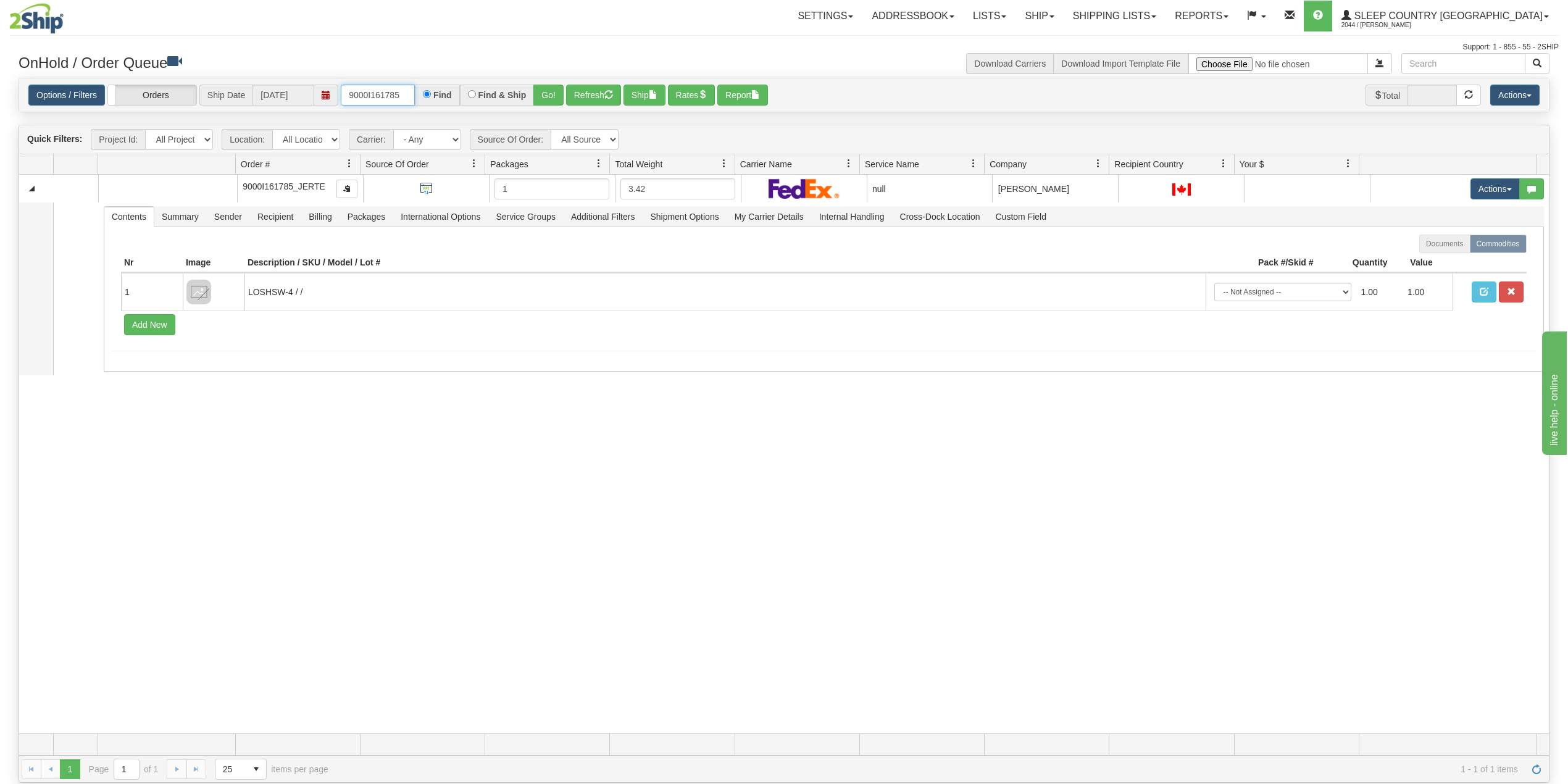
paste input "2H981803"
type input "9002H981803"
click at [544, 93] on button "Go!" at bounding box center [548, 95] width 30 height 21
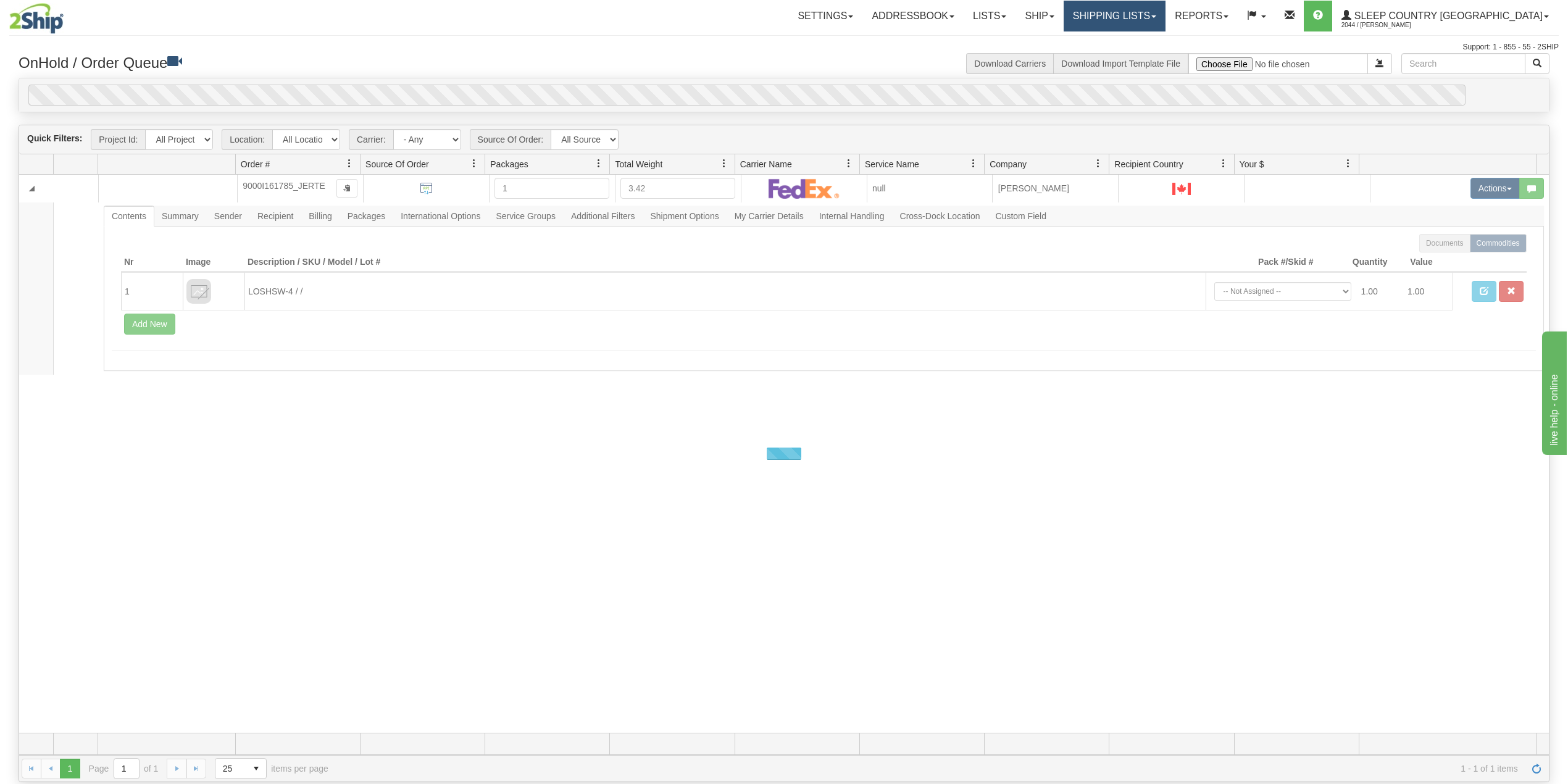
click at [1151, 6] on link "Shipping lists" at bounding box center [1115, 16] width 102 height 31
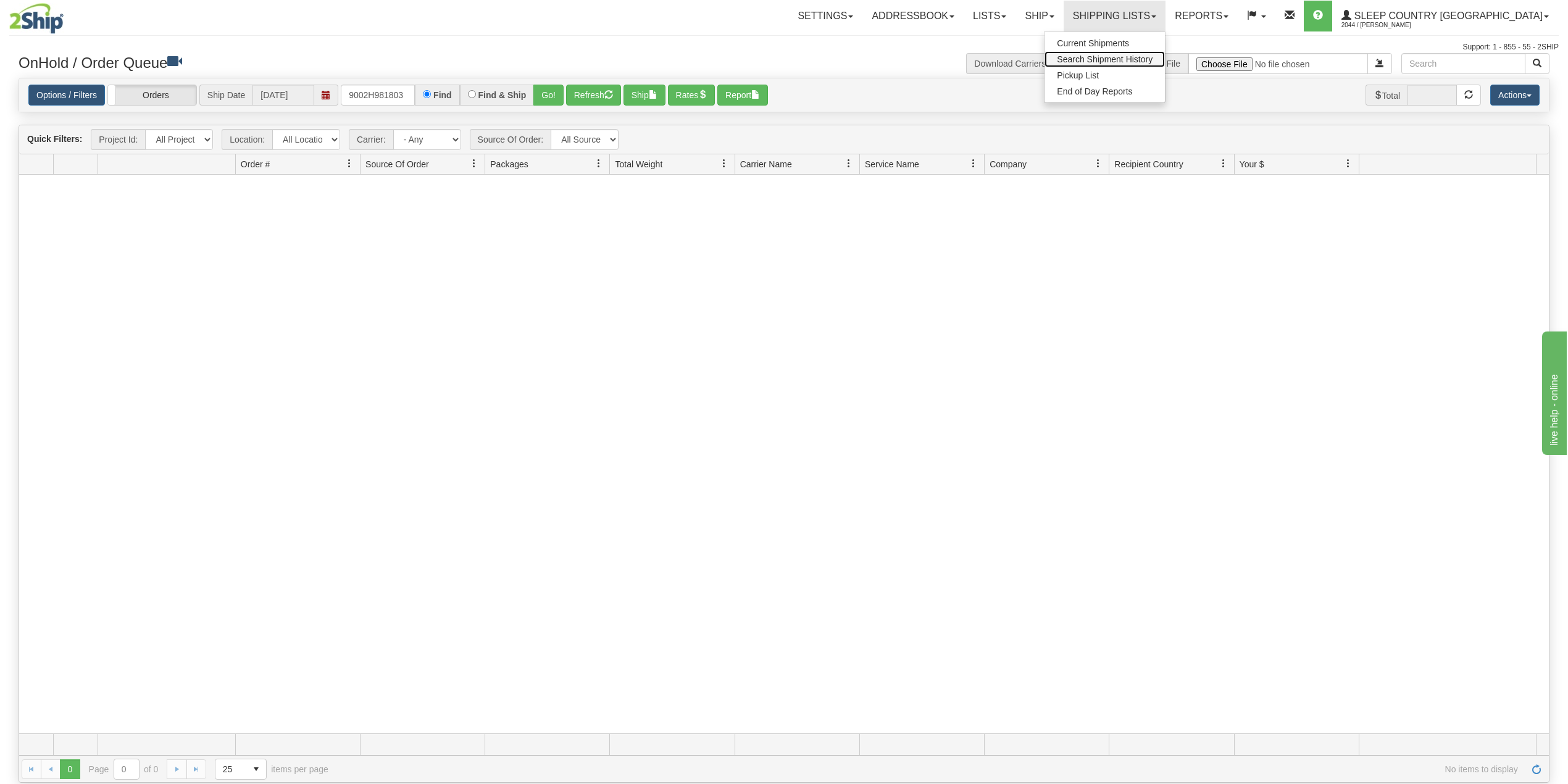
click at [1143, 59] on span "Search Shipment History" at bounding box center [1104, 59] width 95 height 10
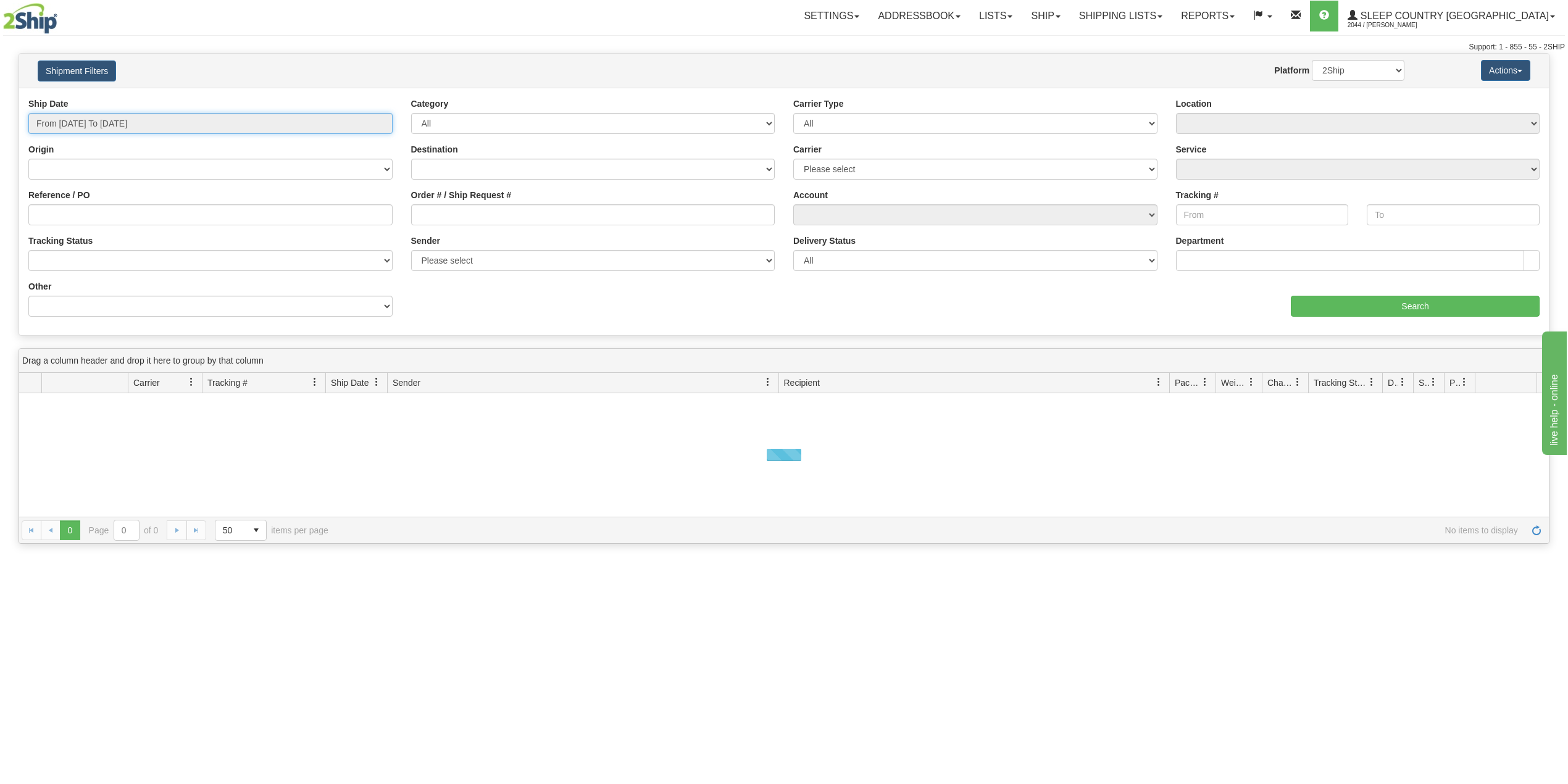
type input "[DATE]"
click at [97, 117] on input "From [DATE] To [DATE]" at bounding box center [210, 123] width 364 height 21
type input "[DATE]"
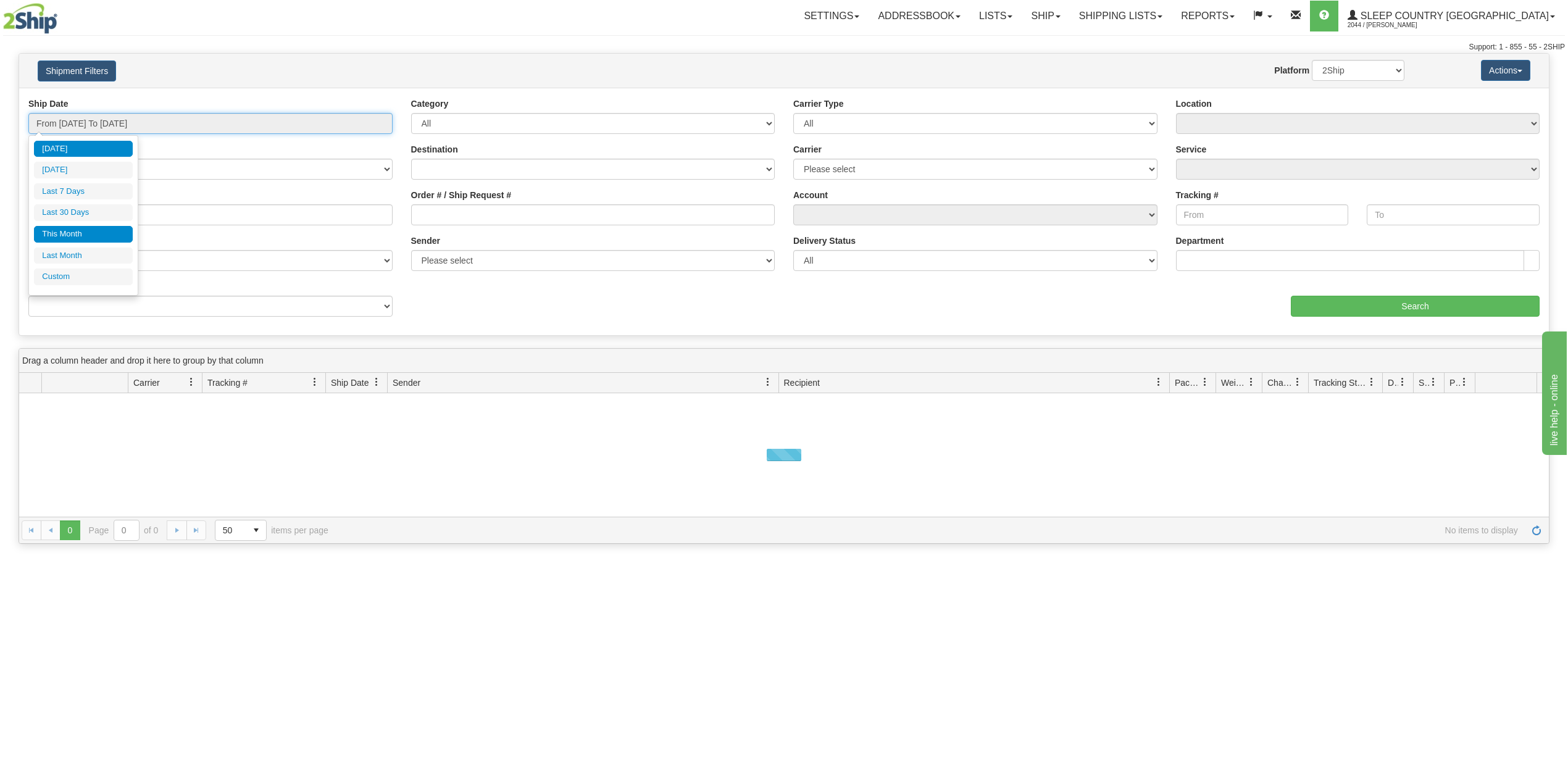
type input "[DATE]"
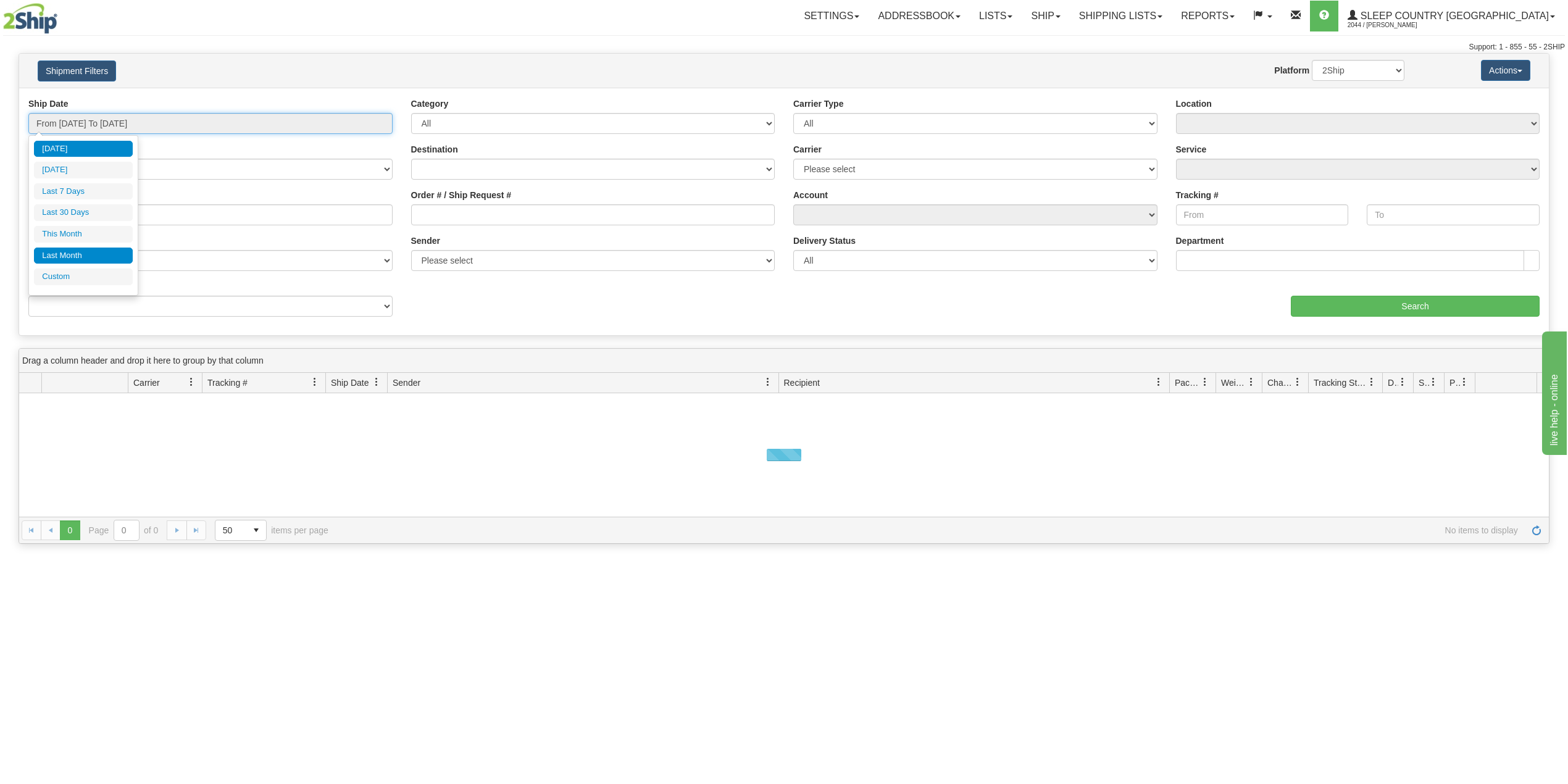
type input "[DATE]"
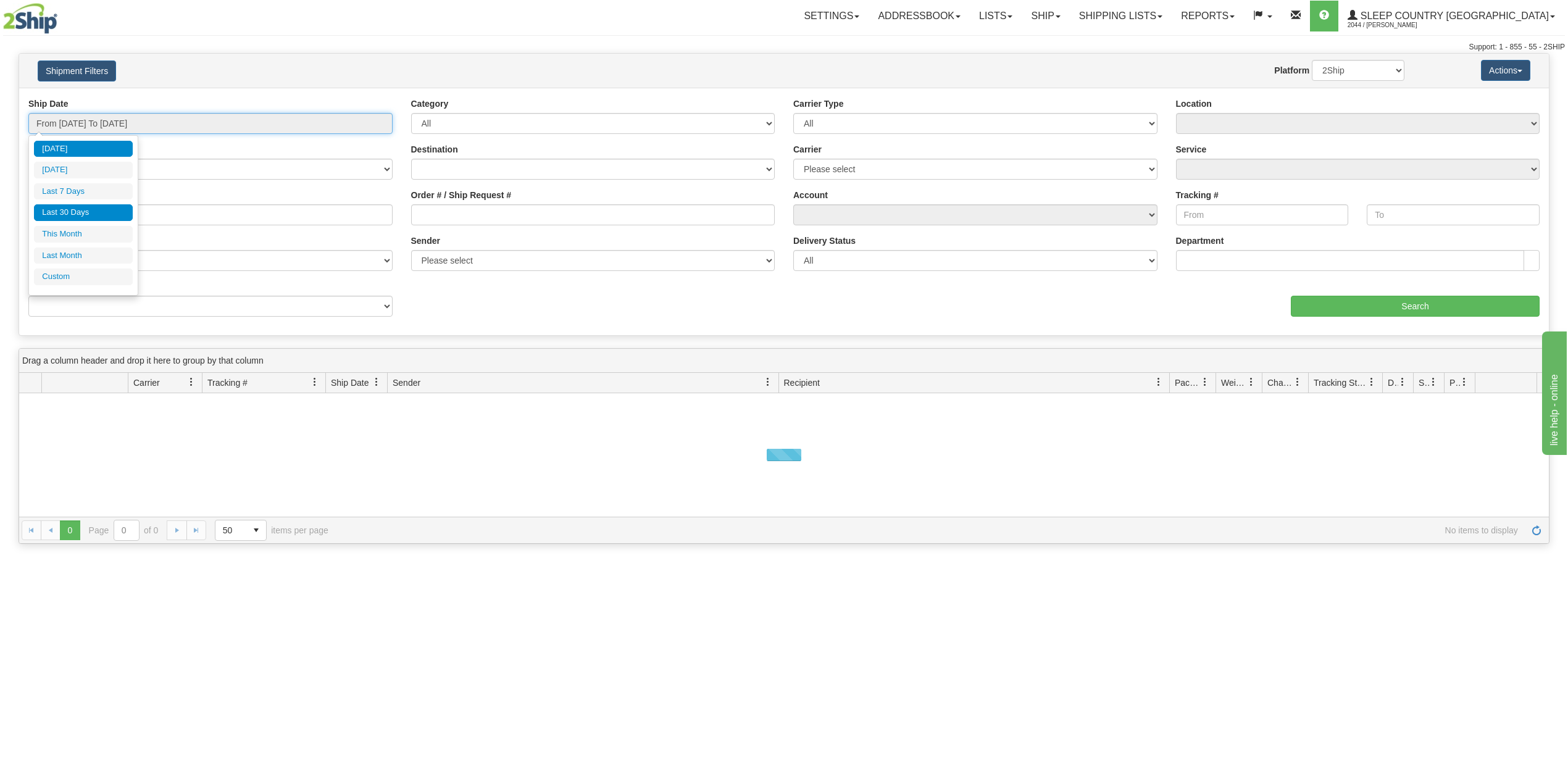
type input "[DATE]"
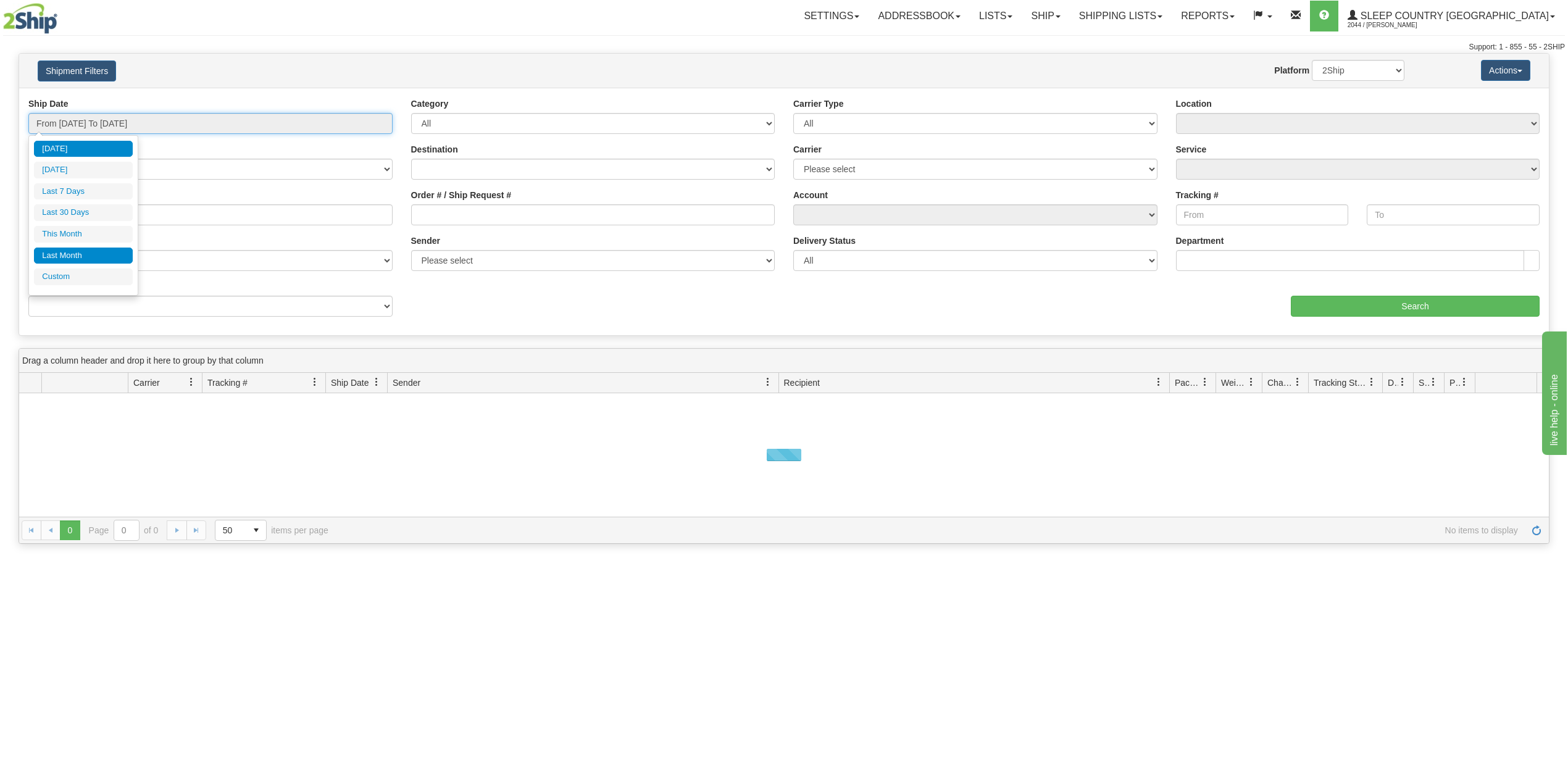
type input "[DATE]"
type input "09/30/2025"
type input "[DATE]"
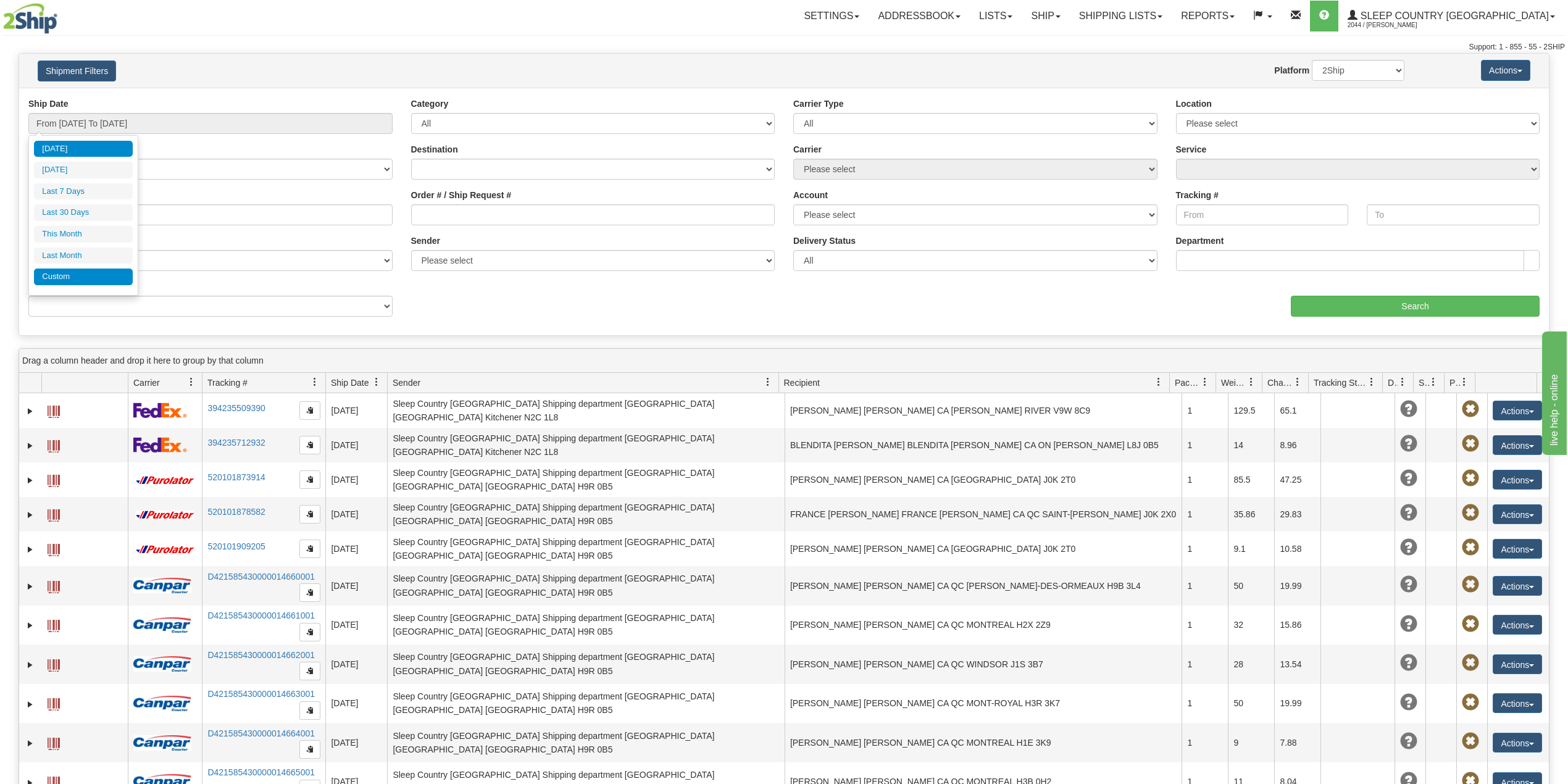
click at [72, 275] on li "Custom" at bounding box center [84, 277] width 99 height 17
type input "09/01/2025"
type input "09/30/2025"
type input "[DATE]"
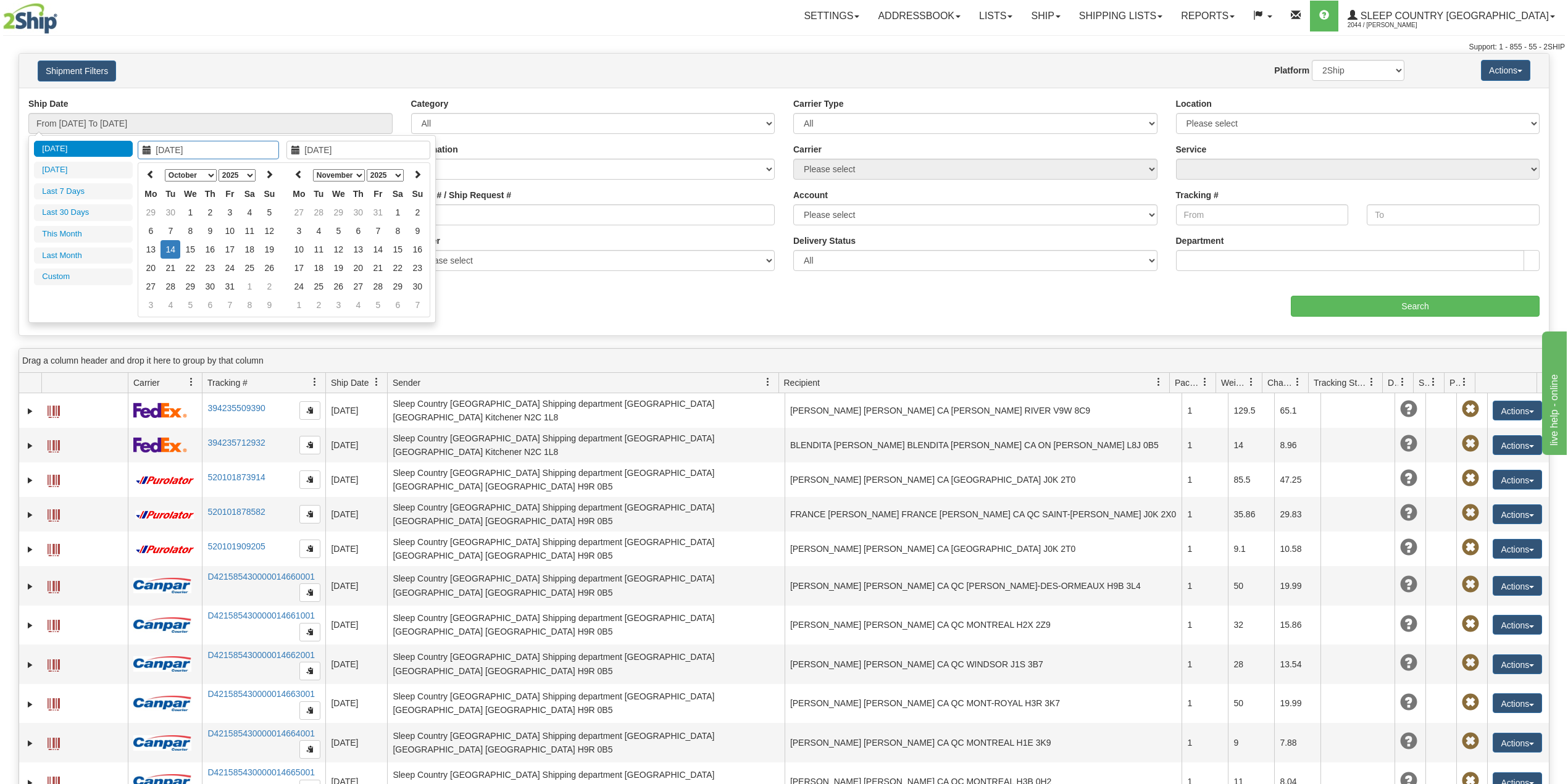
type input "10/01/2025"
type input "10/31/2025"
type input "[DATE]"
click at [150, 170] on icon at bounding box center [150, 174] width 8 height 8
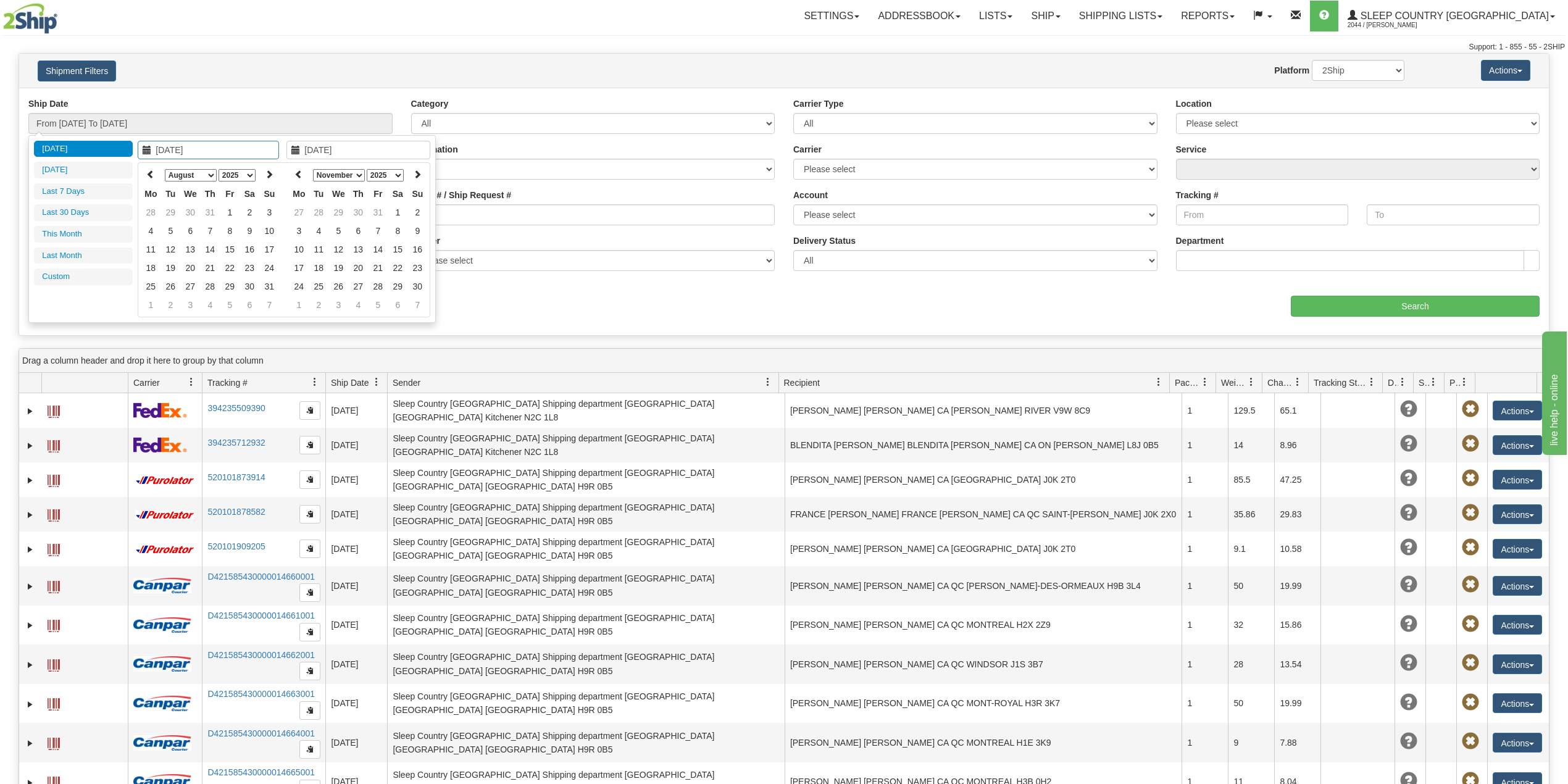
click at [150, 170] on icon at bounding box center [150, 174] width 8 height 8
type input "07/01/2025"
click at [168, 210] on td "1" at bounding box center [171, 212] width 19 height 19
click at [302, 175] on icon at bounding box center [299, 174] width 8 height 8
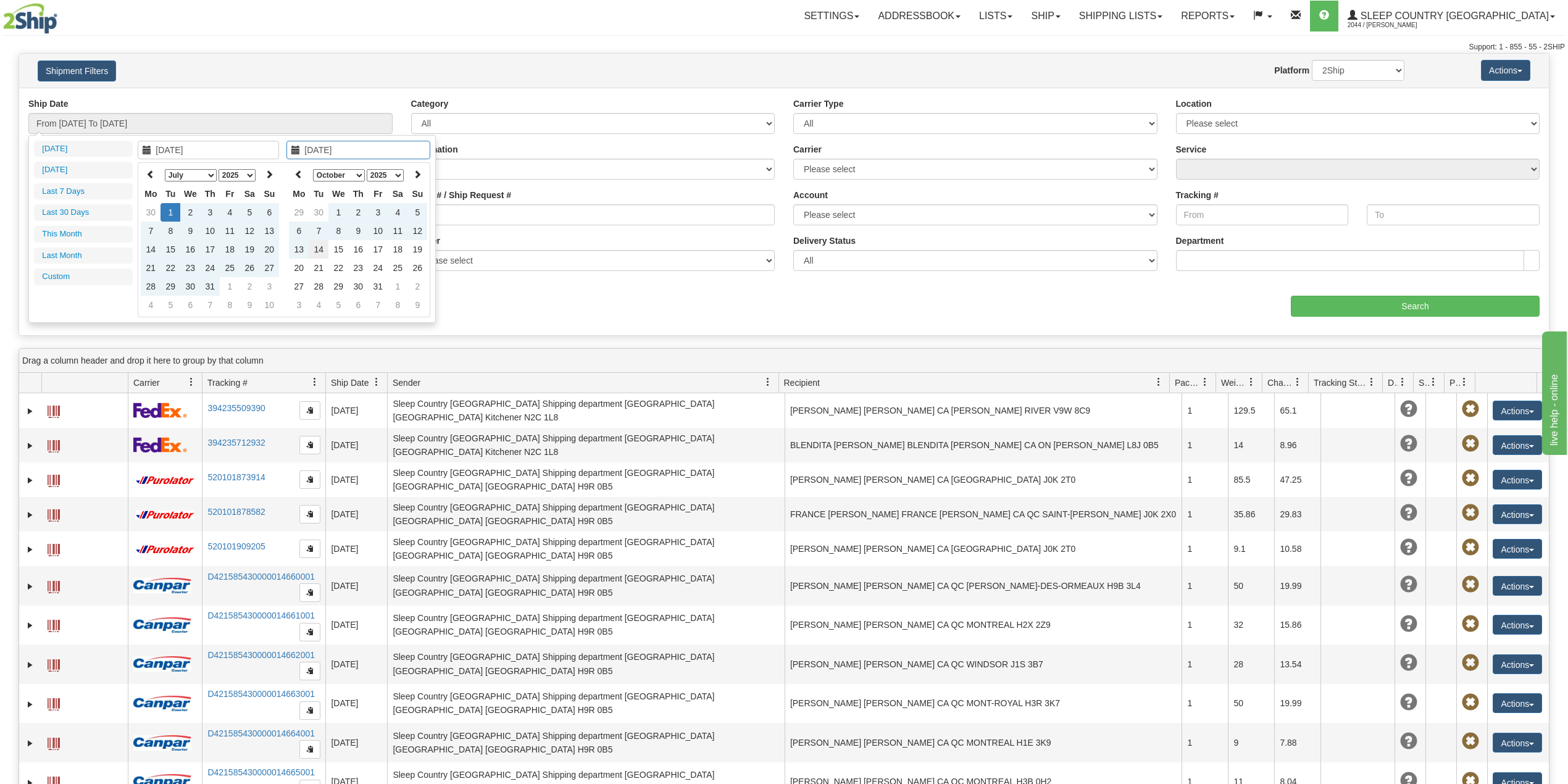
type input "[DATE]"
drag, startPoint x: 321, startPoint y: 248, endPoint x: 315, endPoint y: 246, distance: 6.3
click at [322, 248] on td "14" at bounding box center [318, 249] width 19 height 19
type input "From 07/01/2025 To 10/14/2025"
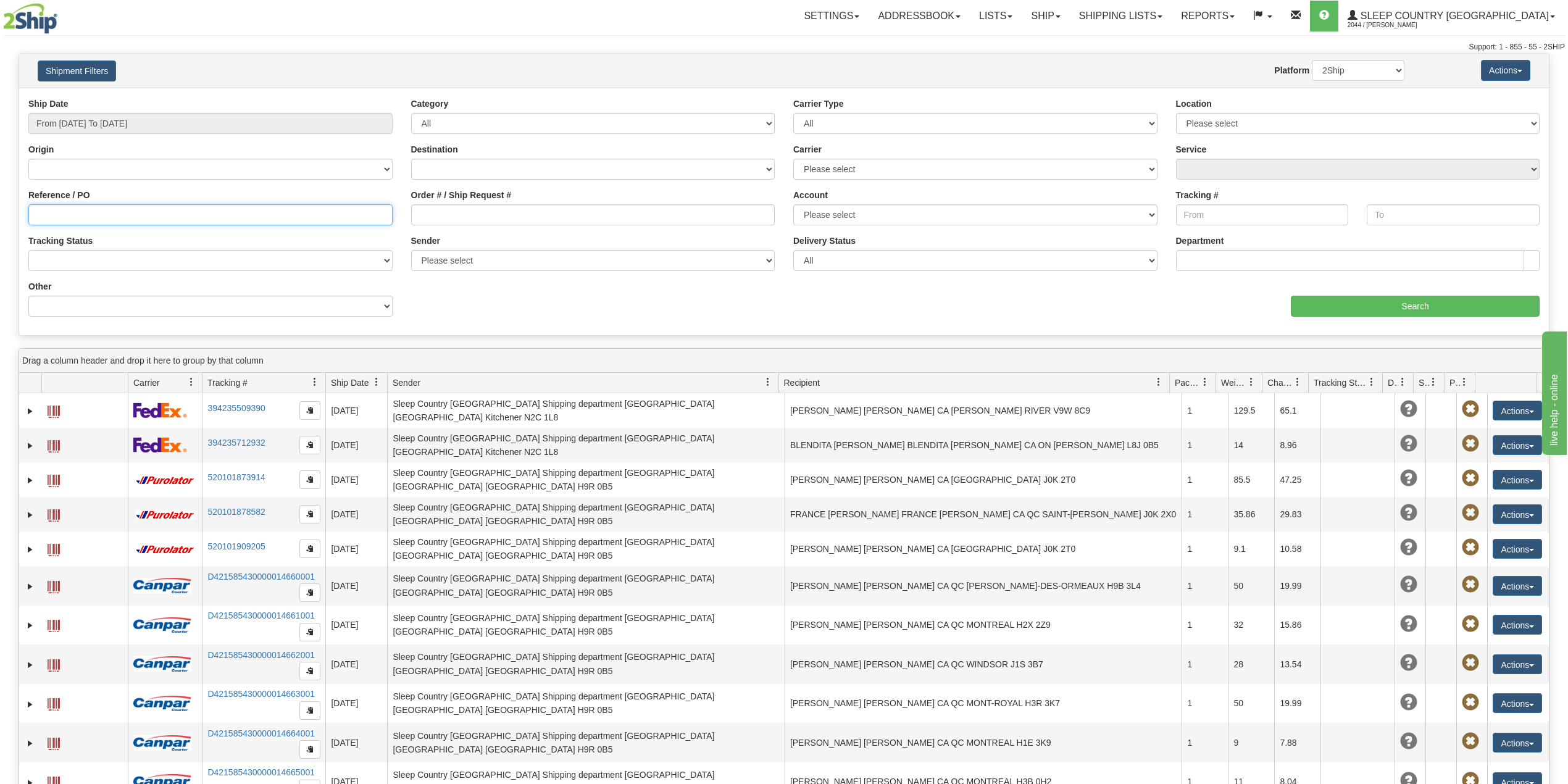
click at [227, 209] on input "Reference / PO" at bounding box center [210, 215] width 364 height 21
paste input "9002H981803"
type input "9002H981803"
click at [1358, 313] on input "Search" at bounding box center [1415, 306] width 249 height 21
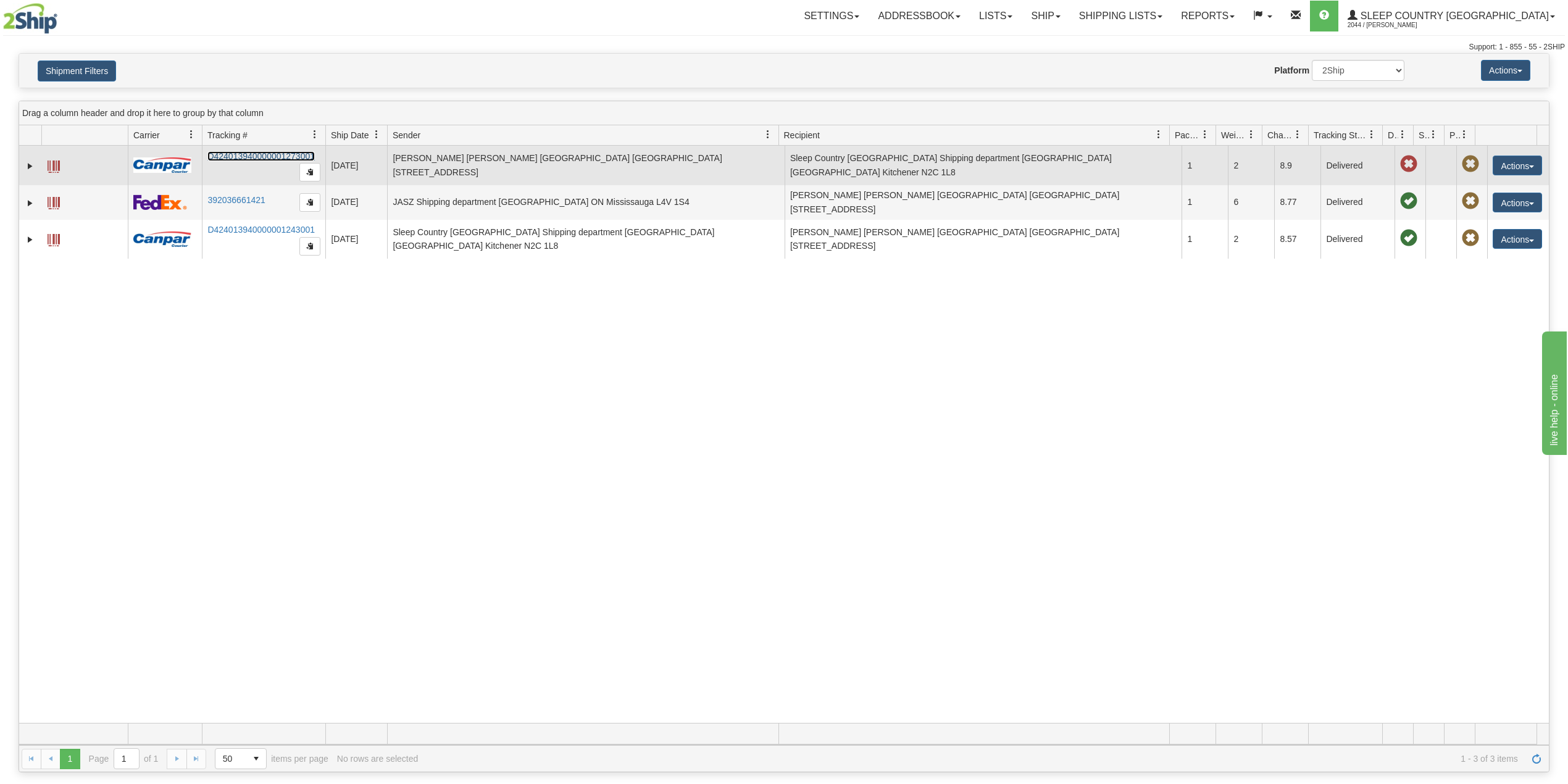
click at [240, 158] on link "D424013940000001273001" at bounding box center [261, 156] width 107 height 10
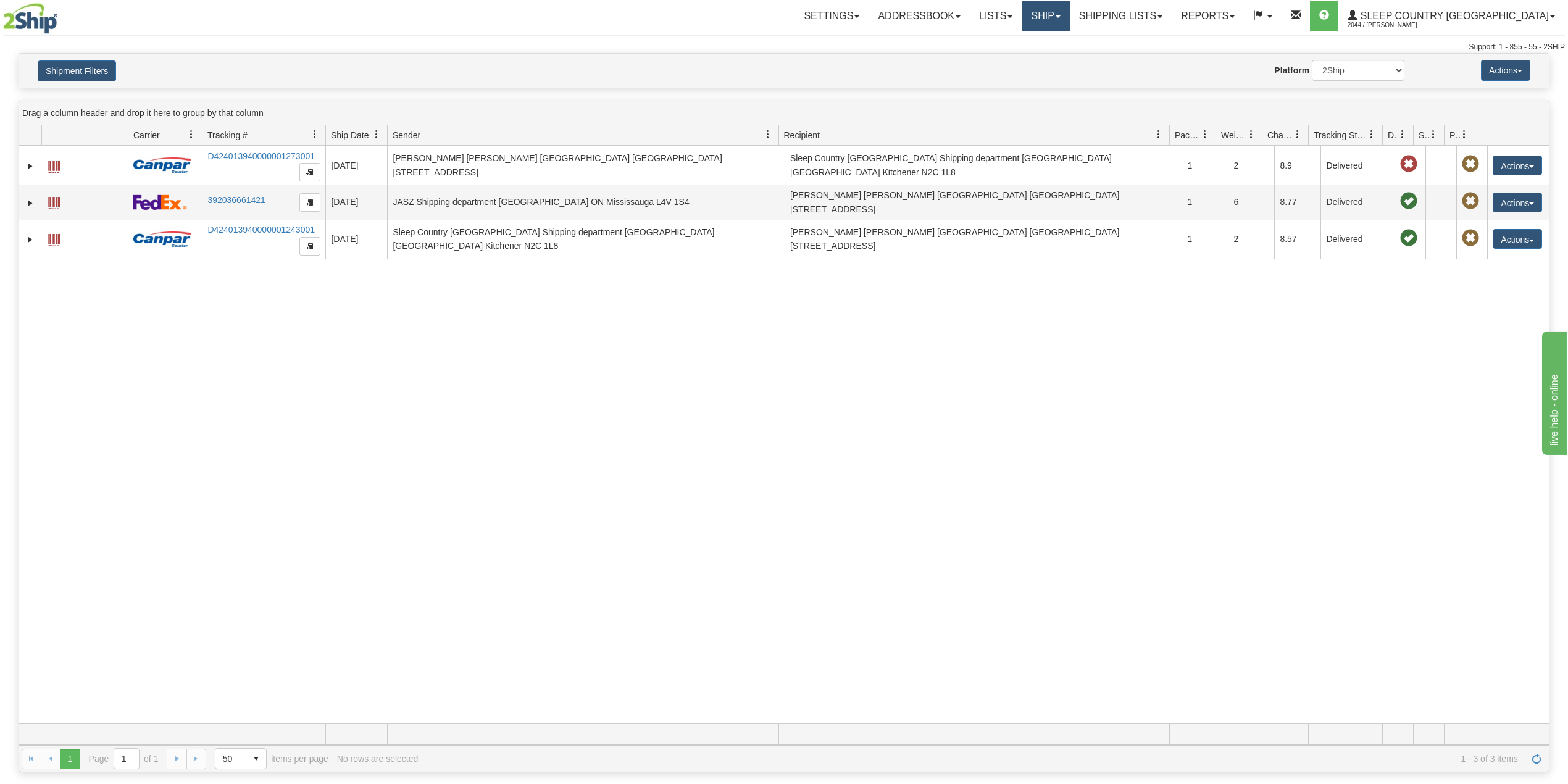
click at [1069, 13] on link "Ship" at bounding box center [1046, 16] width 47 height 31
click at [1057, 61] on span "OnHold / Order Queue" at bounding box center [1013, 59] width 87 height 10
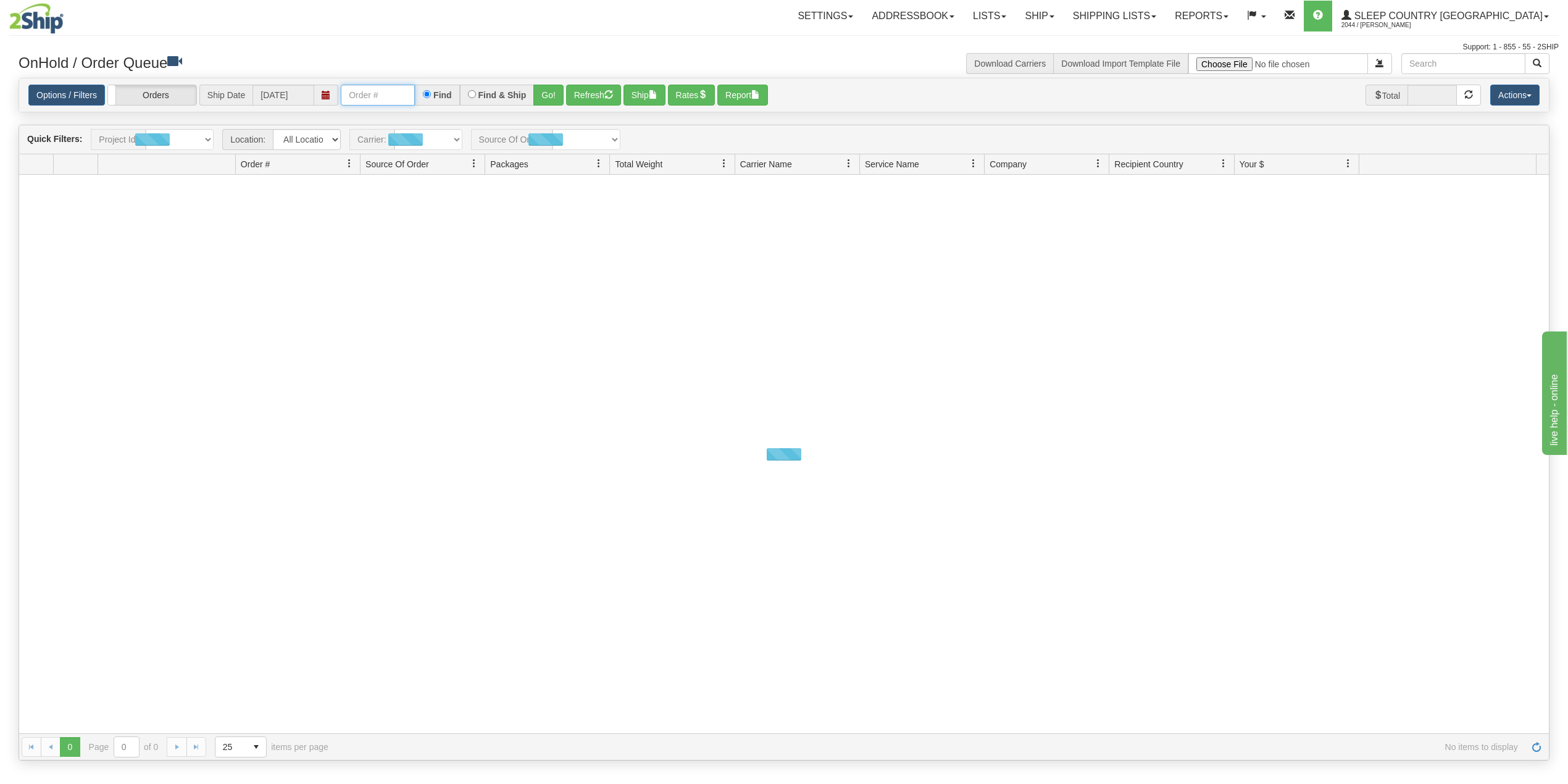
click at [396, 97] on input "text" at bounding box center [377, 95] width 74 height 21
paste input "9007I162006"
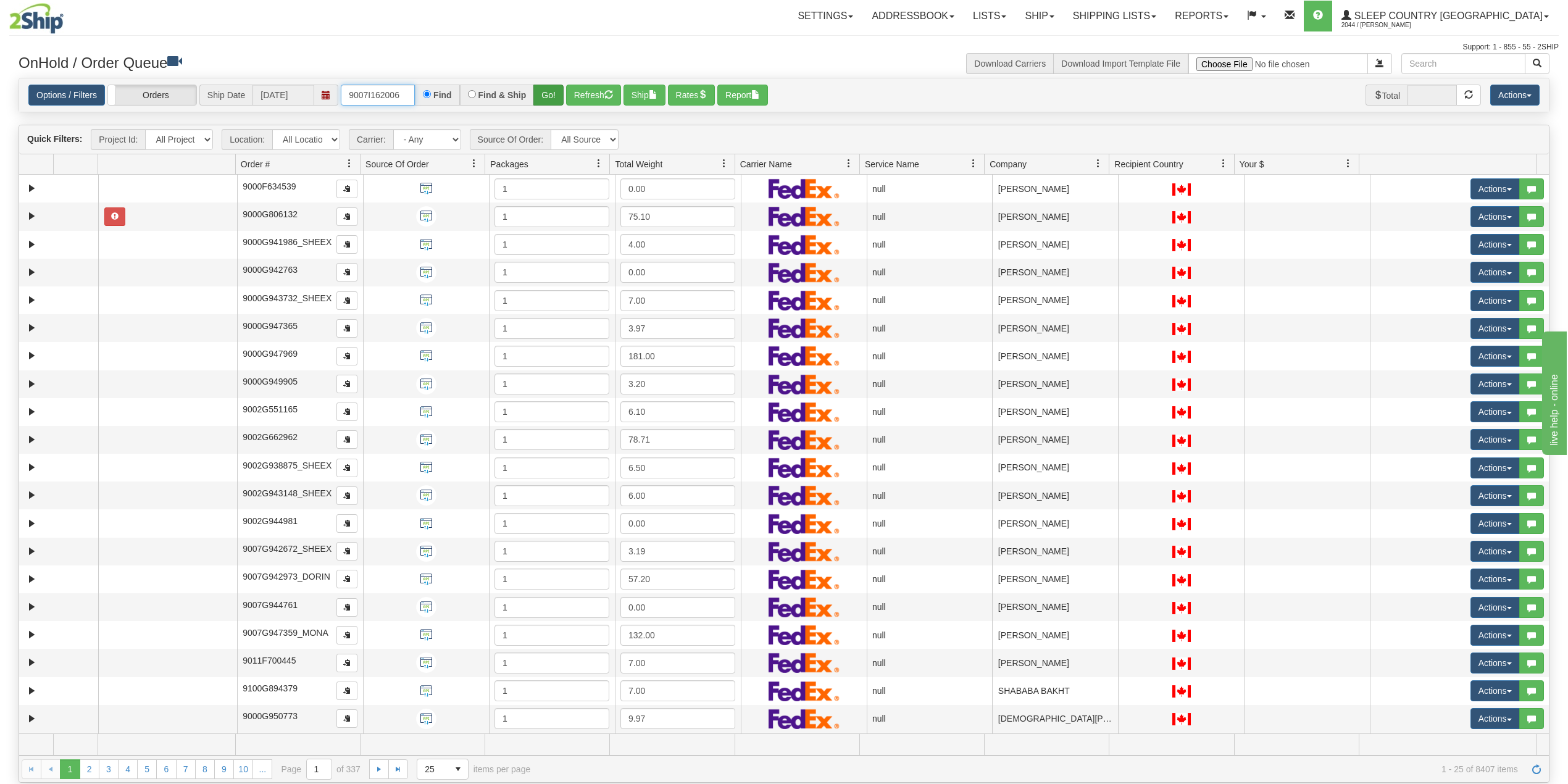
type input "9007I162006"
click at [551, 91] on button "Go!" at bounding box center [548, 95] width 30 height 21
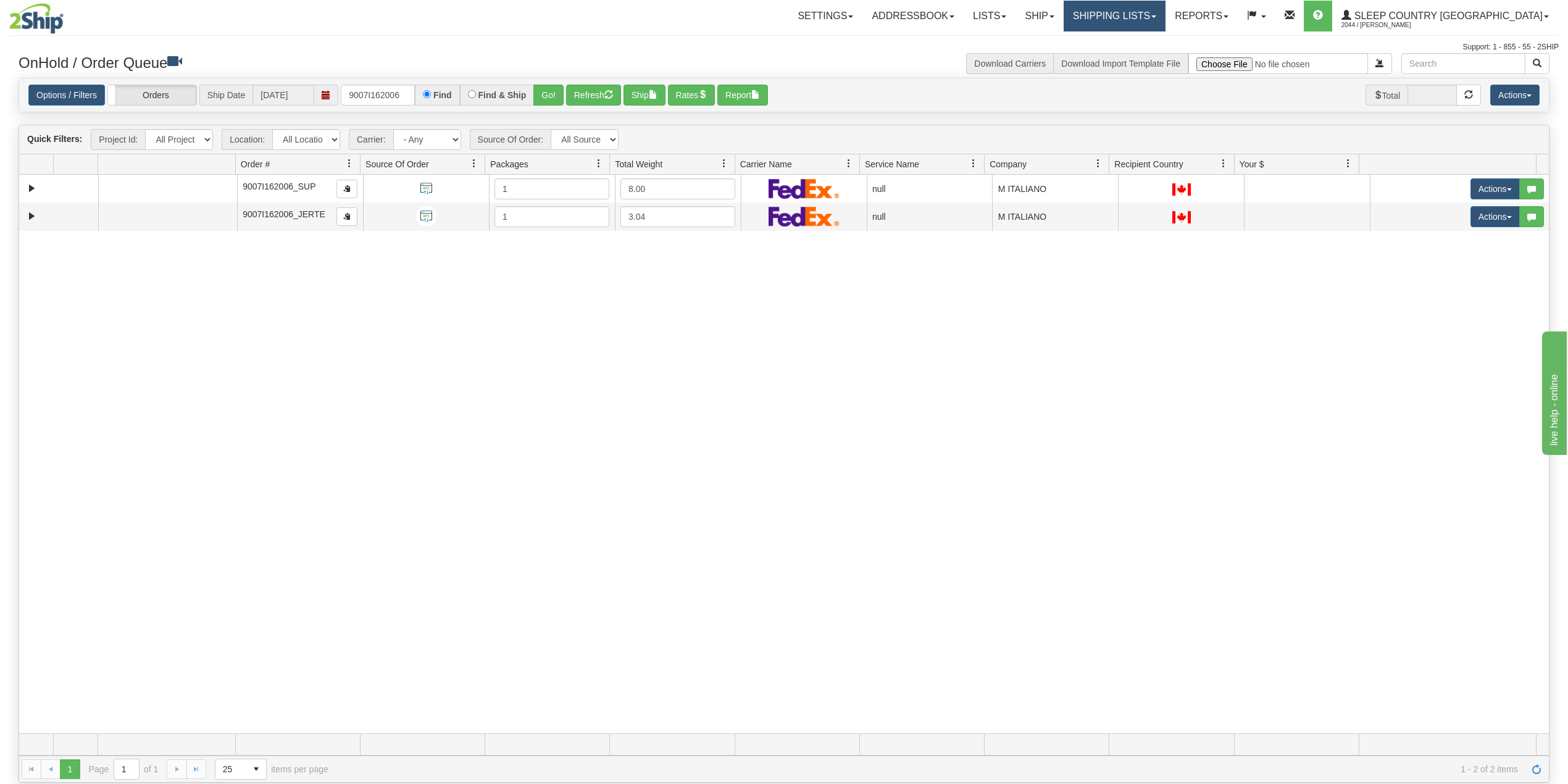
click at [1157, 22] on link "Shipping lists" at bounding box center [1115, 16] width 102 height 31
click at [1142, 54] on span "Search Shipment History" at bounding box center [1104, 59] width 95 height 10
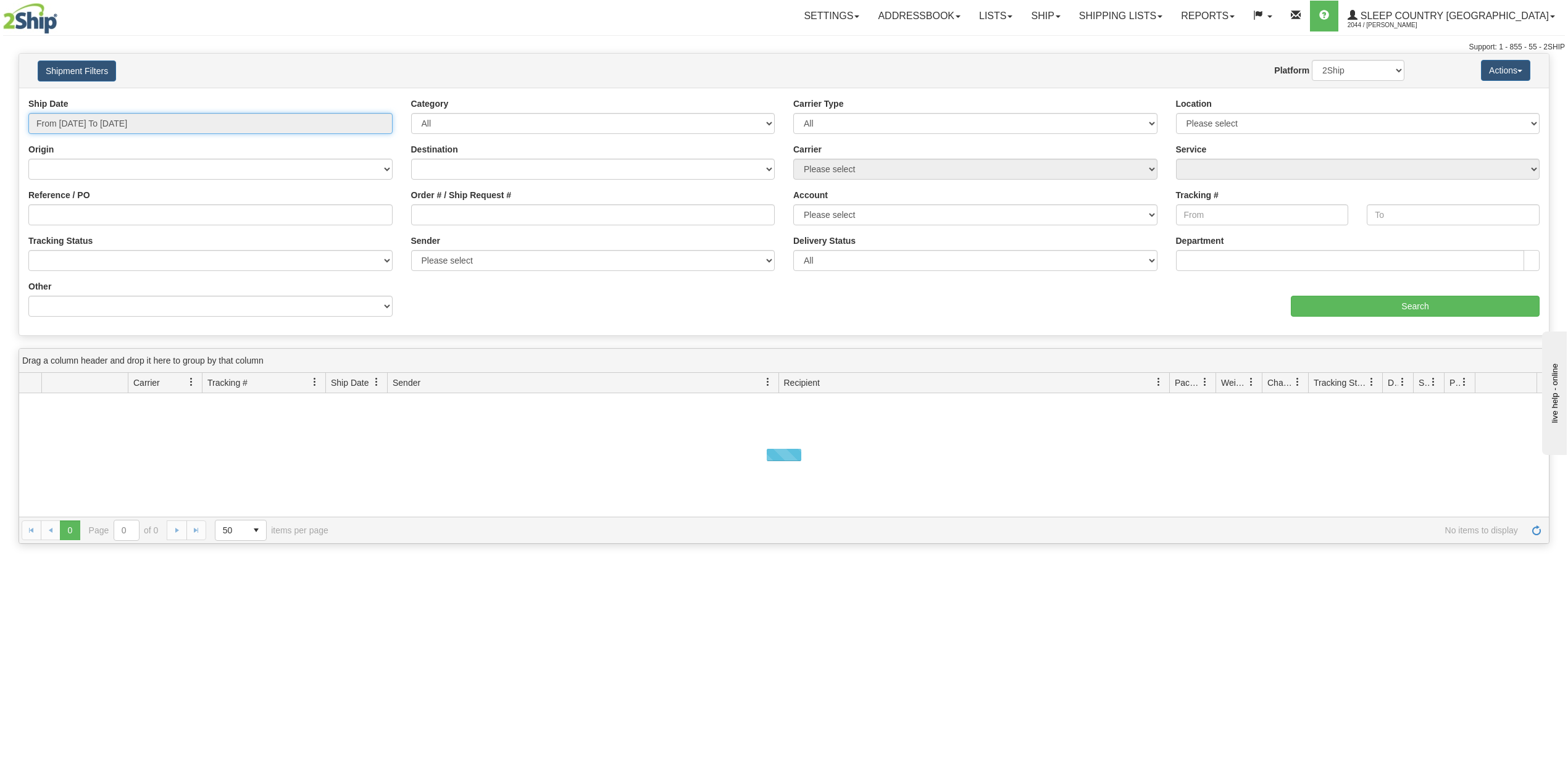
click at [134, 123] on input "From [DATE] To [DATE]" at bounding box center [210, 123] width 364 height 21
click at [104, 218] on li "Last 30 Days" at bounding box center [84, 213] width 99 height 17
type input "From [DATE] To [DATE]"
click at [105, 218] on input "Reference / PO" at bounding box center [210, 215] width 364 height 21
paste input "9007I162006"
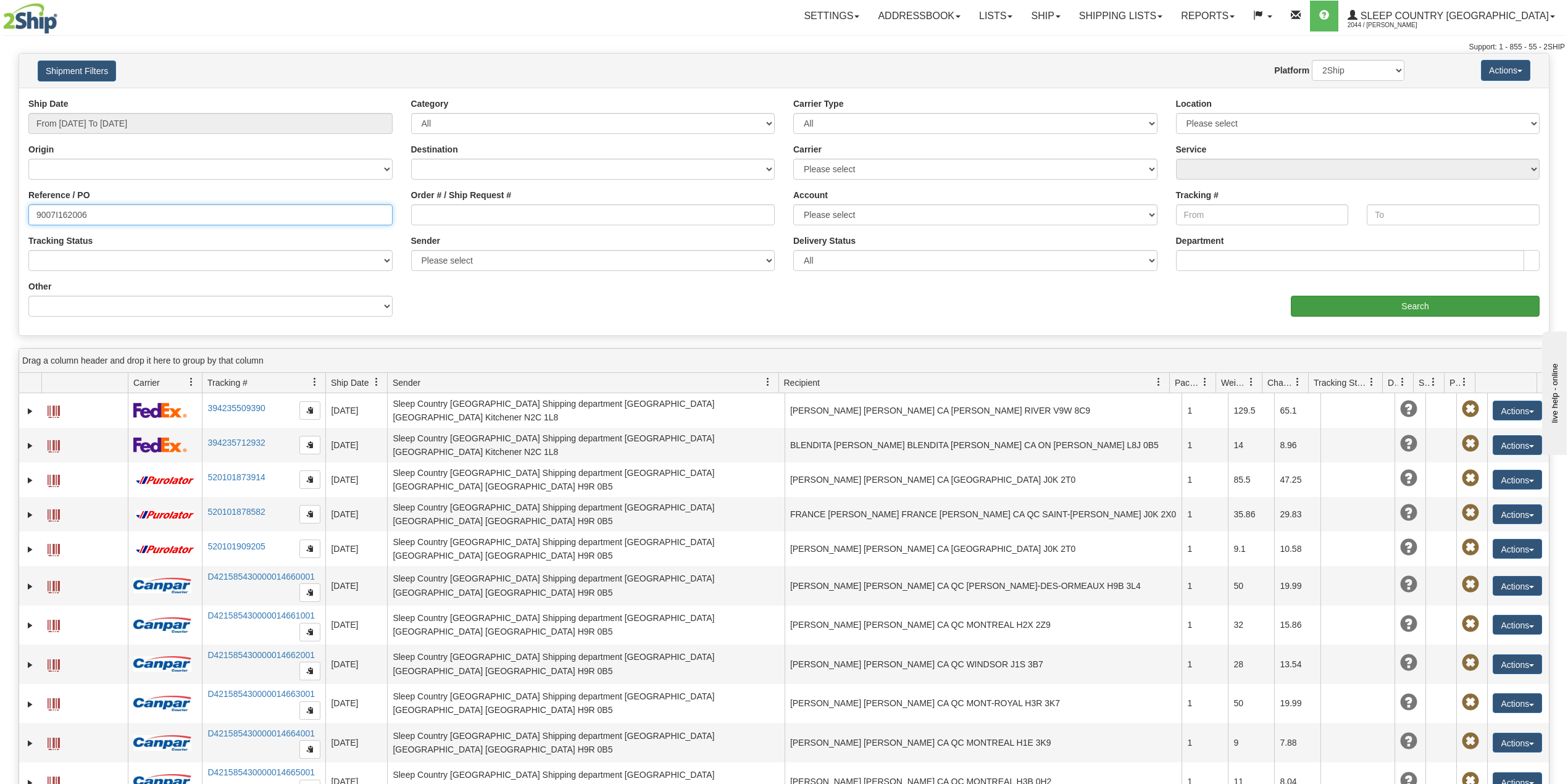
type input "9007I162006"
click at [1342, 308] on input "Search" at bounding box center [1415, 306] width 249 height 21
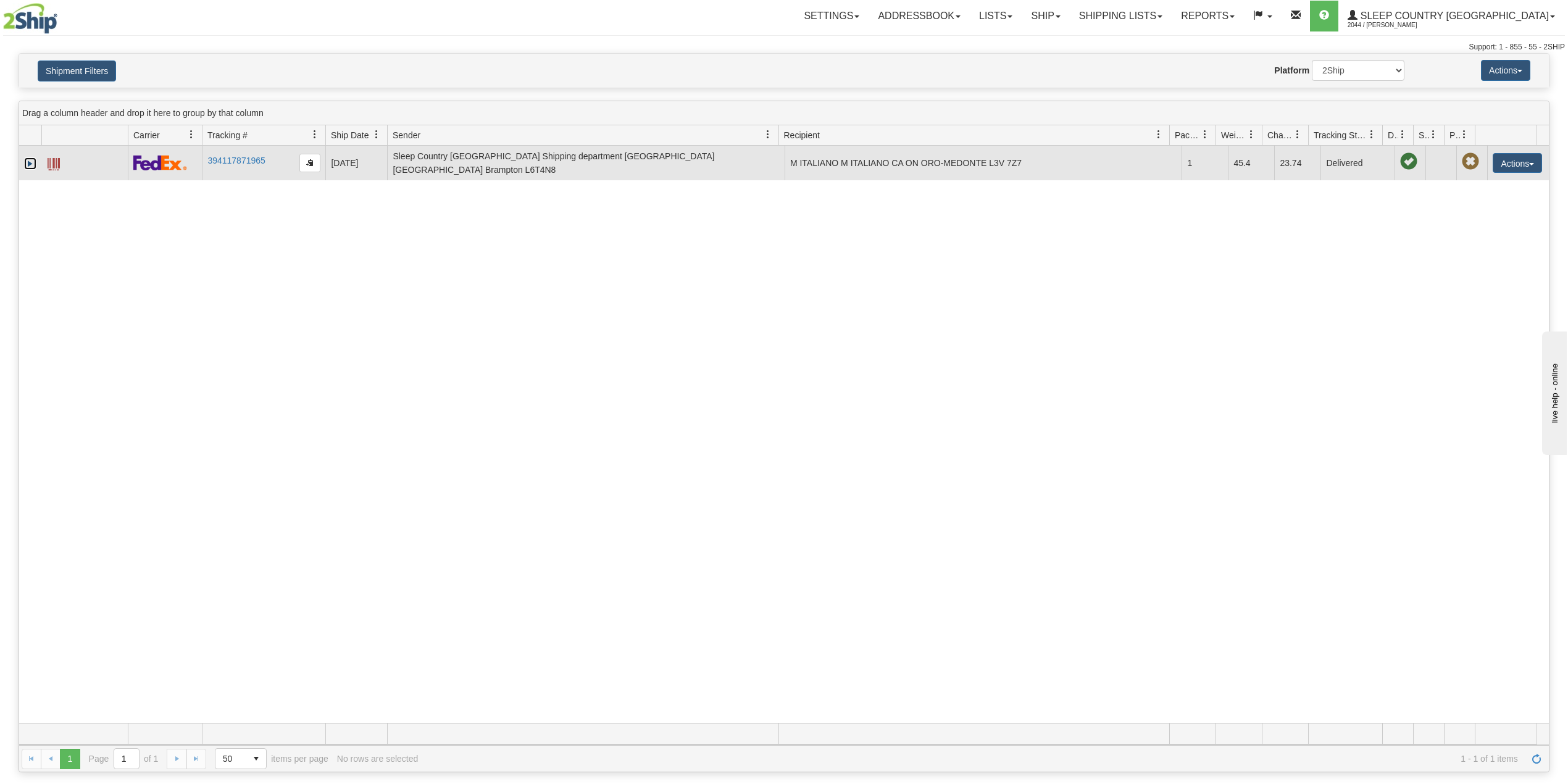
click at [28, 161] on link "Expand" at bounding box center [31, 164] width 13 height 13
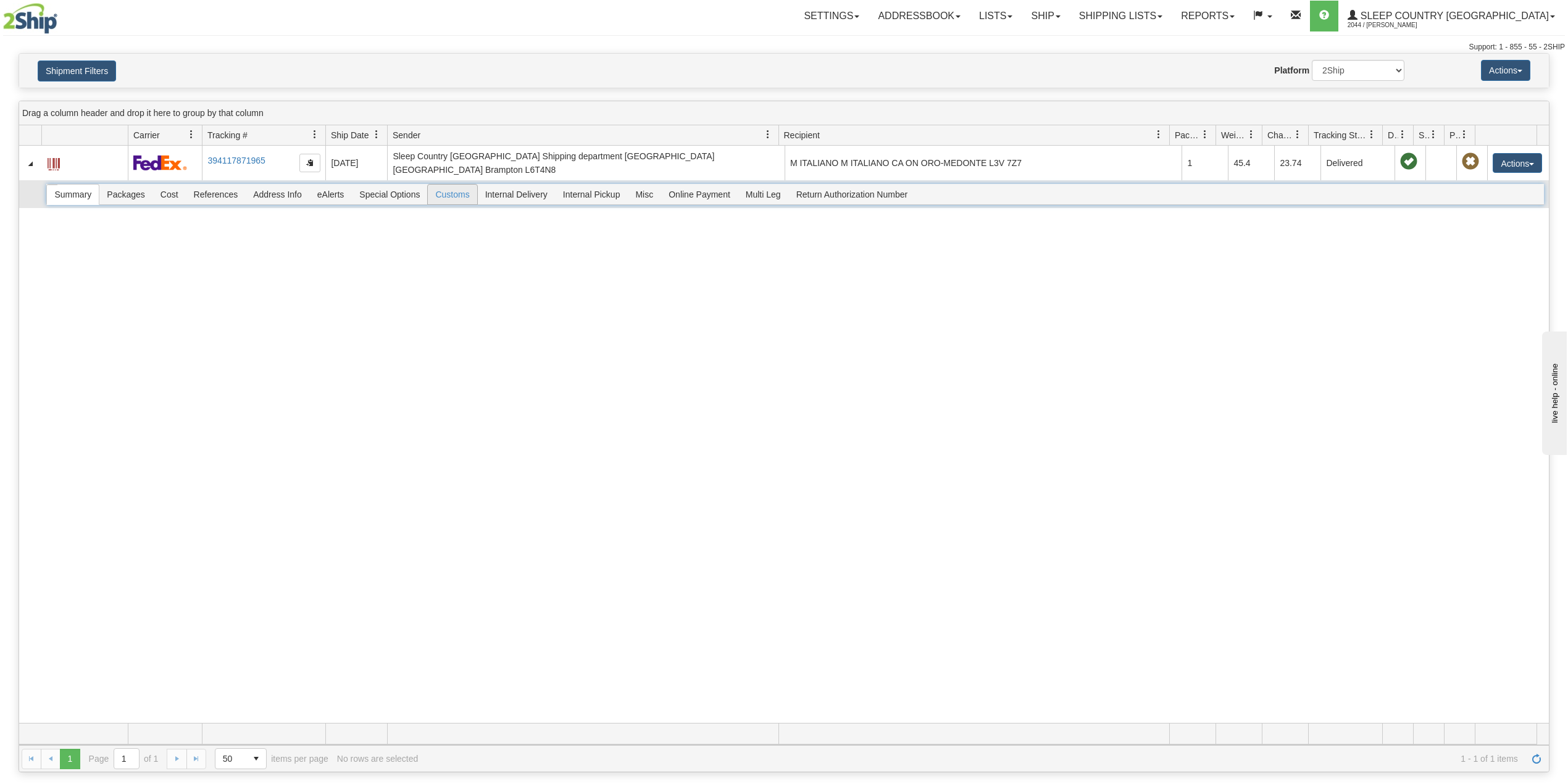
click at [462, 191] on span "Customs" at bounding box center [453, 194] width 49 height 19
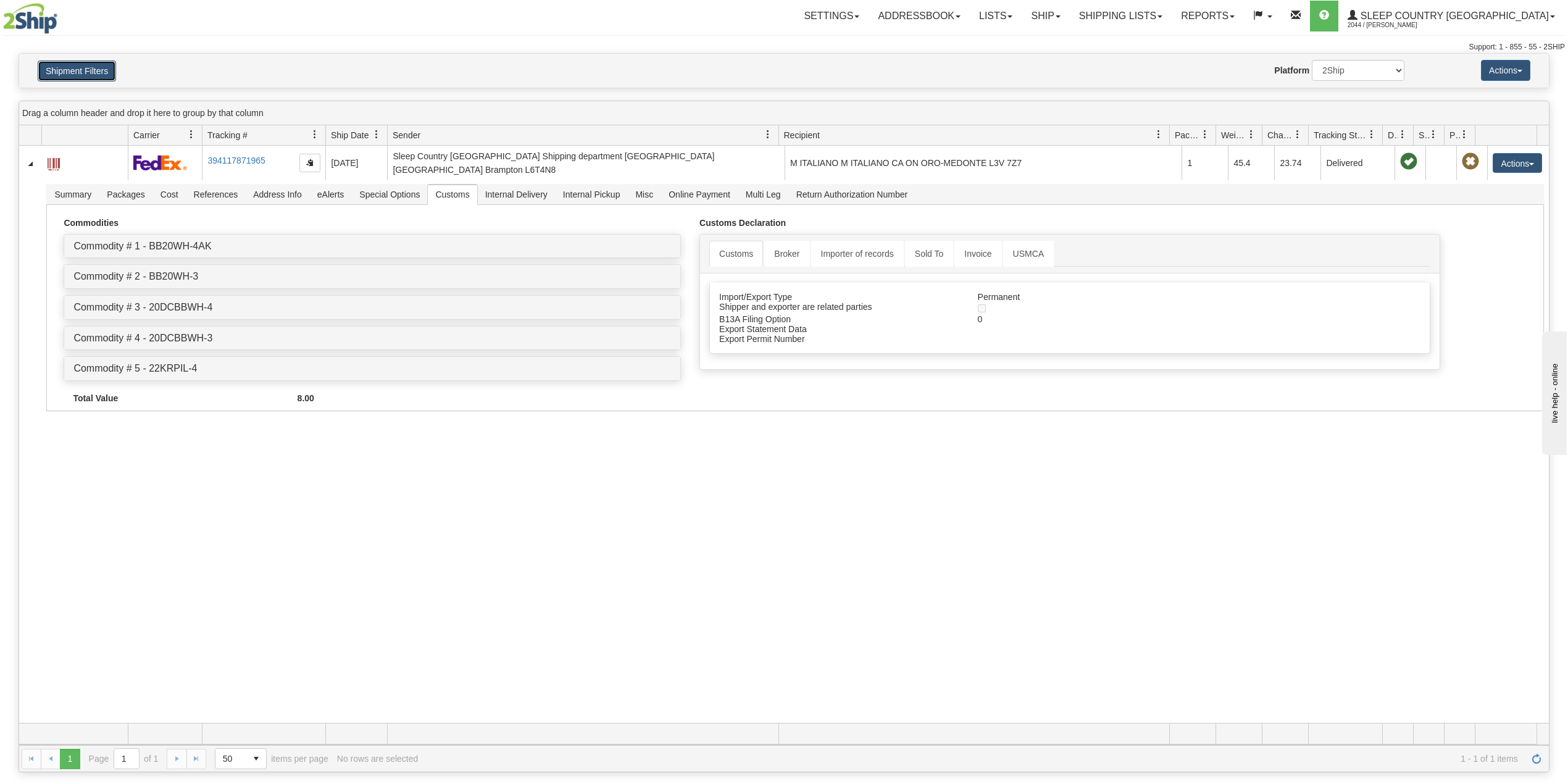
drag, startPoint x: 91, startPoint y: 70, endPoint x: 97, endPoint y: 79, distance: 10.8
click at [94, 72] on button "Shipment Filters" at bounding box center [77, 71] width 79 height 21
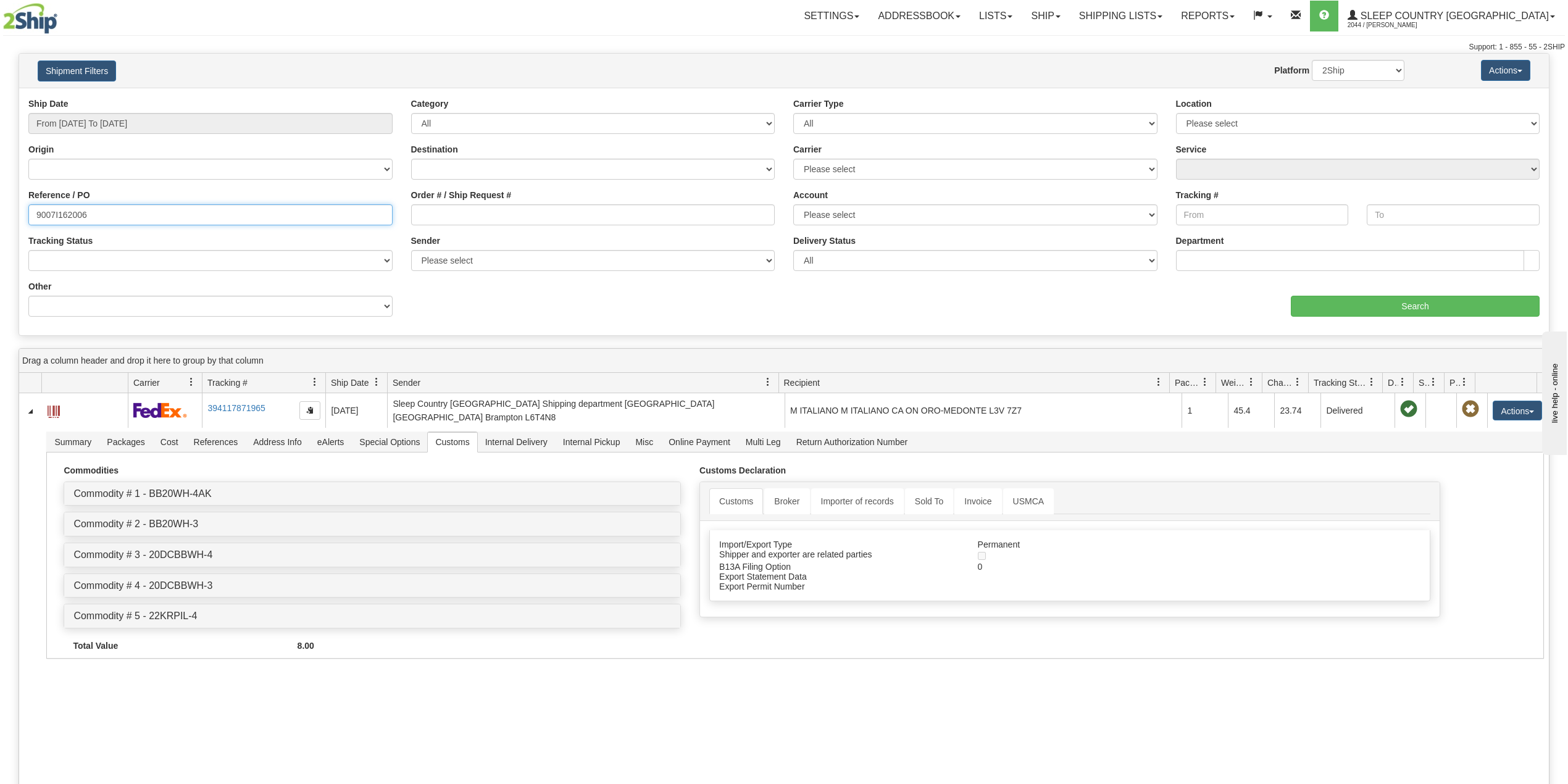
click at [62, 215] on input "9007I162006" at bounding box center [210, 215] width 364 height 21
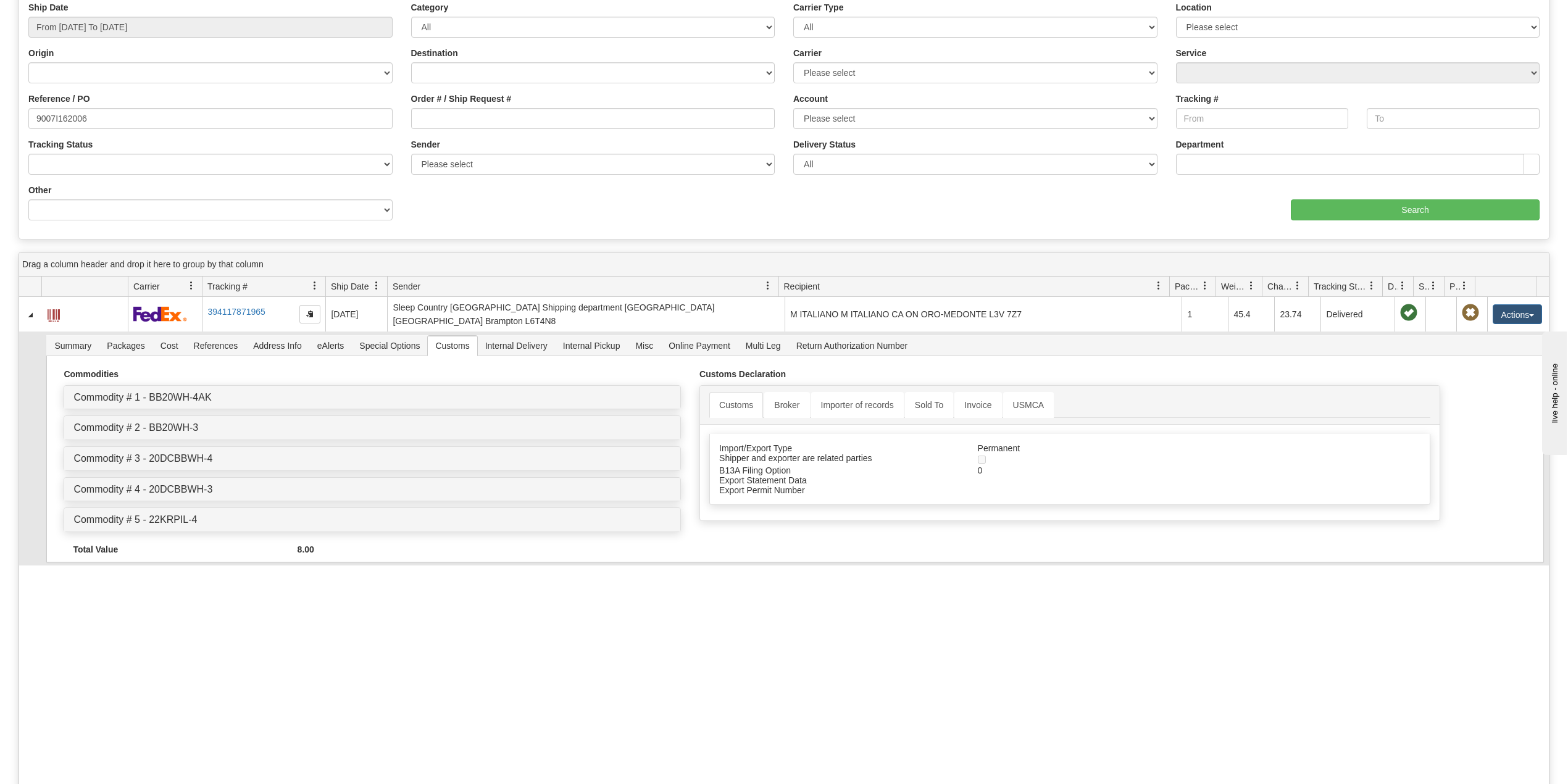
scroll to position [82, 0]
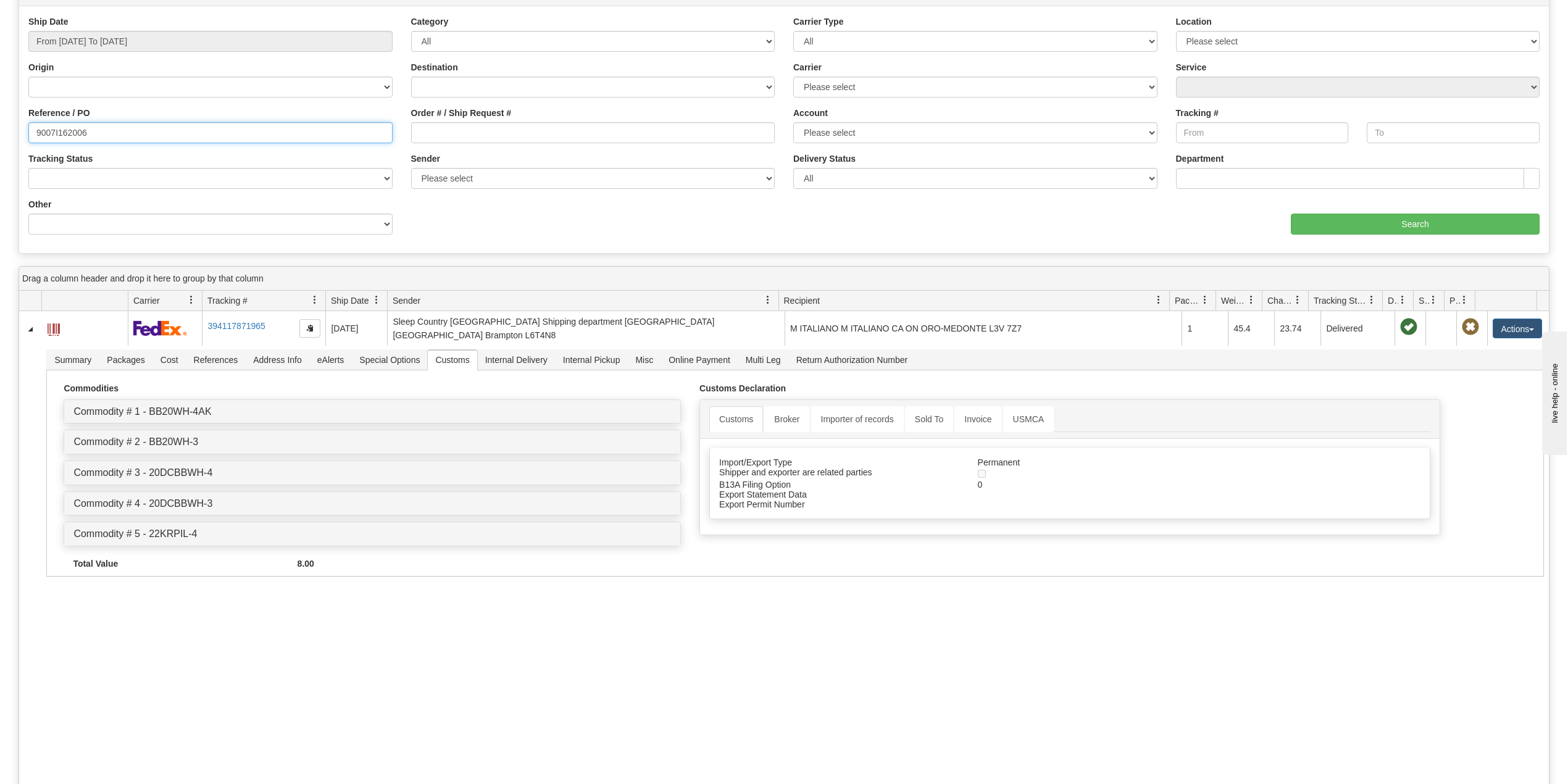
click at [107, 131] on input "9007I162006" at bounding box center [210, 133] width 364 height 21
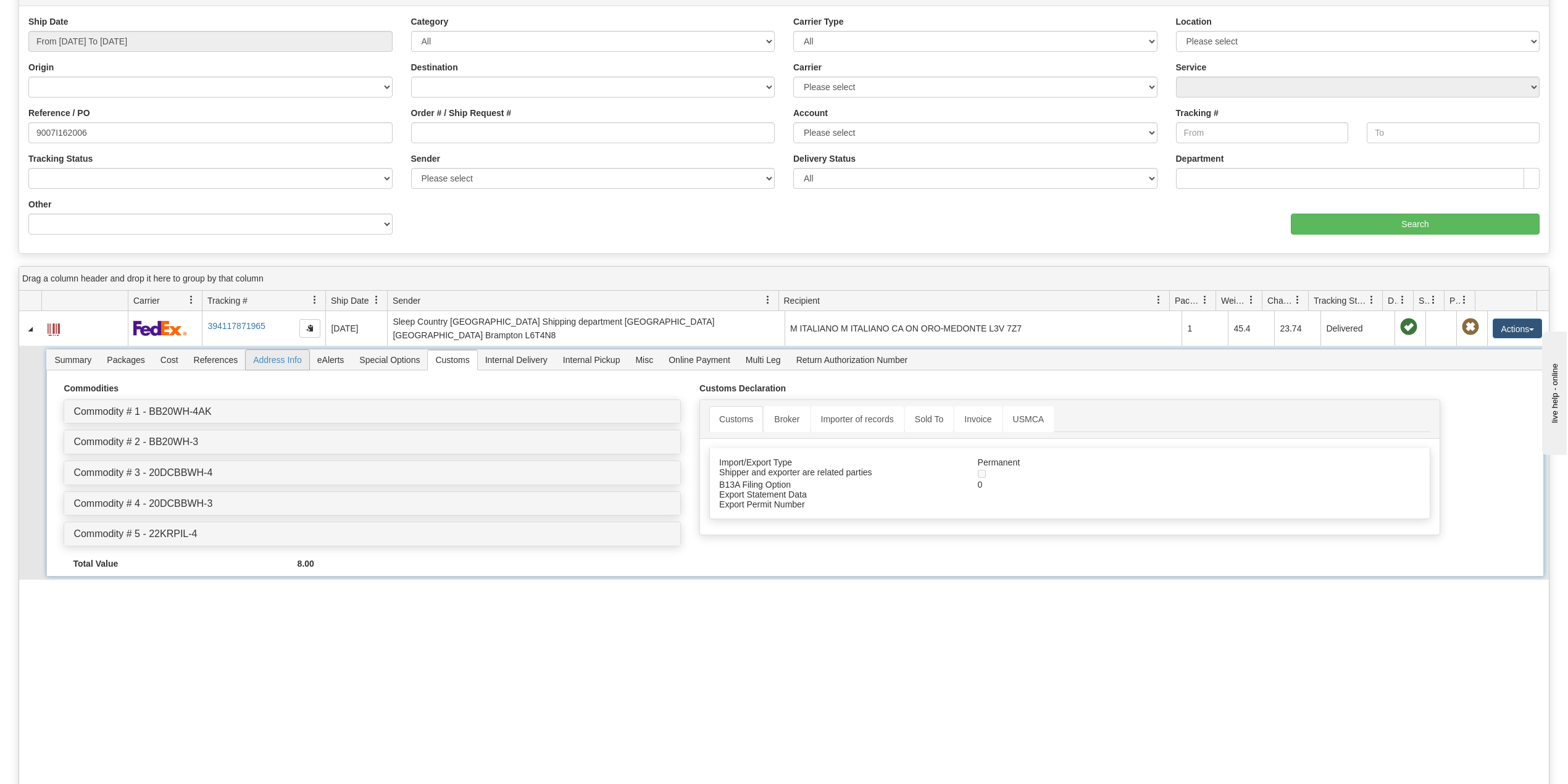
click at [282, 352] on span "Address Info" at bounding box center [277, 360] width 63 height 19
